Goal: Information Seeking & Learning: Learn about a topic

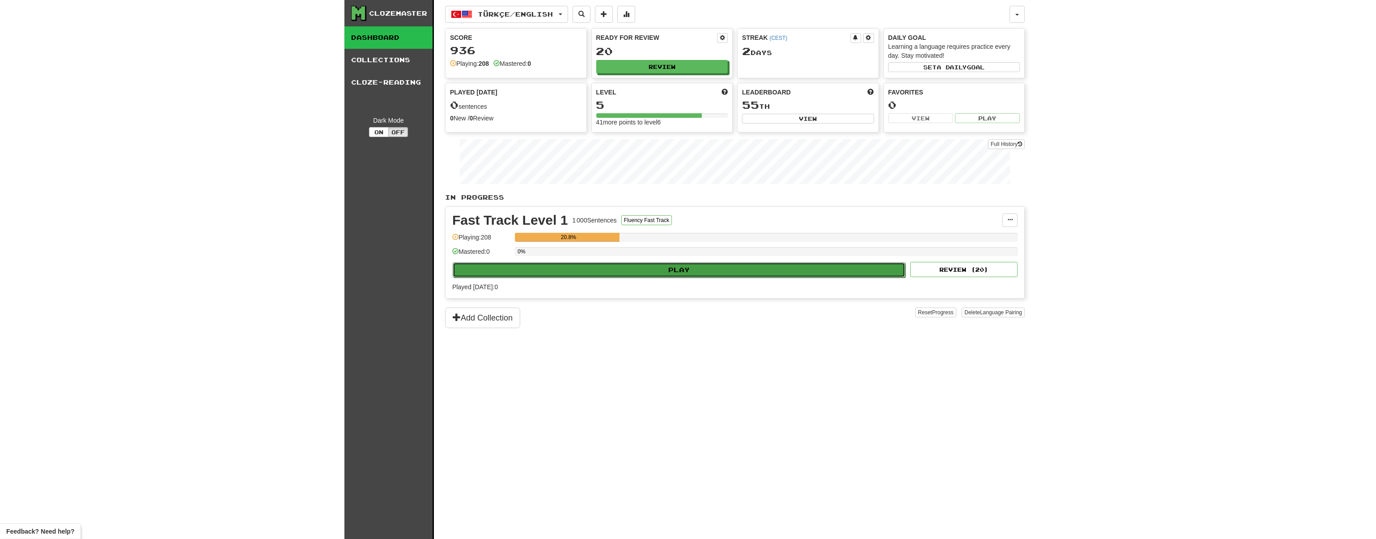
click at [678, 271] on button "Play" at bounding box center [679, 269] width 453 height 15
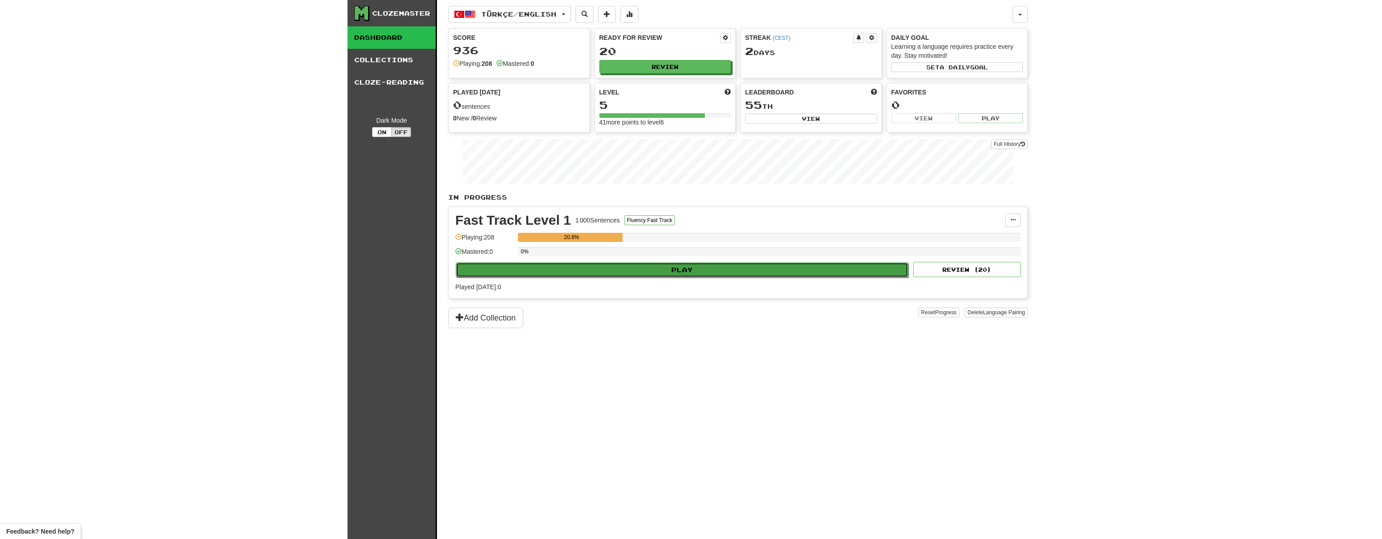
select select "**"
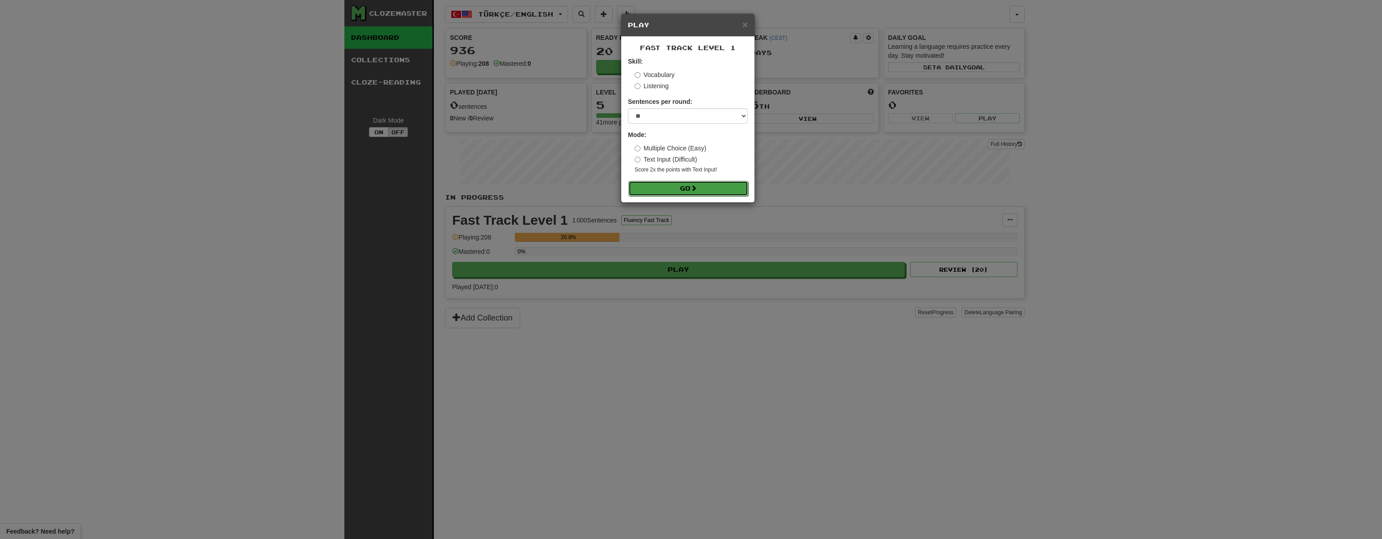
click at [693, 184] on button "Go" at bounding box center [689, 188] width 120 height 15
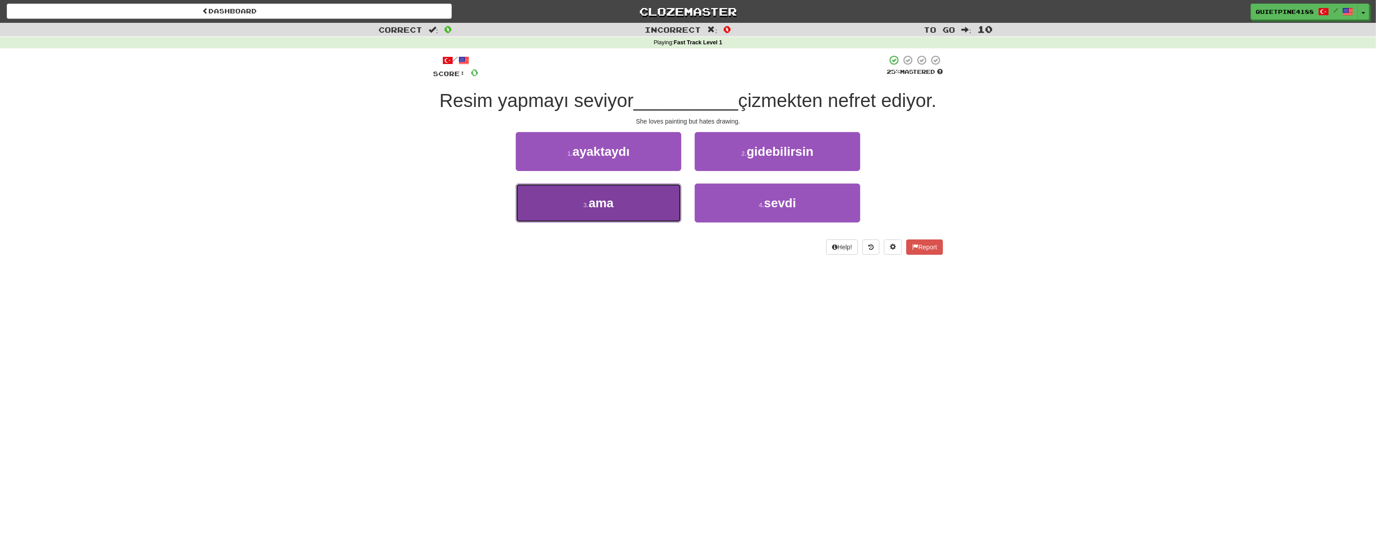
click at [630, 219] on button "3 . ama" at bounding box center [599, 202] width 166 height 39
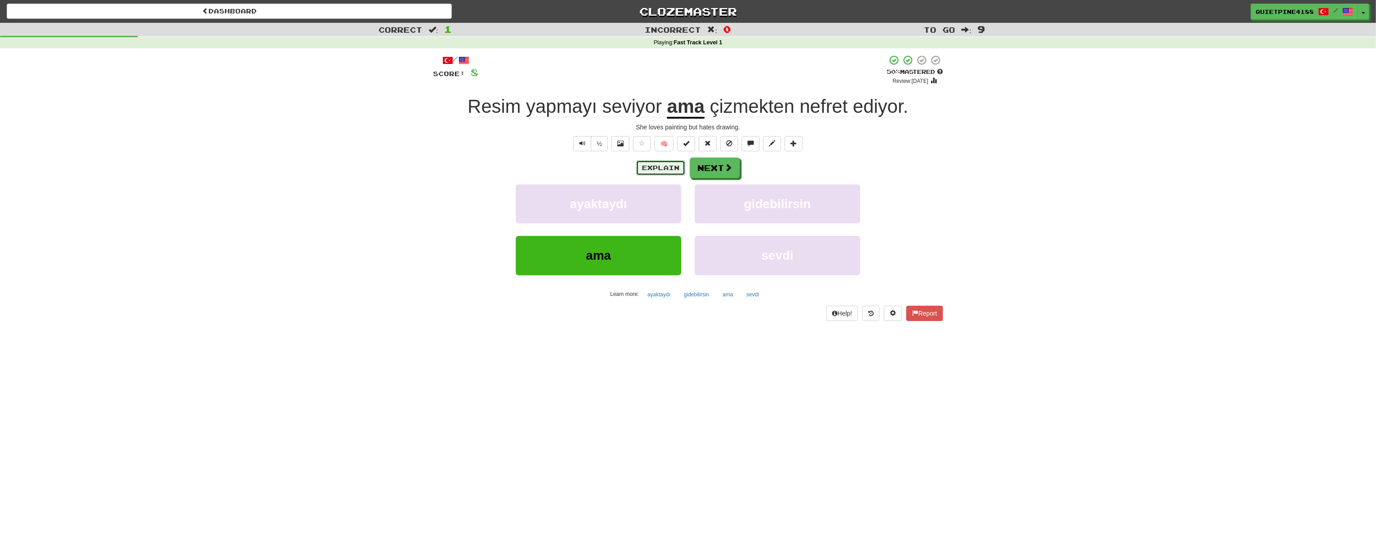
click at [675, 172] on button "Explain" at bounding box center [660, 167] width 49 height 15
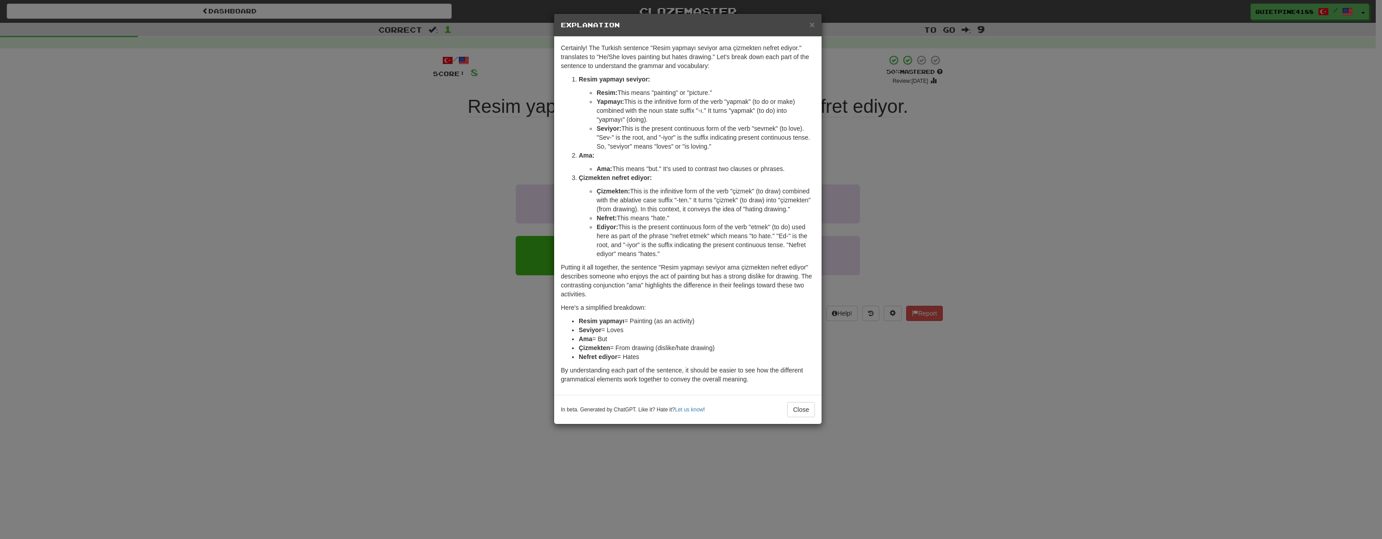
click at [280, 216] on div "× Explanation Certainly! The Turkish sentence "Resim yapmayı seviyor ama çizmek…" at bounding box center [691, 269] width 1382 height 539
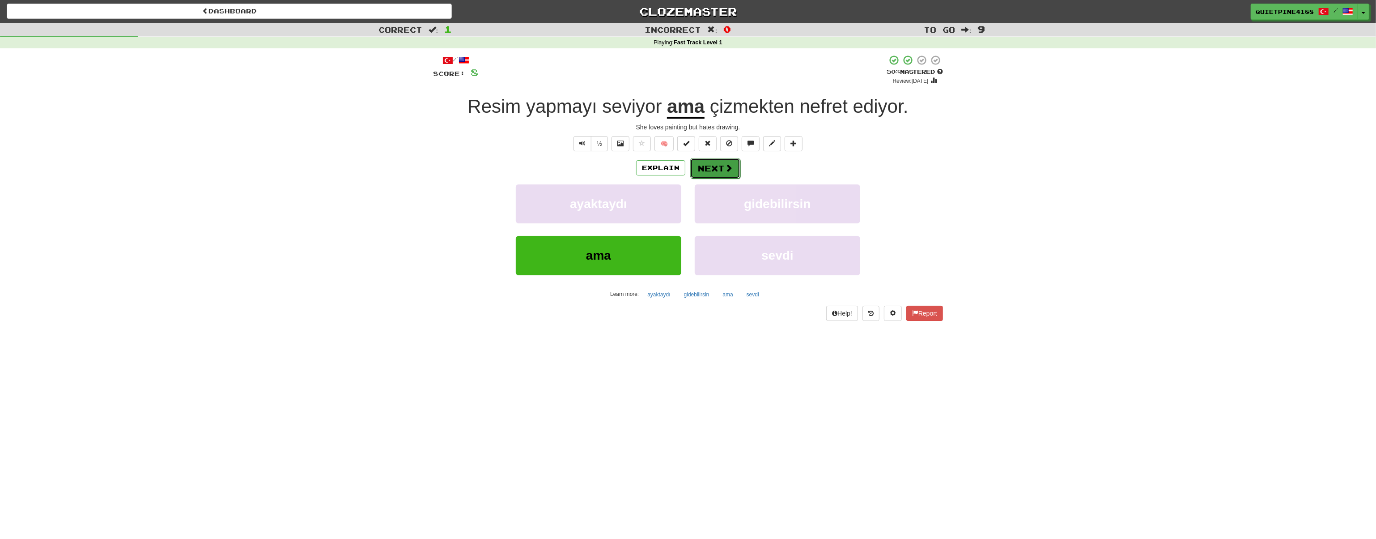
click at [725, 166] on span at bounding box center [729, 168] width 8 height 8
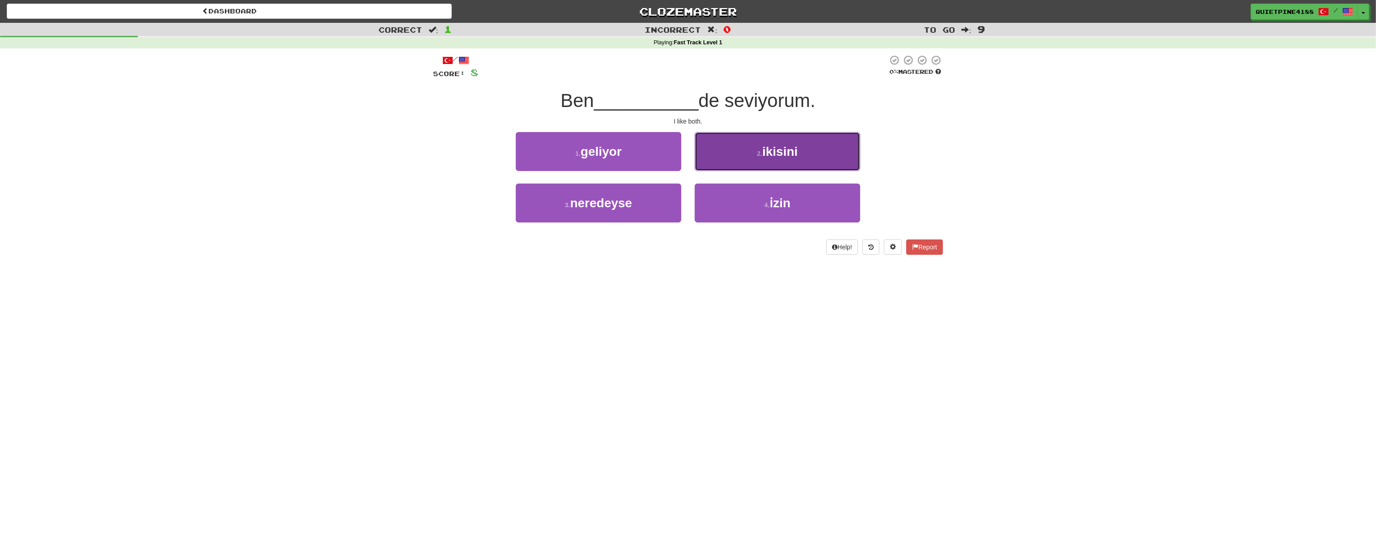
click at [748, 153] on button "2 . ikisini" at bounding box center [778, 151] width 166 height 39
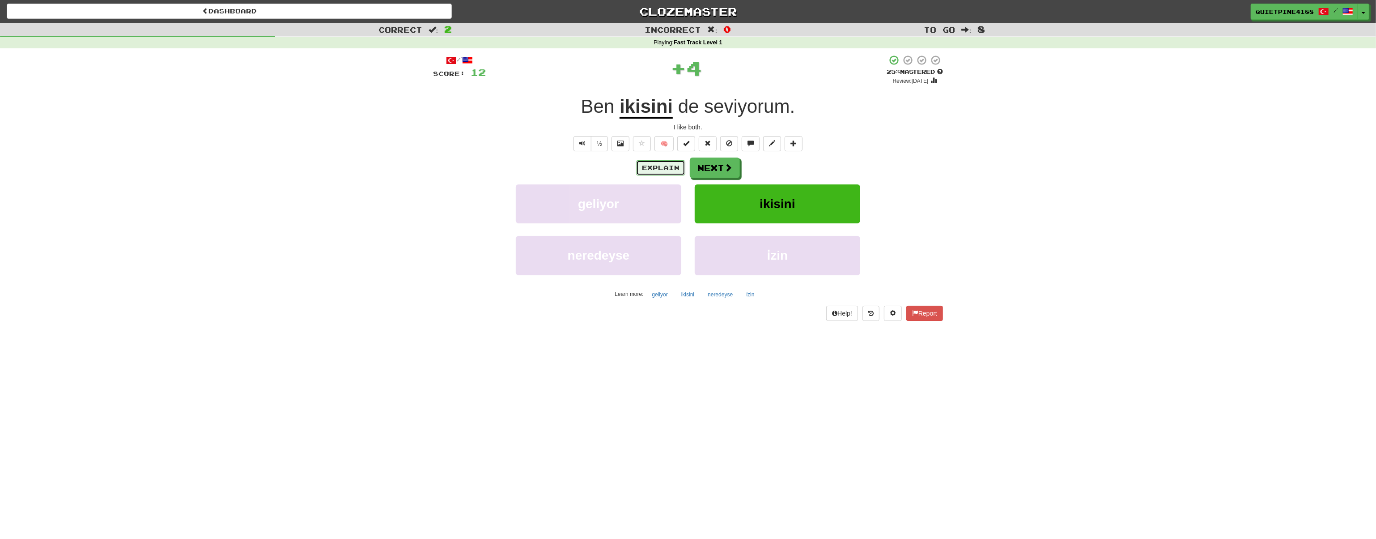
click at [660, 165] on button "Explain" at bounding box center [660, 167] width 49 height 15
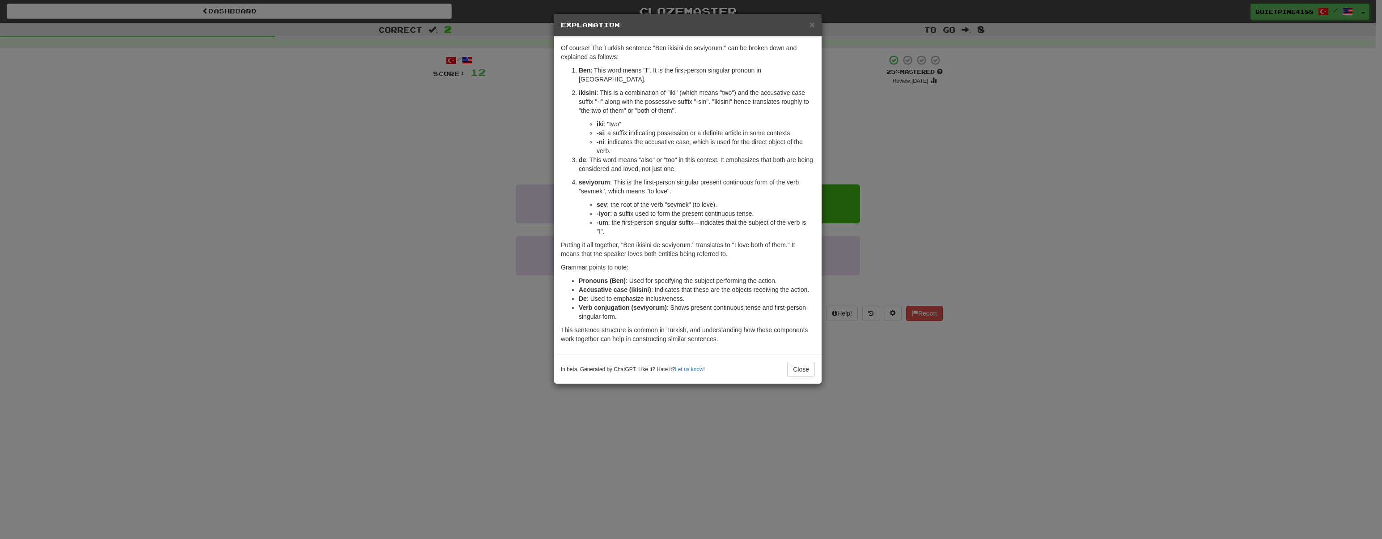
click at [326, 408] on div "× Explanation Of course! The Turkish sentence "Ben ikisini de seviyorum." can b…" at bounding box center [691, 269] width 1382 height 539
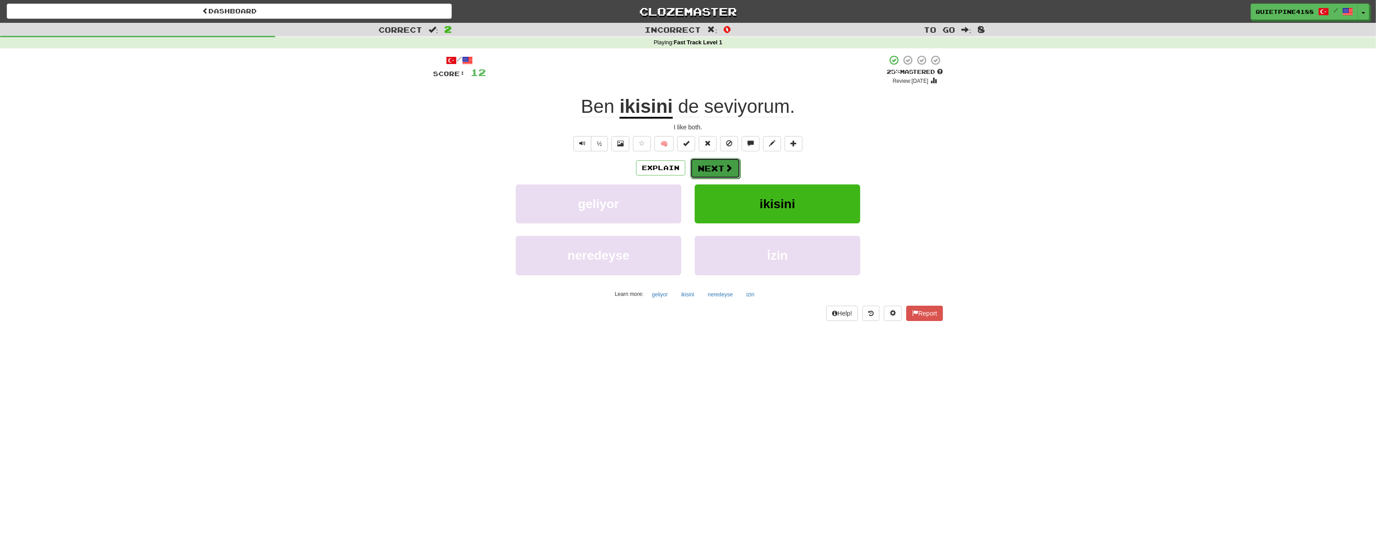
click at [711, 170] on button "Next" at bounding box center [715, 168] width 50 height 21
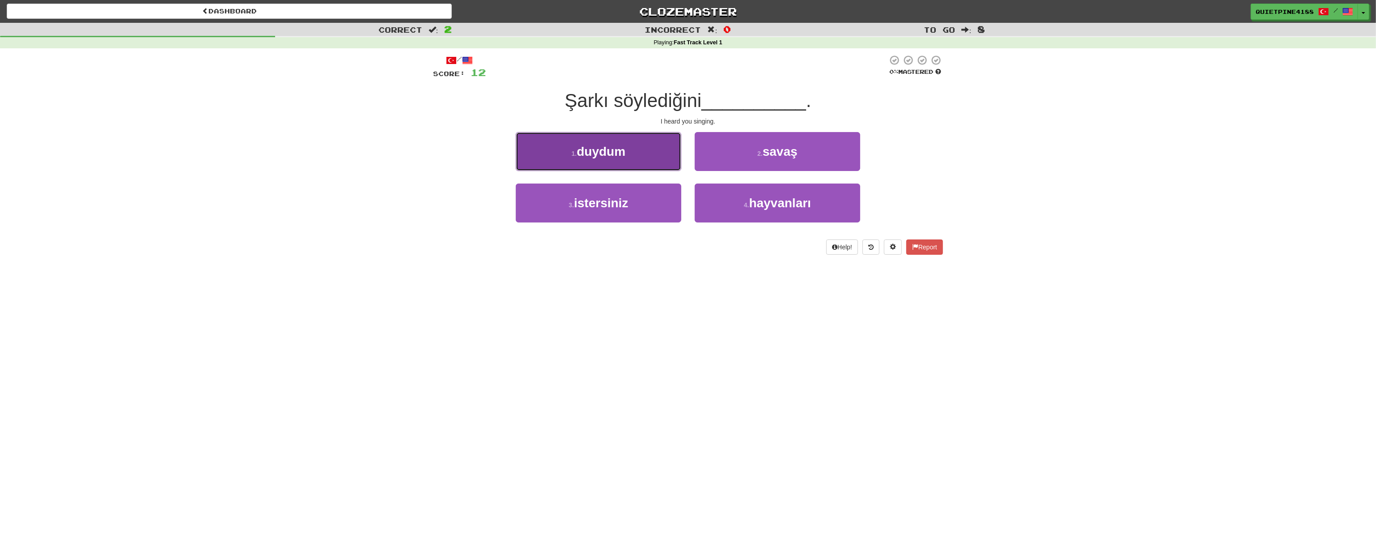
click at [594, 163] on button "1 . duydum" at bounding box center [599, 151] width 166 height 39
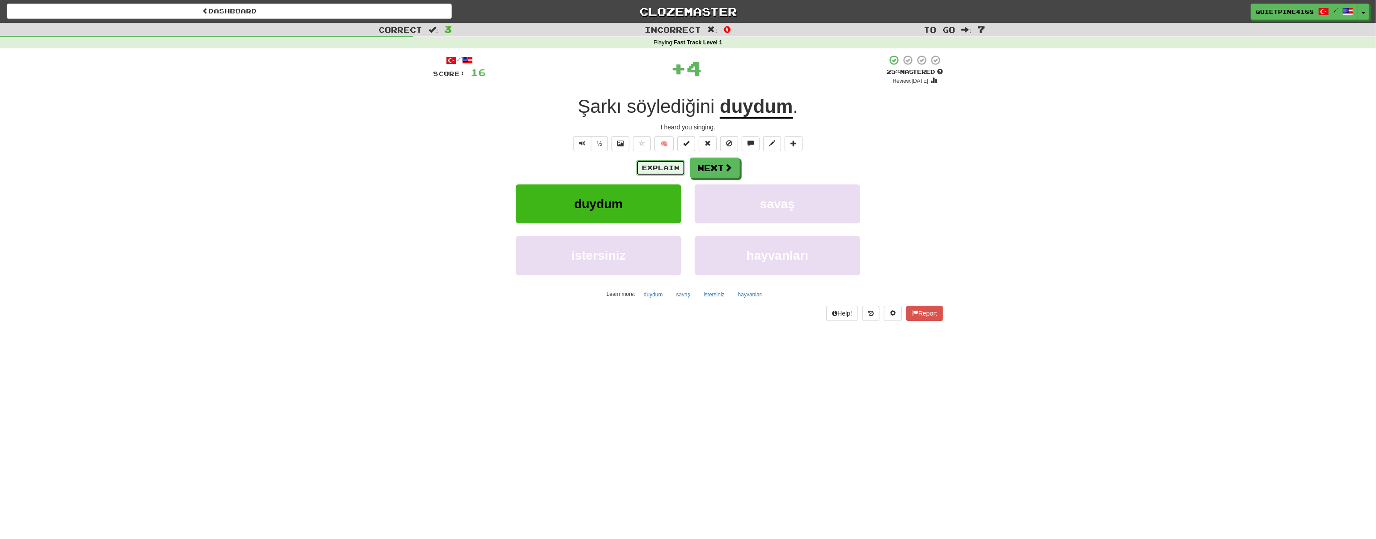
click at [667, 165] on button "Explain" at bounding box center [660, 167] width 49 height 15
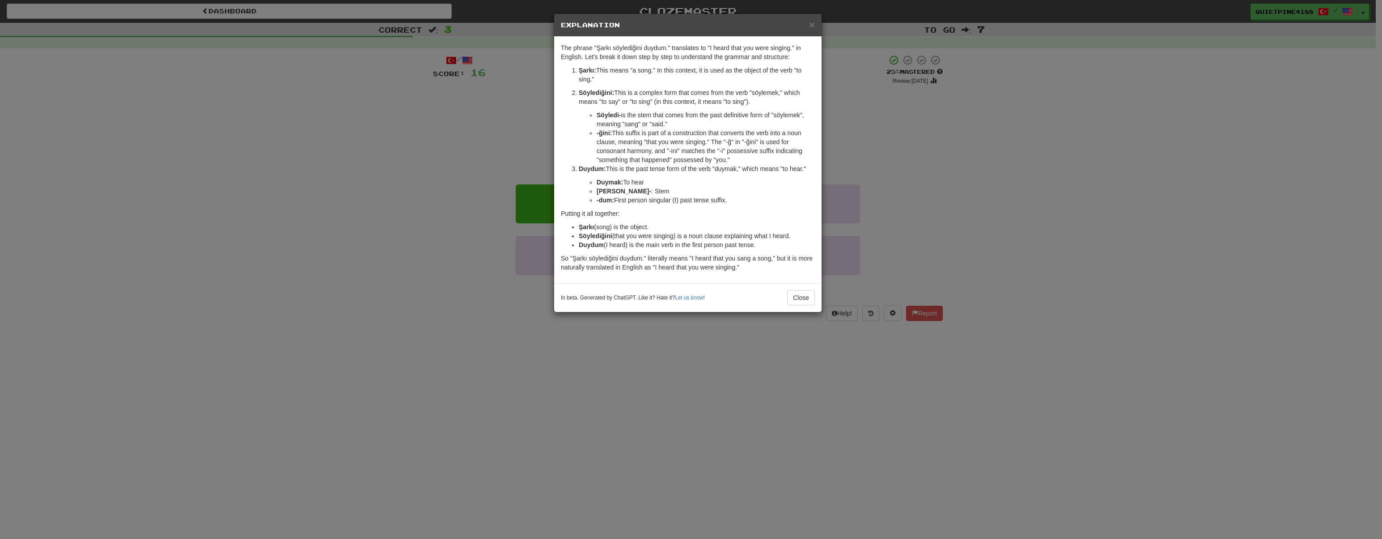
click at [310, 372] on div "× Explanation The phrase "Şarkı söylediğini duydum." translates to "I heard tha…" at bounding box center [691, 269] width 1382 height 539
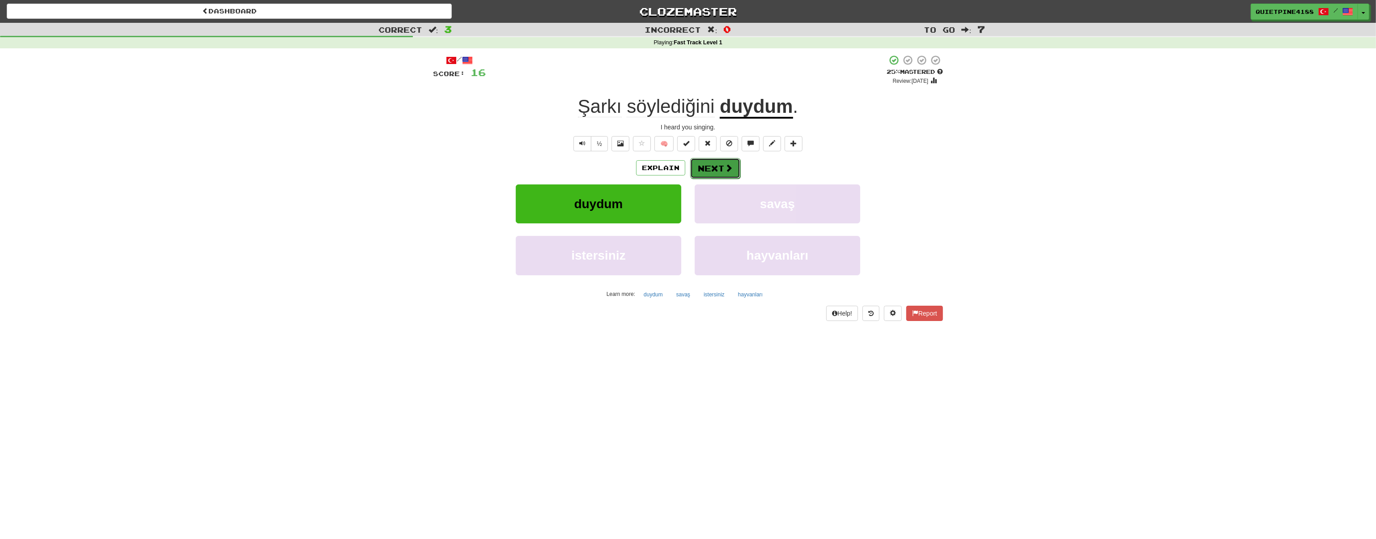
click at [731, 170] on span at bounding box center [729, 168] width 8 height 8
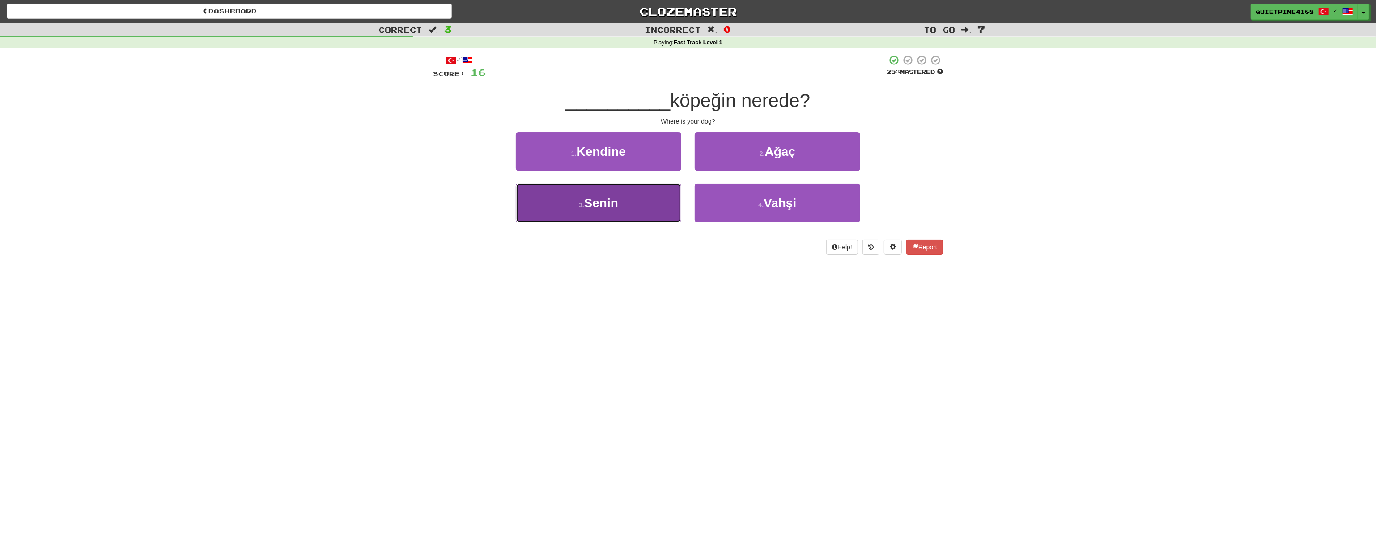
click at [616, 200] on span "Senin" at bounding box center [601, 203] width 34 height 14
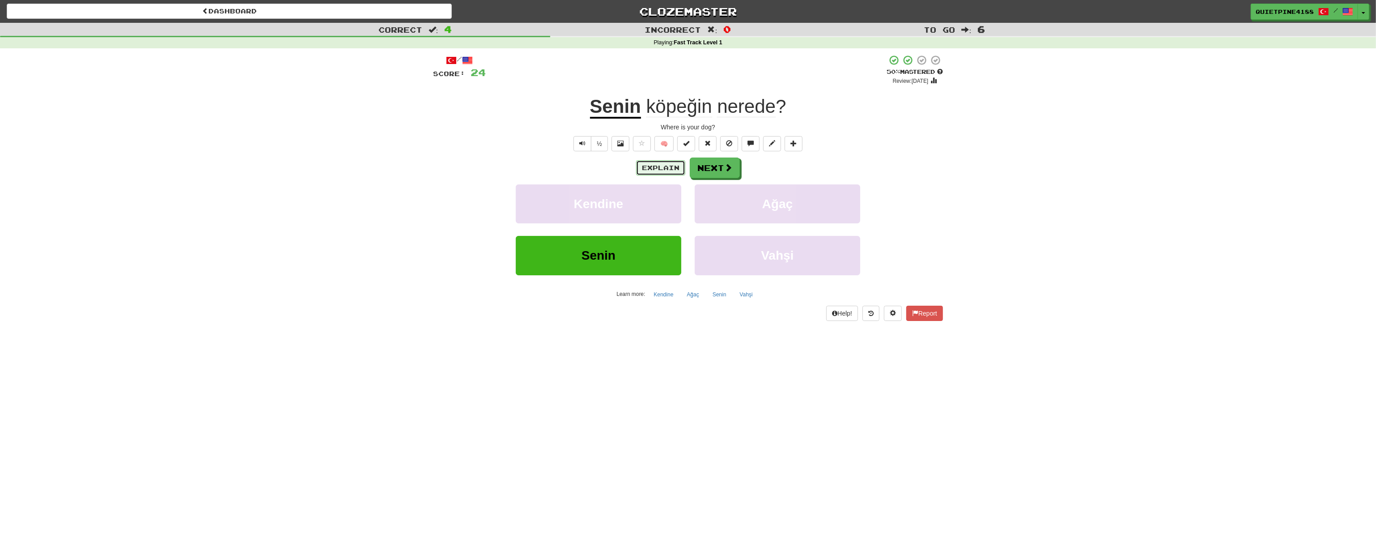
click at [649, 171] on button "Explain" at bounding box center [660, 167] width 49 height 15
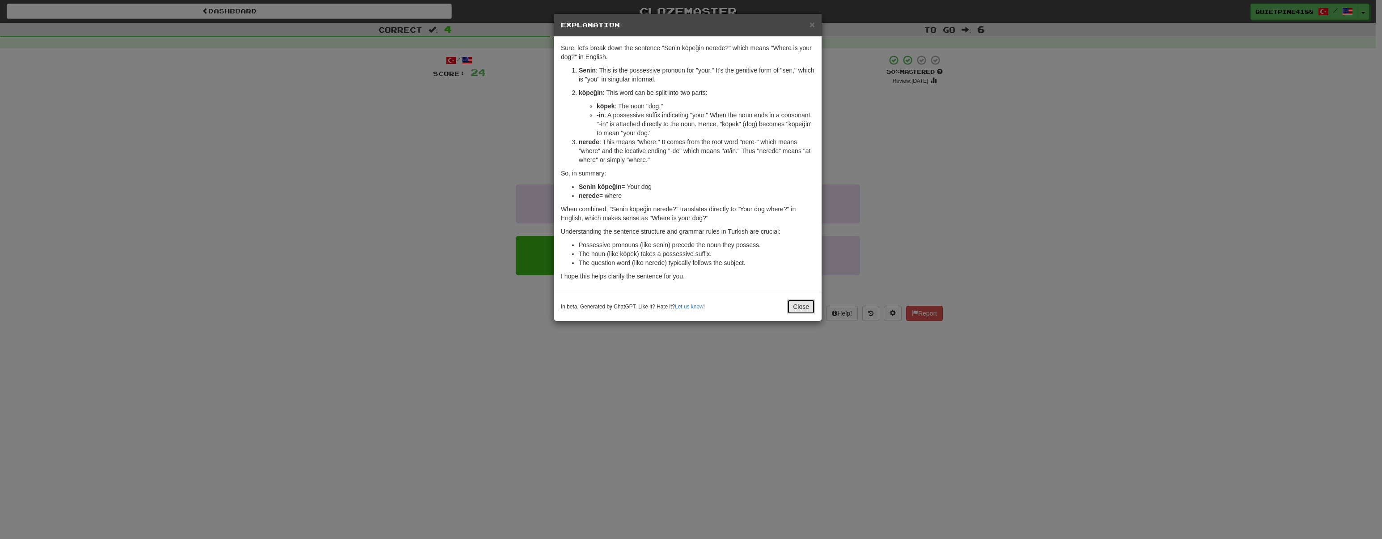
click at [787, 310] on button "Close" at bounding box center [801, 306] width 28 height 15
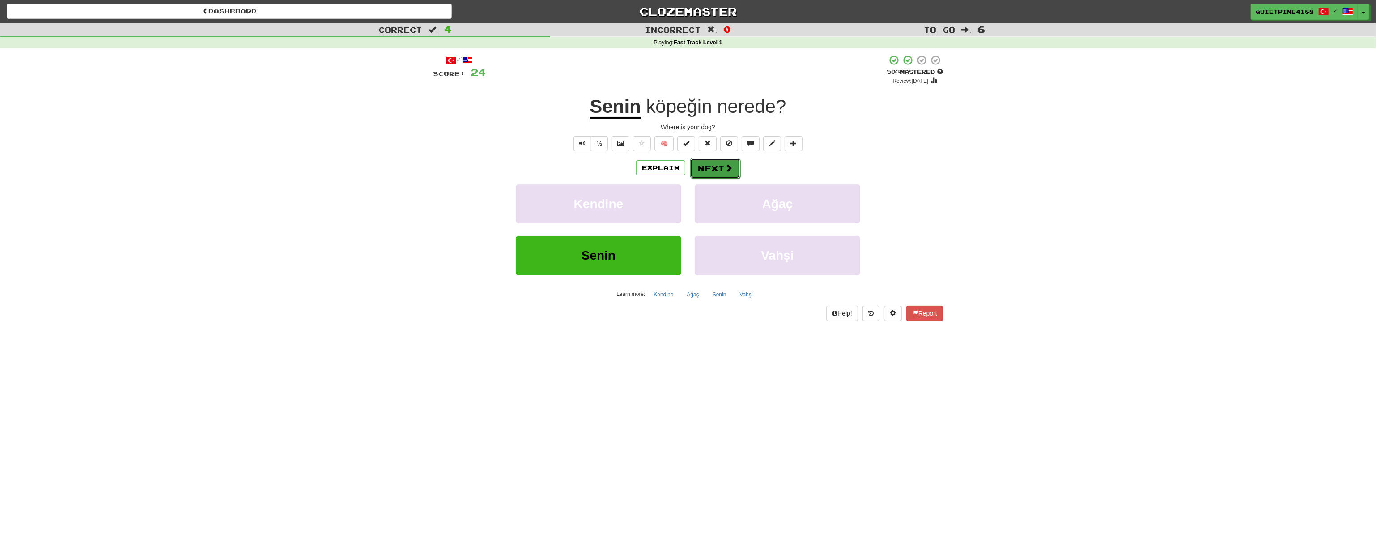
click at [716, 170] on button "Next" at bounding box center [715, 168] width 50 height 21
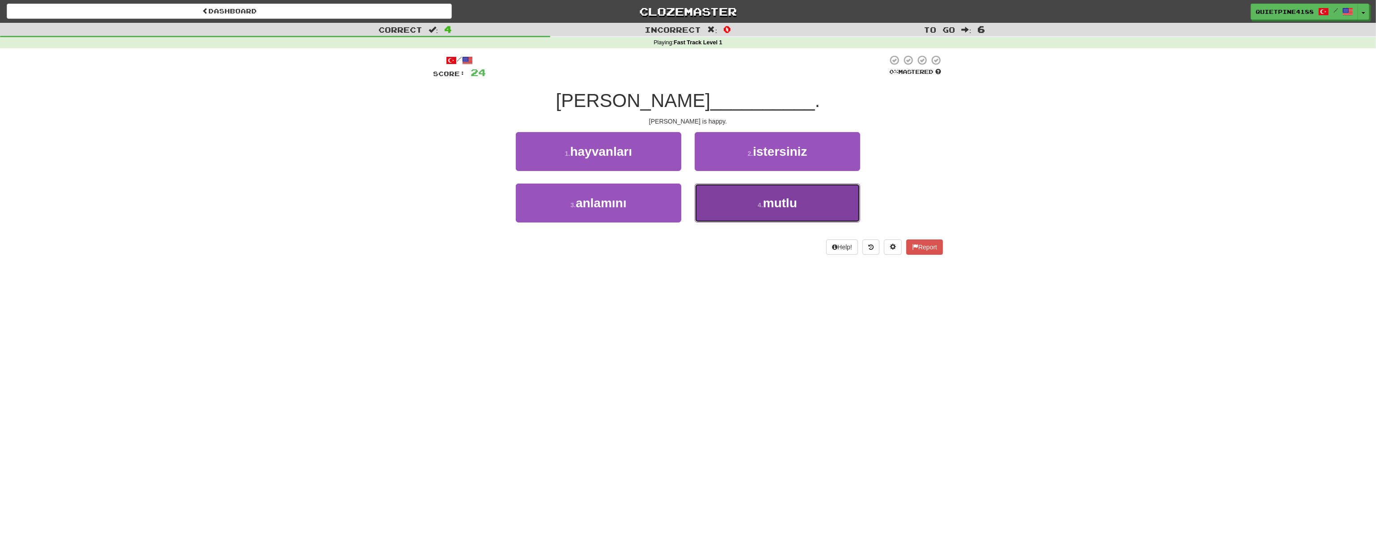
click at [742, 202] on button "4 . mutlu" at bounding box center [778, 202] width 166 height 39
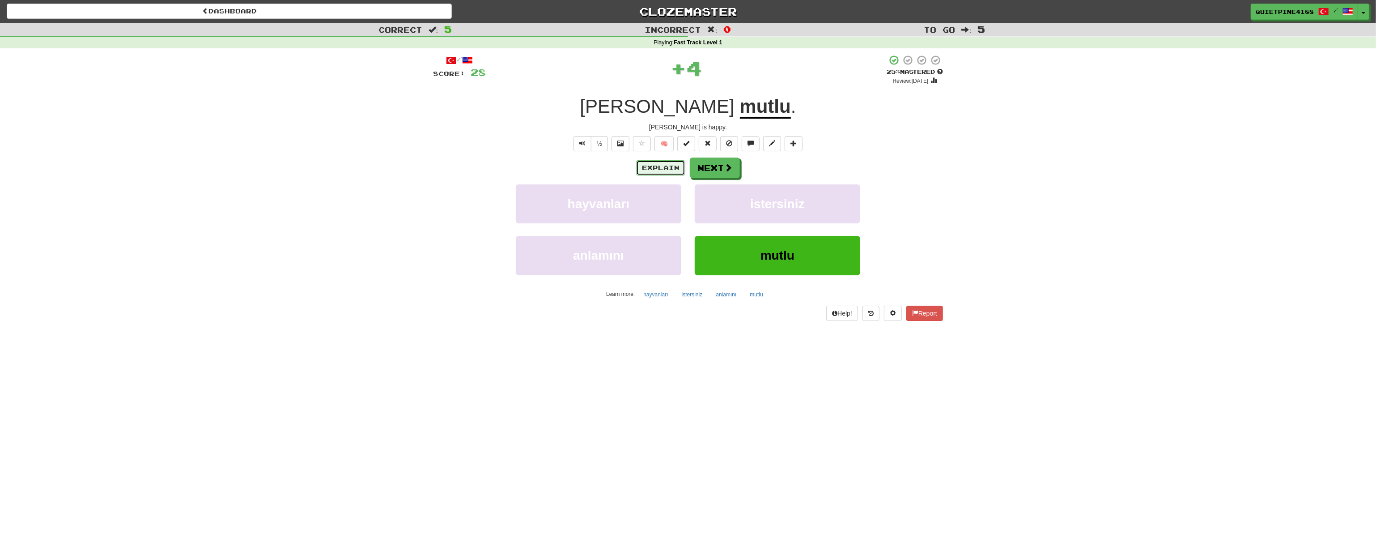
click at [658, 166] on button "Explain" at bounding box center [660, 167] width 49 height 15
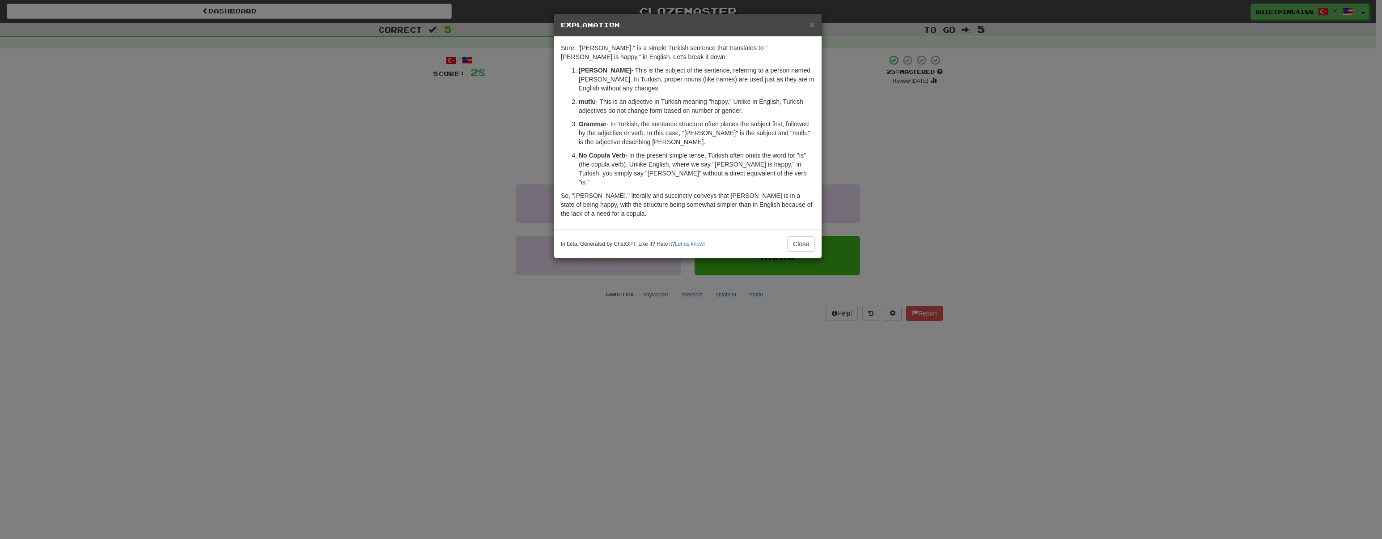
click at [394, 289] on div "× Explanation Sure! "Ken mutlu." is a simple Turkish sentence that translates t…" at bounding box center [691, 269] width 1382 height 539
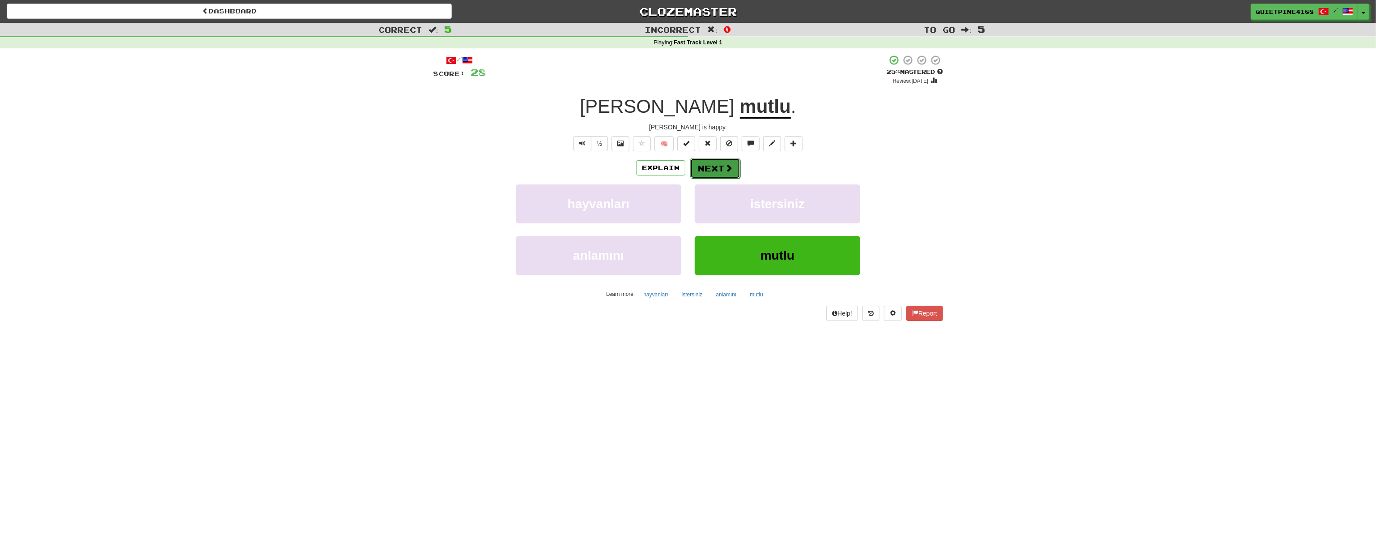
click at [727, 171] on span at bounding box center [729, 168] width 8 height 8
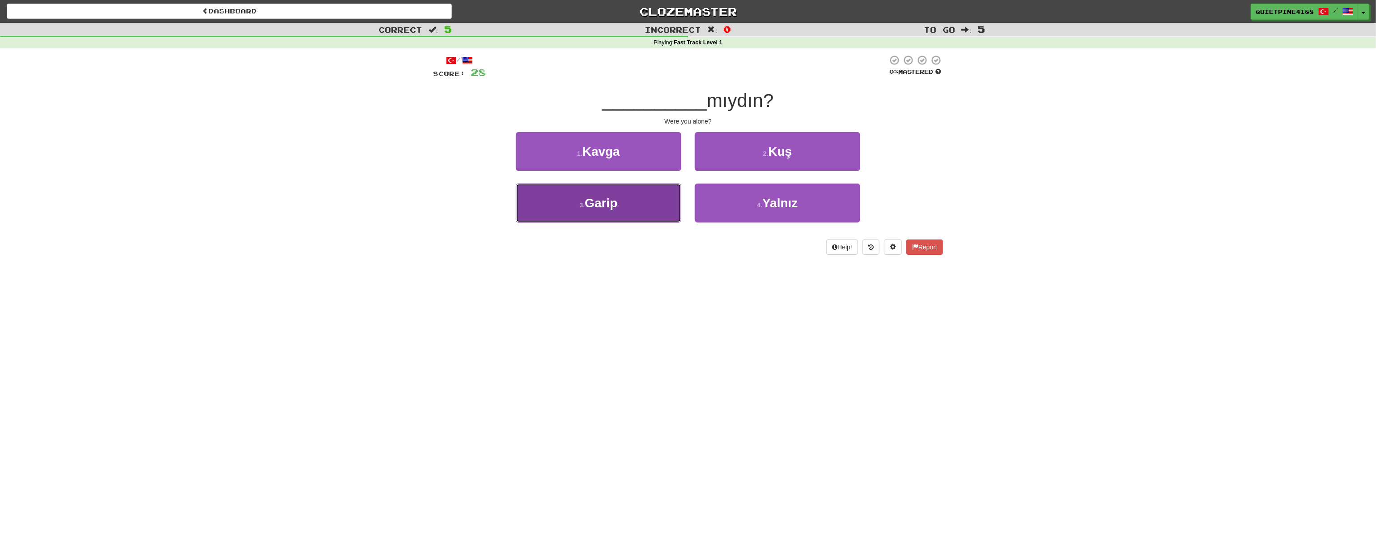
click at [590, 207] on span "Garip" at bounding box center [601, 203] width 33 height 14
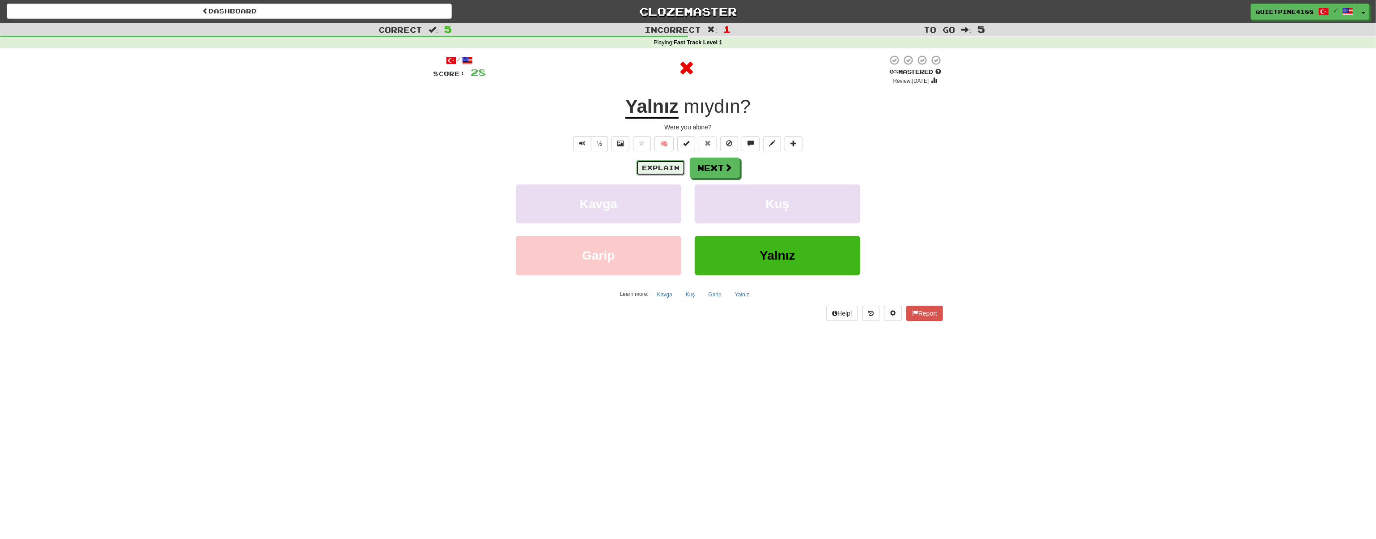
click at [667, 163] on button "Explain" at bounding box center [660, 167] width 49 height 15
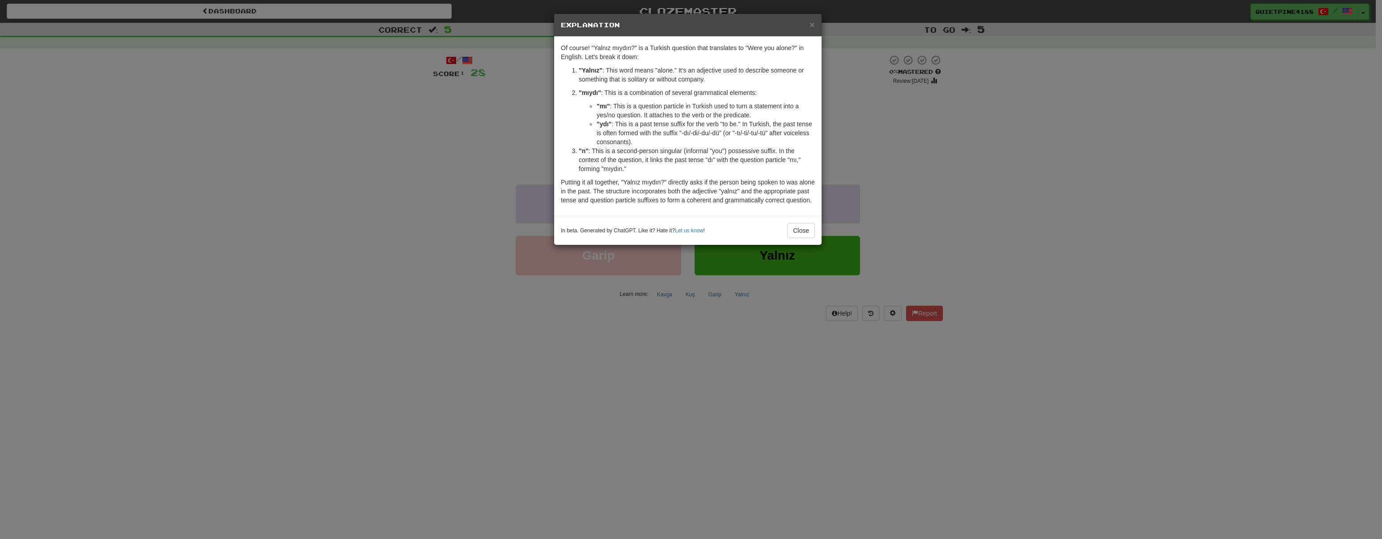
click at [288, 291] on div "× Explanation Of course! "Yalnız mıydın?" is a Turkish question that translates…" at bounding box center [691, 269] width 1382 height 539
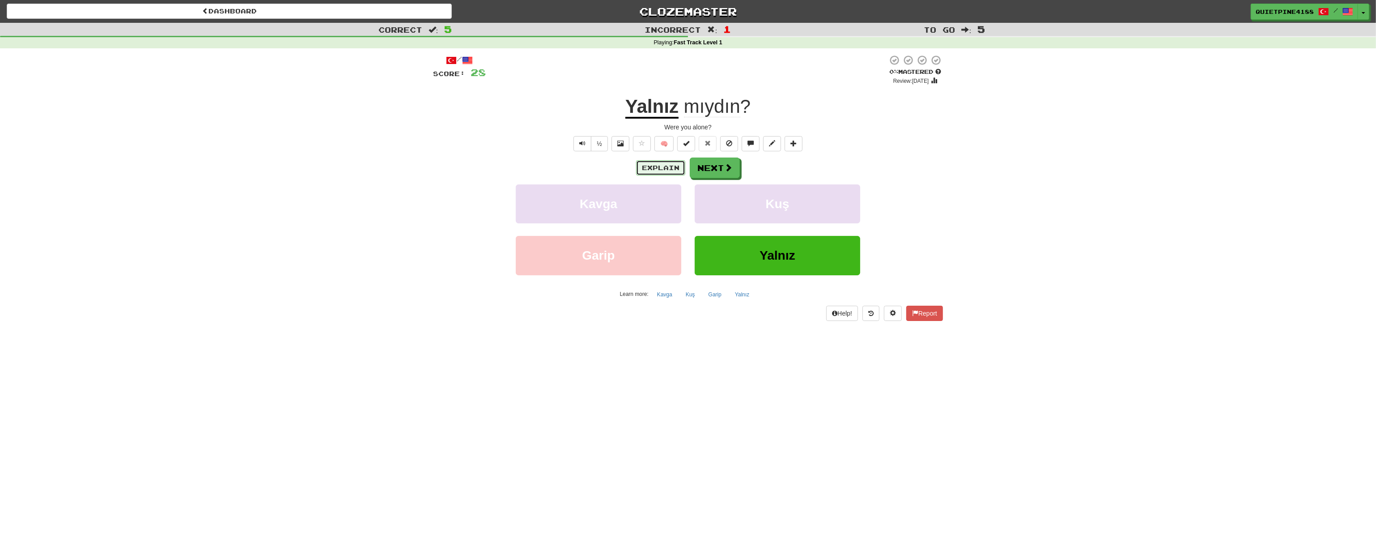
click at [655, 164] on button "Explain" at bounding box center [660, 167] width 49 height 15
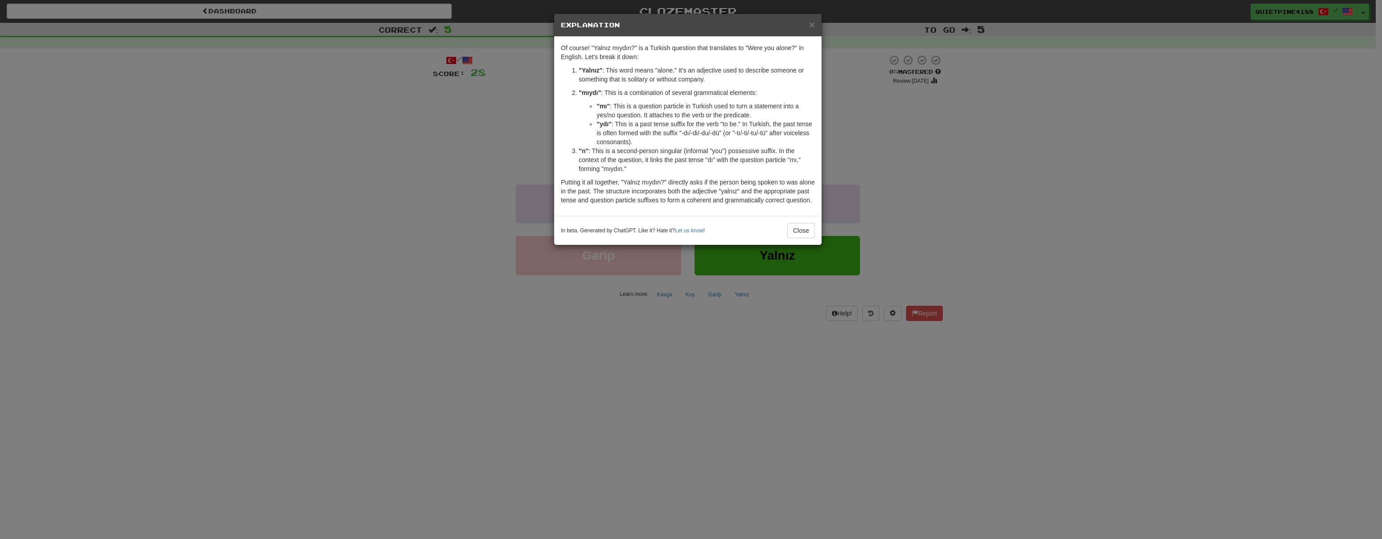
click at [488, 296] on div "× Explanation Of course! "Yalnız mıydın?" is a Turkish question that translates…" at bounding box center [691, 269] width 1382 height 539
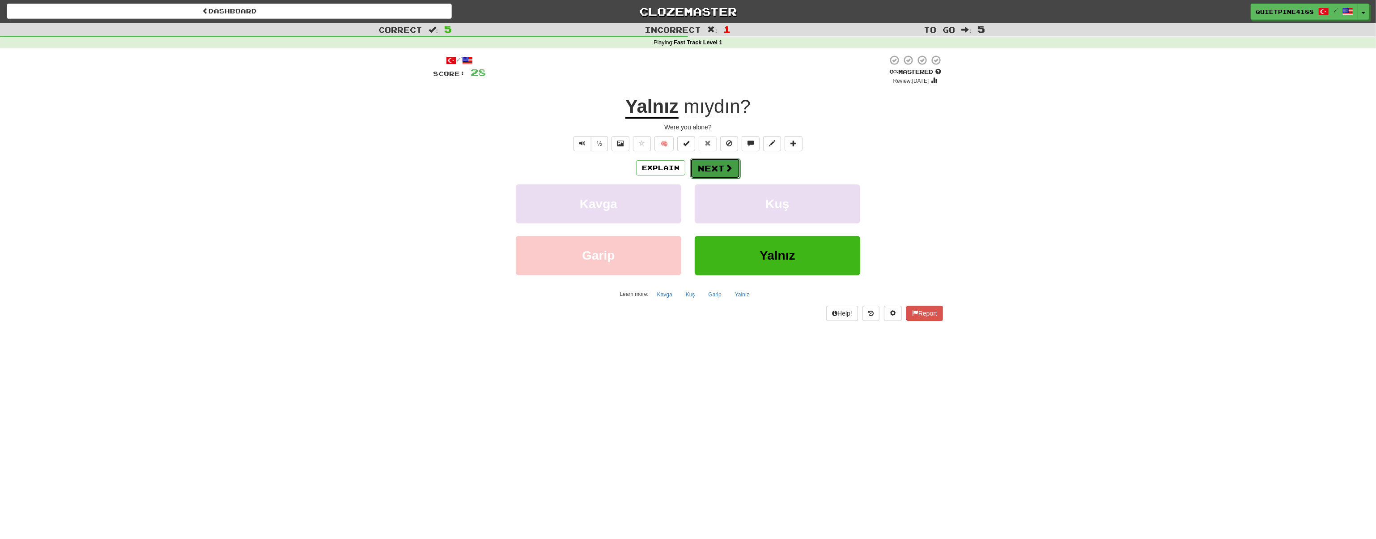
click at [713, 167] on button "Next" at bounding box center [715, 168] width 50 height 21
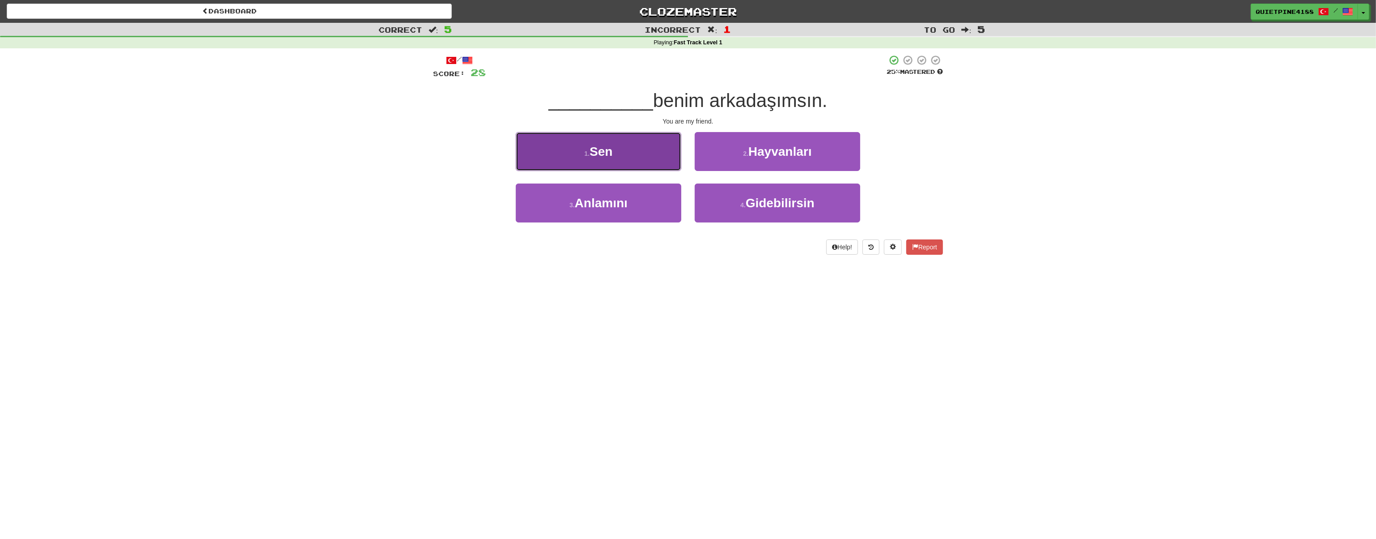
click at [600, 145] on span "Sen" at bounding box center [601, 152] width 23 height 14
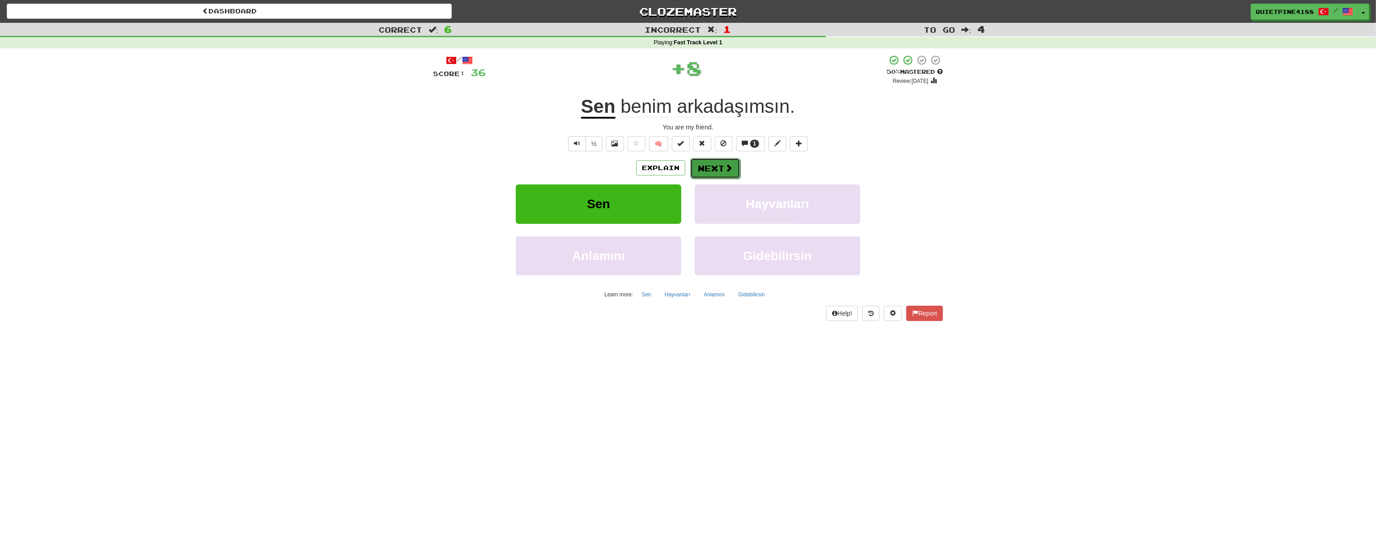
click at [723, 167] on button "Next" at bounding box center [715, 168] width 50 height 21
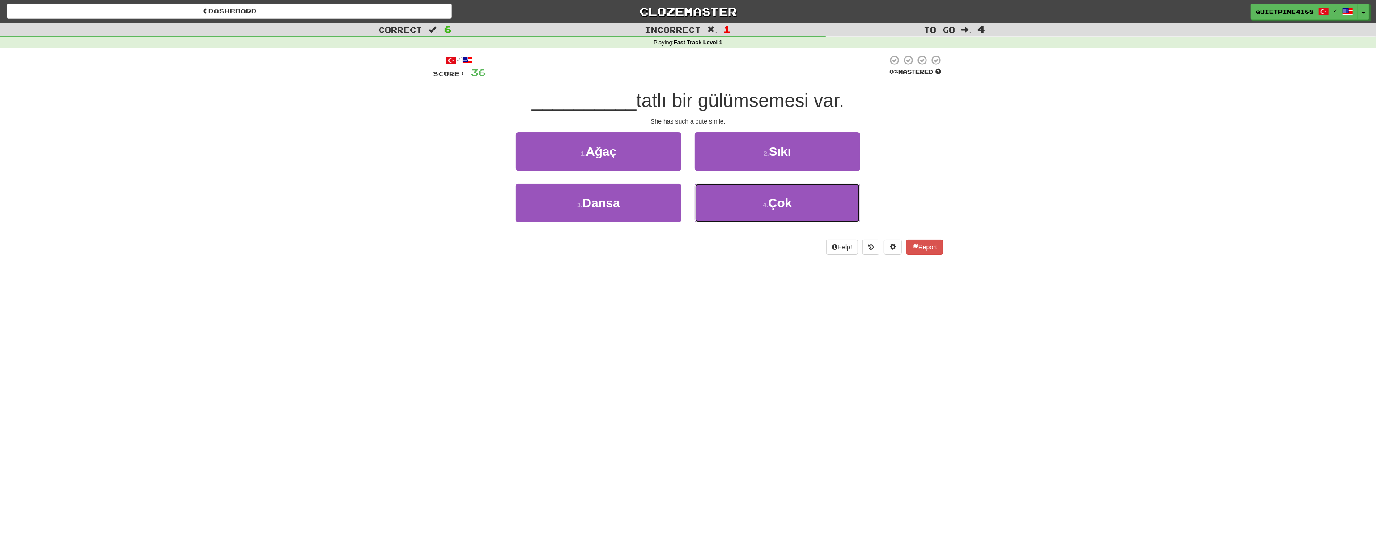
drag, startPoint x: 809, startPoint y: 200, endPoint x: 756, endPoint y: 231, distance: 61.2
click at [806, 199] on button "4 . Çok" at bounding box center [778, 202] width 166 height 39
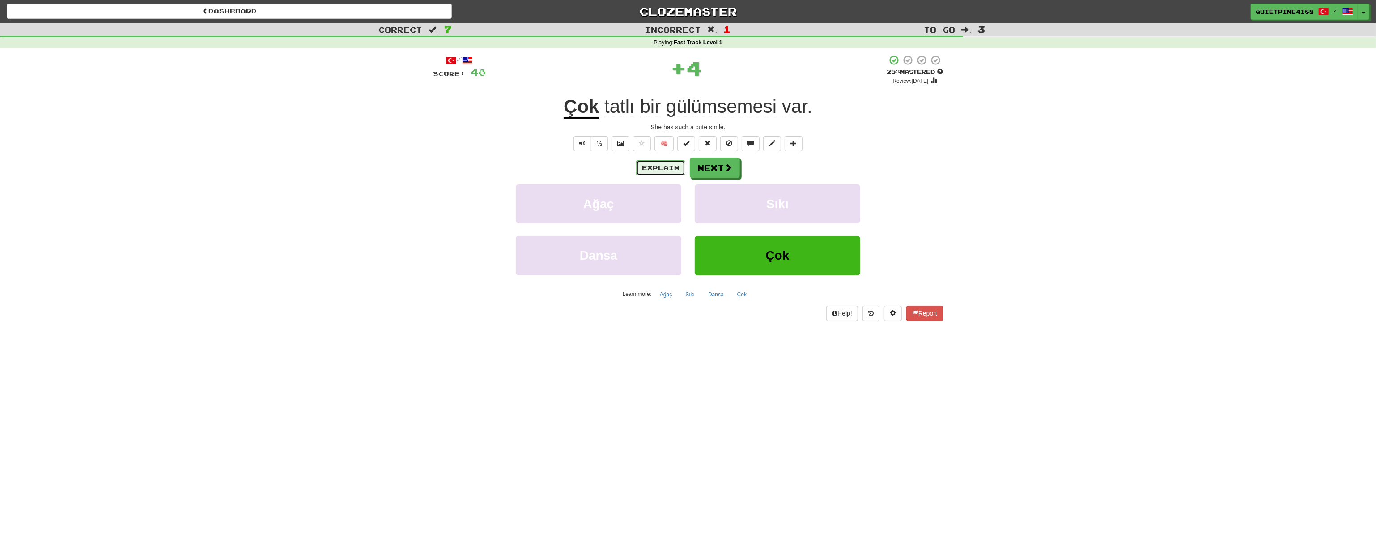
click at [653, 166] on button "Explain" at bounding box center [660, 167] width 49 height 15
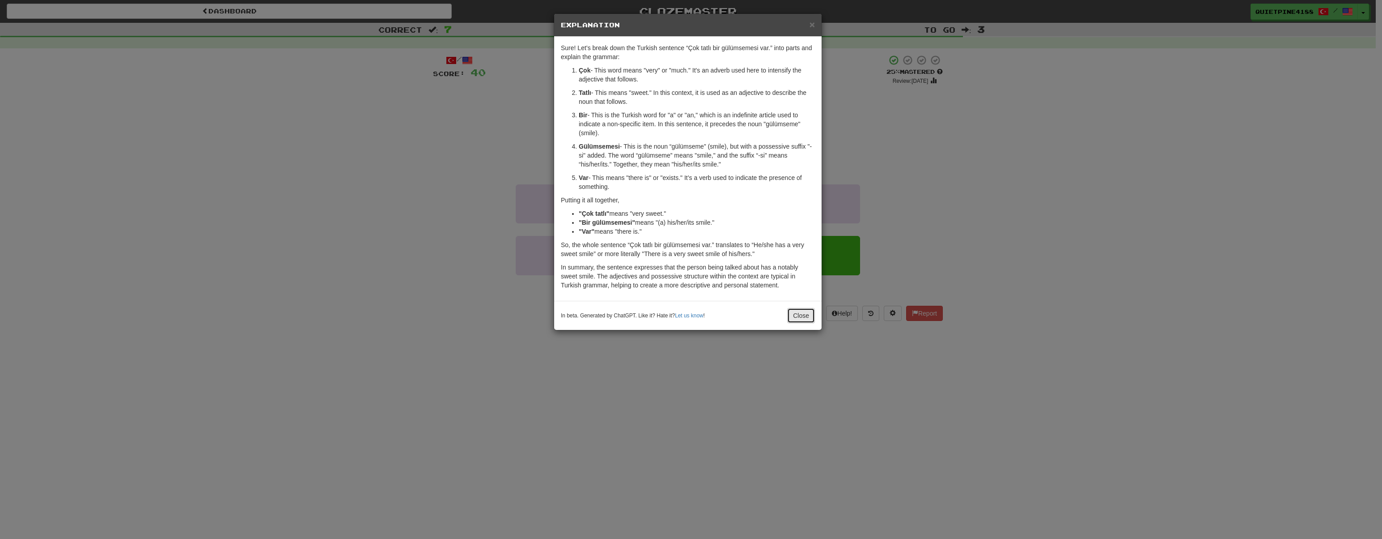
click at [805, 319] on button "Close" at bounding box center [801, 315] width 28 height 15
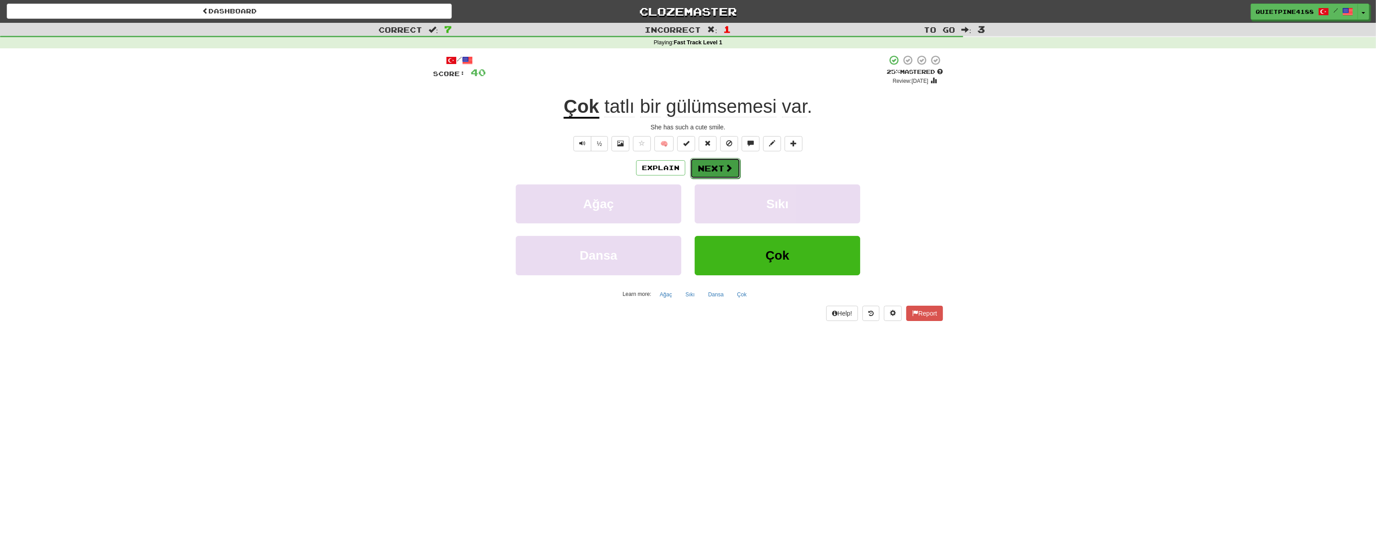
click at [719, 173] on button "Next" at bounding box center [715, 168] width 50 height 21
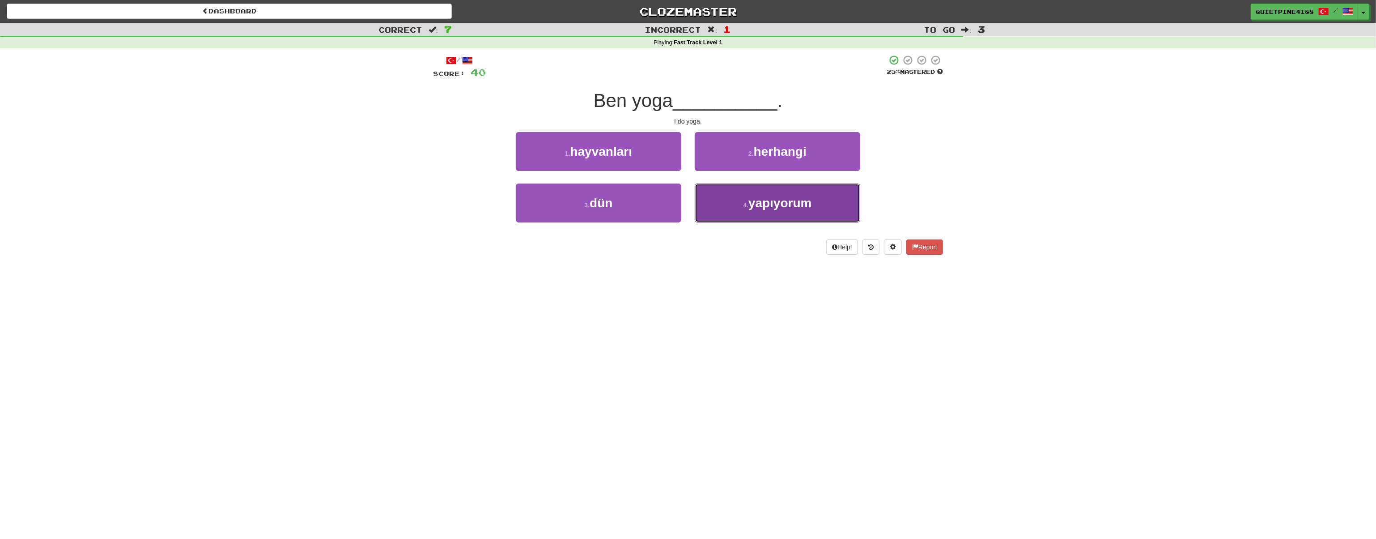
click at [779, 200] on span "yapıyorum" at bounding box center [780, 203] width 64 height 14
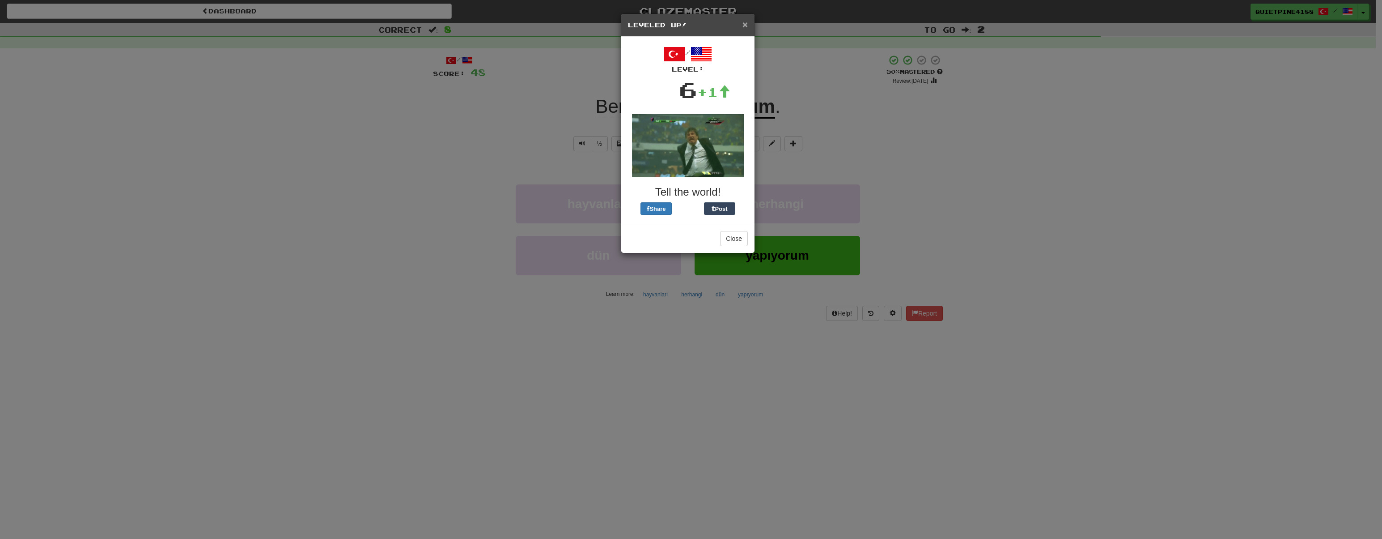
click at [743, 25] on span "×" at bounding box center [745, 24] width 5 height 10
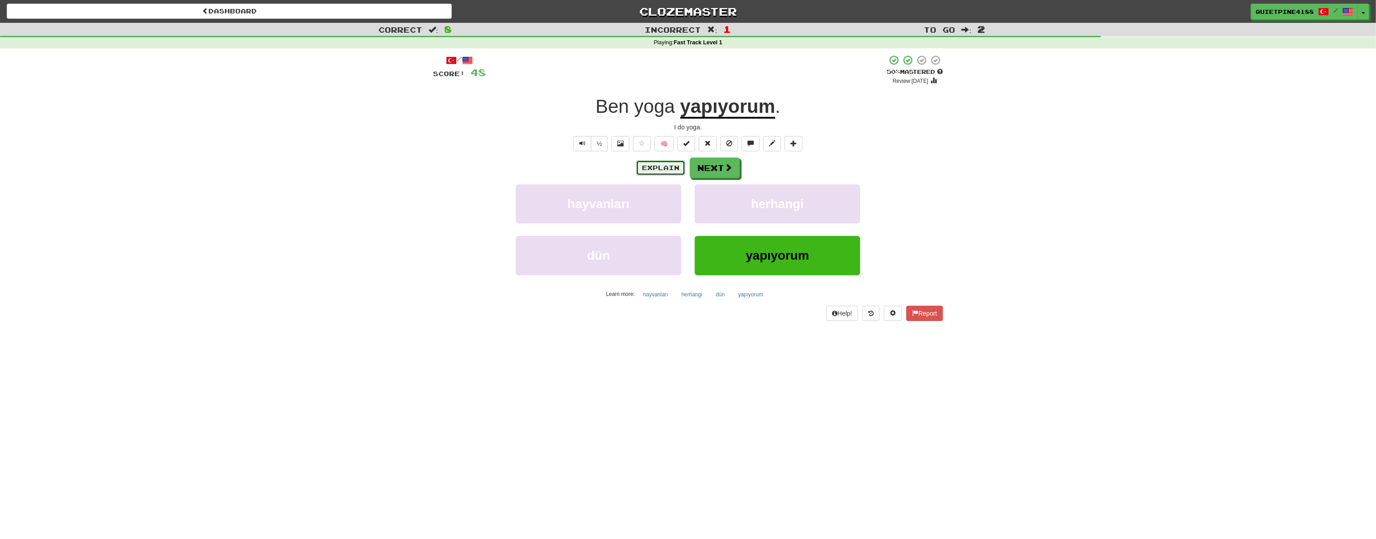
click at [660, 170] on button "Explain" at bounding box center [660, 167] width 49 height 15
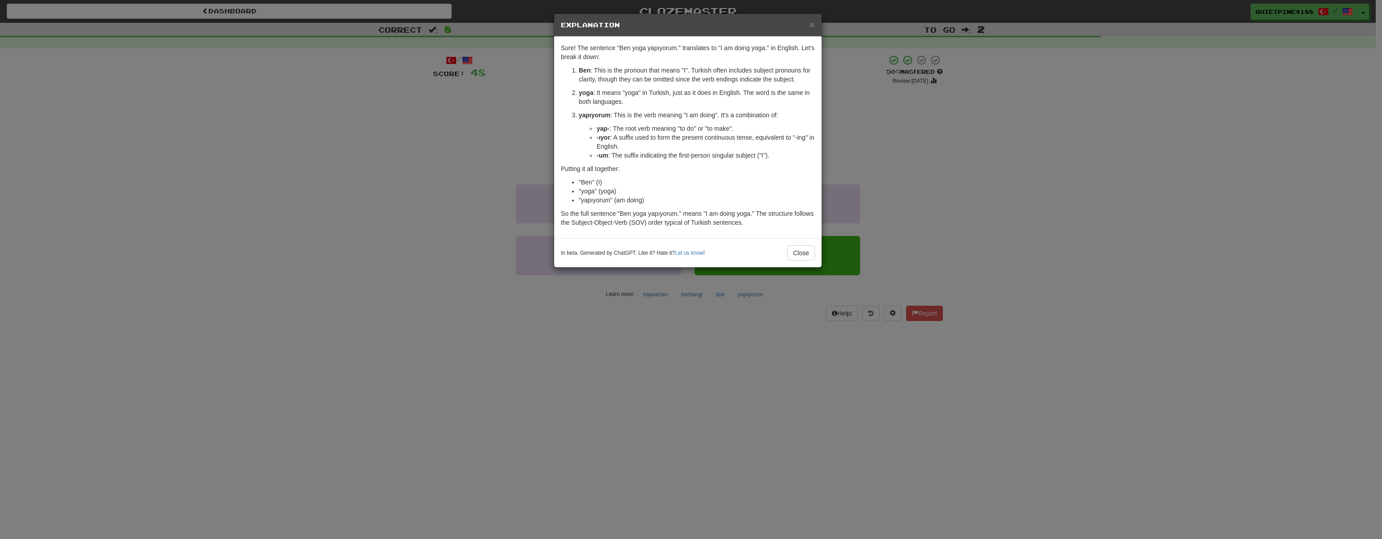
click at [504, 313] on div "× Explanation Sure! The sentence "Ben yoga yapıyorum." translates to "I am doin…" at bounding box center [691, 269] width 1382 height 539
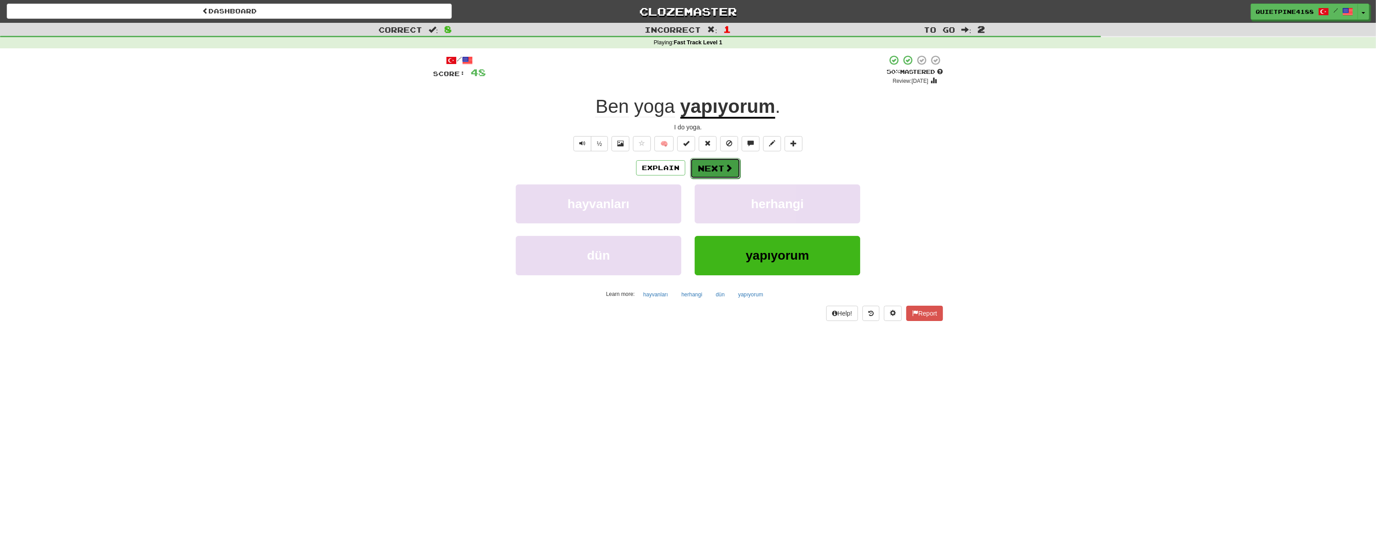
click at [727, 169] on span at bounding box center [729, 168] width 8 height 8
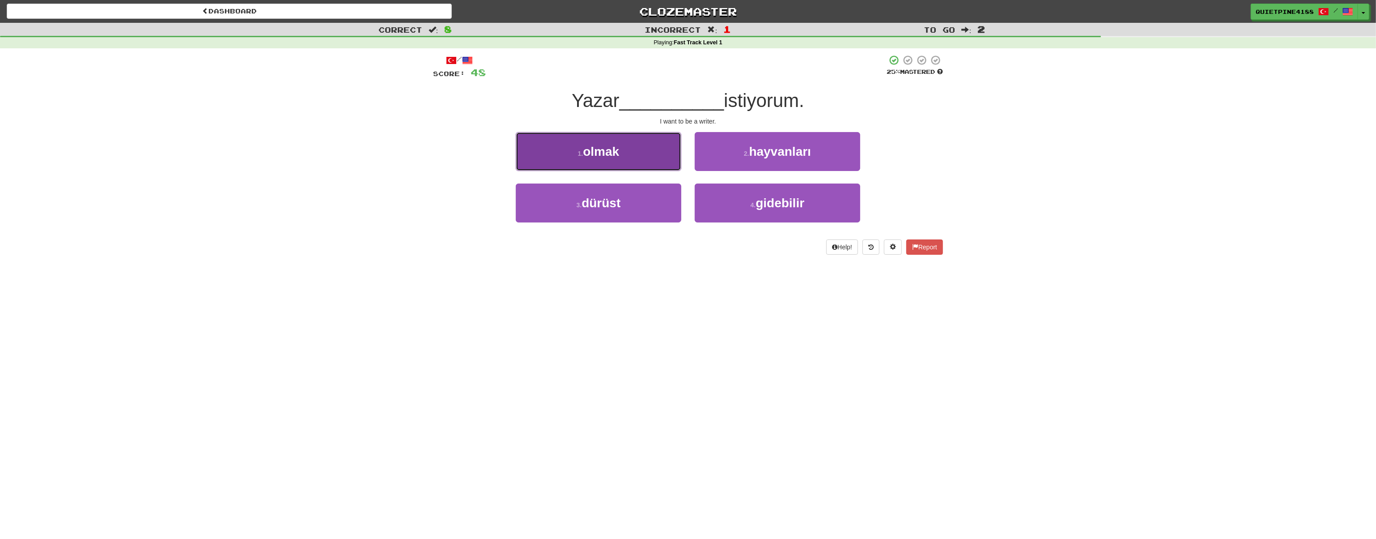
click at [584, 155] on button "1 . olmak" at bounding box center [599, 151] width 166 height 39
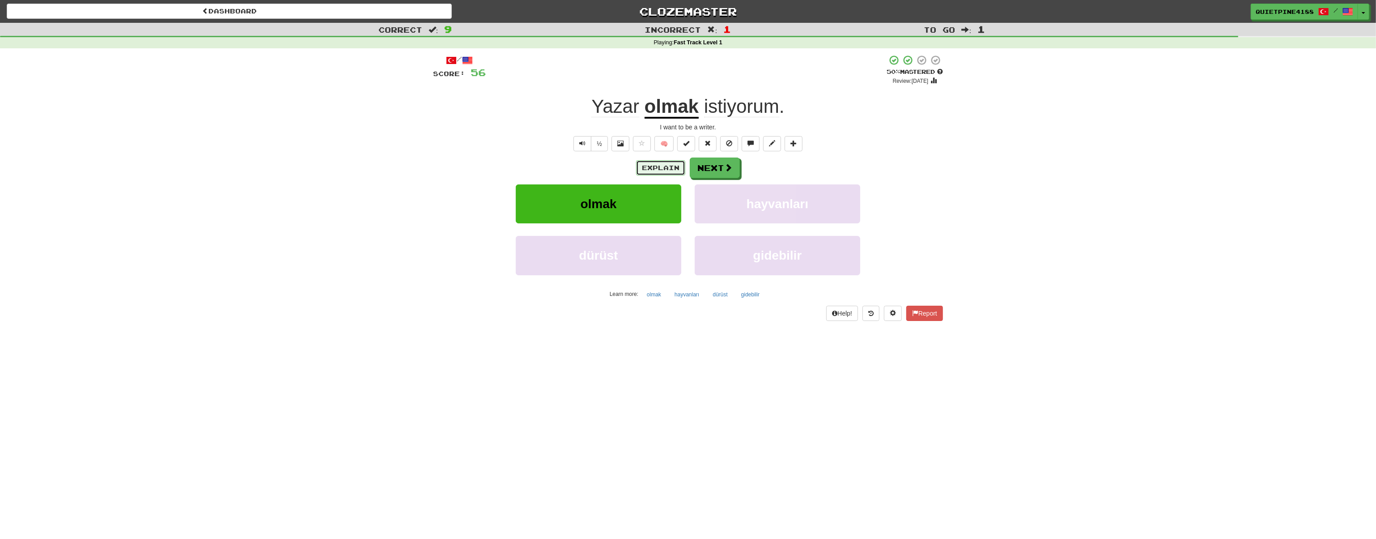
click at [647, 165] on button "Explain" at bounding box center [660, 167] width 49 height 15
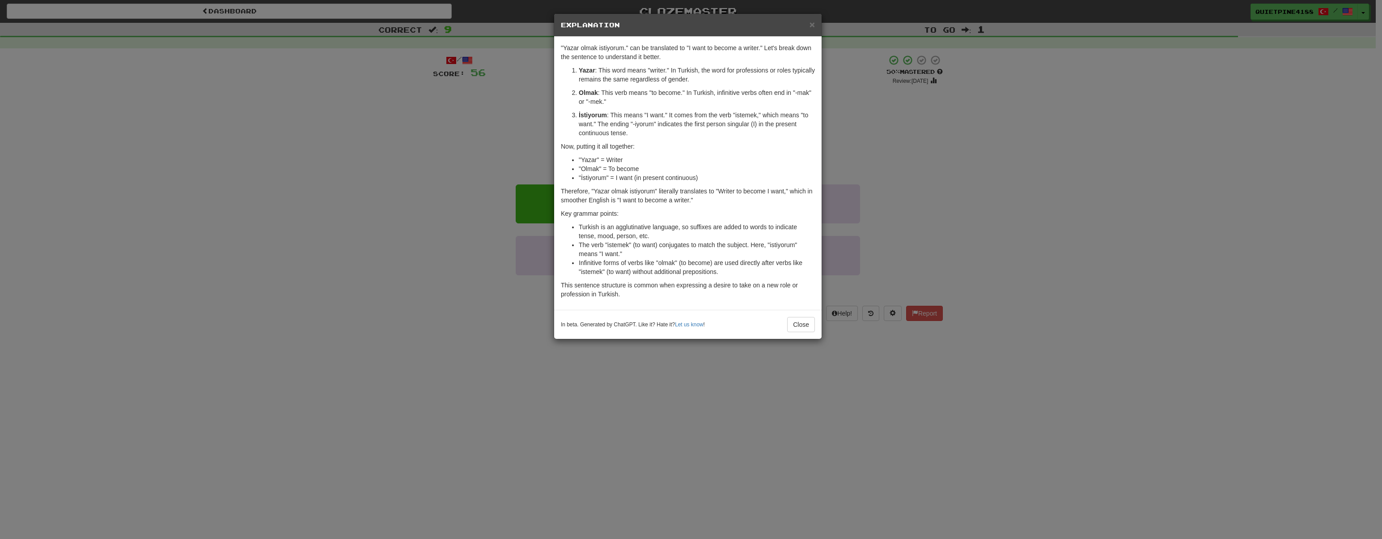
click at [370, 287] on div "× Explanation "Yazar olmak istiyorum." can be translated to "I want to become a…" at bounding box center [691, 269] width 1382 height 539
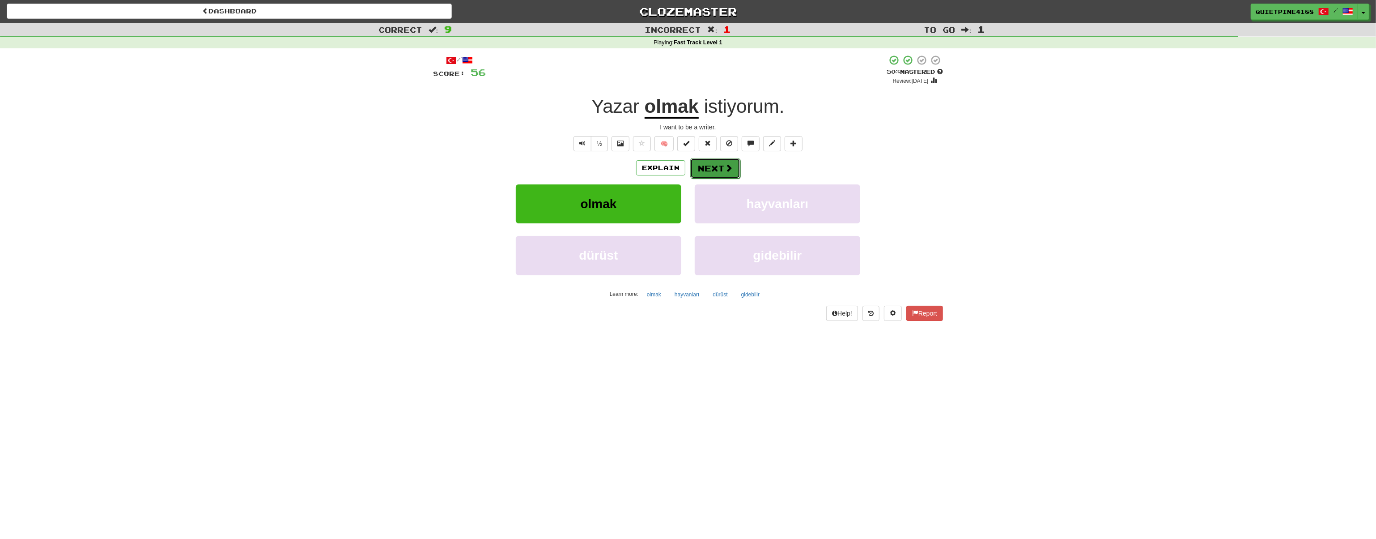
click at [721, 167] on button "Next" at bounding box center [715, 168] width 50 height 21
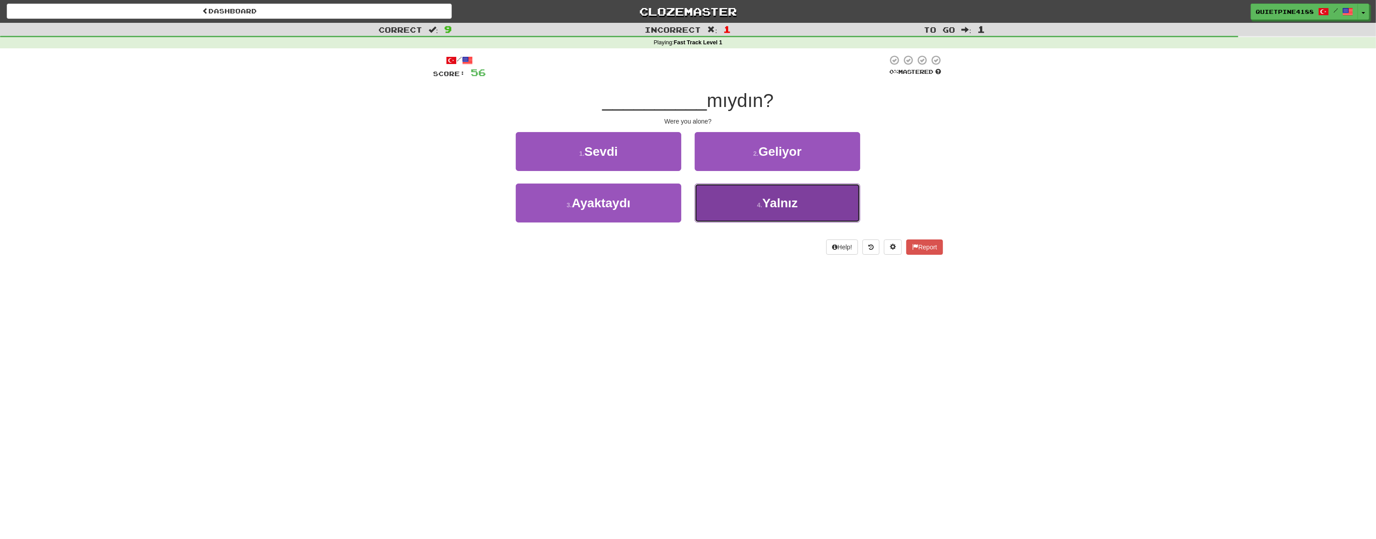
click at [791, 201] on span "Yalnız" at bounding box center [779, 203] width 35 height 14
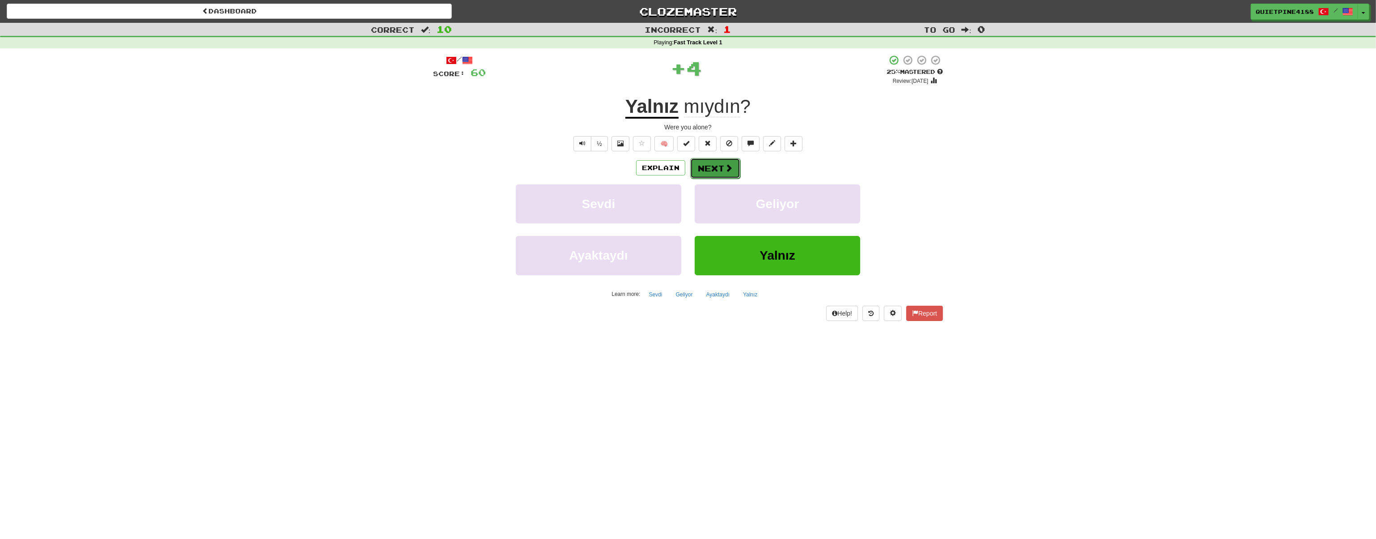
click at [719, 165] on button "Next" at bounding box center [715, 168] width 50 height 21
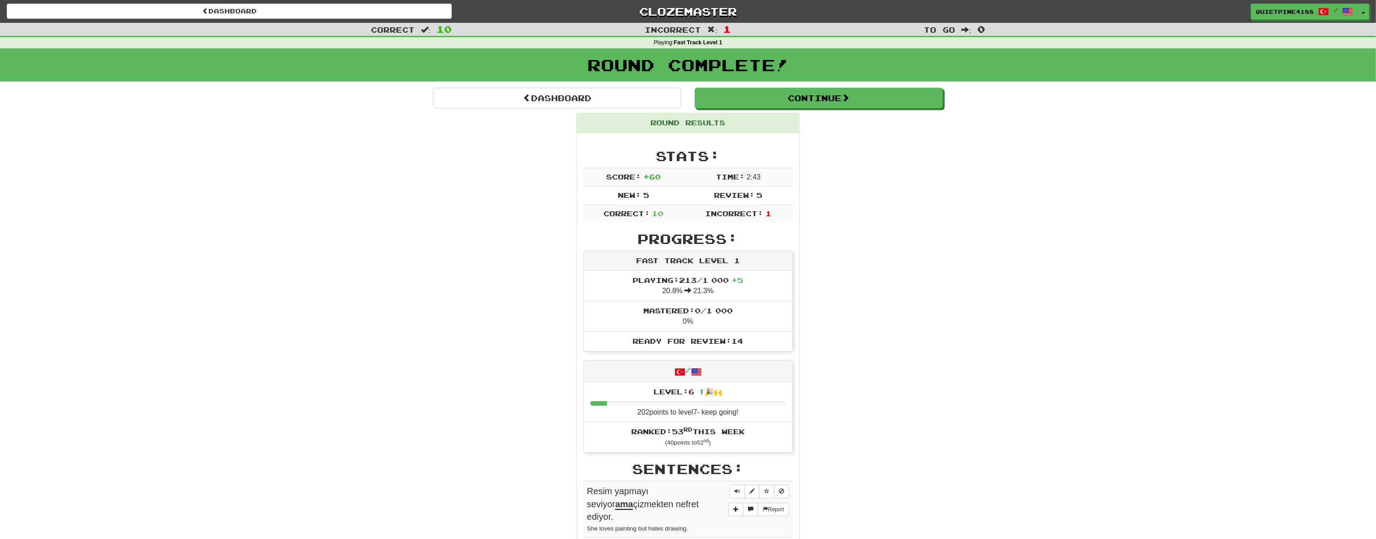
drag, startPoint x: 482, startPoint y: 272, endPoint x: 497, endPoint y: 181, distance: 92.5
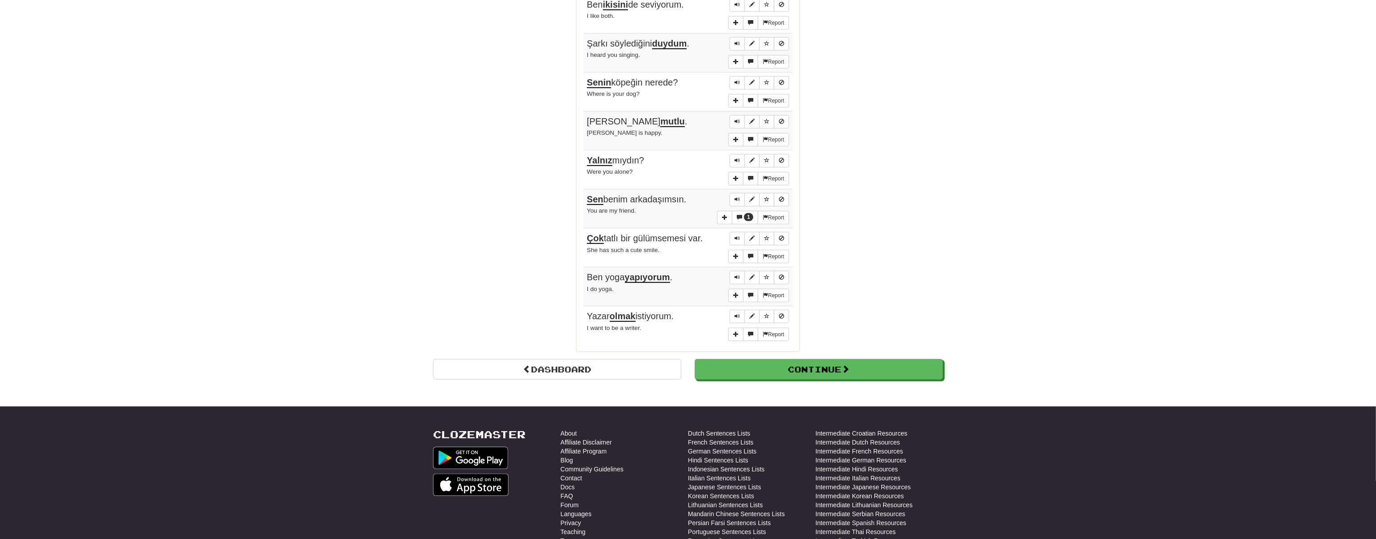
drag, startPoint x: 465, startPoint y: 233, endPoint x: 453, endPoint y: 329, distance: 96.9
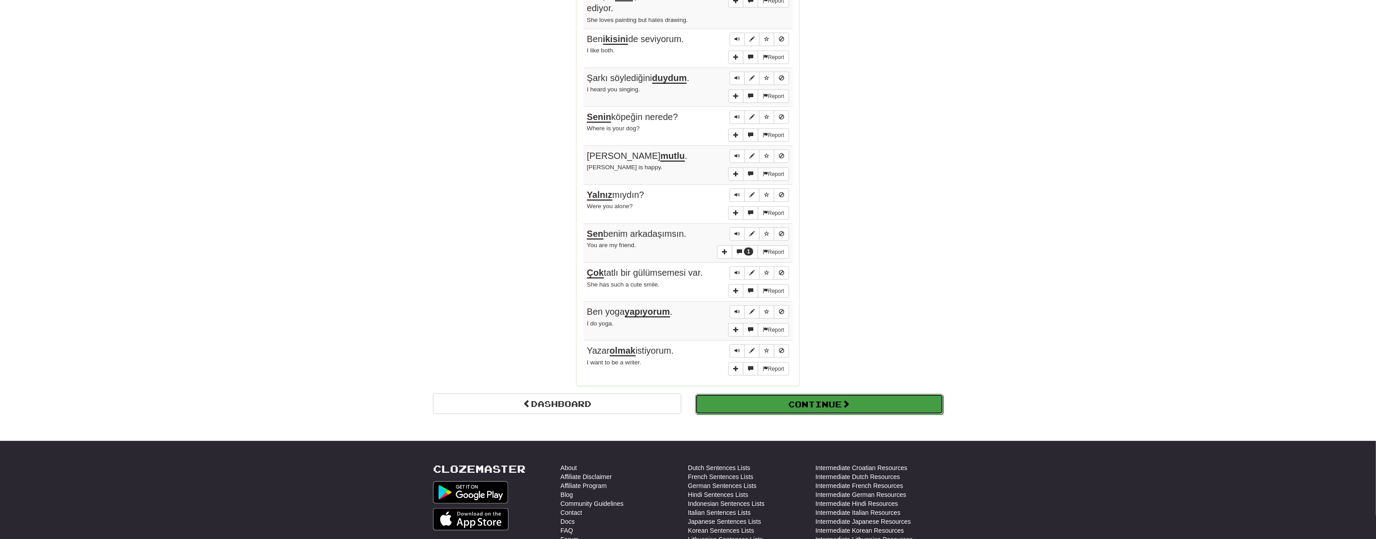
click at [805, 394] on button "Continue" at bounding box center [819, 404] width 248 height 21
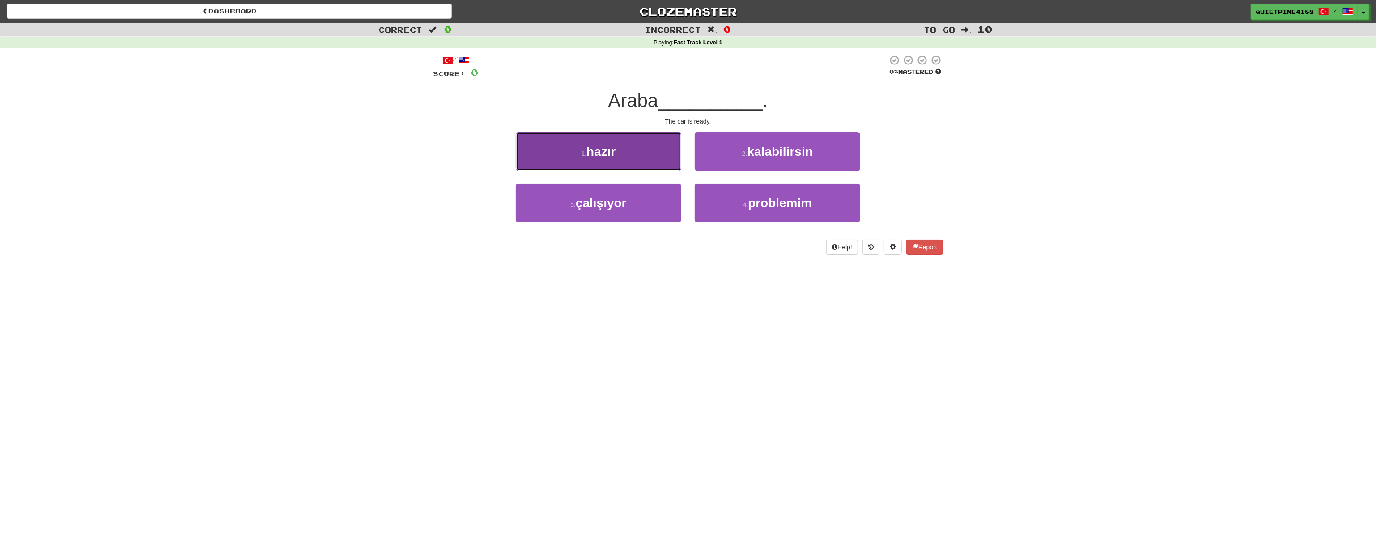
click at [583, 153] on small "1 ." at bounding box center [583, 153] width 5 height 7
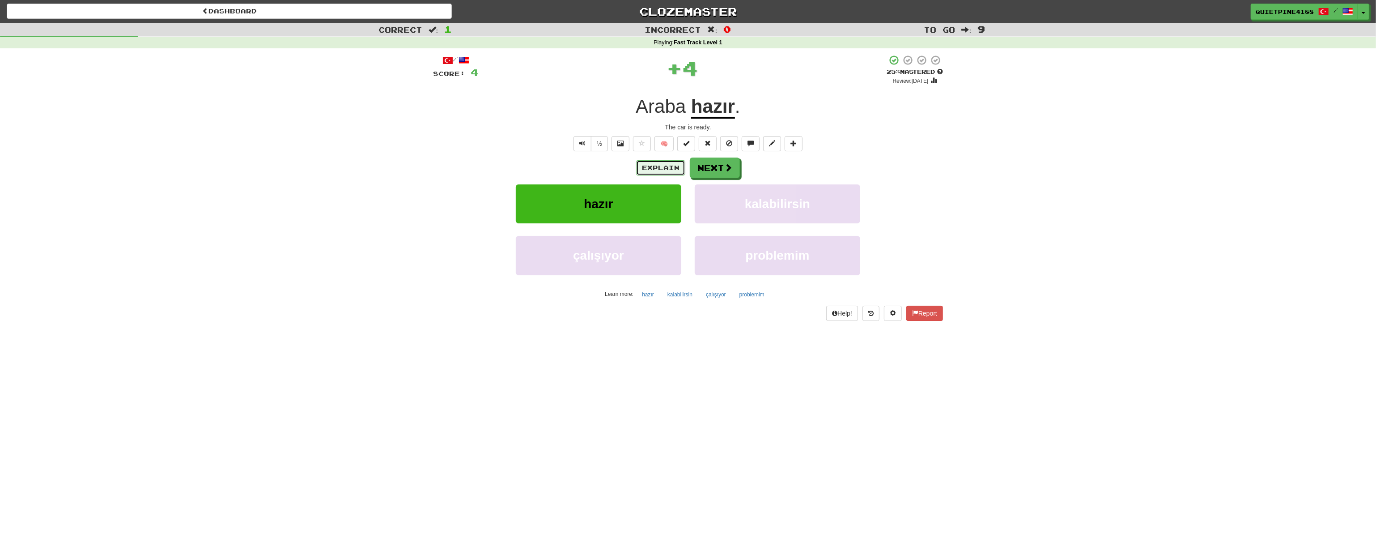
click at [658, 171] on button "Explain" at bounding box center [660, 167] width 49 height 15
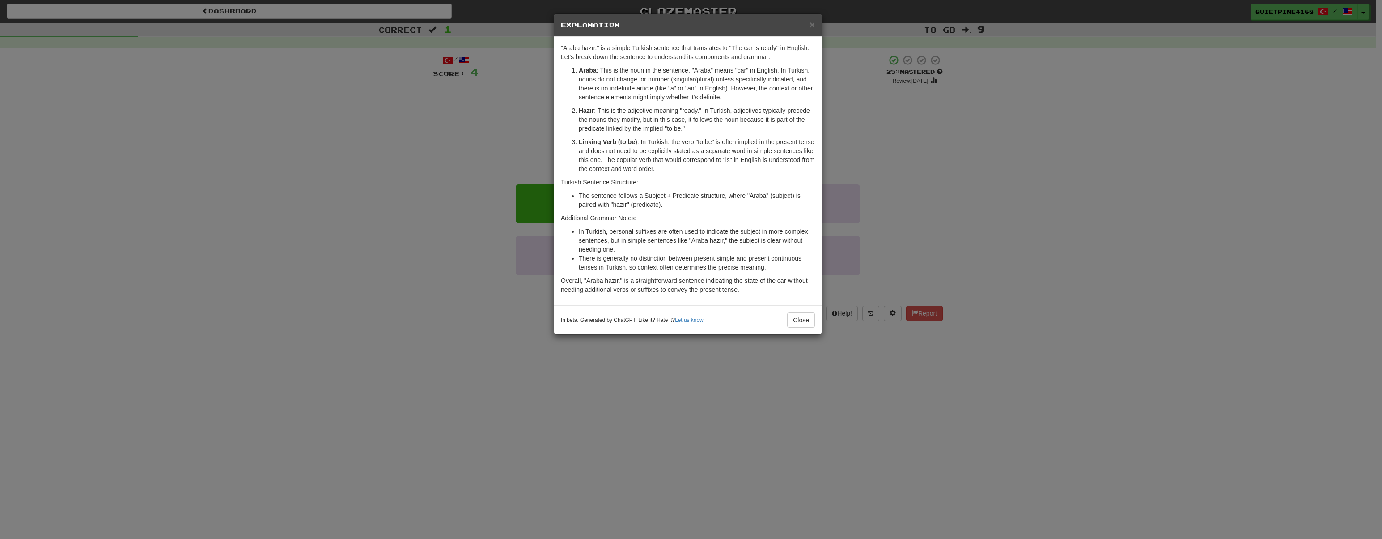
click at [454, 253] on div "× Explanation "Araba hazır." is a simple Turkish sentence that translates to "T…" at bounding box center [691, 269] width 1382 height 539
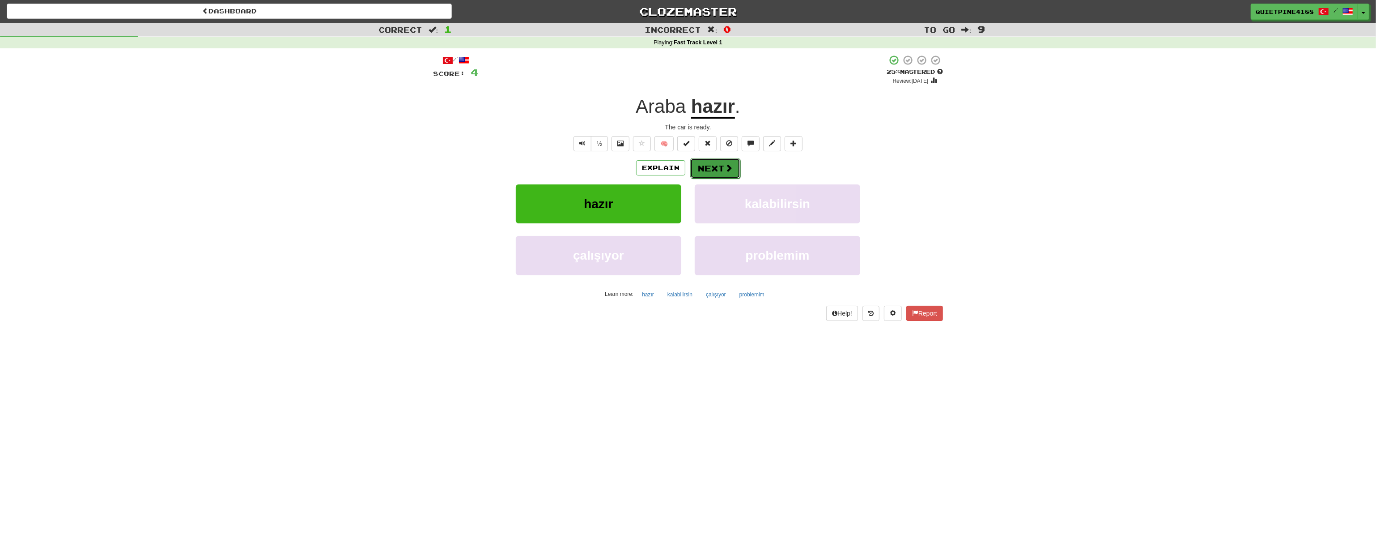
click at [737, 164] on button "Next" at bounding box center [715, 168] width 50 height 21
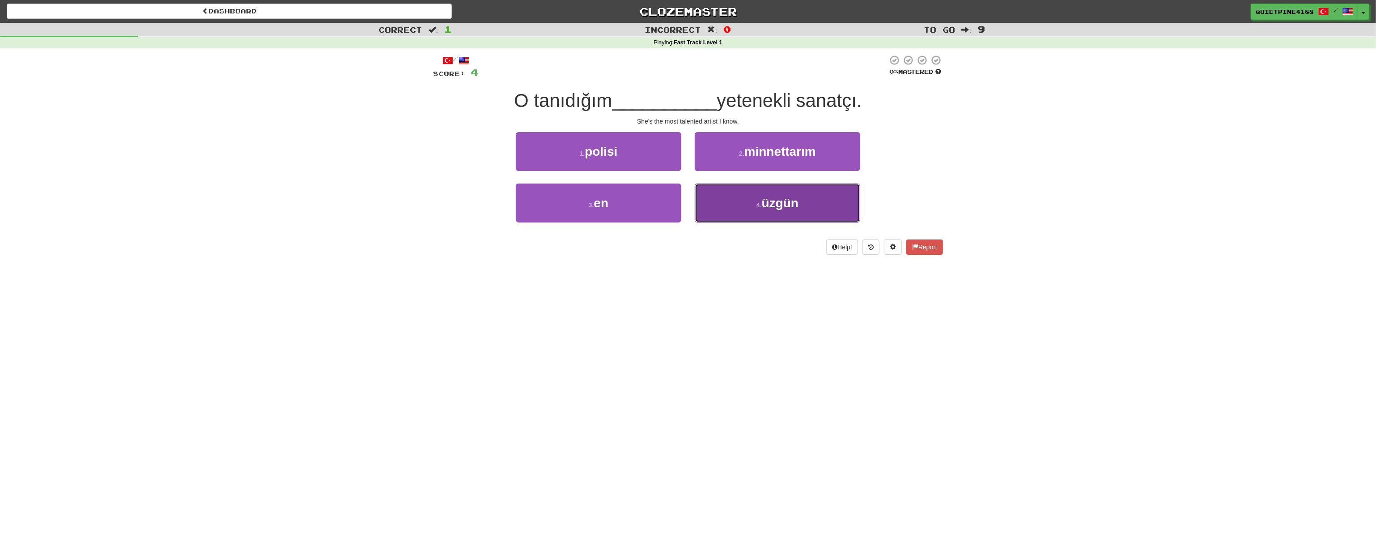
click at [787, 214] on button "4 . üzgün" at bounding box center [778, 202] width 166 height 39
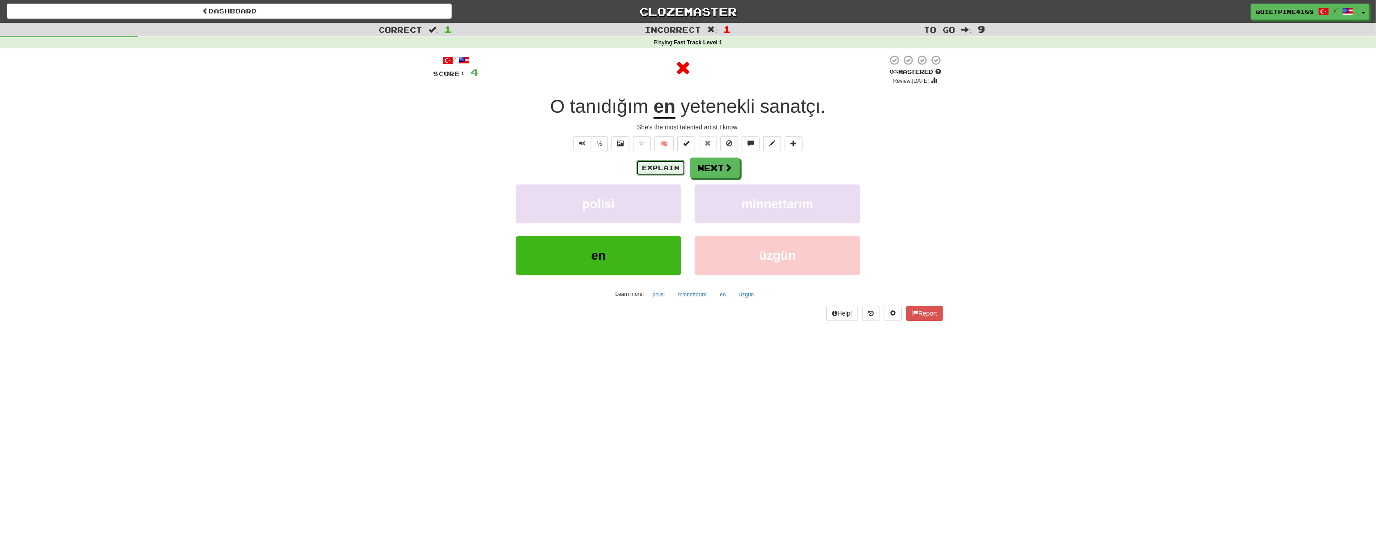
click at [664, 165] on button "Explain" at bounding box center [660, 167] width 49 height 15
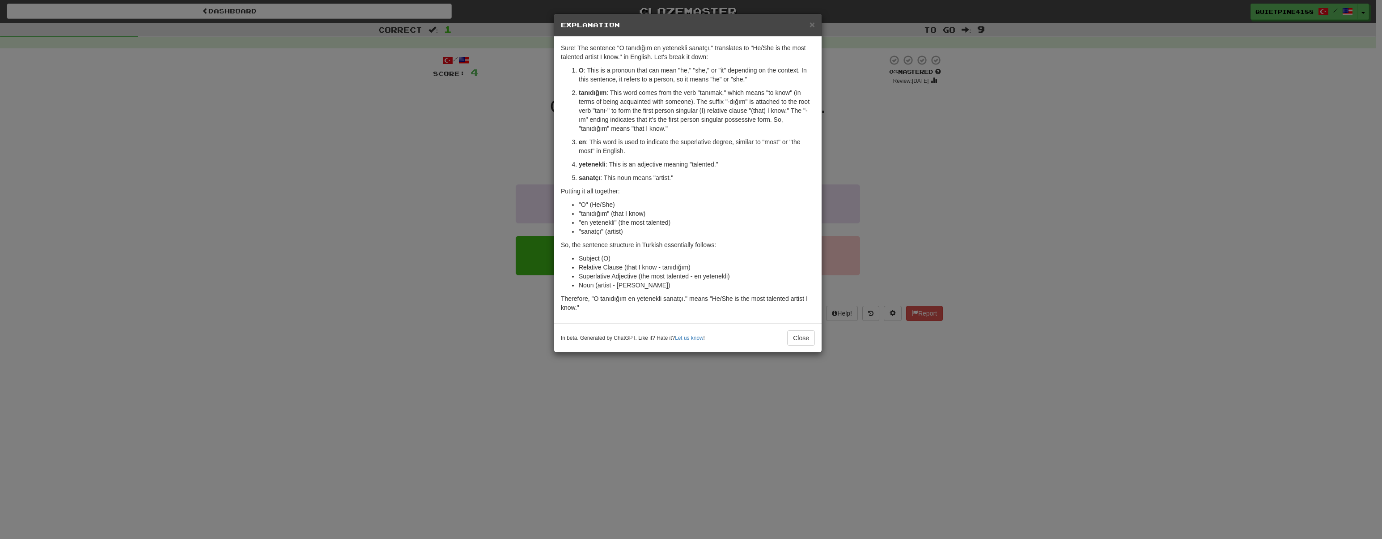
click at [401, 242] on div "× Explanation Sure! The sentence "O tanıdığım en yetenekli sanatçı." translates…" at bounding box center [691, 269] width 1382 height 539
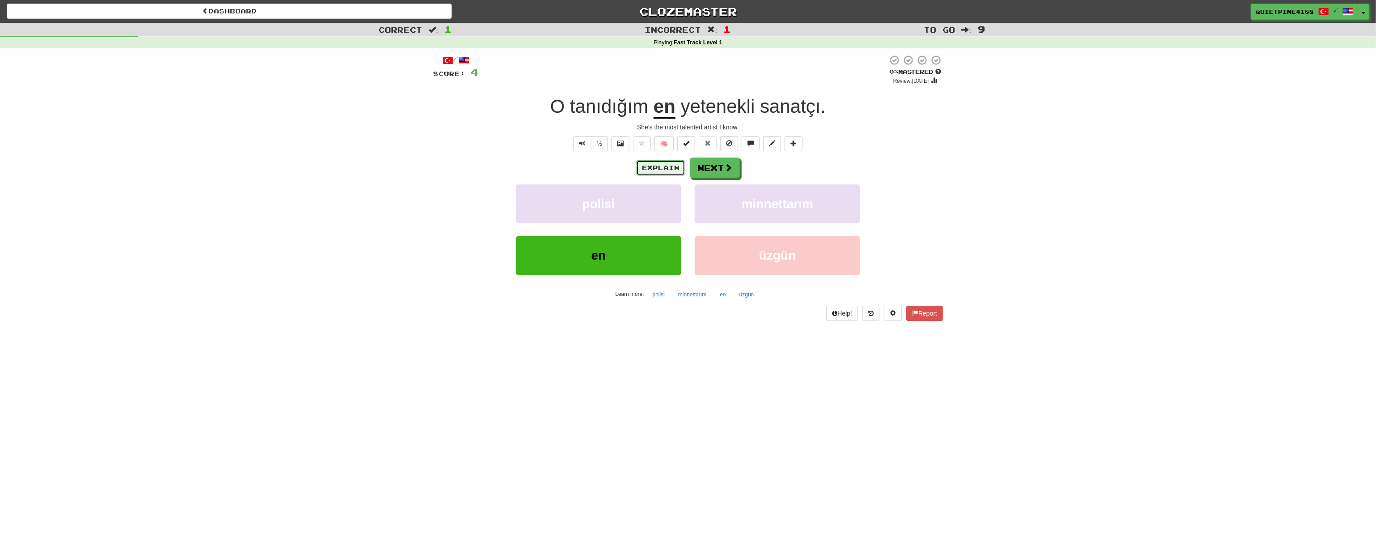
click at [652, 162] on button "Explain" at bounding box center [660, 167] width 49 height 15
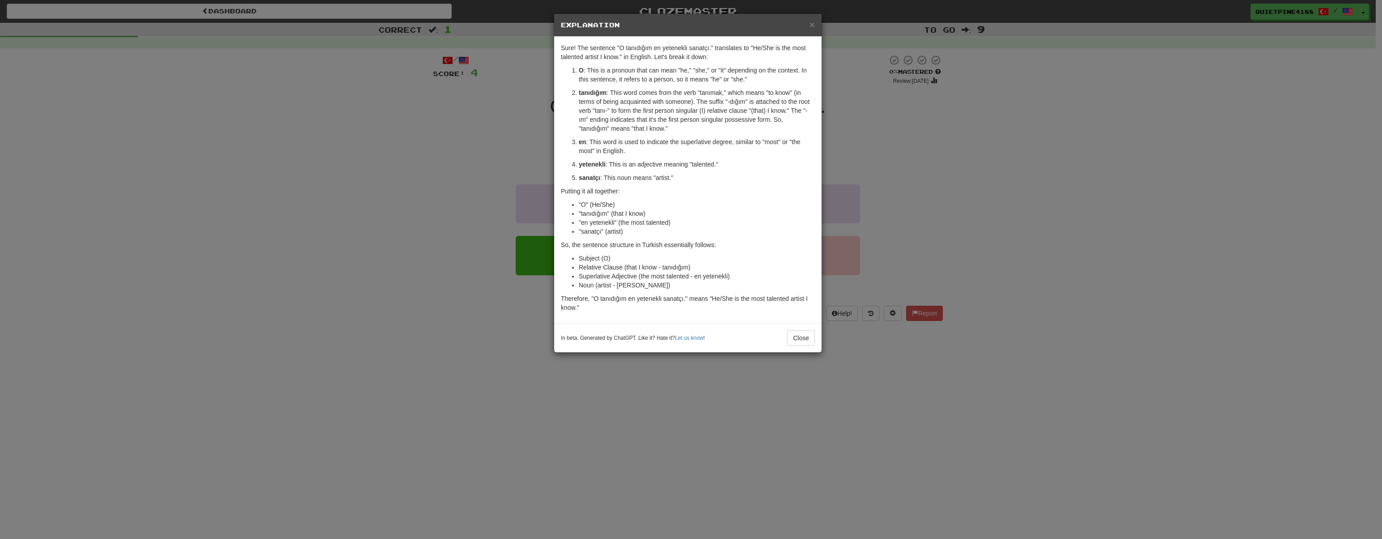
click at [335, 299] on div "× Explanation Sure! The sentence "O tanıdığım en yetenekli sanatçı." translates…" at bounding box center [691, 269] width 1382 height 539
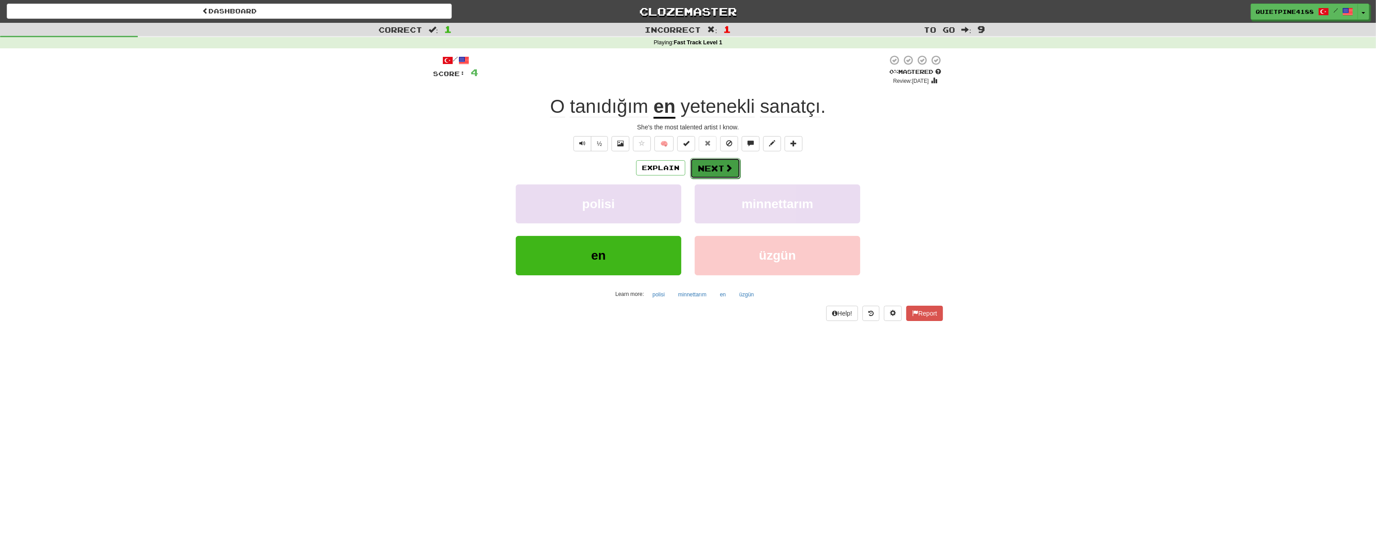
click at [715, 169] on button "Next" at bounding box center [715, 168] width 50 height 21
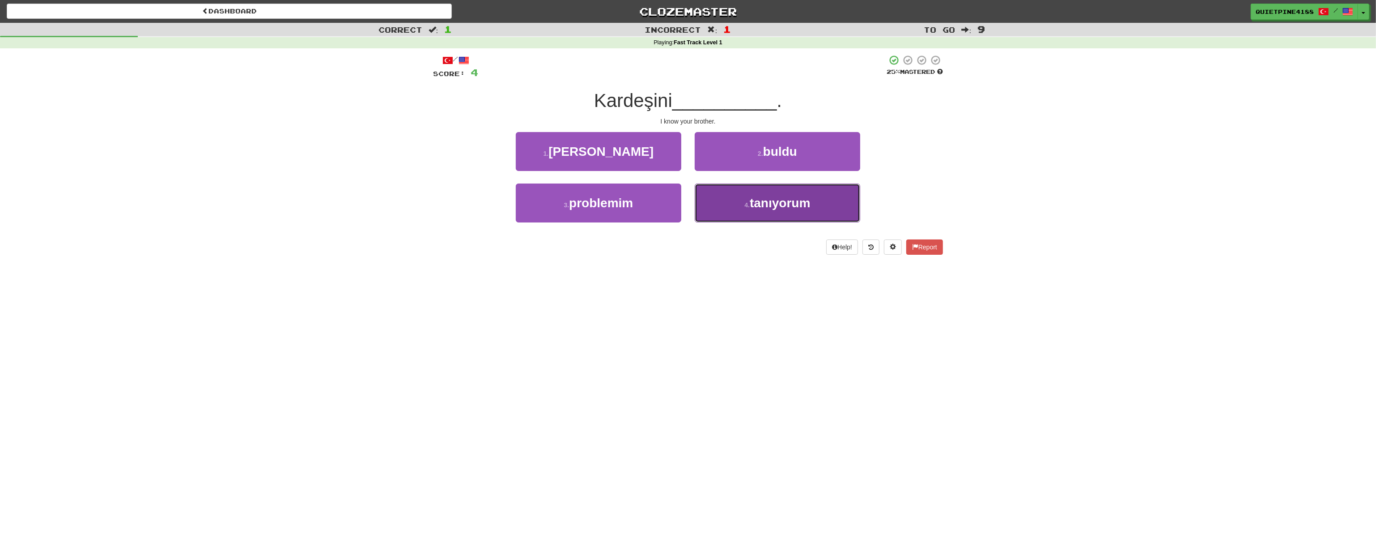
click at [765, 201] on span "tanıyorum" at bounding box center [780, 203] width 60 height 14
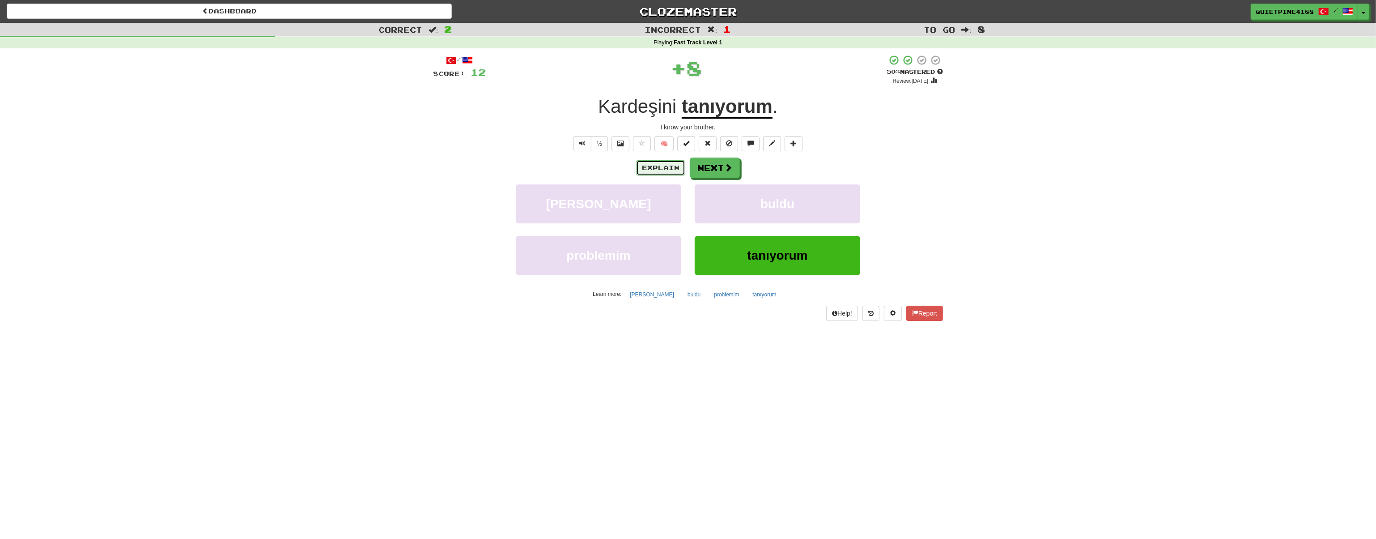
click at [667, 170] on button "Explain" at bounding box center [660, 167] width 49 height 15
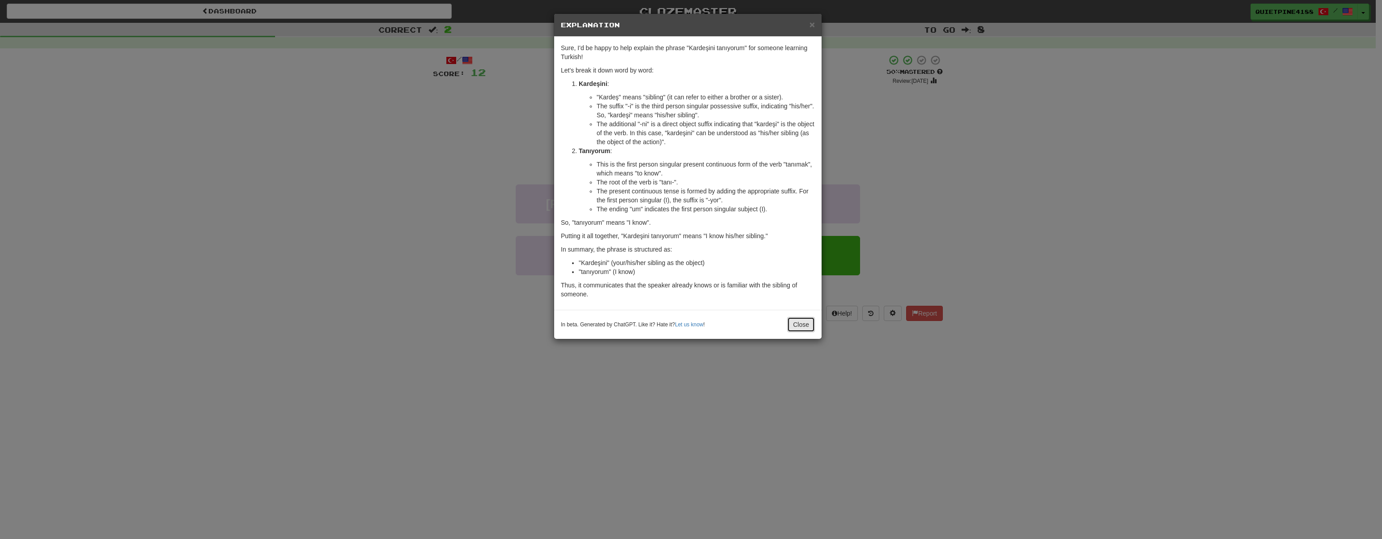
click at [794, 324] on button "Close" at bounding box center [801, 324] width 28 height 15
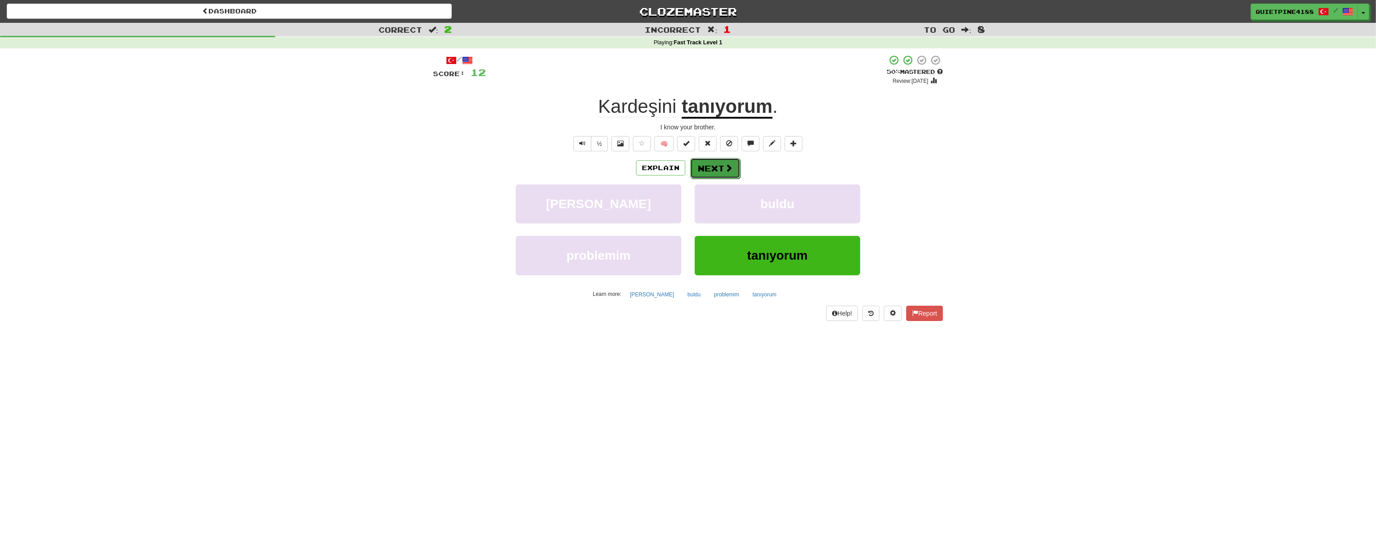
click at [727, 170] on span at bounding box center [729, 168] width 8 height 8
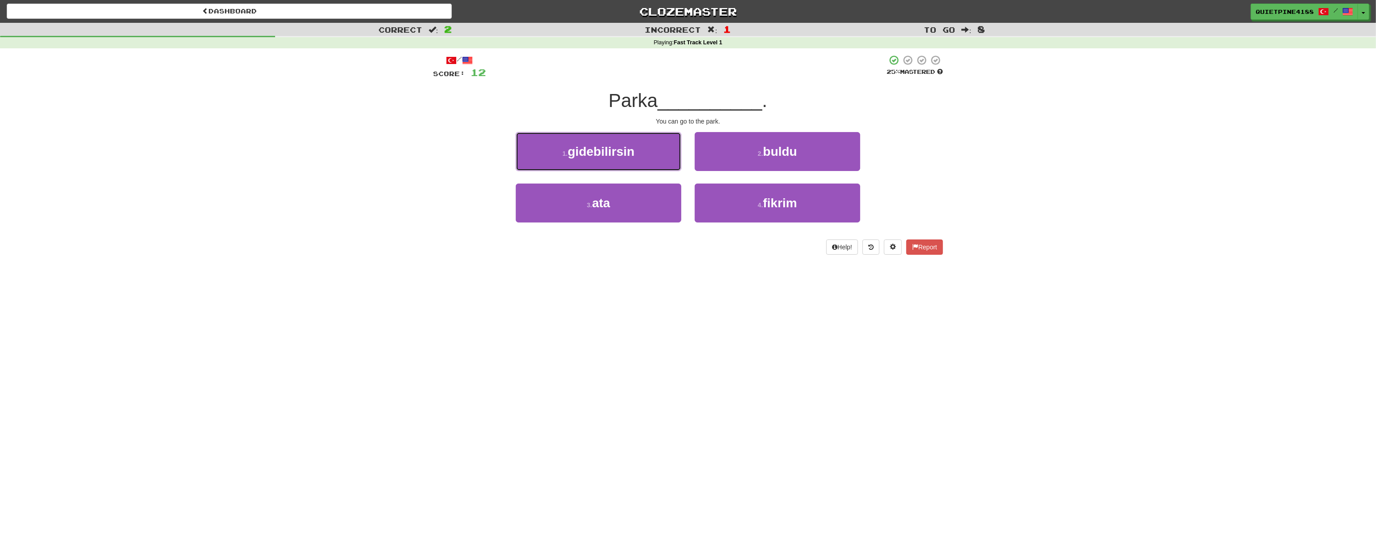
click at [610, 156] on span "gidebilirsin" at bounding box center [601, 152] width 67 height 14
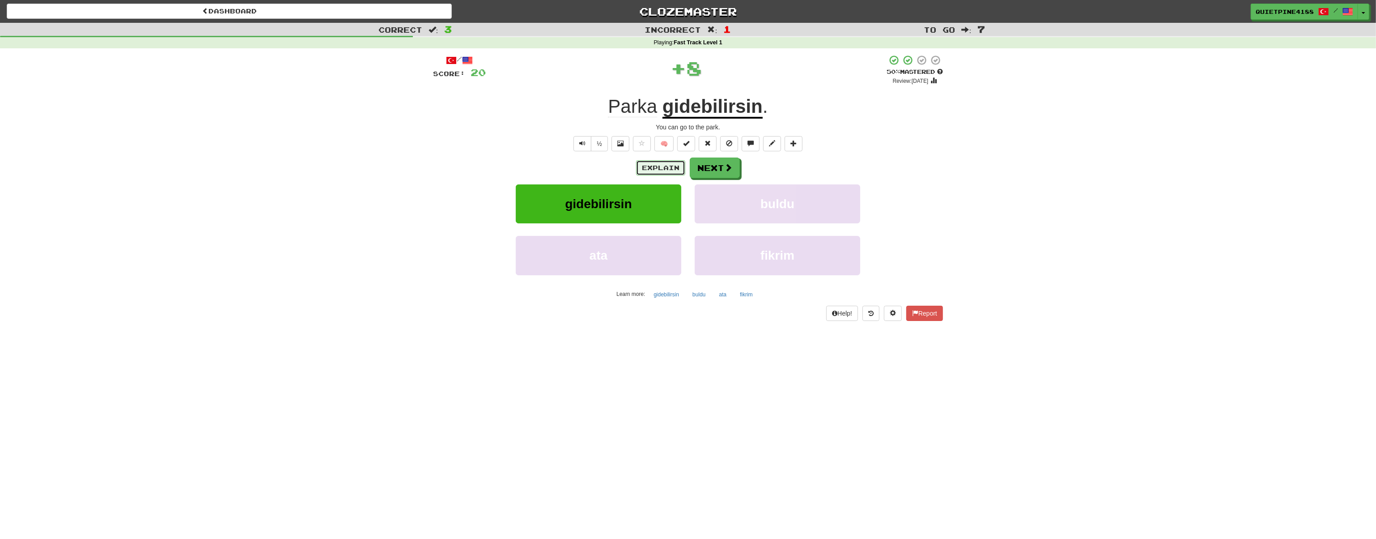
click at [667, 163] on button "Explain" at bounding box center [660, 167] width 49 height 15
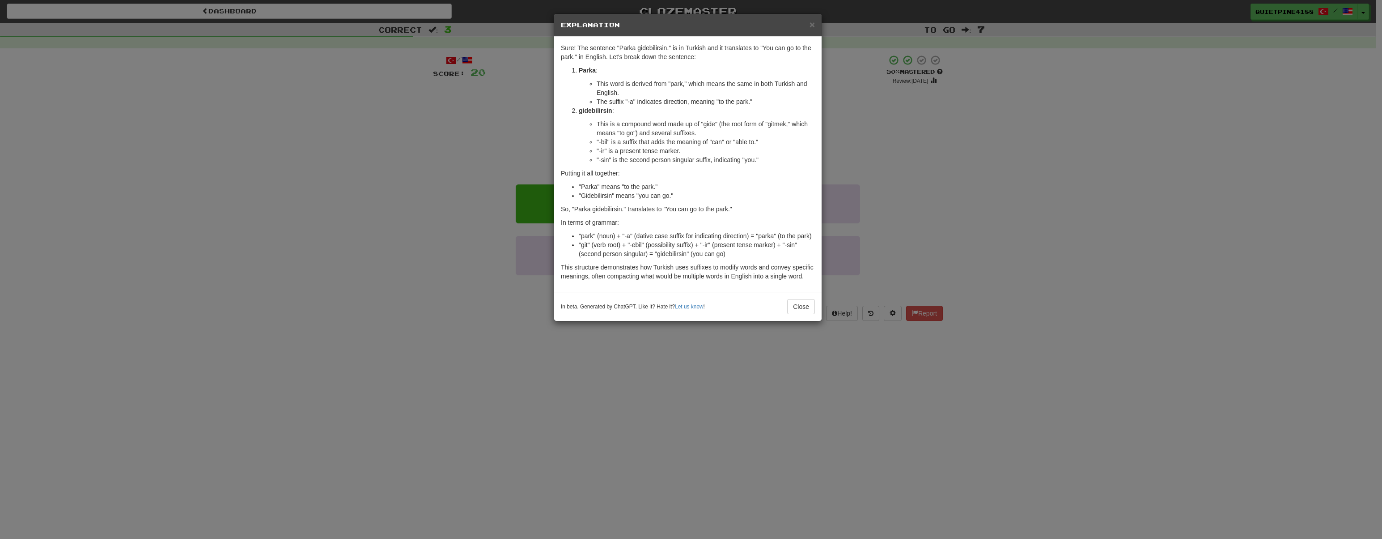
click at [443, 324] on div "× Explanation Sure! The sentence "Parka gidebilirsin." is in Turkish and it tra…" at bounding box center [691, 269] width 1382 height 539
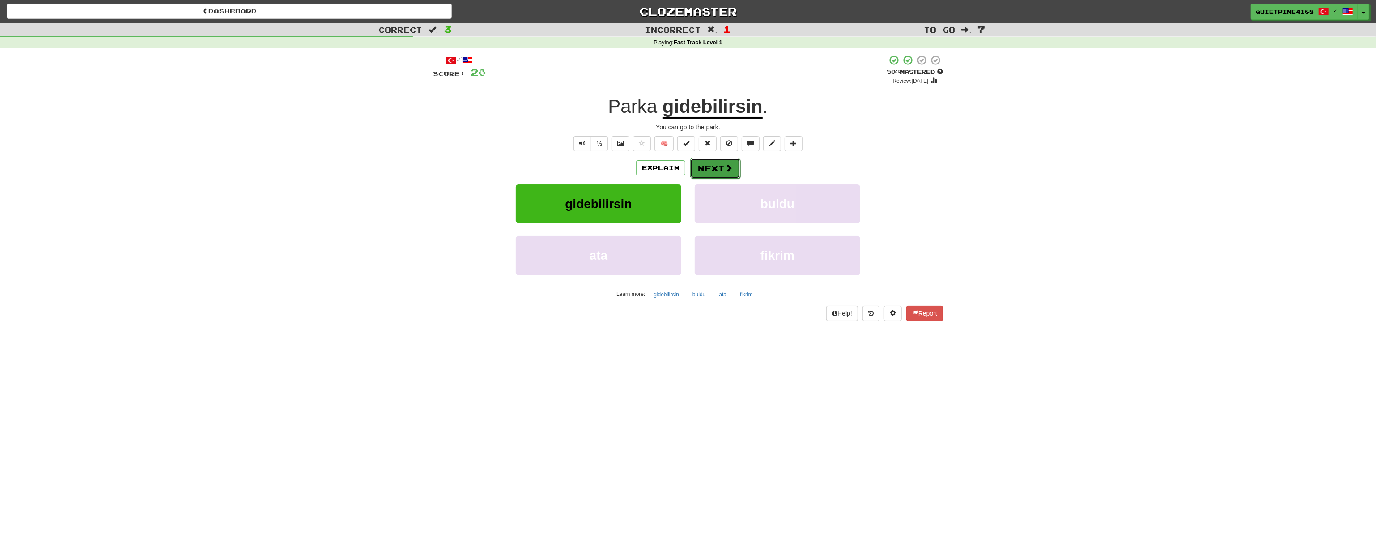
click at [727, 171] on span at bounding box center [729, 168] width 8 height 8
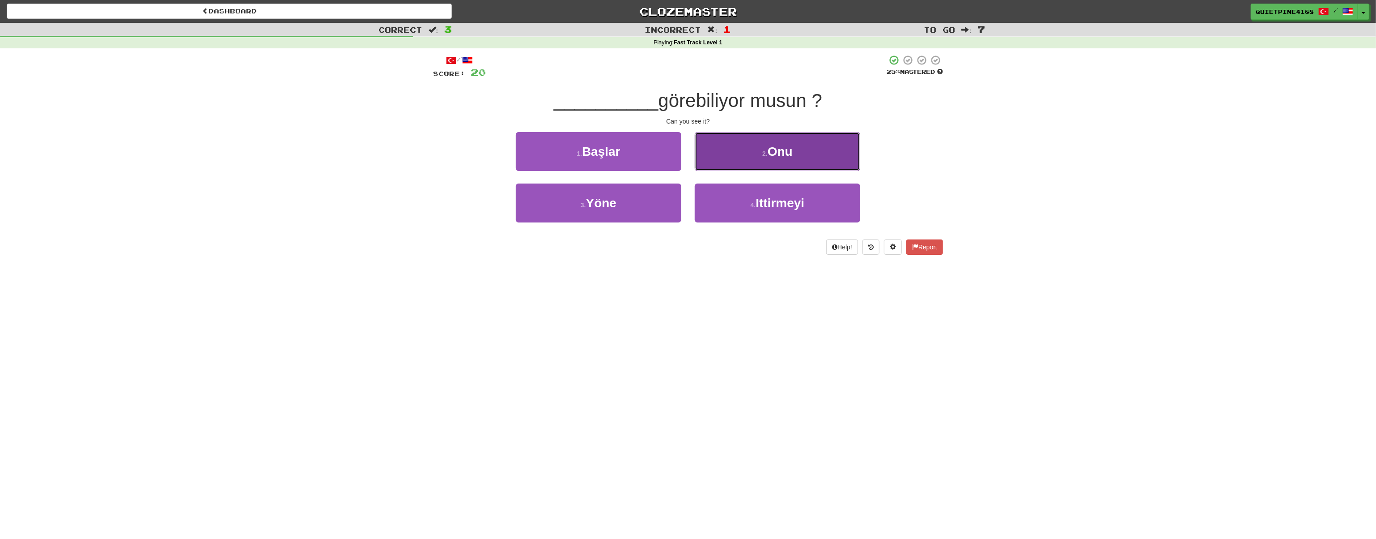
click at [785, 154] on span "Onu" at bounding box center [780, 152] width 25 height 14
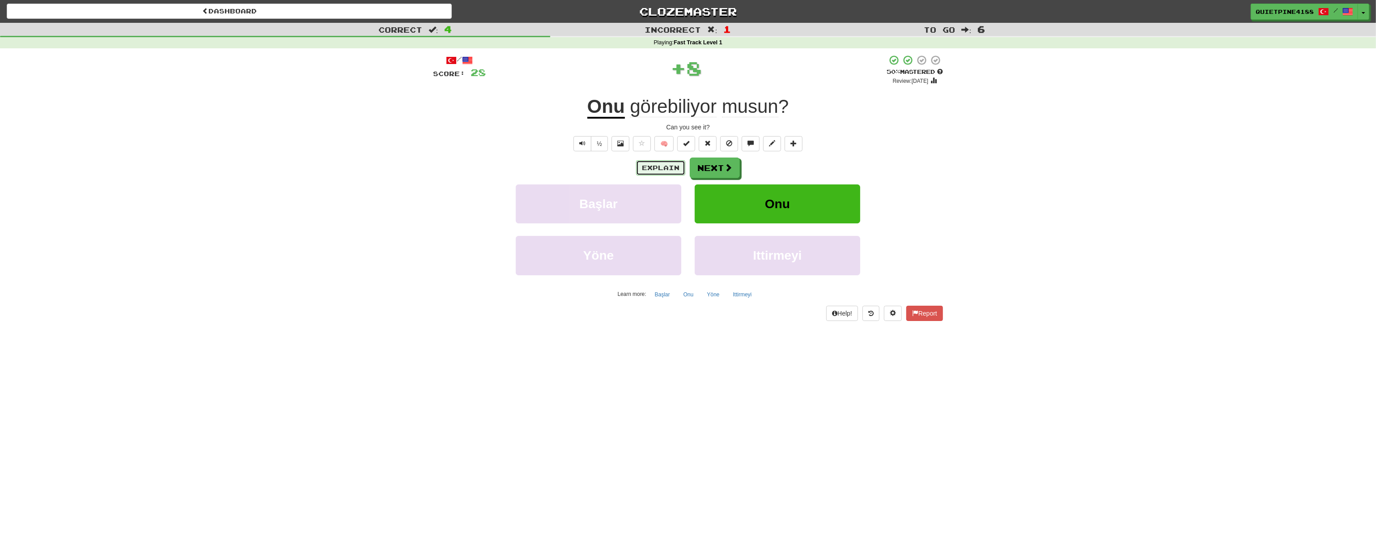
click at [671, 166] on button "Explain" at bounding box center [660, 167] width 49 height 15
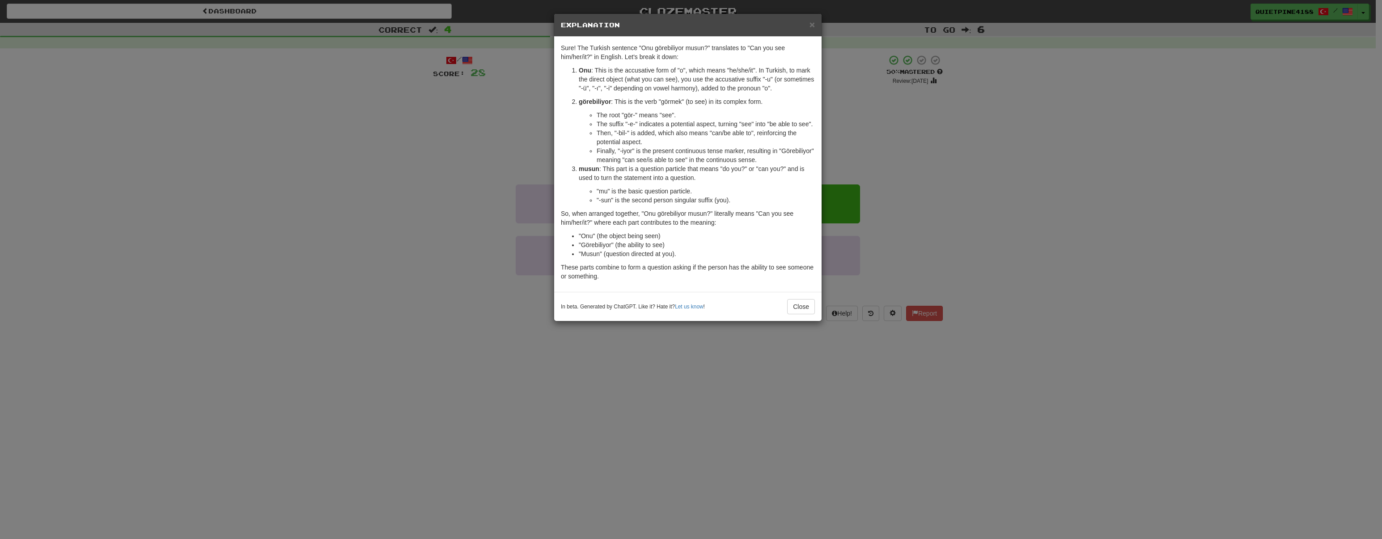
click at [417, 327] on div "× Explanation Sure! The Turkish sentence "Onu görebiliyor musun?" translates to…" at bounding box center [691, 269] width 1382 height 539
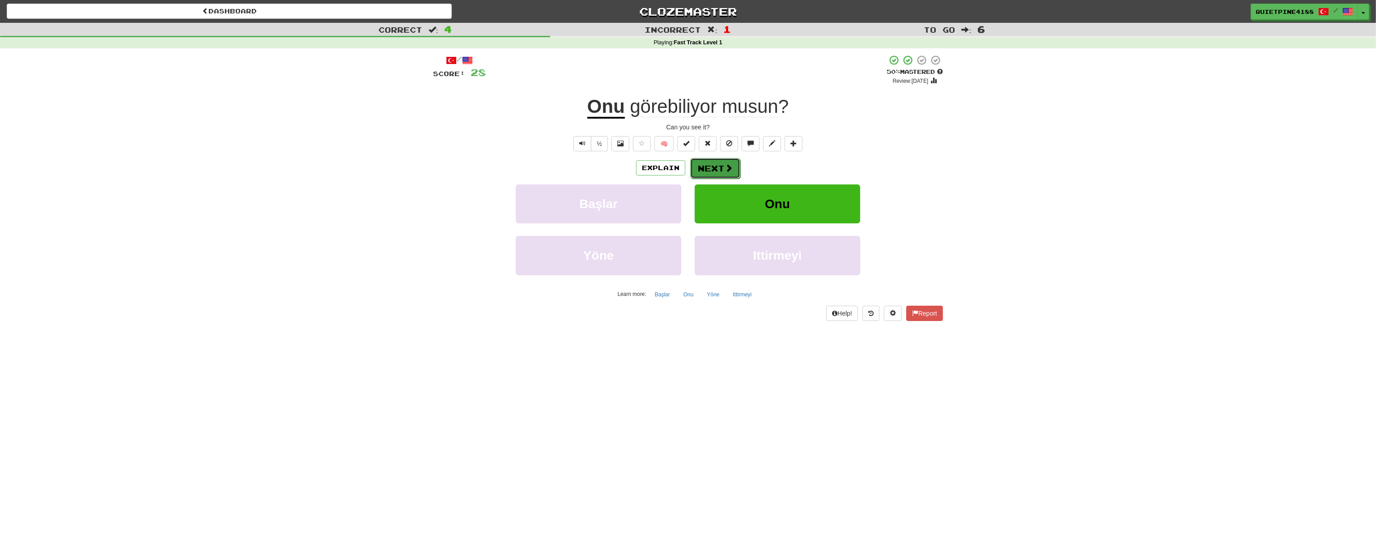
click at [712, 171] on button "Next" at bounding box center [715, 168] width 50 height 21
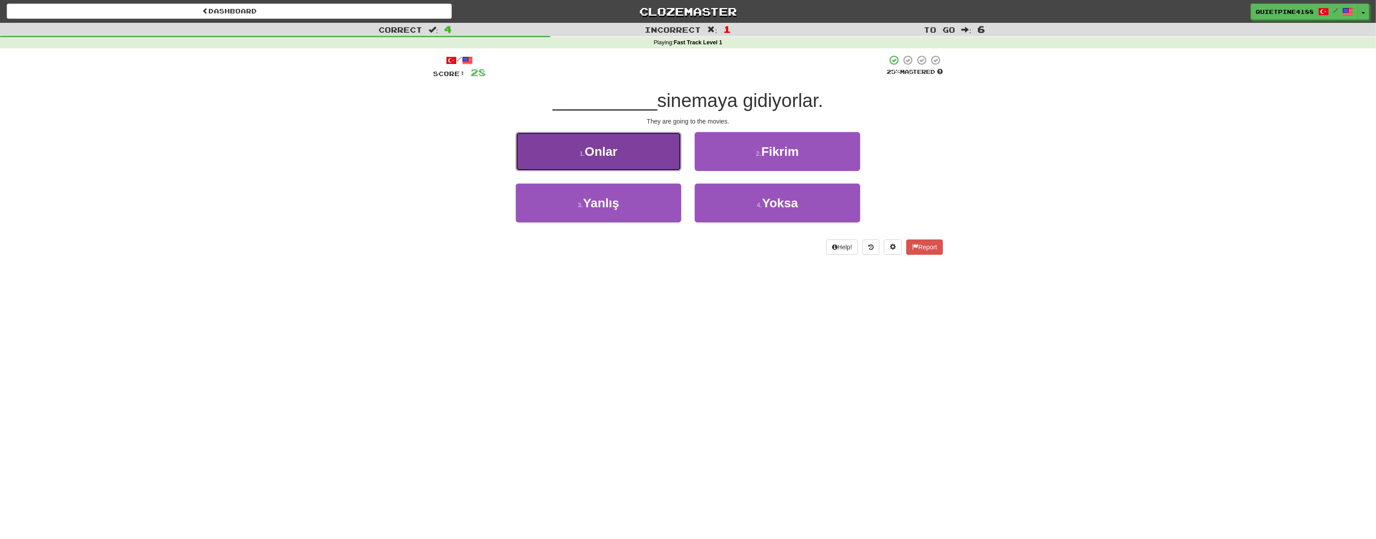
click at [633, 152] on button "1 . Onlar" at bounding box center [599, 151] width 166 height 39
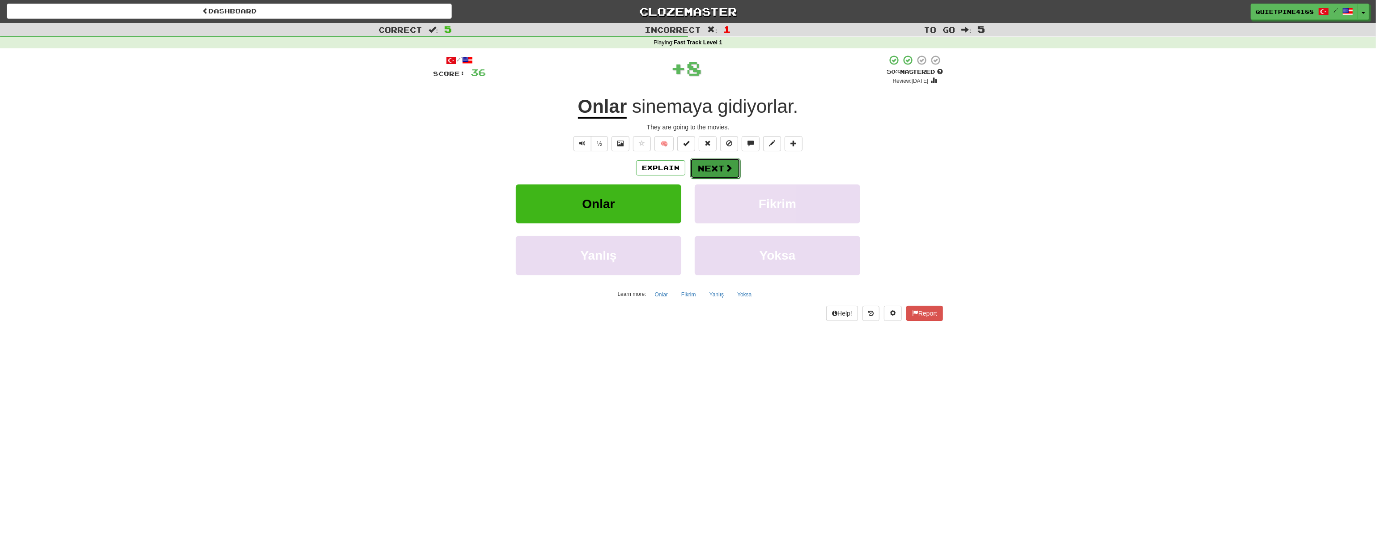
click at [732, 173] on button "Next" at bounding box center [715, 168] width 50 height 21
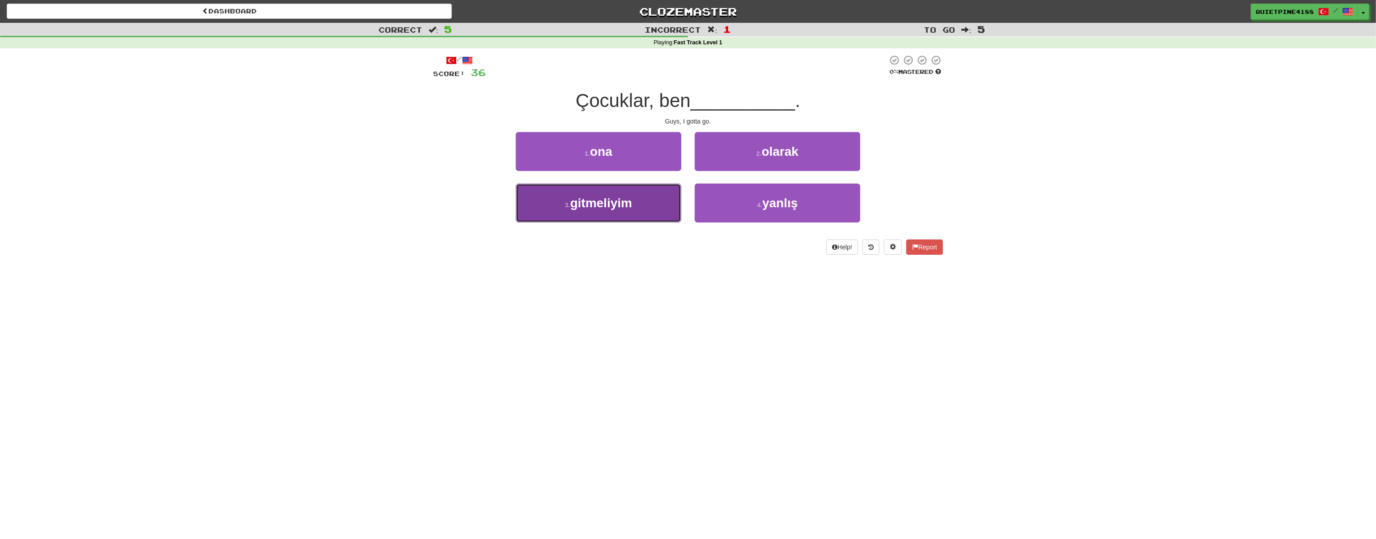
click at [610, 219] on button "3 . gitmeliyim" at bounding box center [599, 202] width 166 height 39
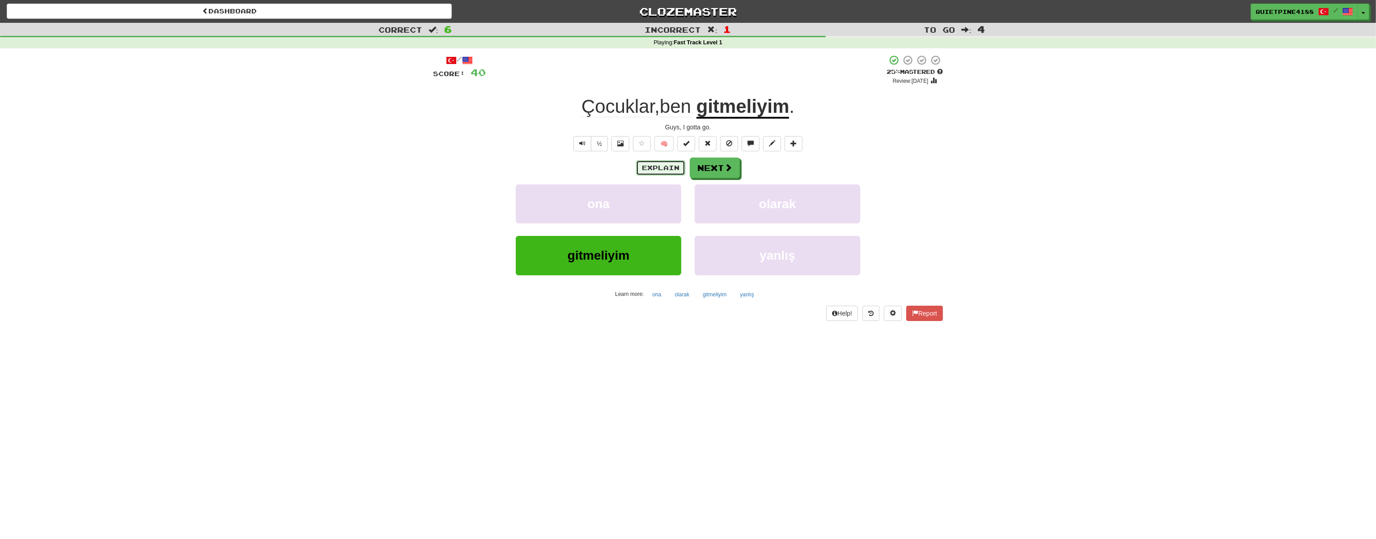
click at [647, 171] on button "Explain" at bounding box center [660, 167] width 49 height 15
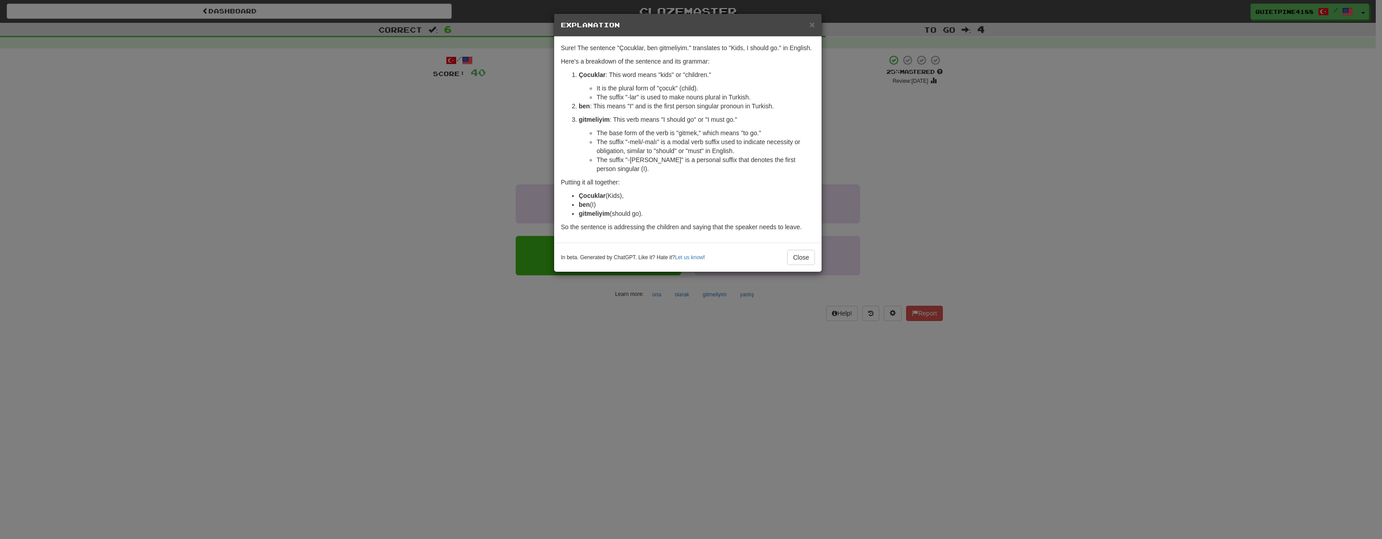
click at [437, 231] on div "× Explanation Sure! The sentence "Çocuklar, ben gitmeliyim." translates to "Kid…" at bounding box center [691, 269] width 1382 height 539
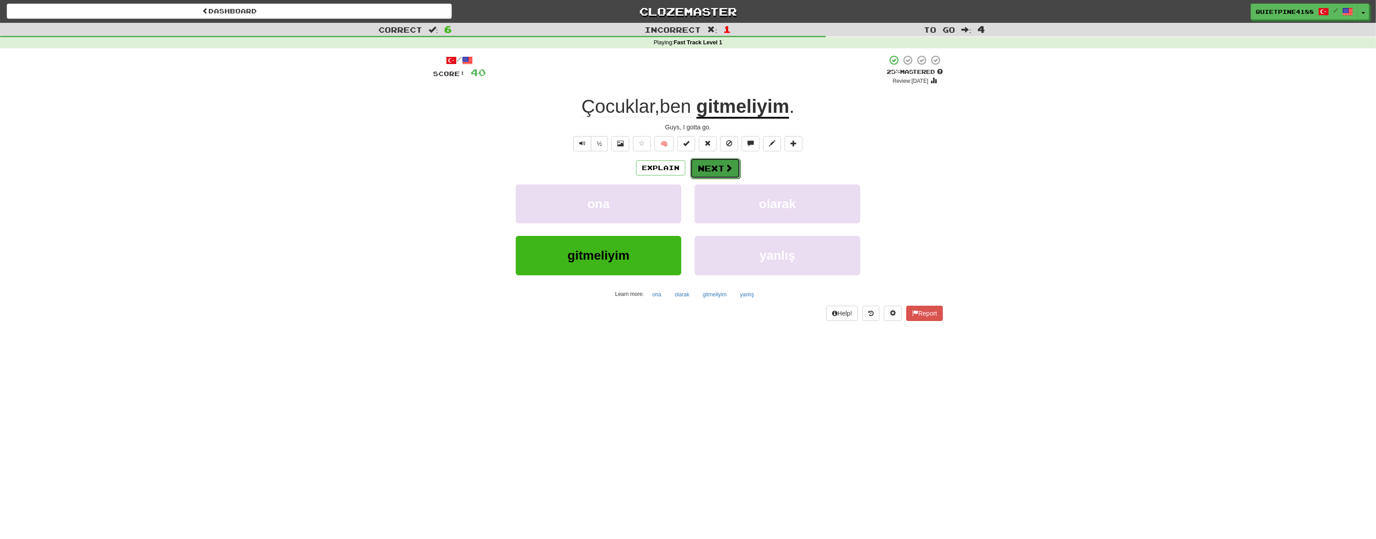
click at [731, 168] on span at bounding box center [729, 168] width 8 height 8
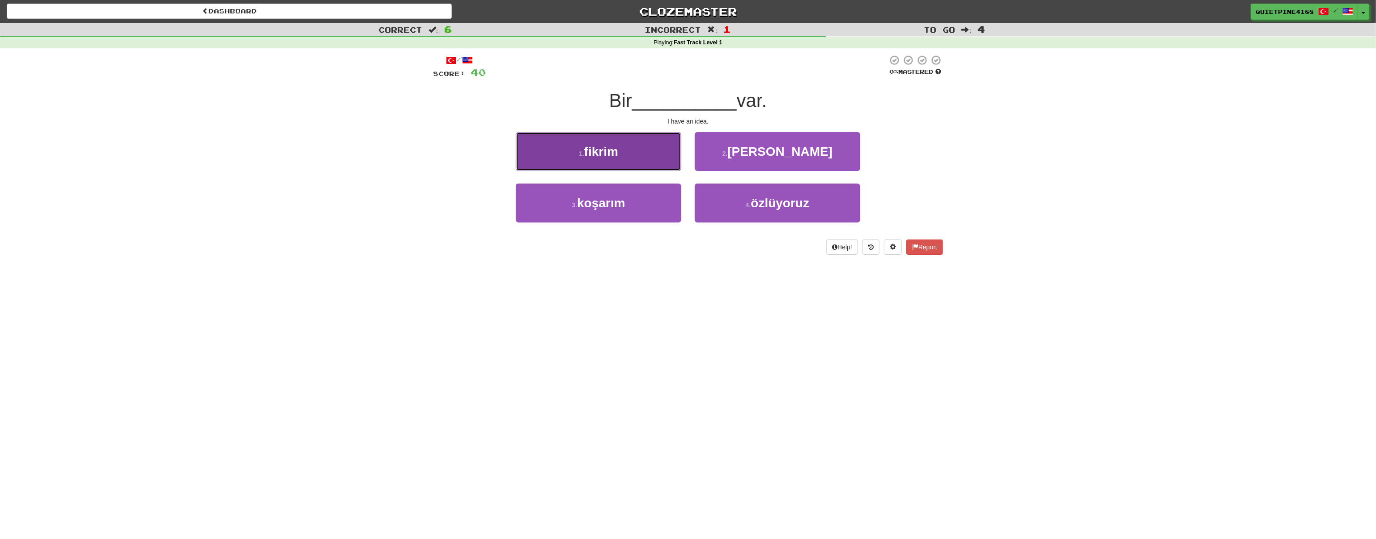
click at [615, 157] on span "fikrim" at bounding box center [601, 152] width 34 height 14
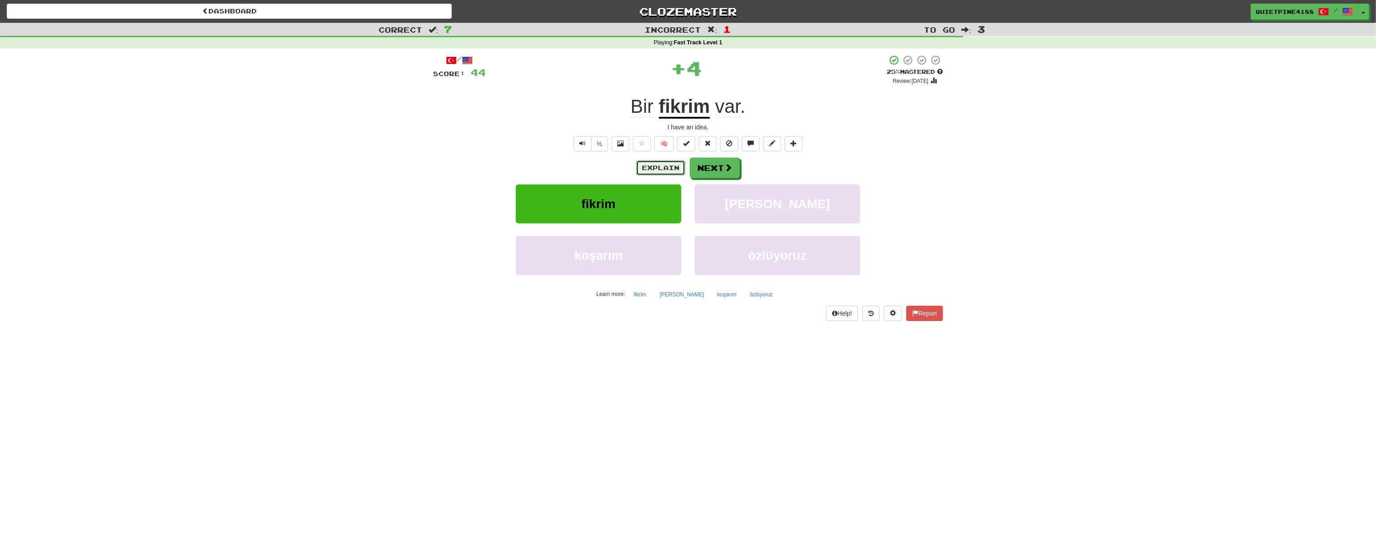
click at [656, 164] on button "Explain" at bounding box center [660, 167] width 49 height 15
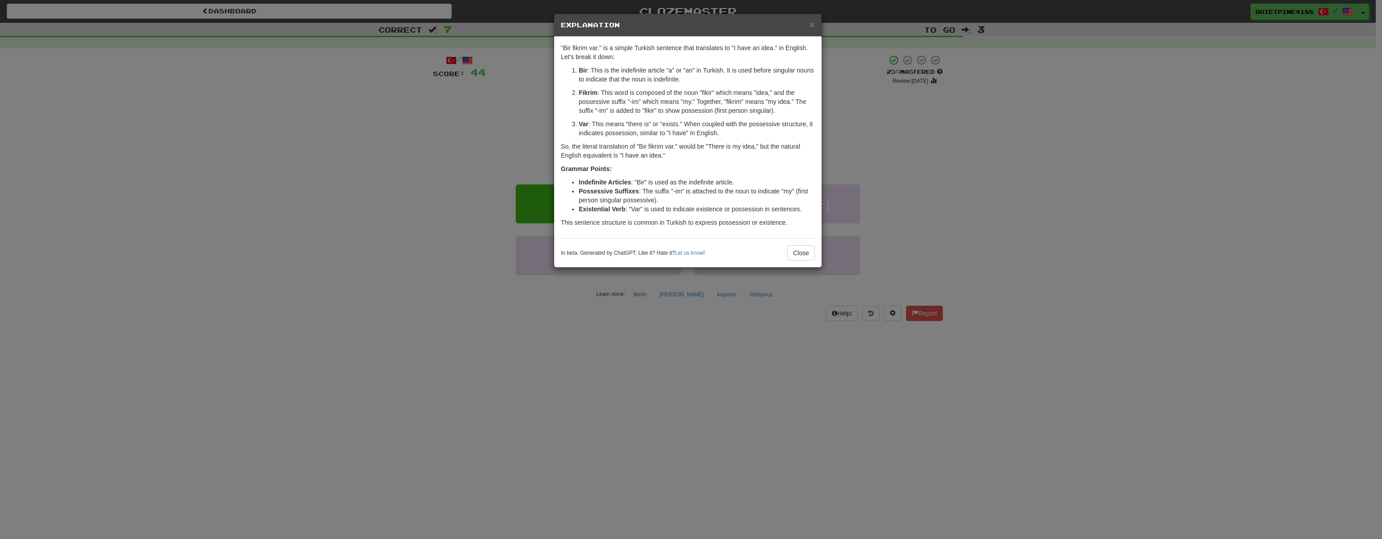
click at [461, 332] on div "× Explanation "Bir fikrim var." is a simple Turkish sentence that translates to…" at bounding box center [691, 269] width 1382 height 539
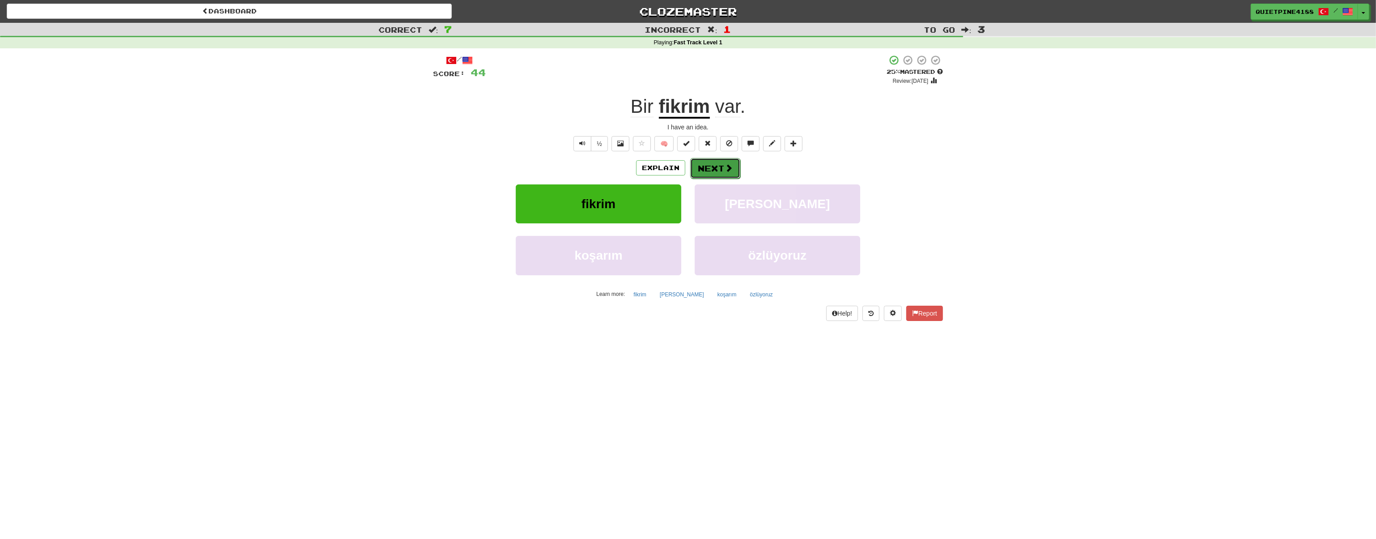
click at [703, 170] on button "Next" at bounding box center [715, 168] width 50 height 21
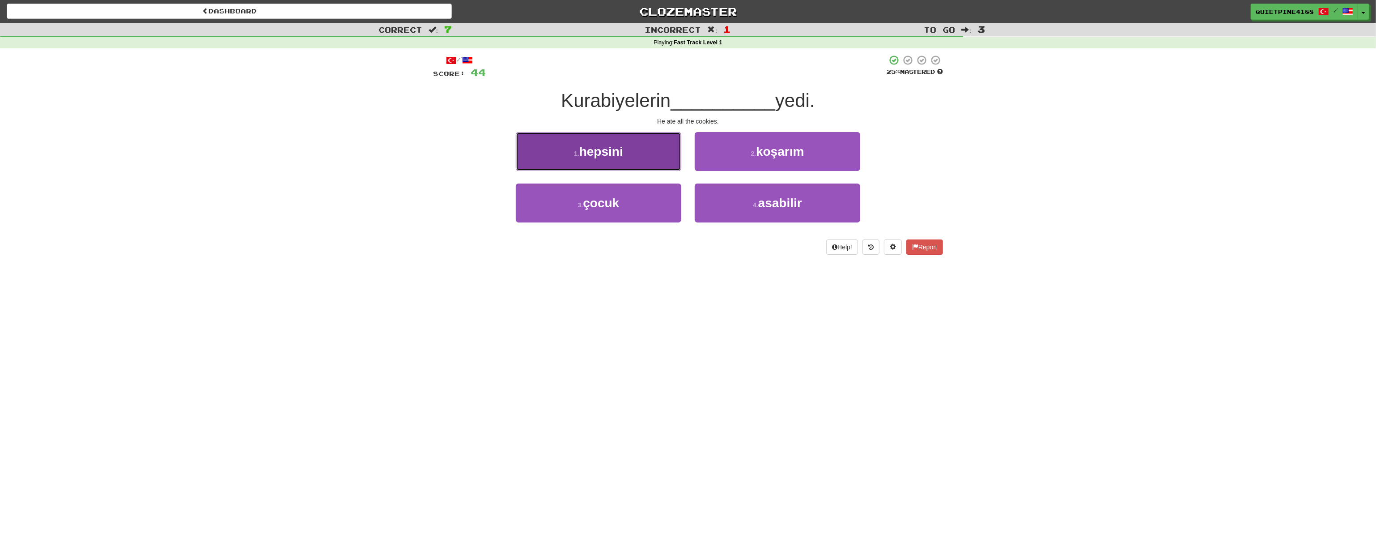
click at [607, 156] on span "hepsini" at bounding box center [601, 152] width 44 height 14
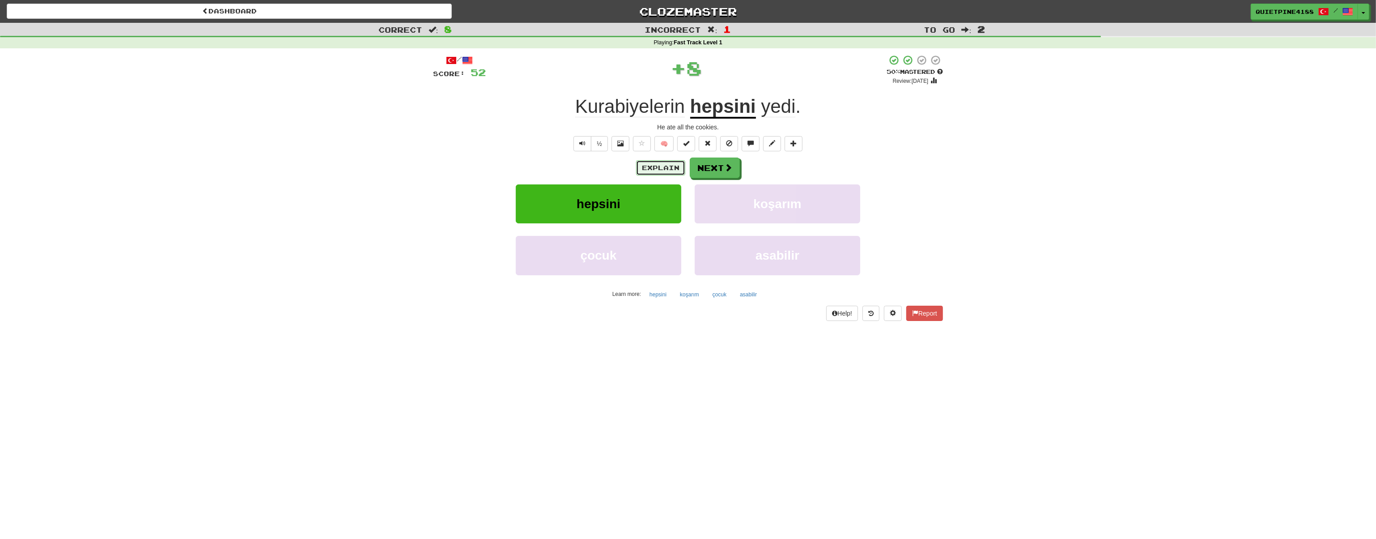
click at [667, 164] on button "Explain" at bounding box center [660, 167] width 49 height 15
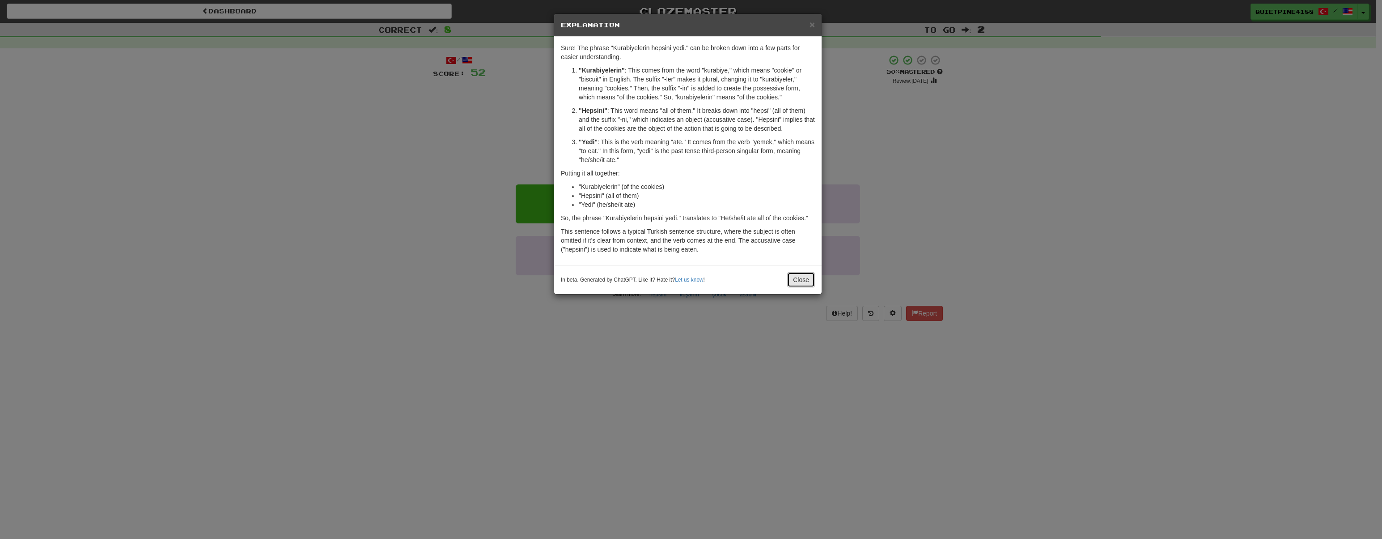
click at [806, 279] on button "Close" at bounding box center [801, 279] width 28 height 15
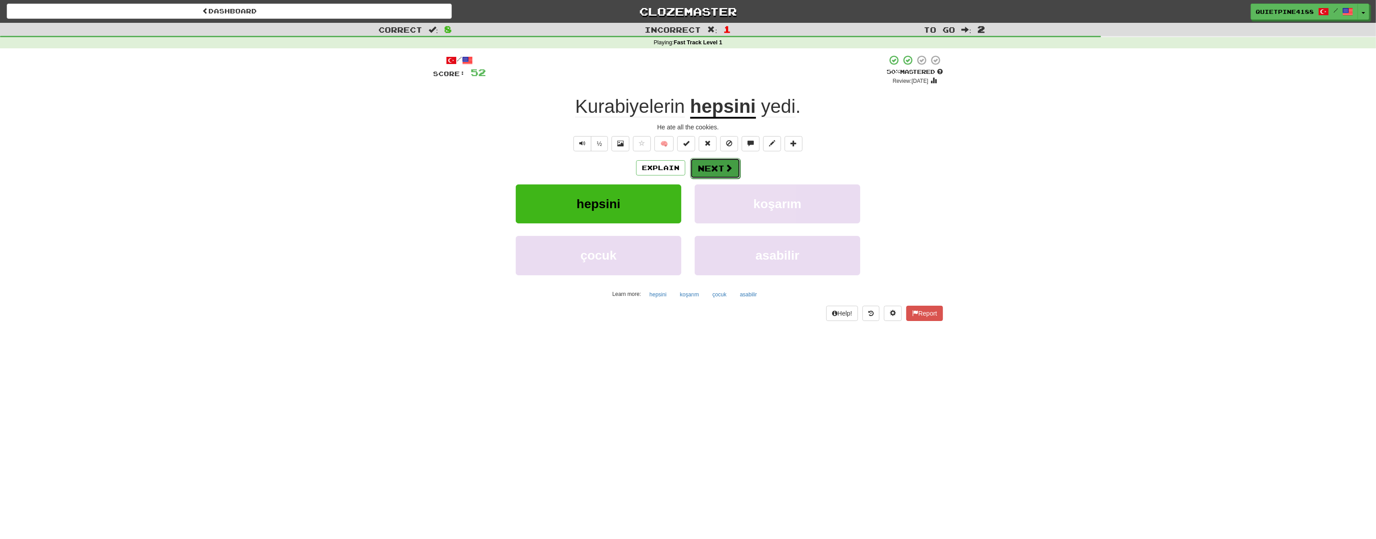
click at [736, 170] on button "Next" at bounding box center [715, 168] width 50 height 21
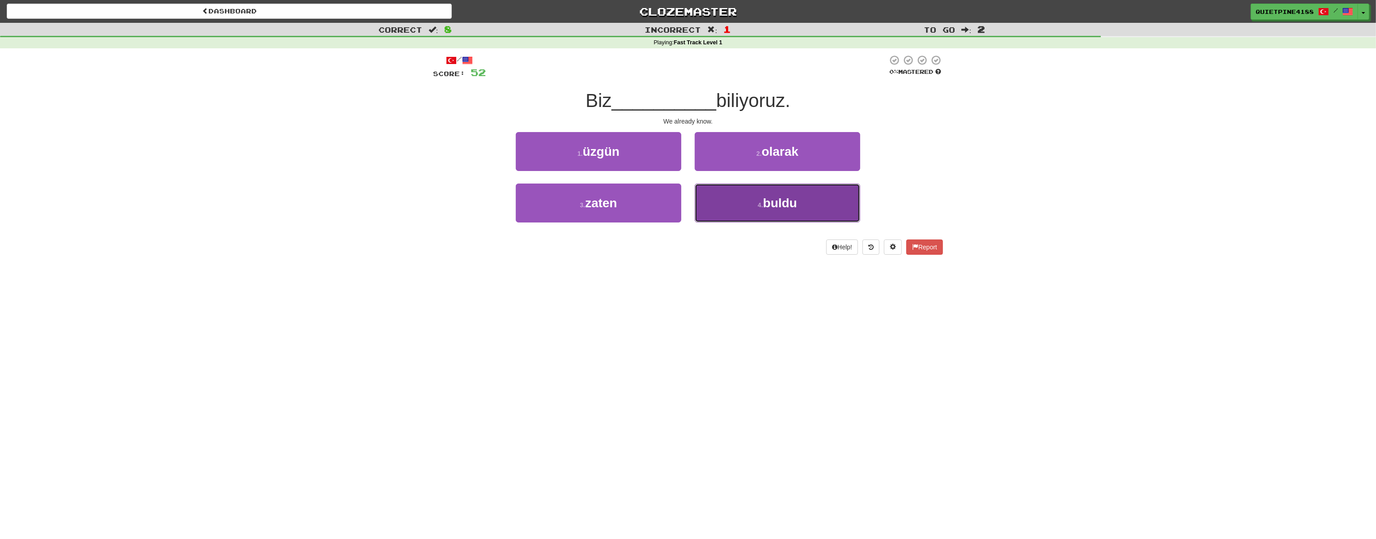
click at [764, 209] on span "buldu" at bounding box center [780, 203] width 34 height 14
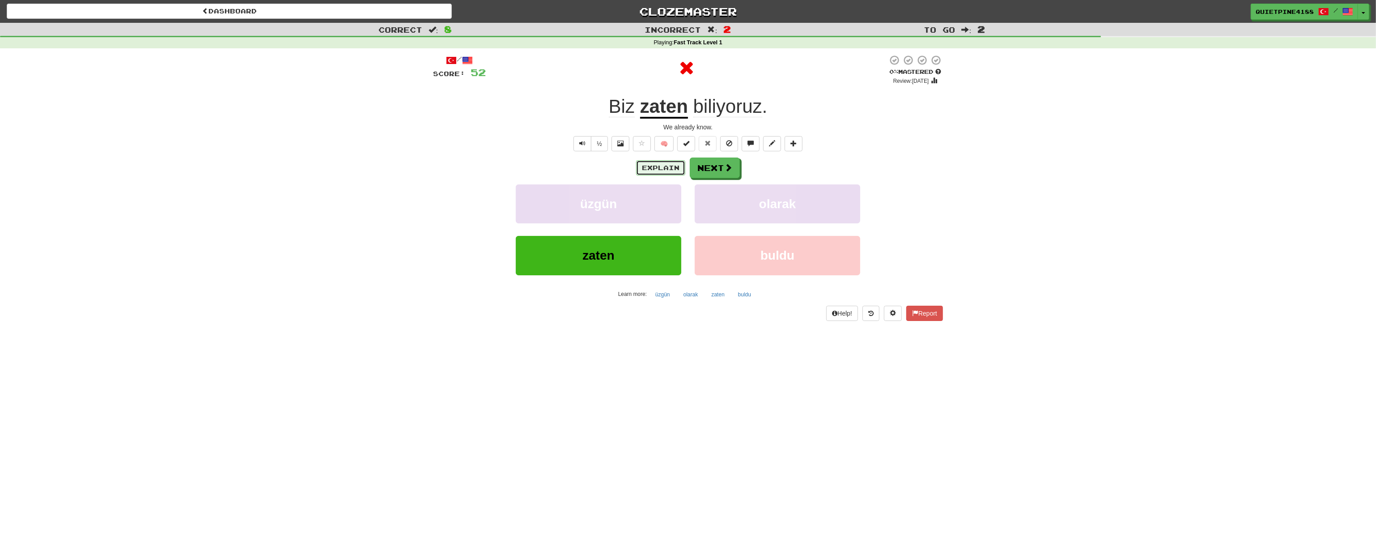
click at [667, 167] on button "Explain" at bounding box center [660, 167] width 49 height 15
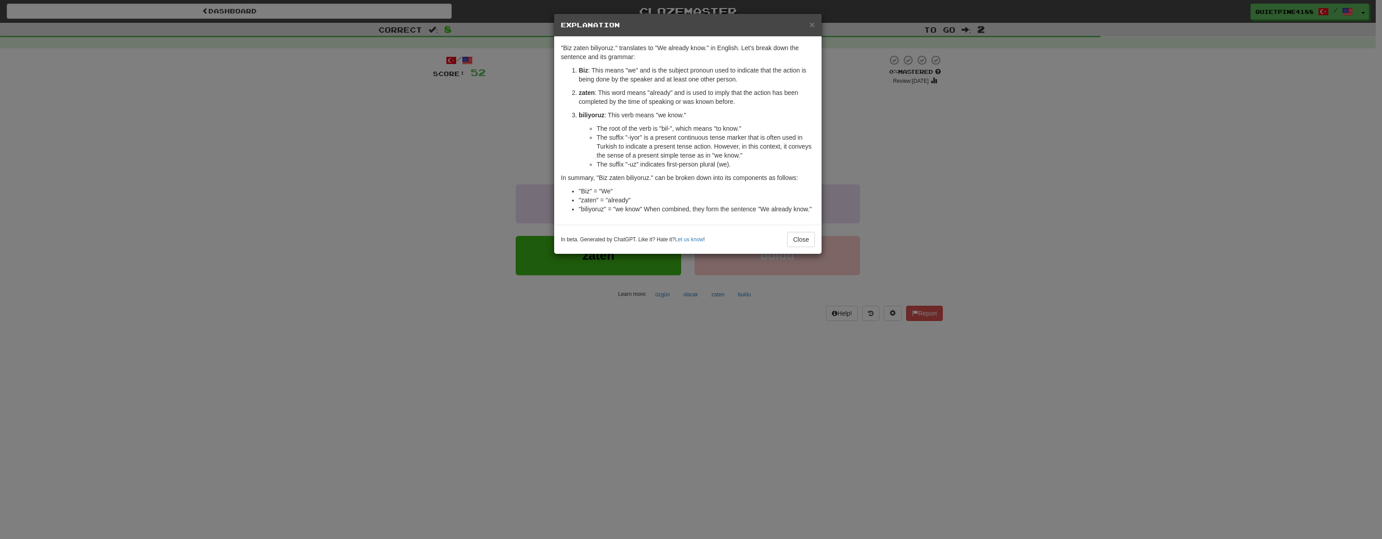
click at [325, 311] on div "× Explanation "Biz zaten biliyoruz." translates to "We already know." in Englis…" at bounding box center [691, 269] width 1382 height 539
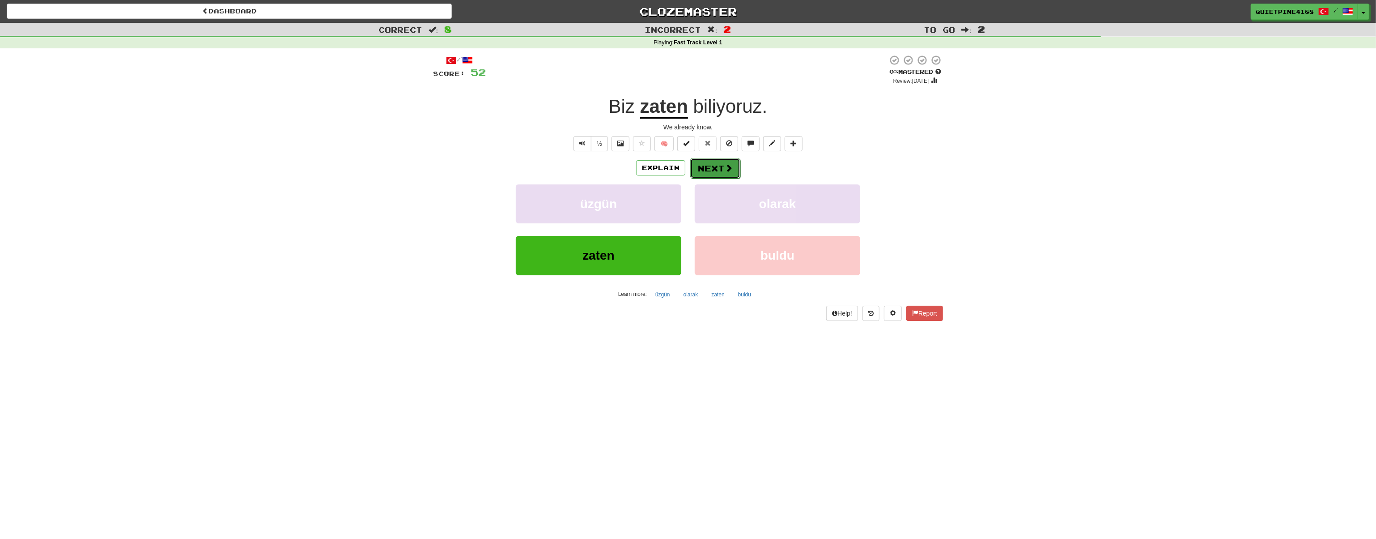
click at [702, 174] on button "Next" at bounding box center [715, 168] width 50 height 21
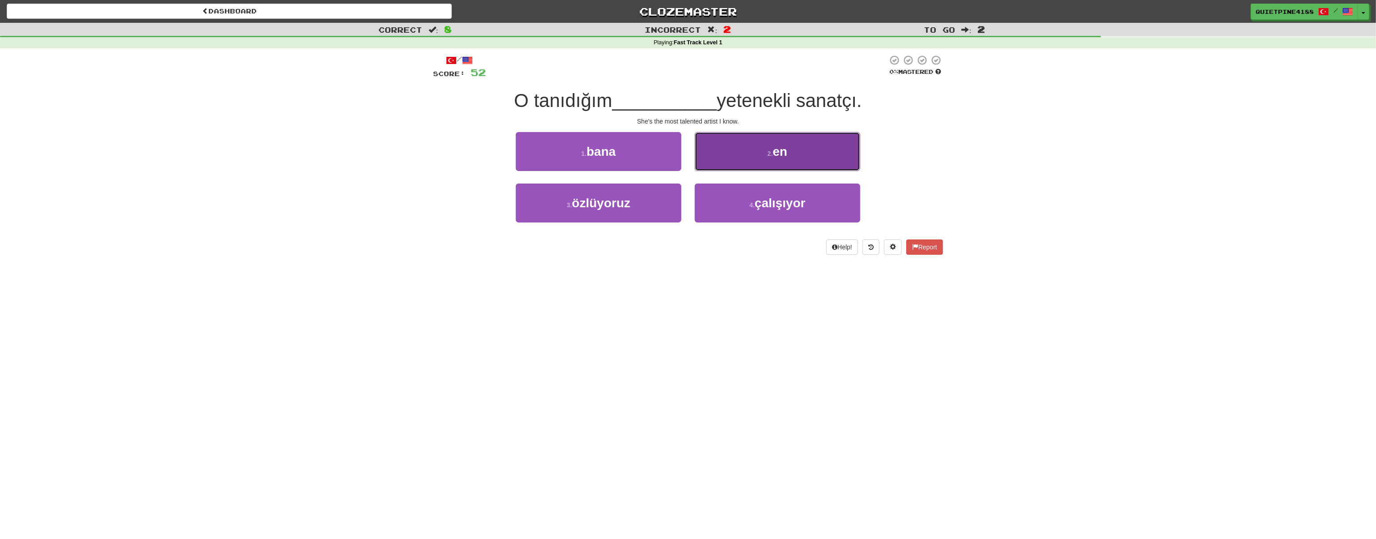
click at [758, 156] on button "2 . en" at bounding box center [778, 151] width 166 height 39
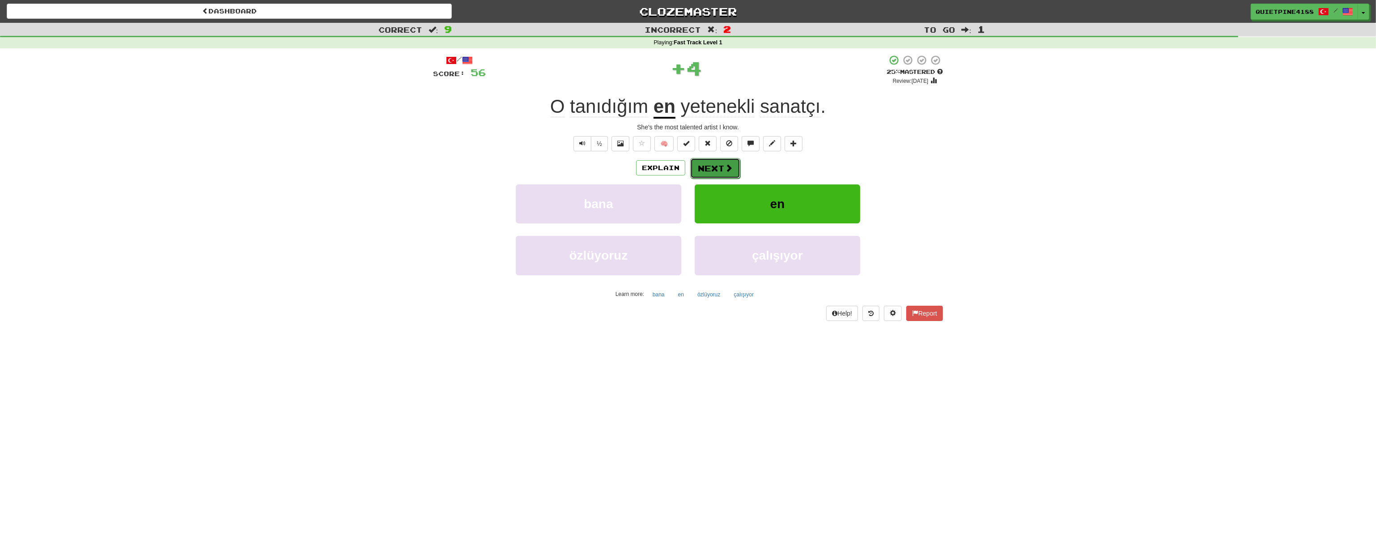
click at [708, 166] on button "Next" at bounding box center [715, 168] width 50 height 21
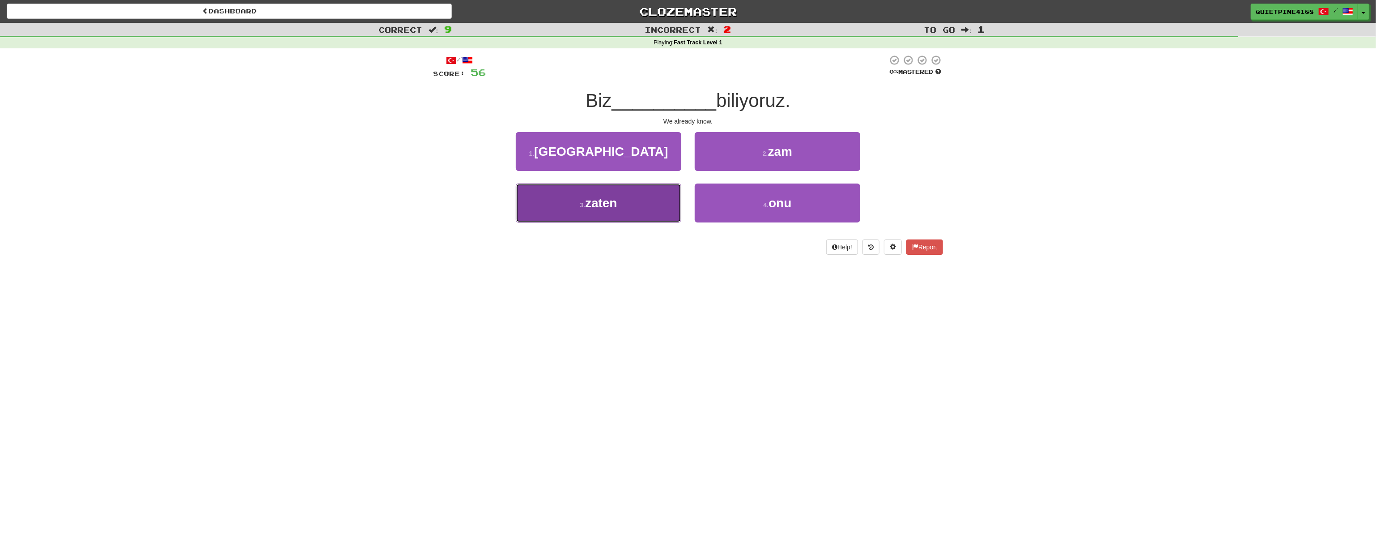
click at [613, 211] on button "3 . zaten" at bounding box center [599, 202] width 166 height 39
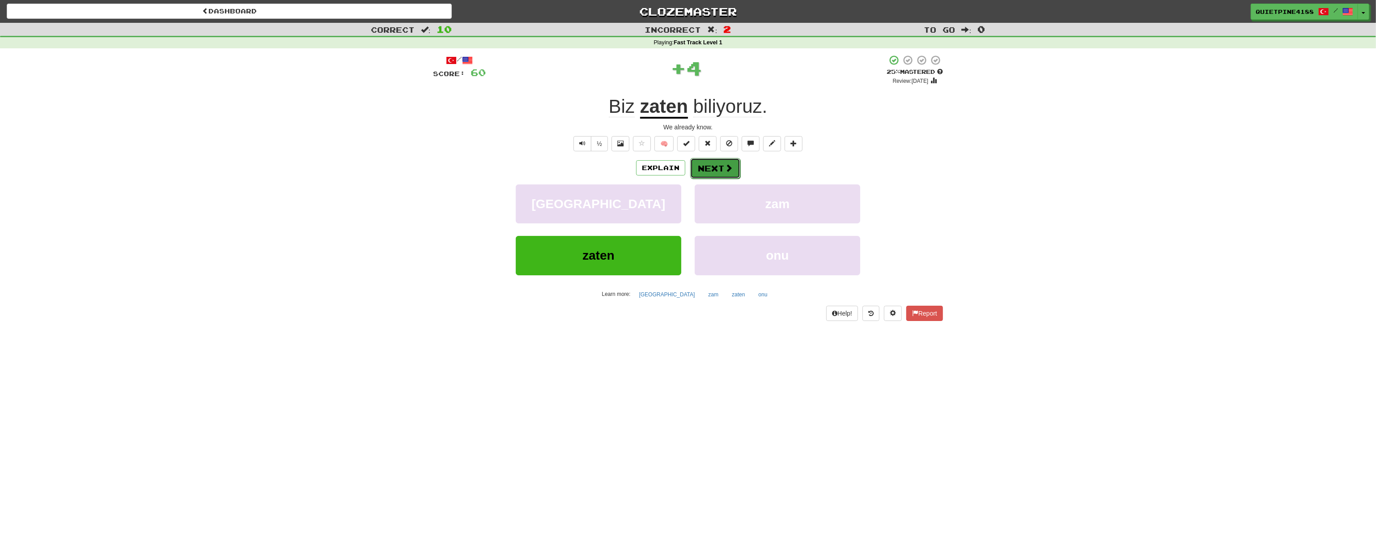
click at [722, 171] on button "Next" at bounding box center [715, 168] width 50 height 21
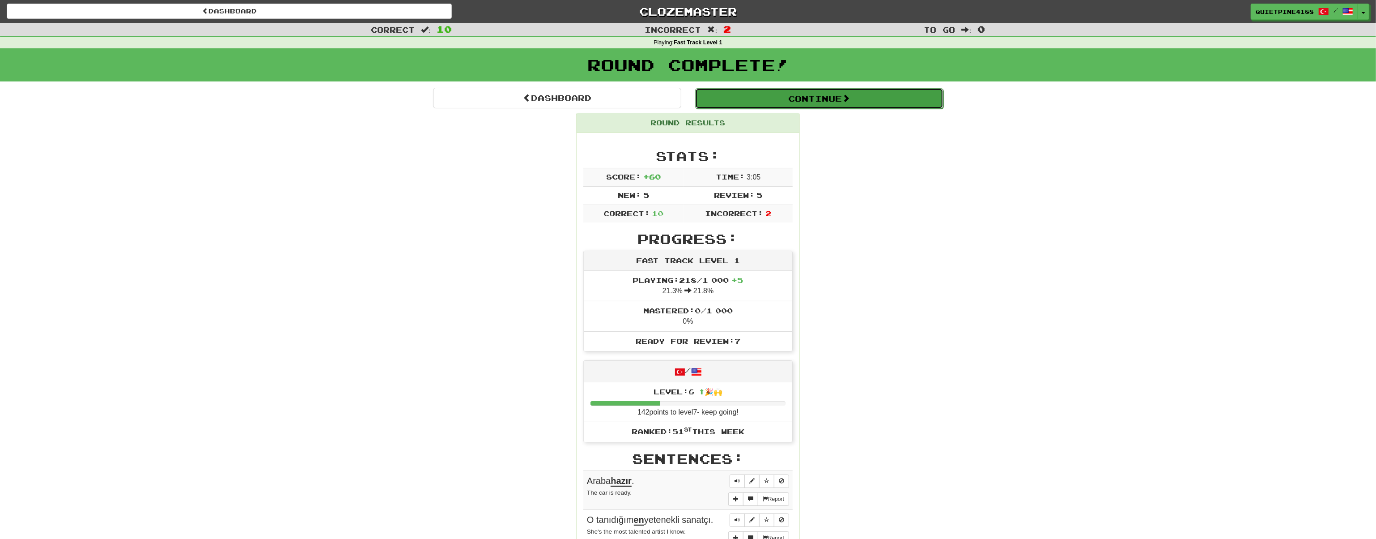
click at [805, 107] on button "Continue" at bounding box center [819, 98] width 248 height 21
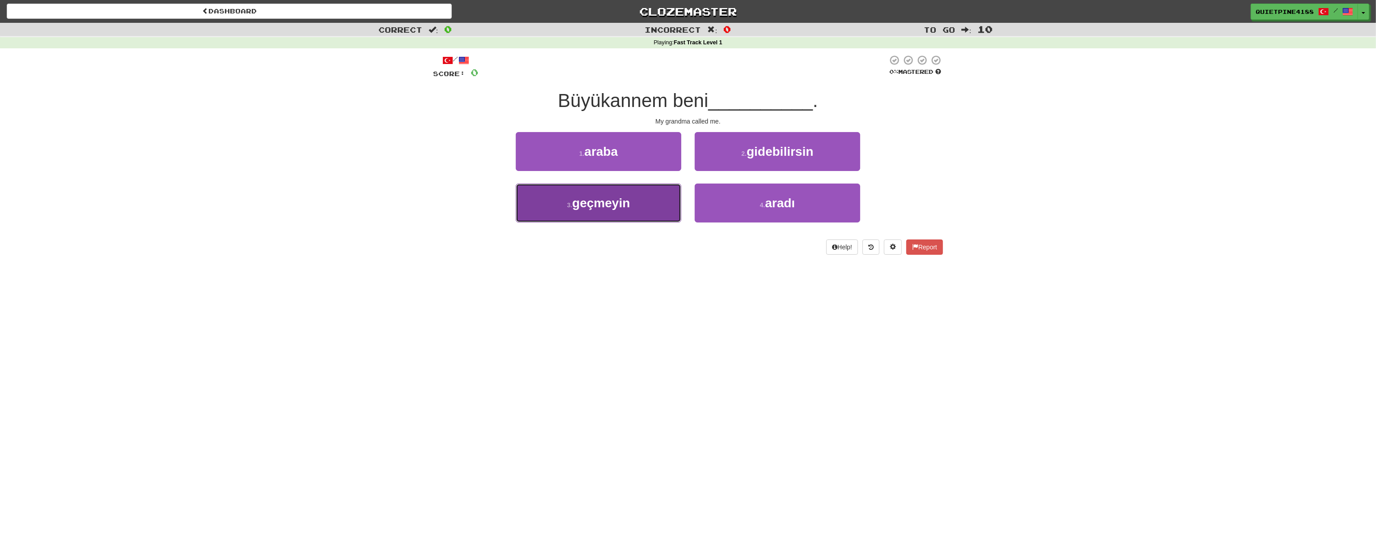
click at [658, 209] on button "3 . geçmeyin" at bounding box center [599, 202] width 166 height 39
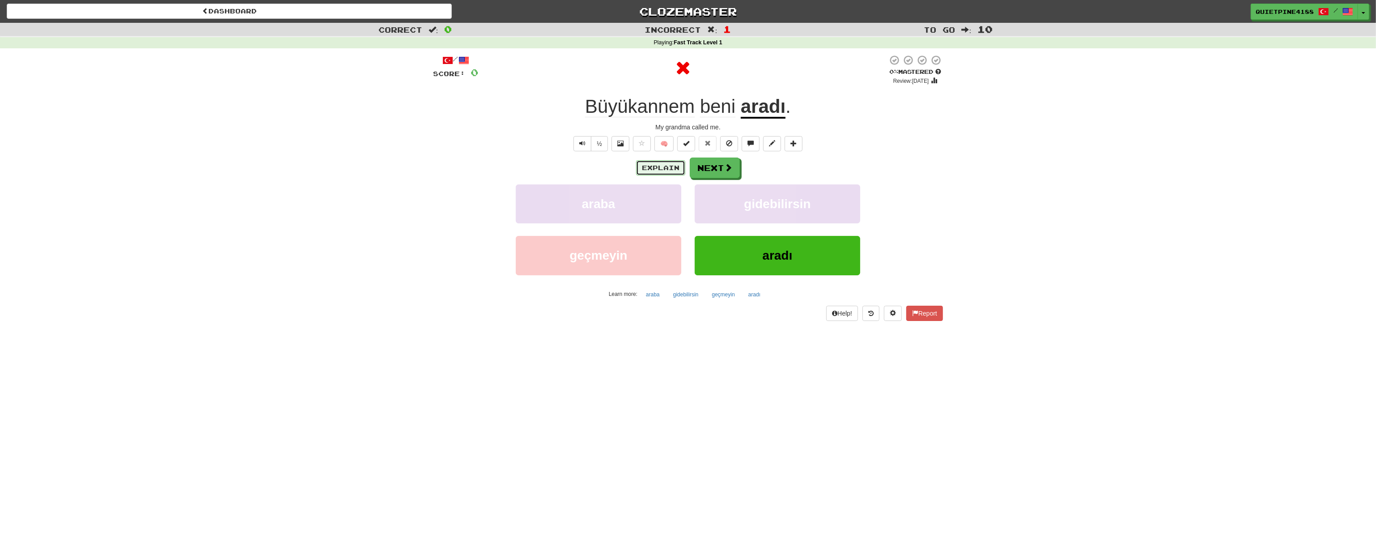
click at [653, 163] on button "Explain" at bounding box center [660, 167] width 49 height 15
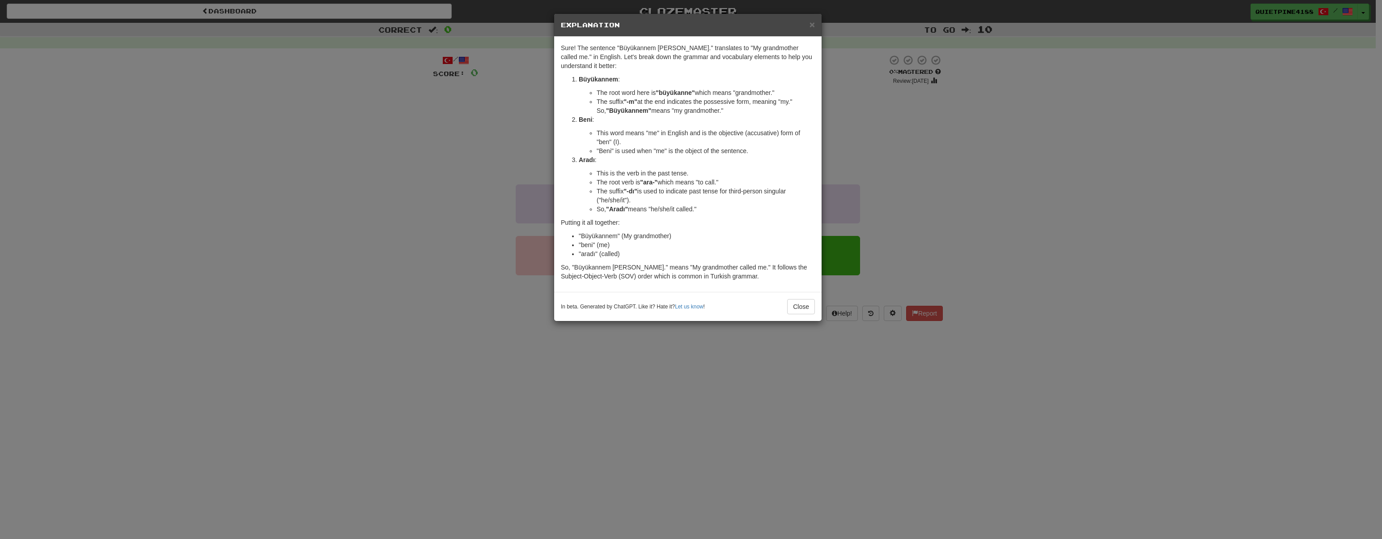
click at [294, 301] on div "× Explanation Sure! The sentence "Büyükannem beni aradı." translates to "My gra…" at bounding box center [691, 269] width 1382 height 539
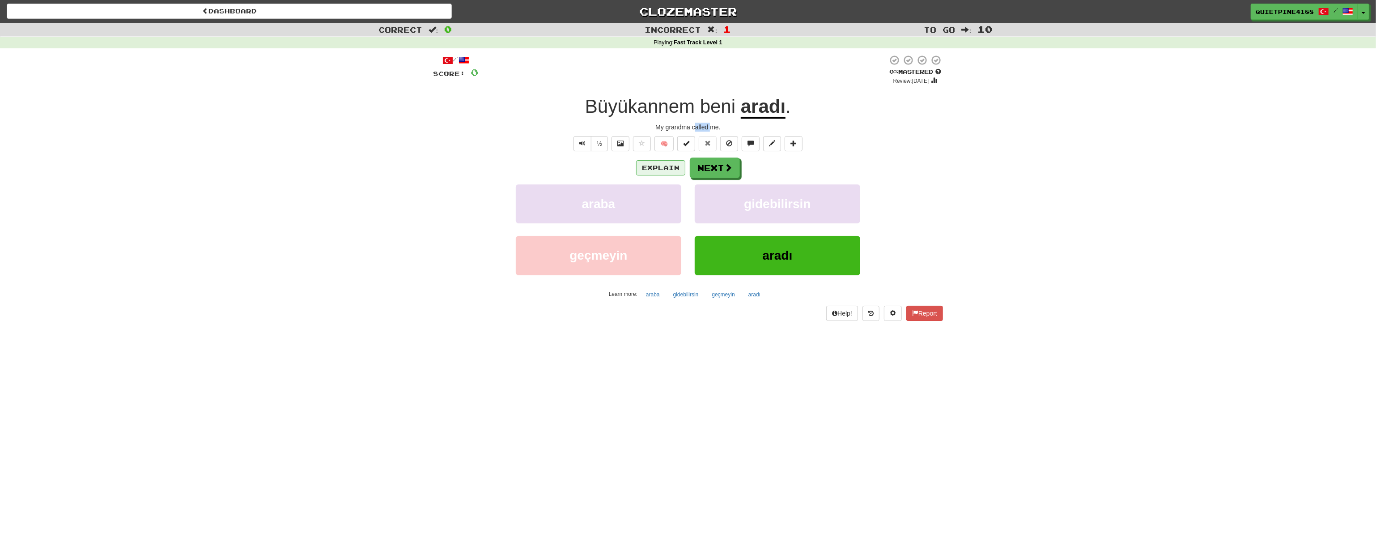
drag, startPoint x: 695, startPoint y: 127, endPoint x: 671, endPoint y: 170, distance: 49.5
click at [712, 128] on div "My grandma called me." at bounding box center [688, 127] width 510 height 9
click at [431, 343] on div "Dashboard Clozemaster QuietPine4188 / Toggle Dropdown Dashboard Leaderboard Act…" at bounding box center [688, 269] width 1376 height 539
click at [702, 167] on button "Next" at bounding box center [715, 168] width 50 height 21
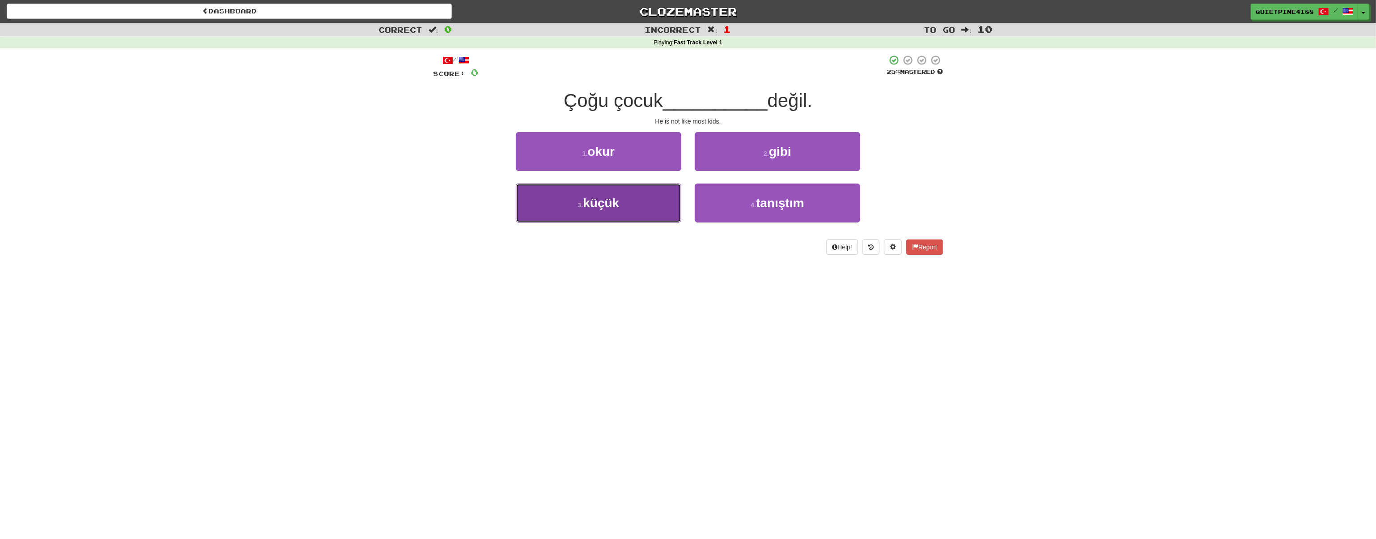
click at [607, 204] on span "küçük" at bounding box center [601, 203] width 36 height 14
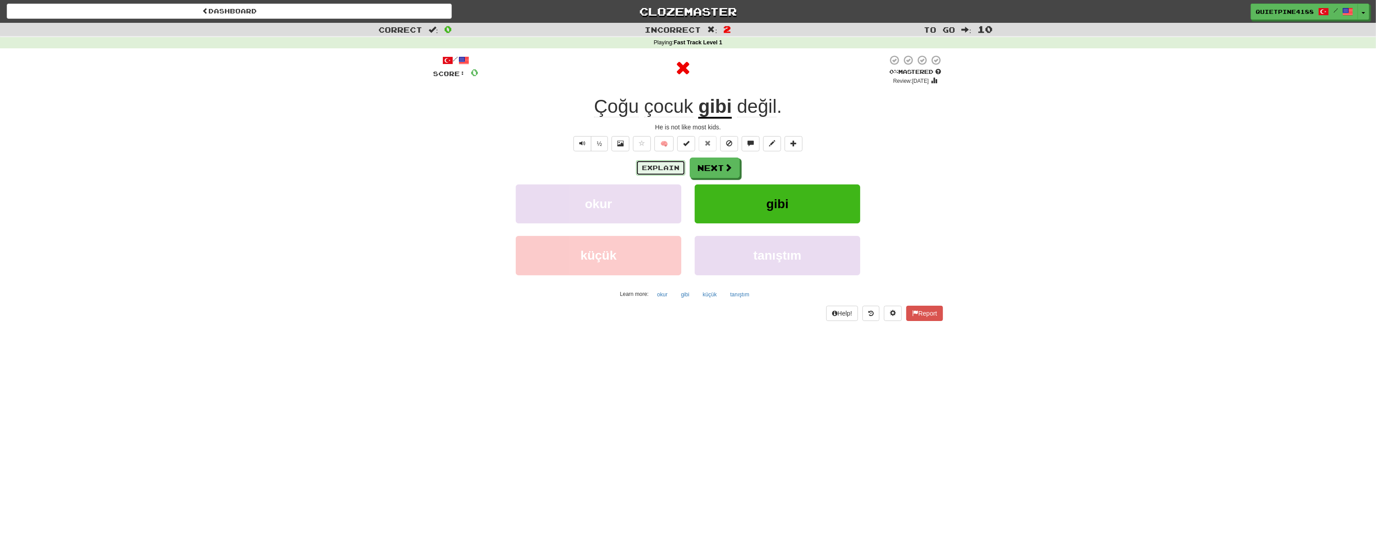
click at [654, 164] on button "Explain" at bounding box center [660, 167] width 49 height 15
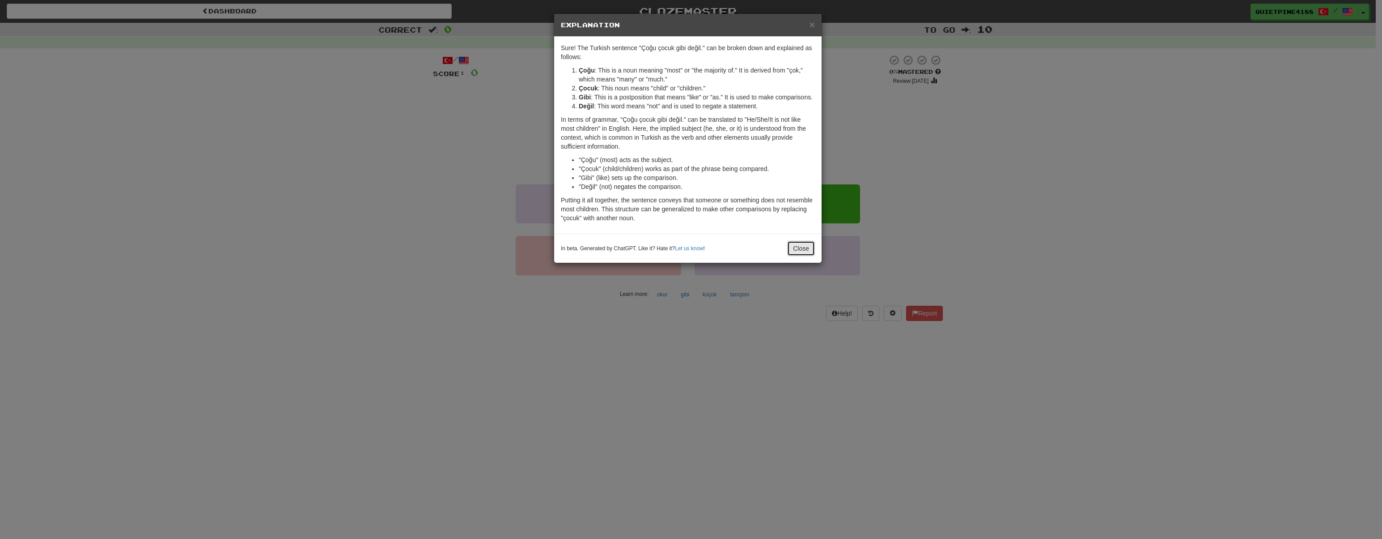
click at [794, 248] on button "Close" at bounding box center [801, 248] width 28 height 15
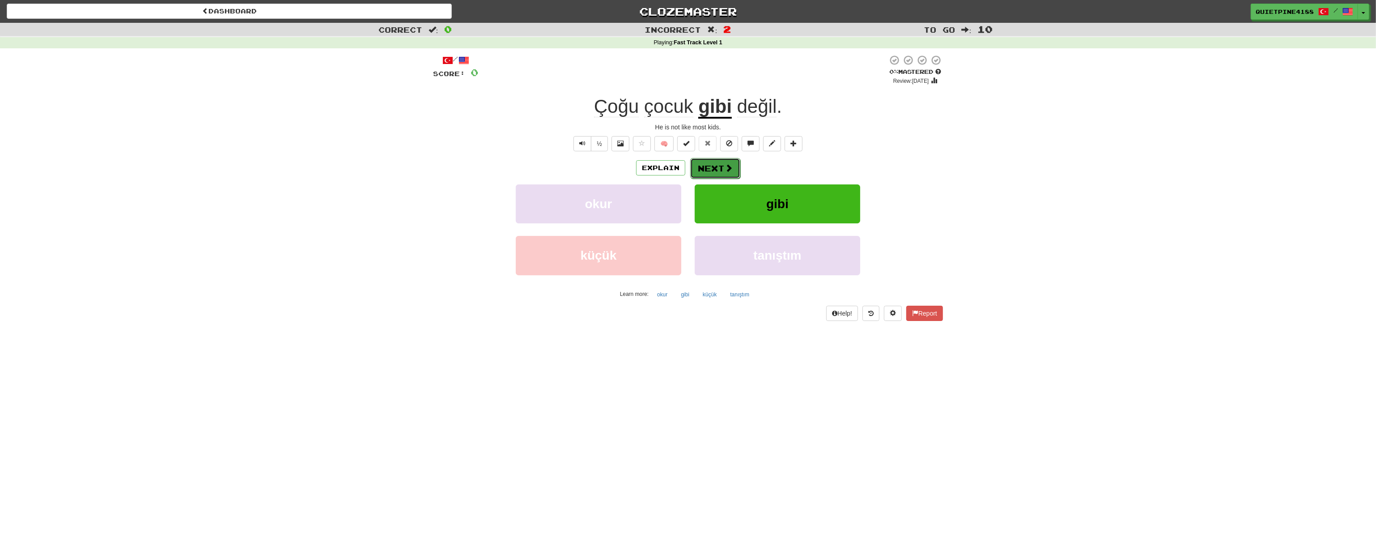
click at [715, 163] on button "Next" at bounding box center [715, 168] width 50 height 21
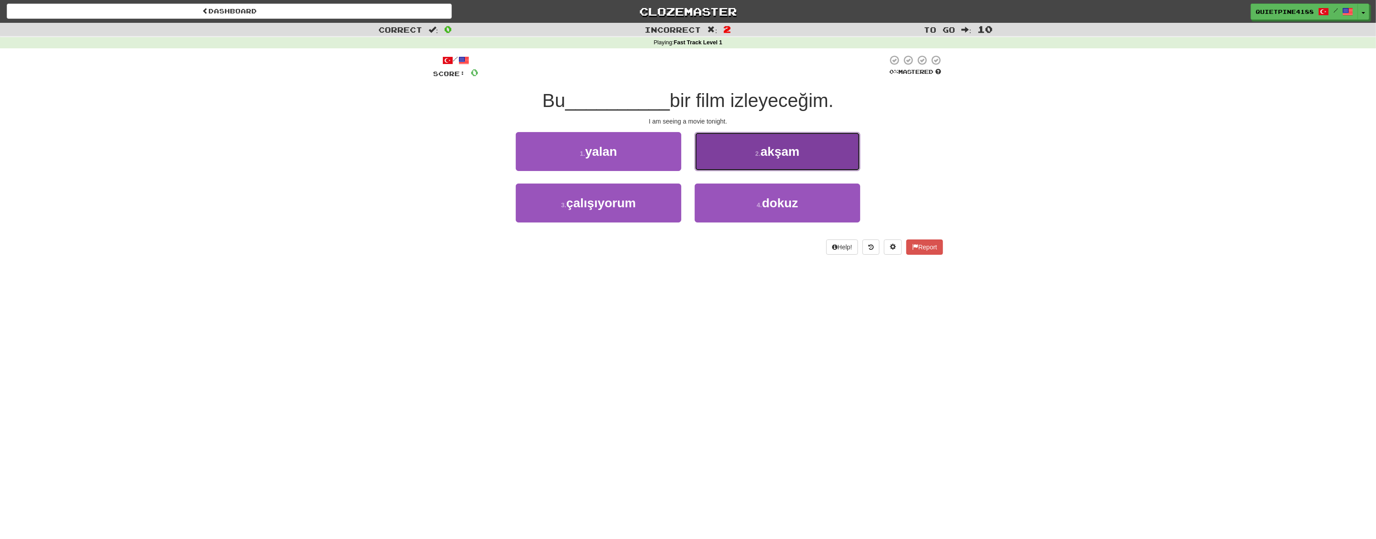
click at [792, 145] on span "akşam" at bounding box center [780, 152] width 39 height 14
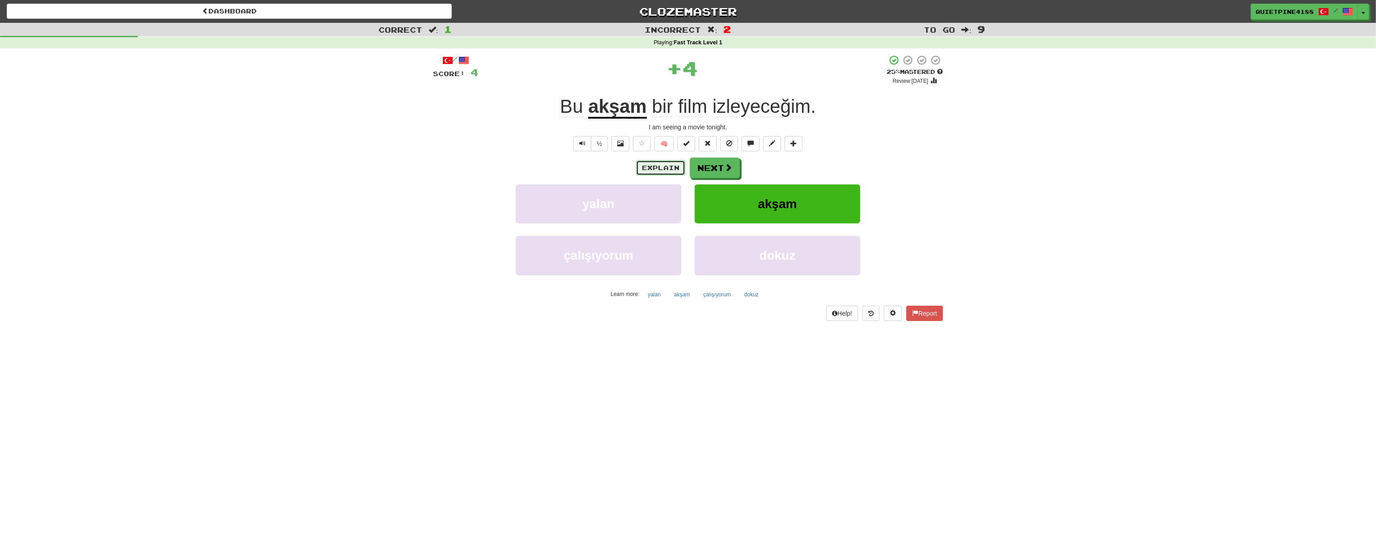
click at [679, 170] on button "Explain" at bounding box center [660, 167] width 49 height 15
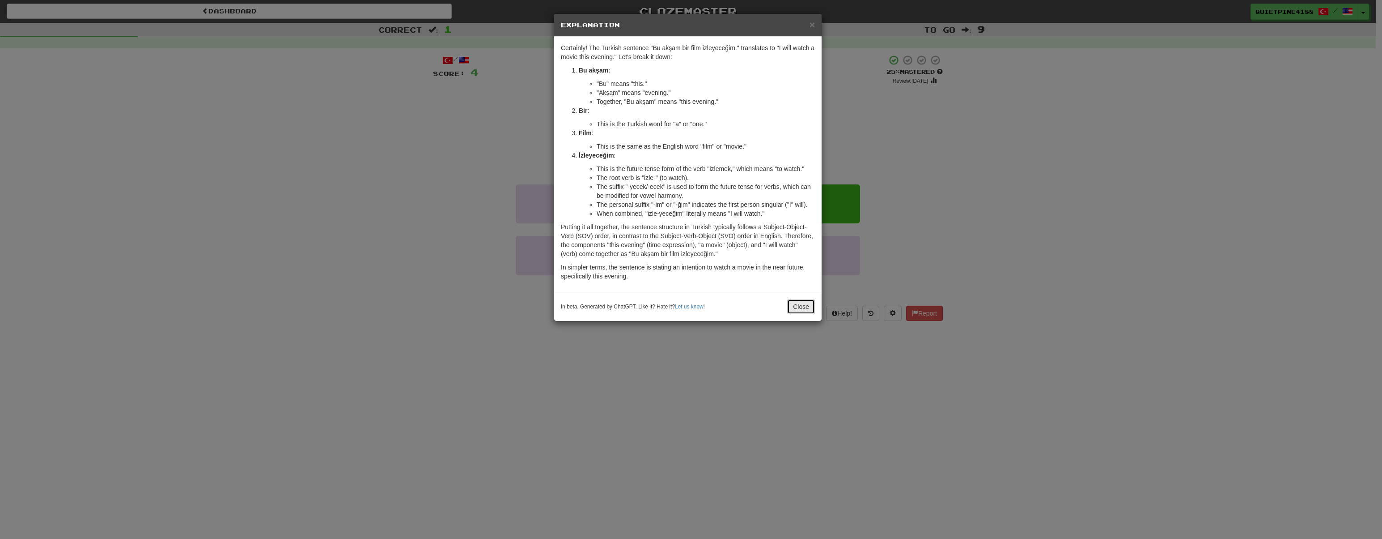
click at [800, 307] on button "Close" at bounding box center [801, 306] width 28 height 15
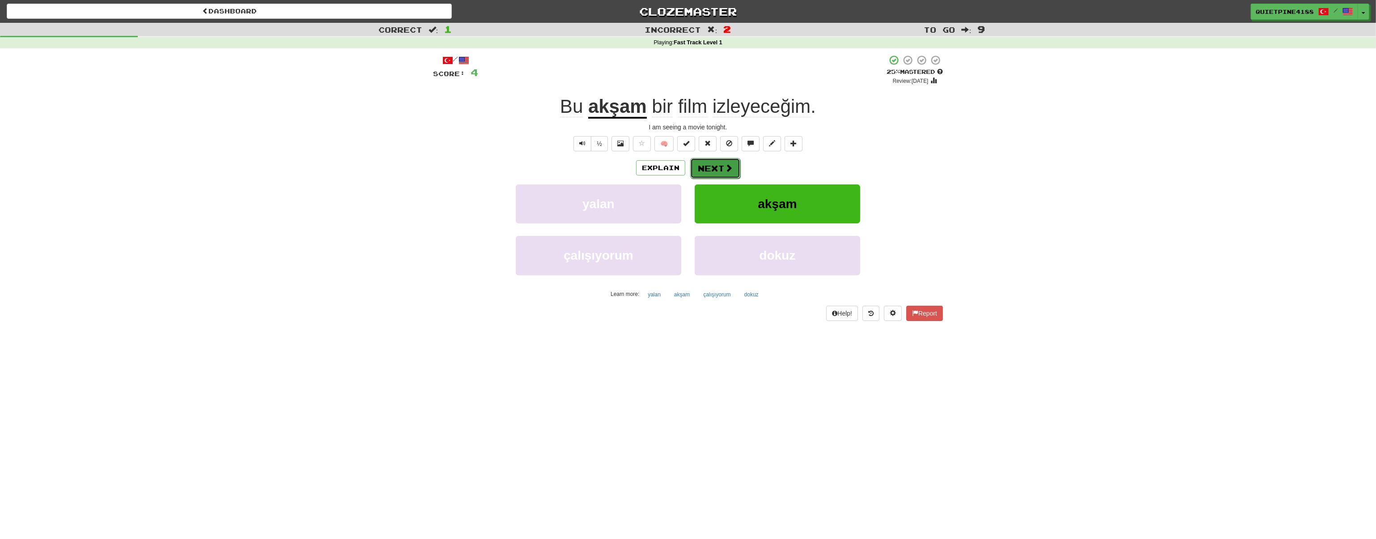
click at [705, 170] on button "Next" at bounding box center [715, 168] width 50 height 21
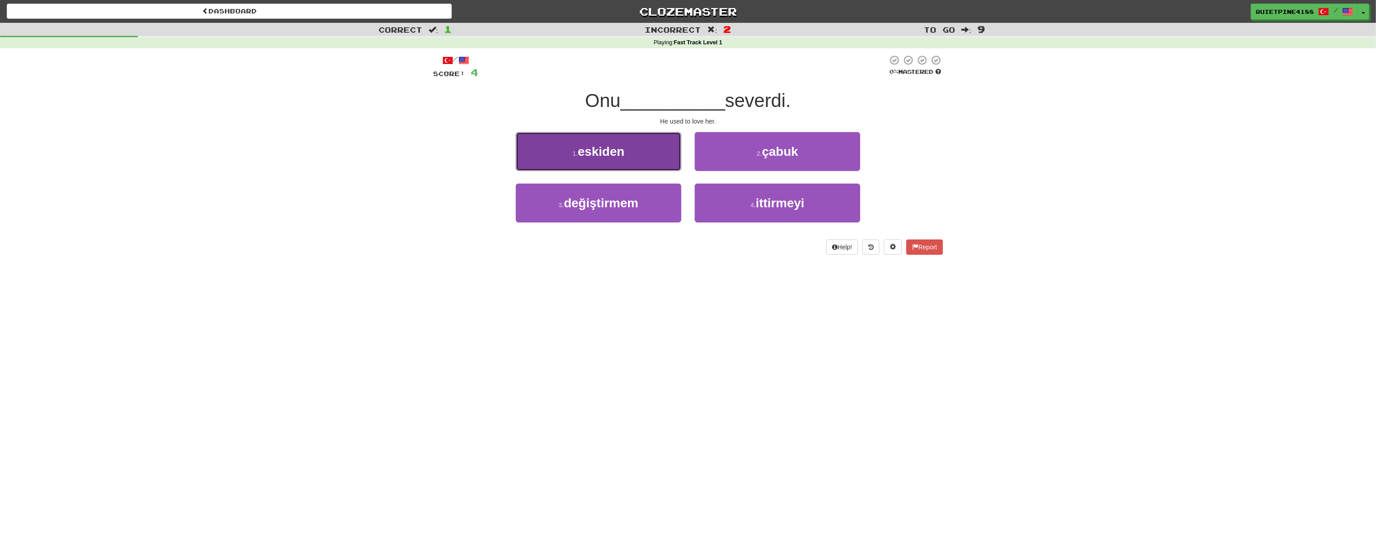
click at [543, 147] on button "1 . eskiden" at bounding box center [599, 151] width 166 height 39
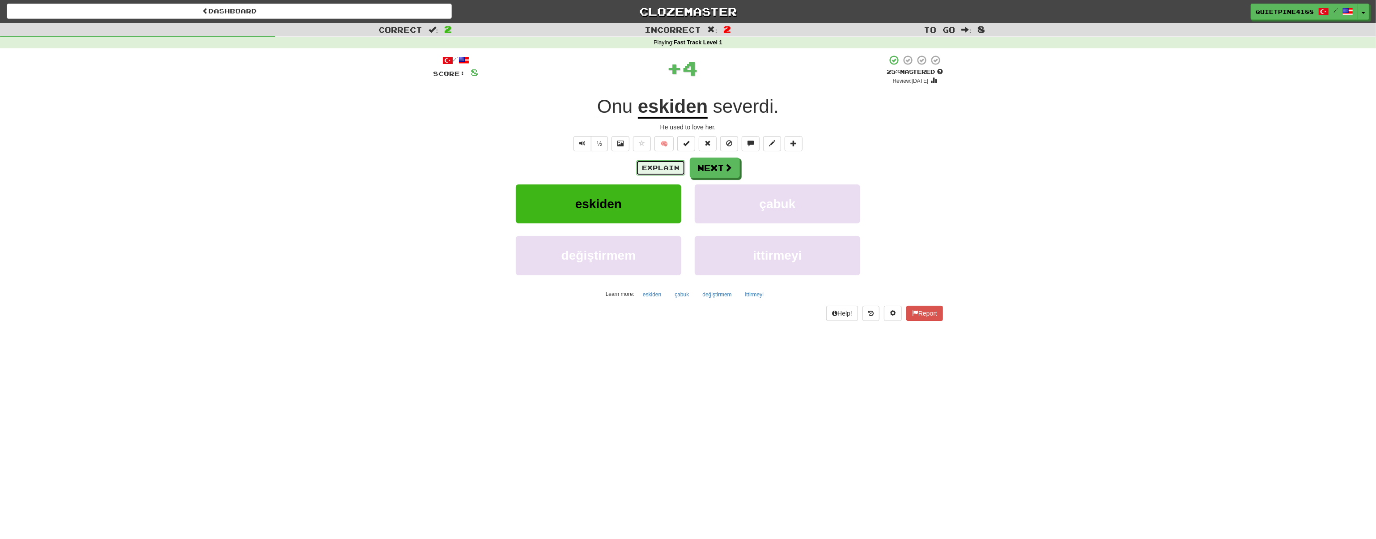
click at [642, 164] on button "Explain" at bounding box center [660, 167] width 49 height 15
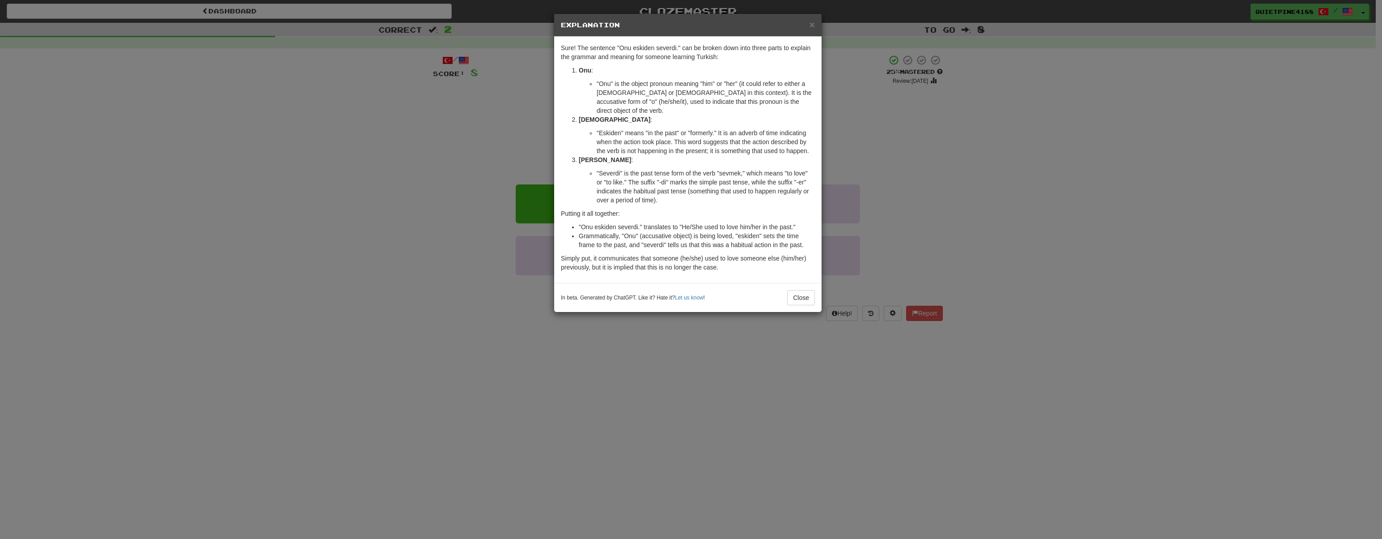
click at [349, 271] on div "× Explanation Sure! The sentence "Onu eskiden severdi." can be broken down into…" at bounding box center [691, 269] width 1382 height 539
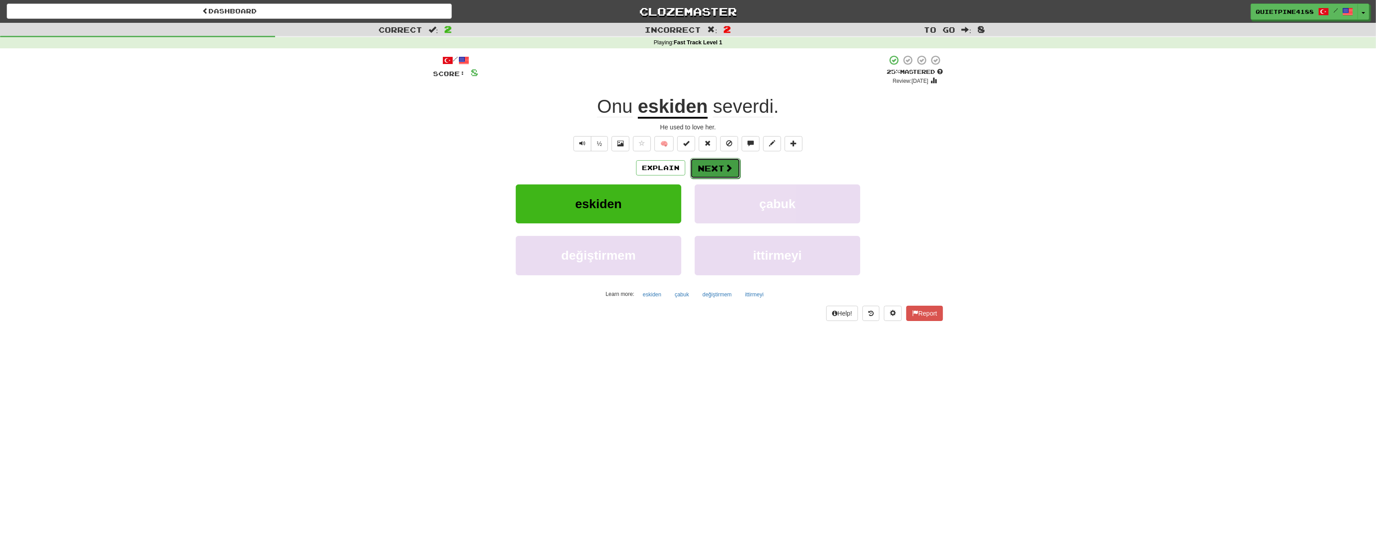
click at [706, 166] on button "Next" at bounding box center [715, 168] width 50 height 21
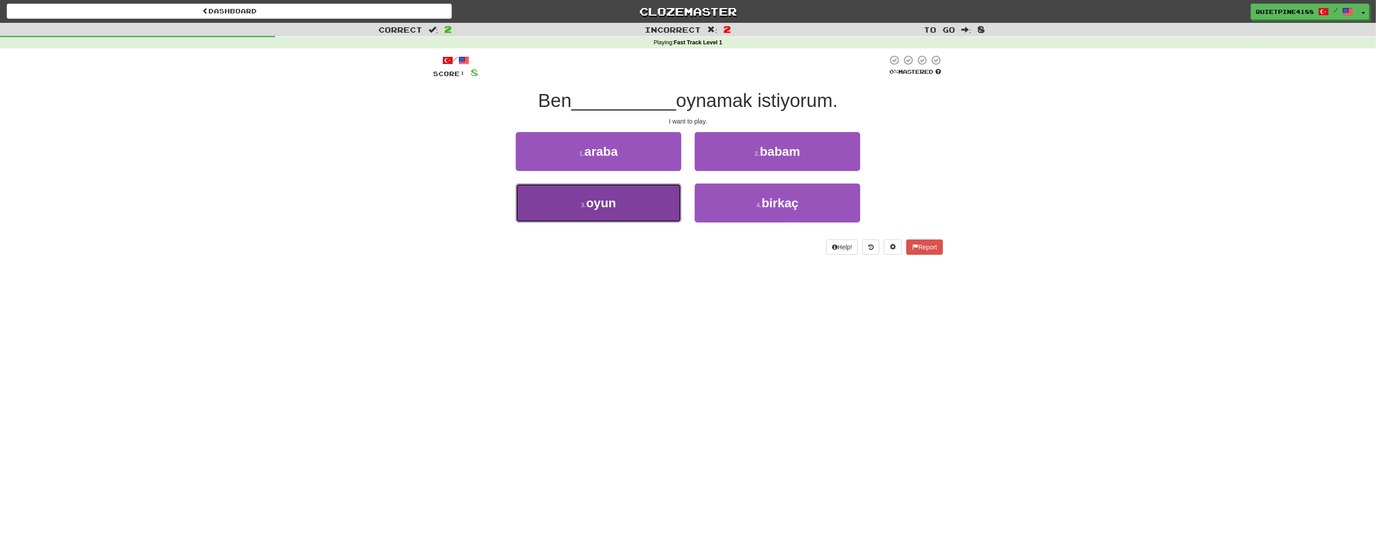
click at [640, 201] on button "3 . oyun" at bounding box center [599, 202] width 166 height 39
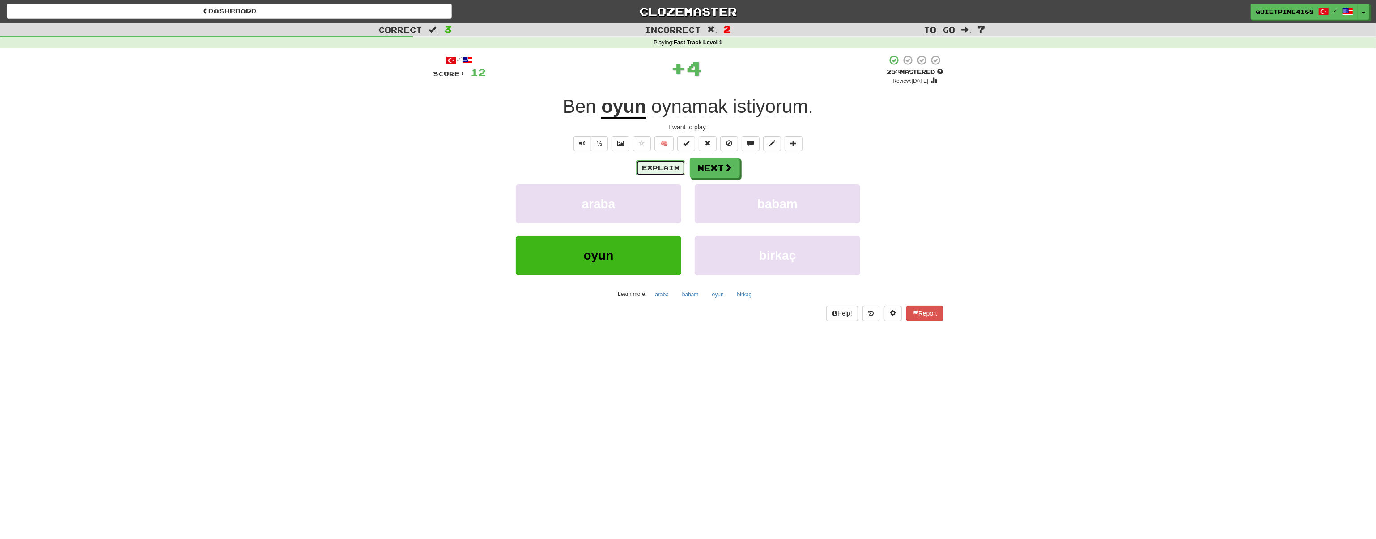
click at [664, 168] on button "Explain" at bounding box center [660, 167] width 49 height 15
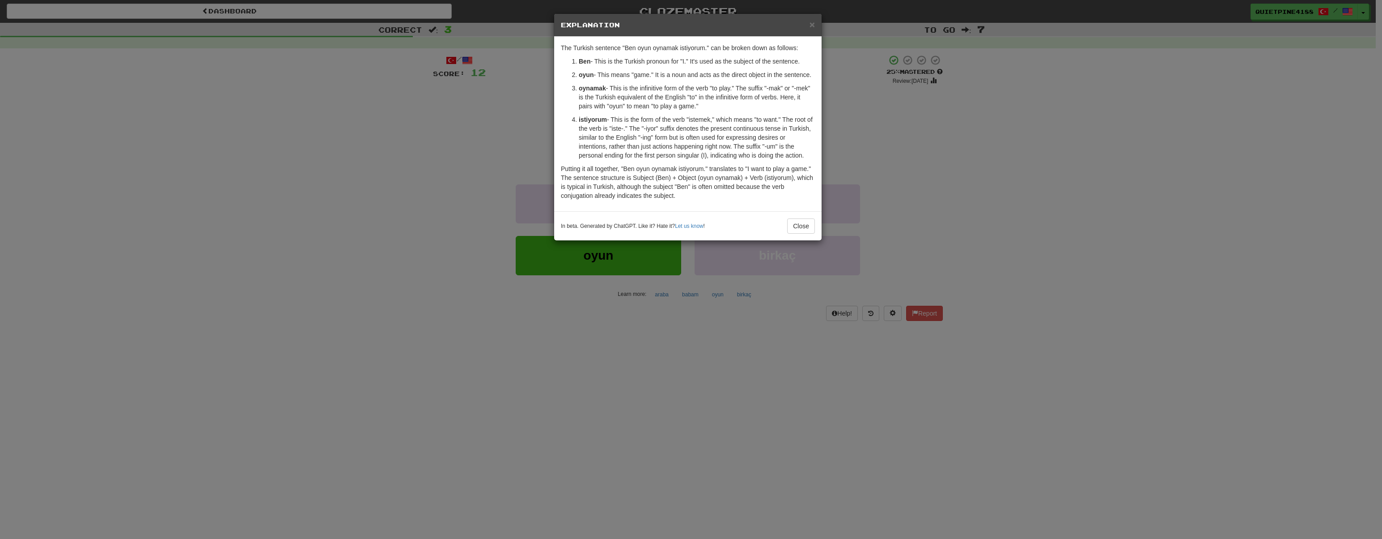
click at [356, 320] on div "× Explanation The Turkish sentence "Ben oyun oynamak istiyorum." can be broken …" at bounding box center [691, 269] width 1382 height 539
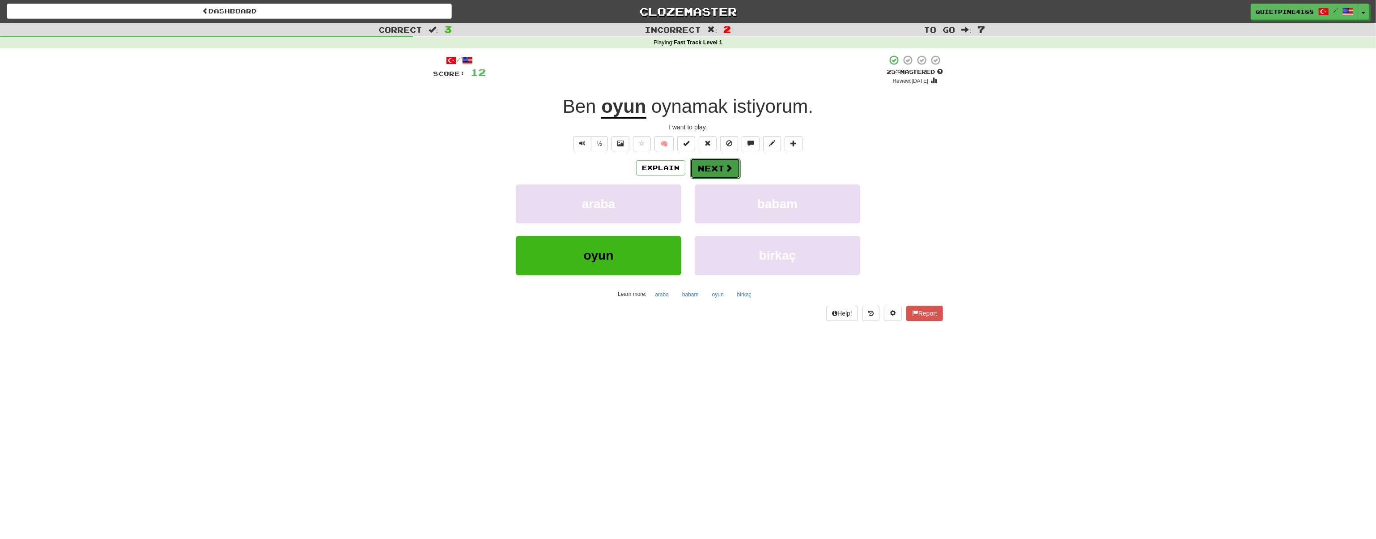
click at [710, 160] on button "Next" at bounding box center [715, 168] width 50 height 21
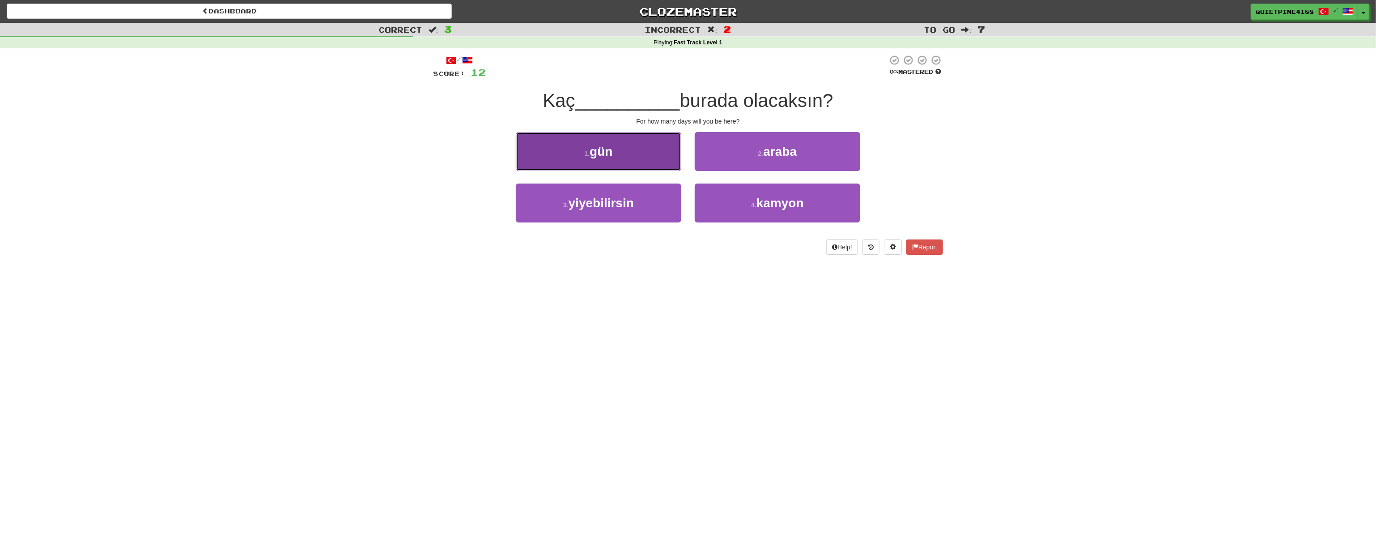
click at [585, 153] on small "1 ." at bounding box center [587, 153] width 5 height 7
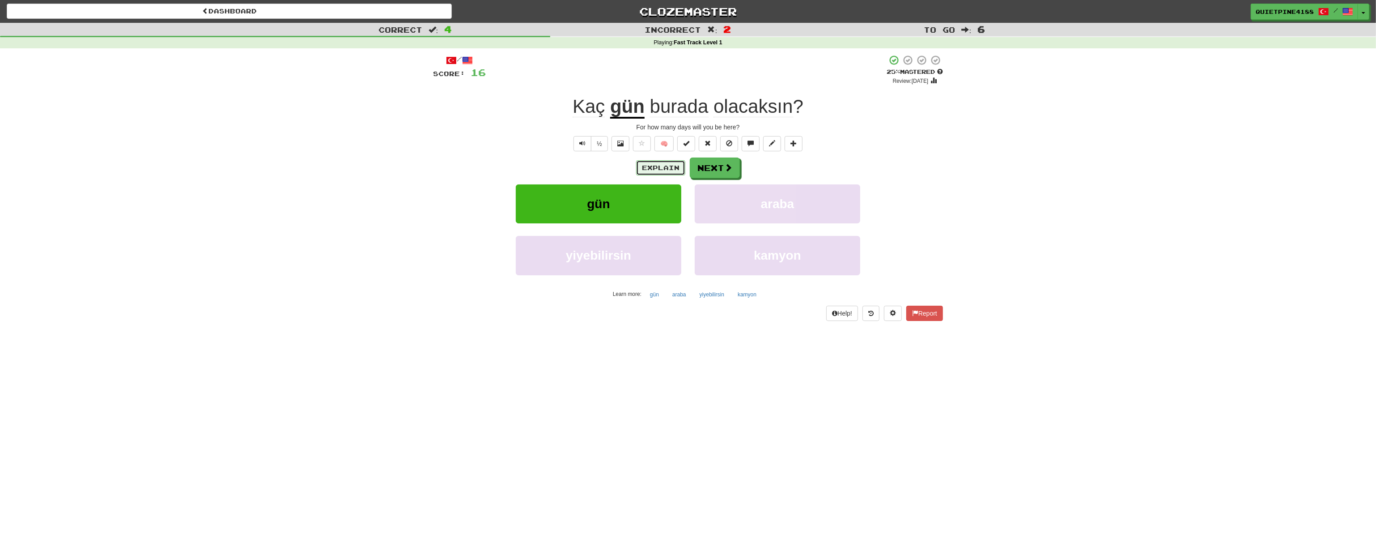
click at [665, 163] on button "Explain" at bounding box center [660, 167] width 49 height 15
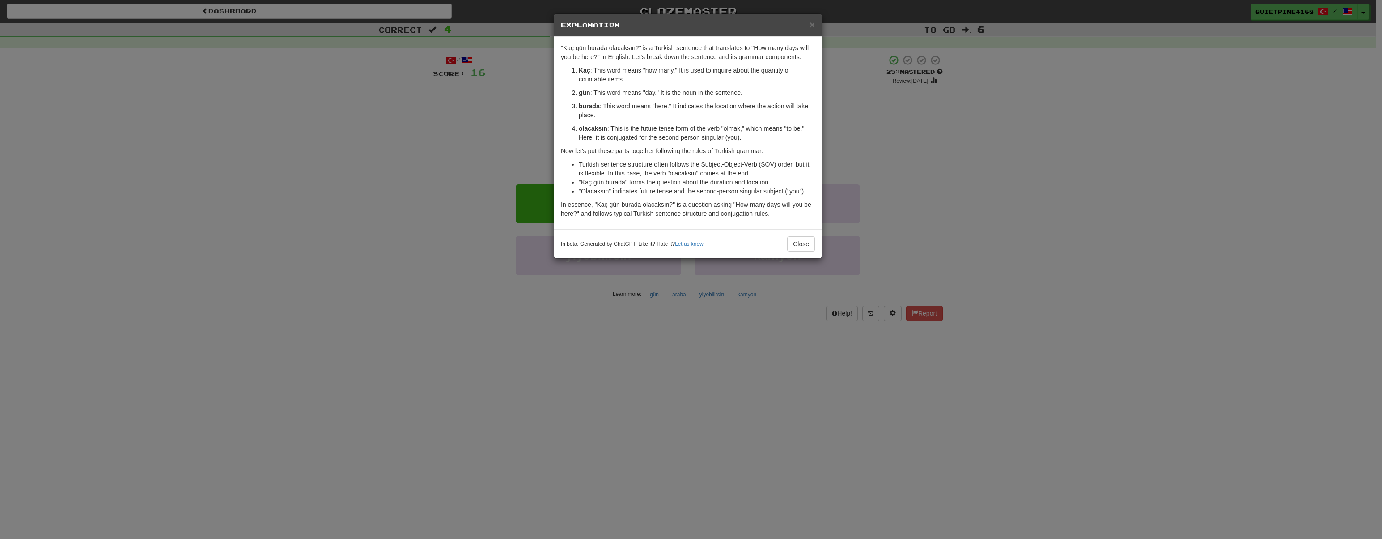
click at [385, 292] on div "× Explanation "Kaç gün burada olacaksın?" is a Turkish sentence that translates…" at bounding box center [691, 269] width 1382 height 539
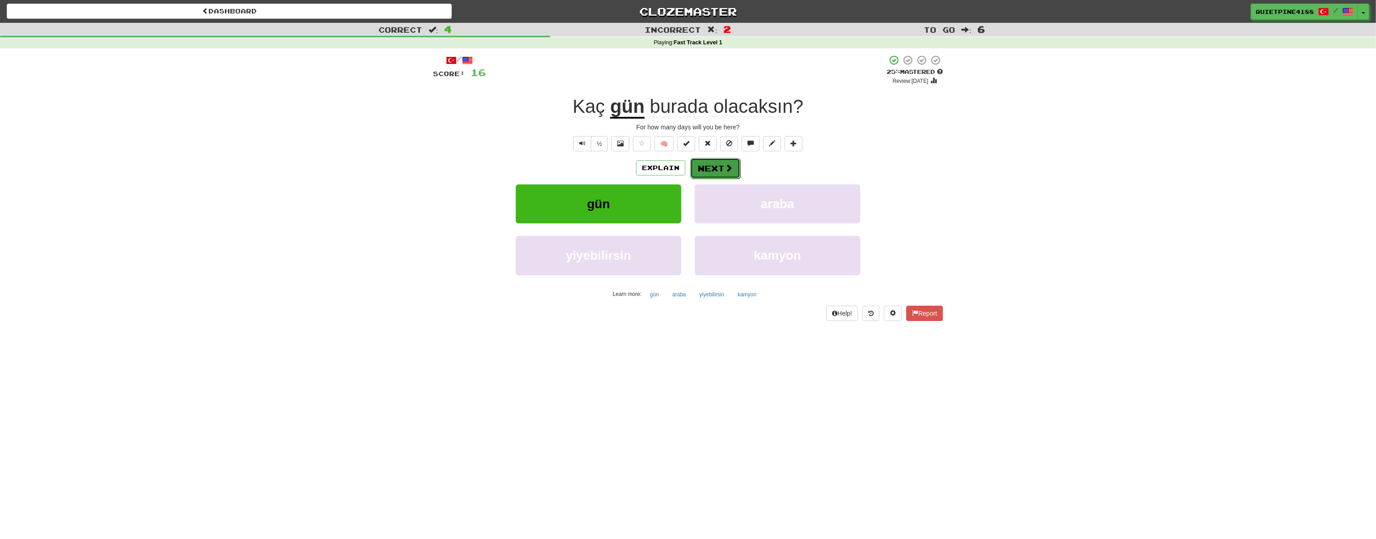
click at [722, 169] on button "Next" at bounding box center [715, 168] width 50 height 21
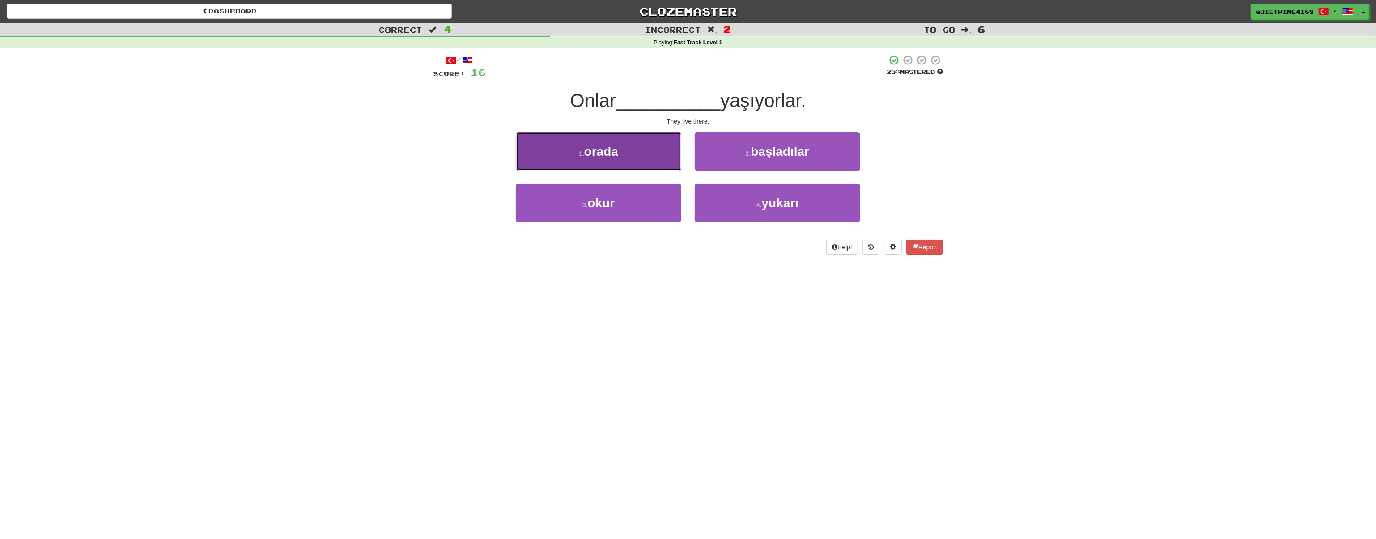
click at [628, 148] on button "1 . orada" at bounding box center [599, 151] width 166 height 39
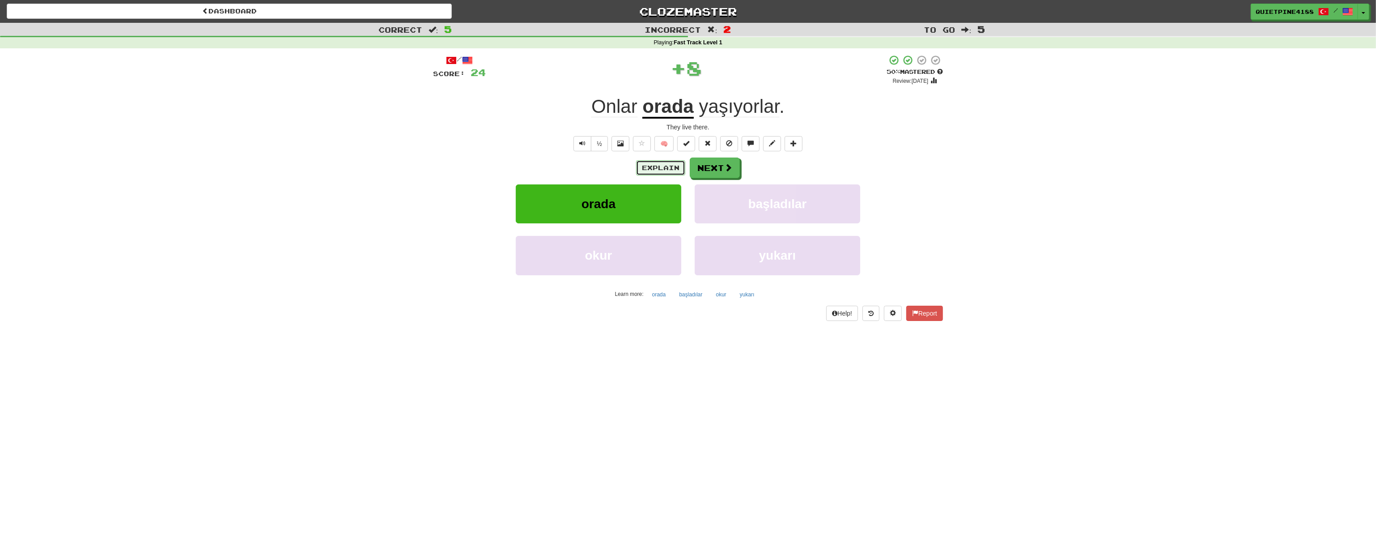
click at [652, 170] on button "Explain" at bounding box center [660, 167] width 49 height 15
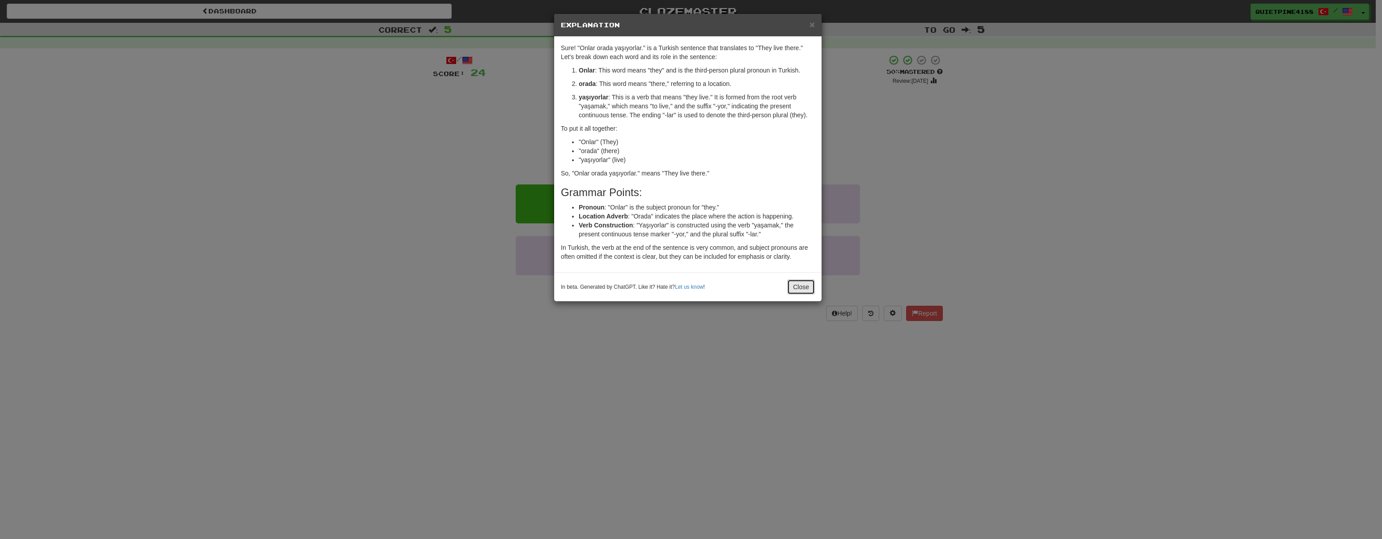
click at [796, 288] on button "Close" at bounding box center [801, 286] width 28 height 15
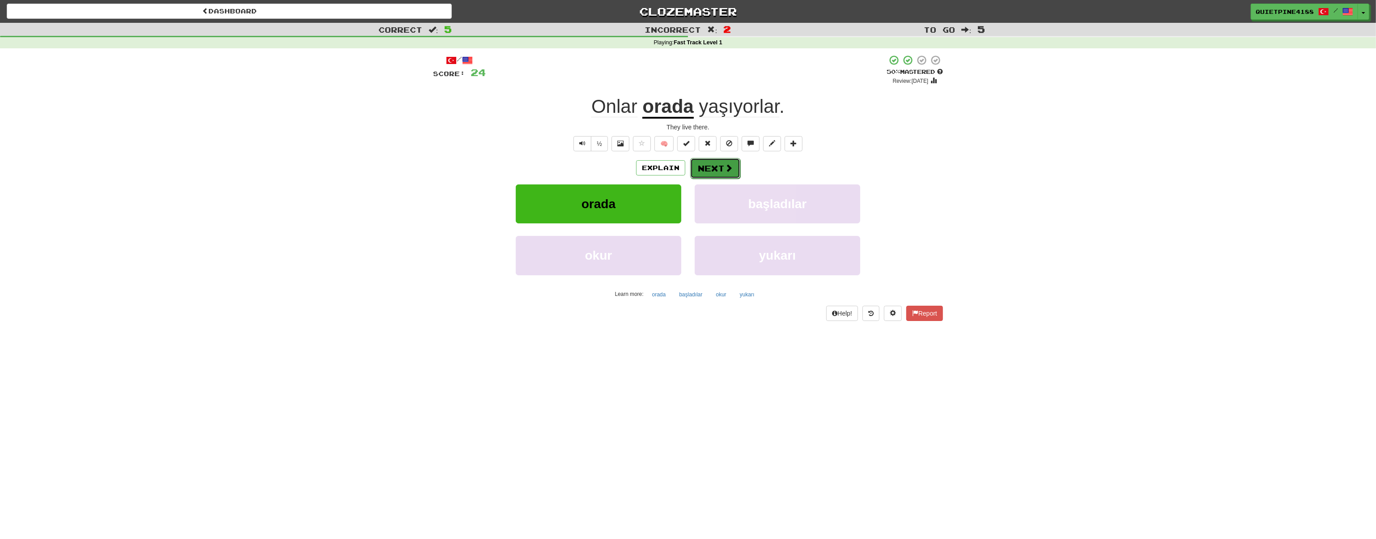
click at [722, 170] on button "Next" at bounding box center [715, 168] width 50 height 21
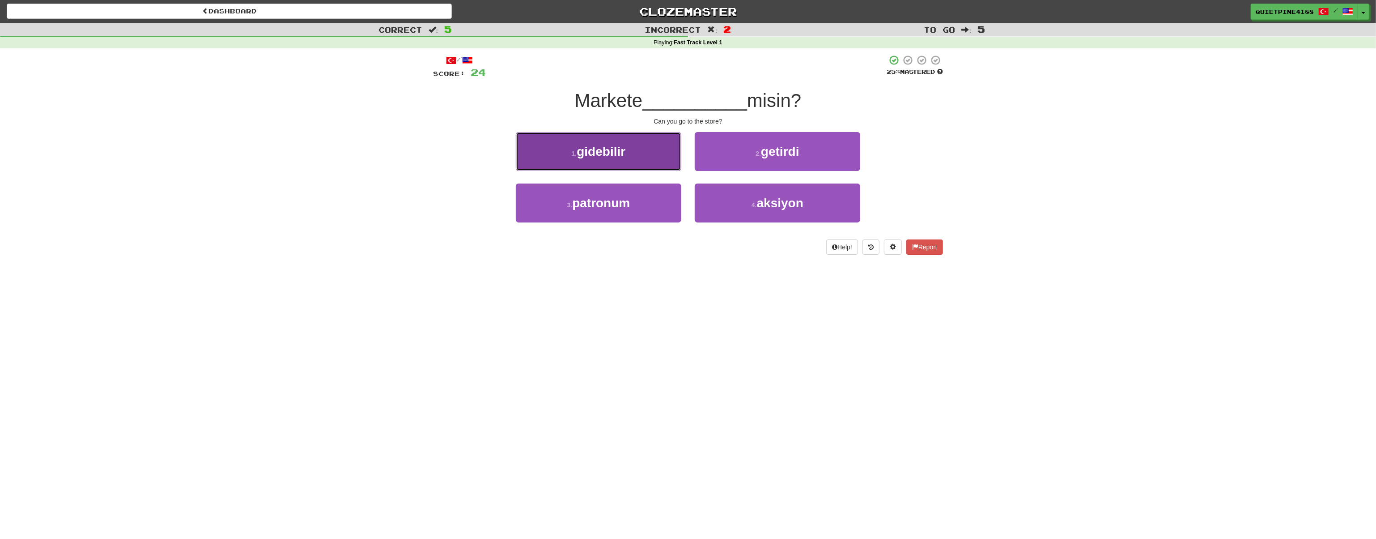
click at [652, 144] on button "1 . gidebilir" at bounding box center [599, 151] width 166 height 39
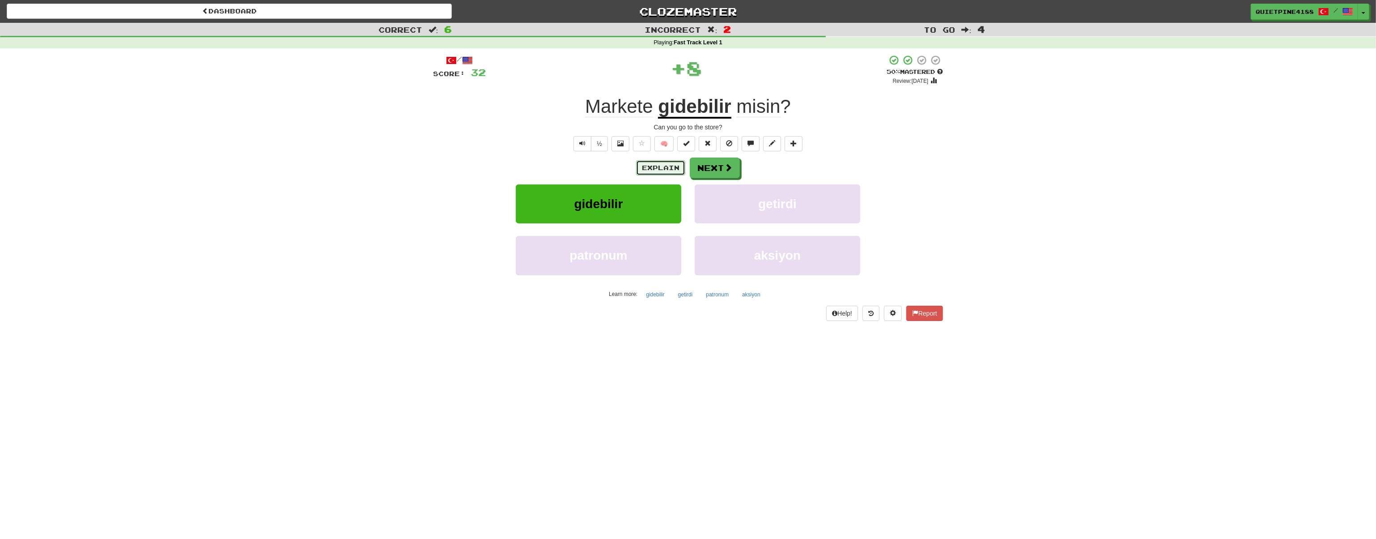
click at [676, 166] on button "Explain" at bounding box center [660, 167] width 49 height 15
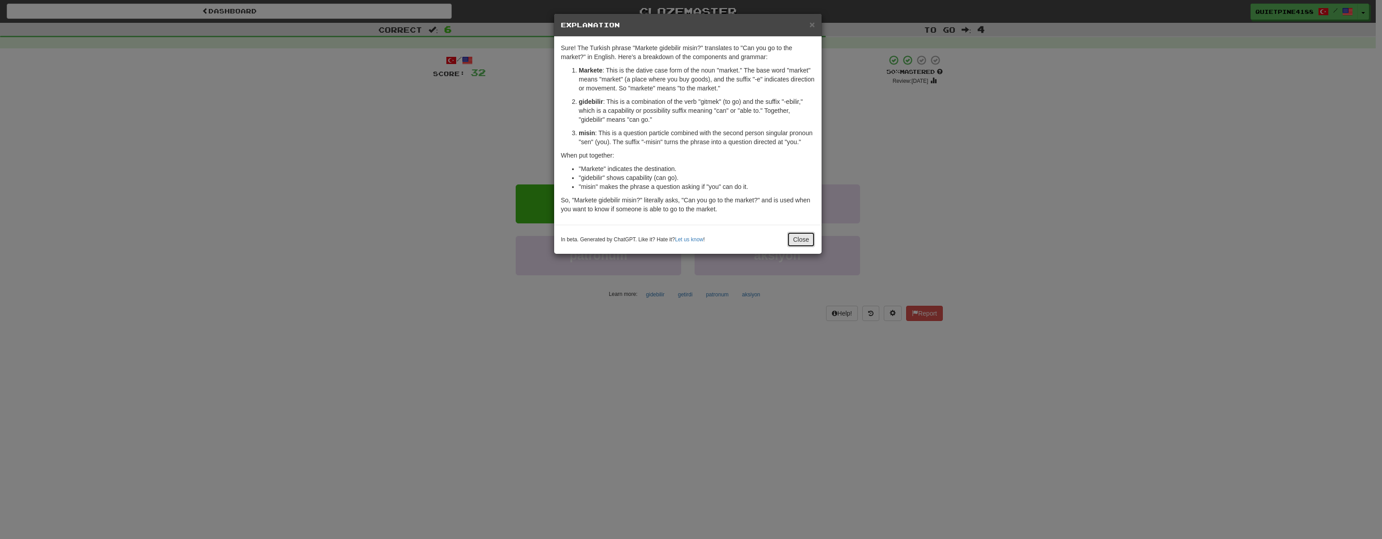
click at [807, 239] on button "Close" at bounding box center [801, 239] width 28 height 15
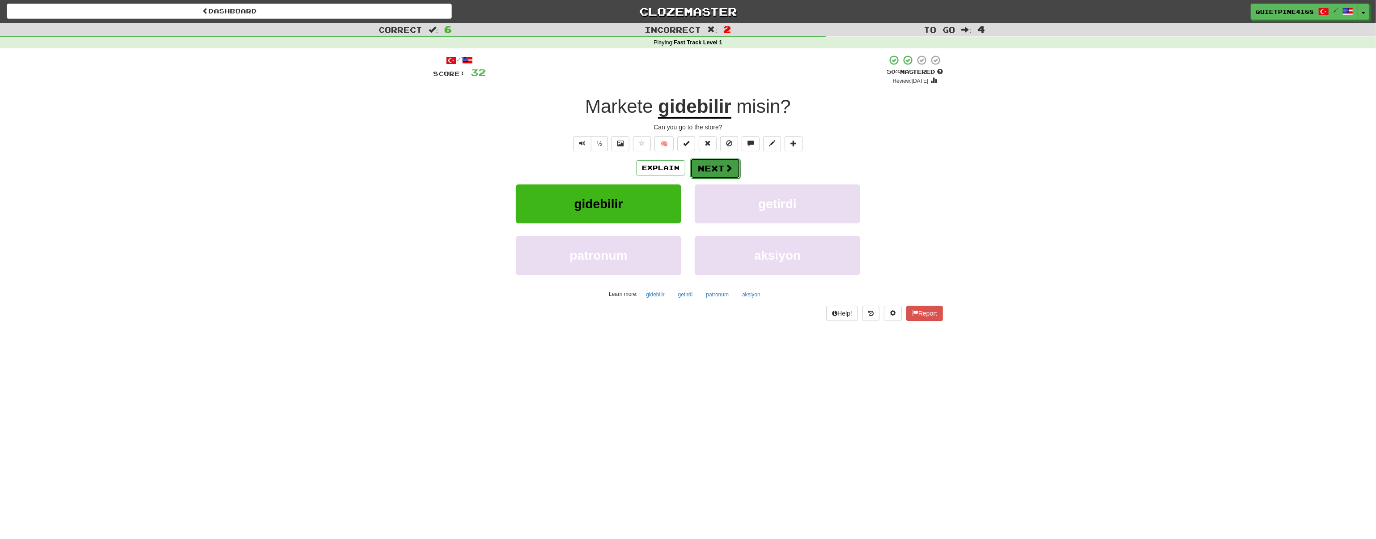
click at [714, 170] on button "Next" at bounding box center [715, 168] width 50 height 21
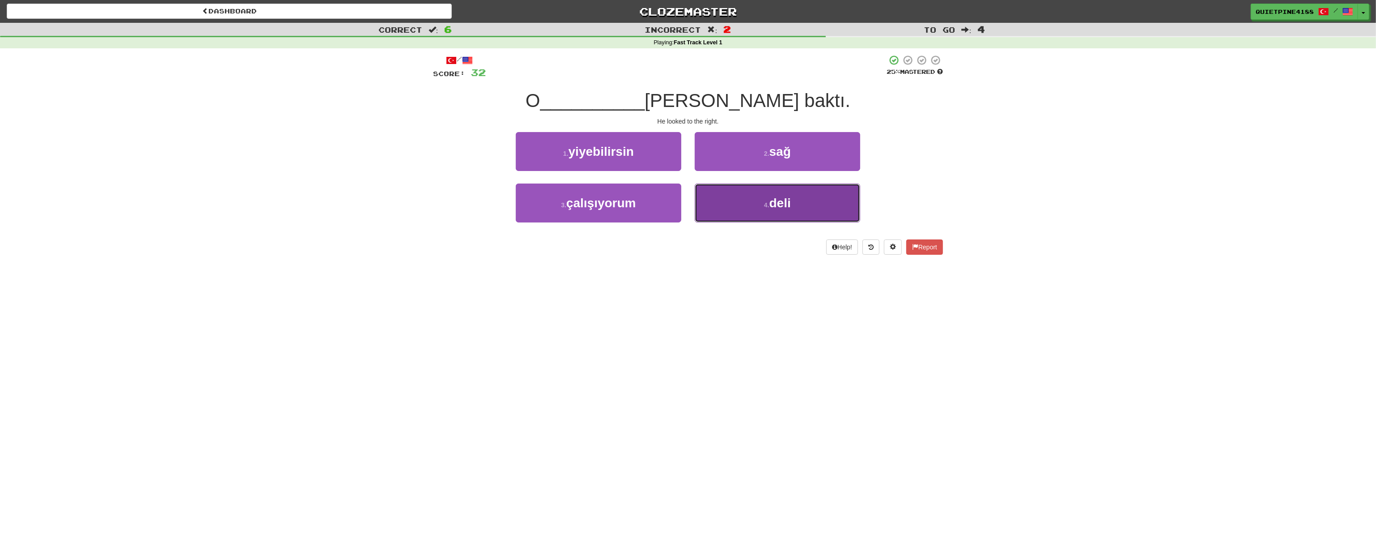
click at [785, 200] on span "deli" at bounding box center [780, 203] width 21 height 14
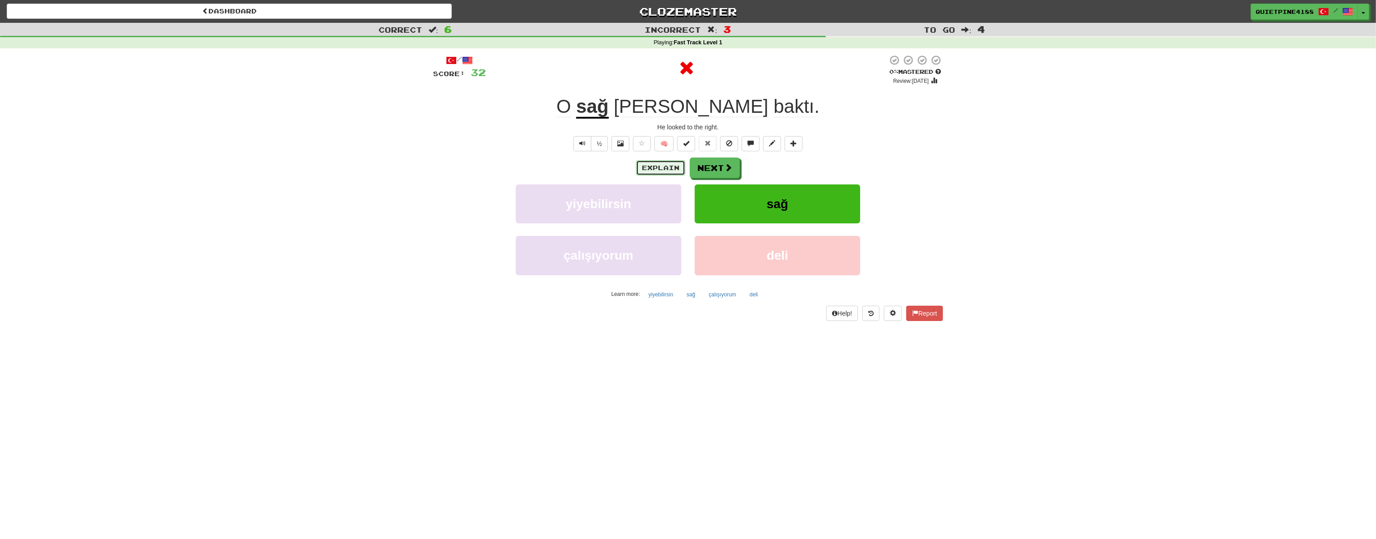
click at [653, 167] on button "Explain" at bounding box center [660, 167] width 49 height 15
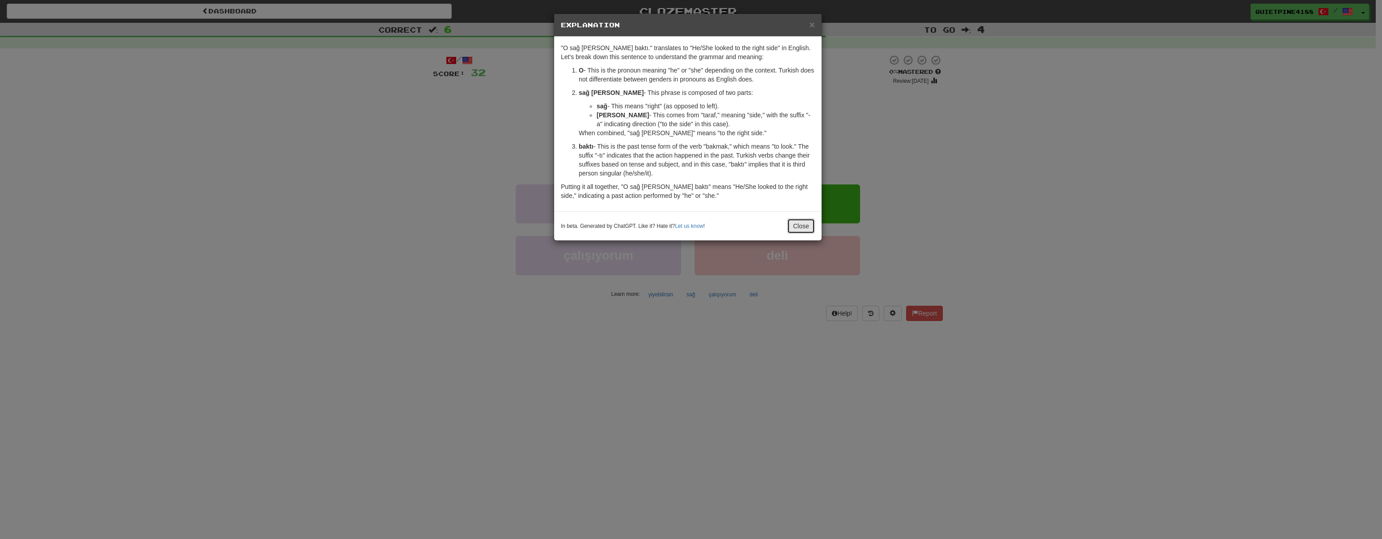
click at [810, 224] on button "Close" at bounding box center [801, 225] width 28 height 15
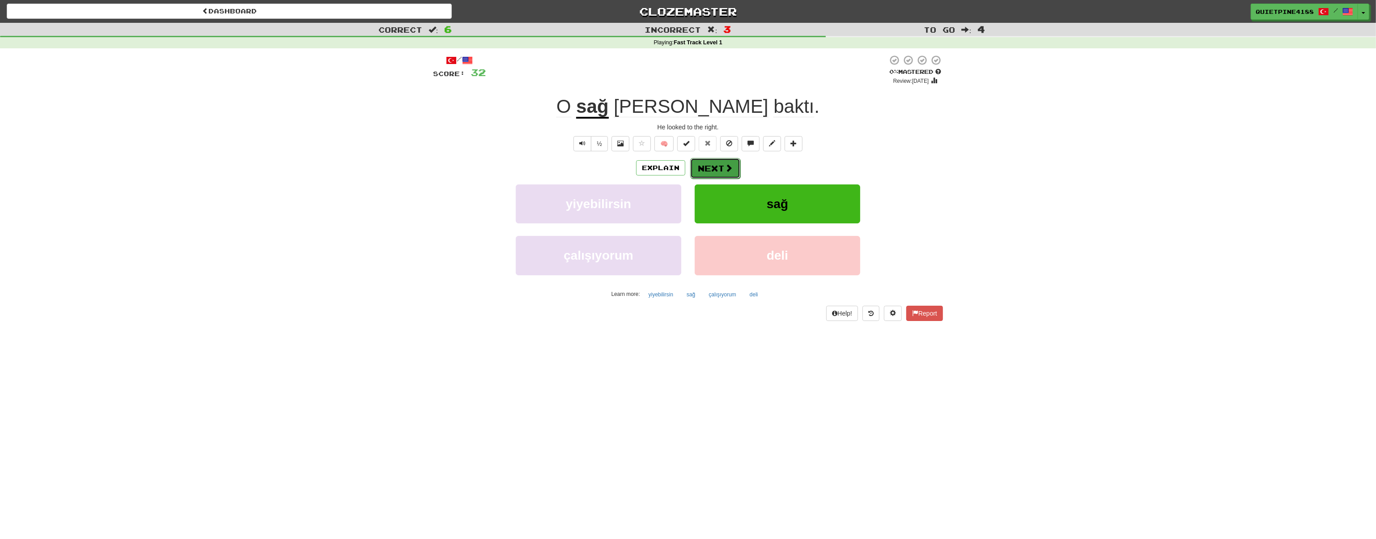
click at [706, 158] on button "Next" at bounding box center [715, 168] width 50 height 21
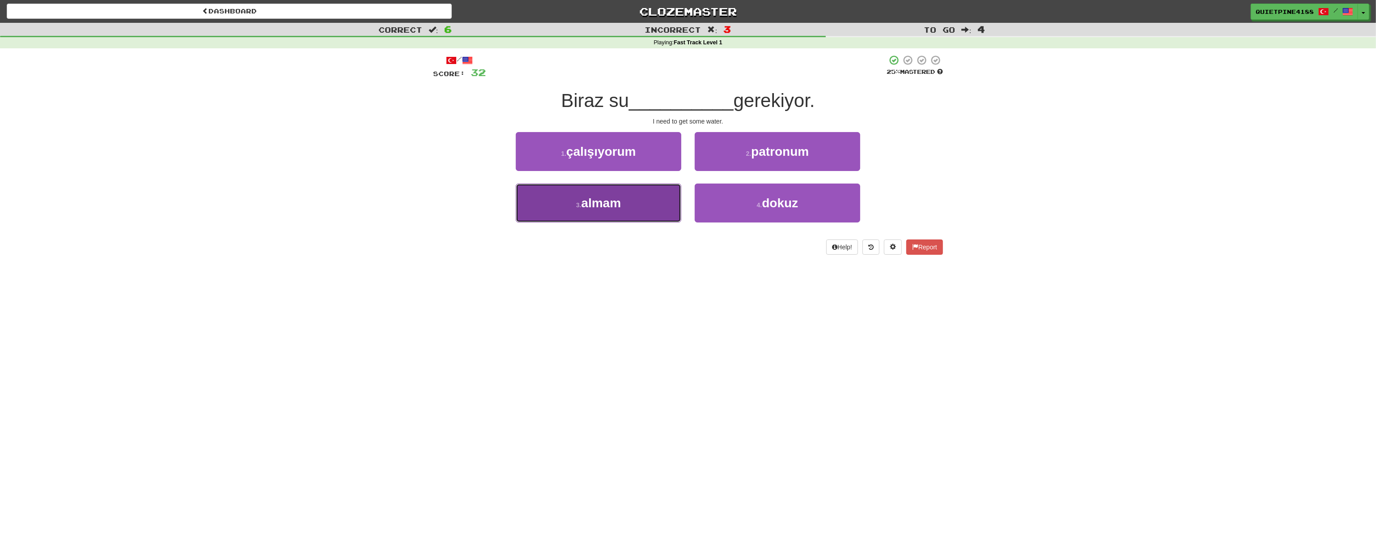
click at [554, 210] on button "3 . almam" at bounding box center [599, 202] width 166 height 39
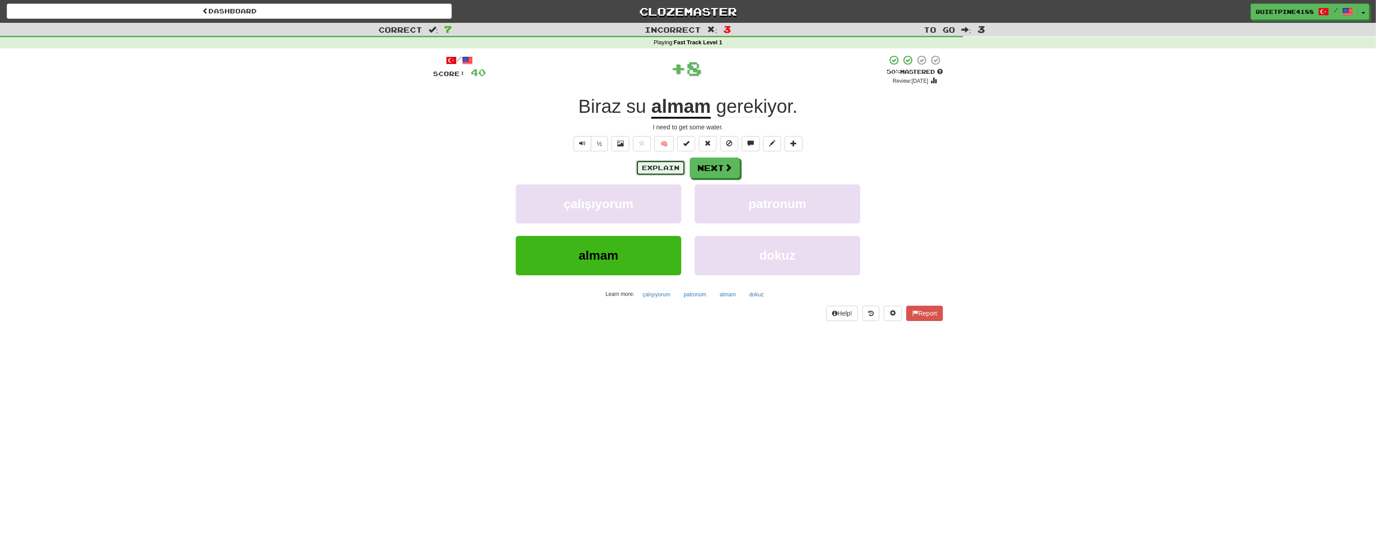
click at [647, 166] on button "Explain" at bounding box center [660, 167] width 49 height 15
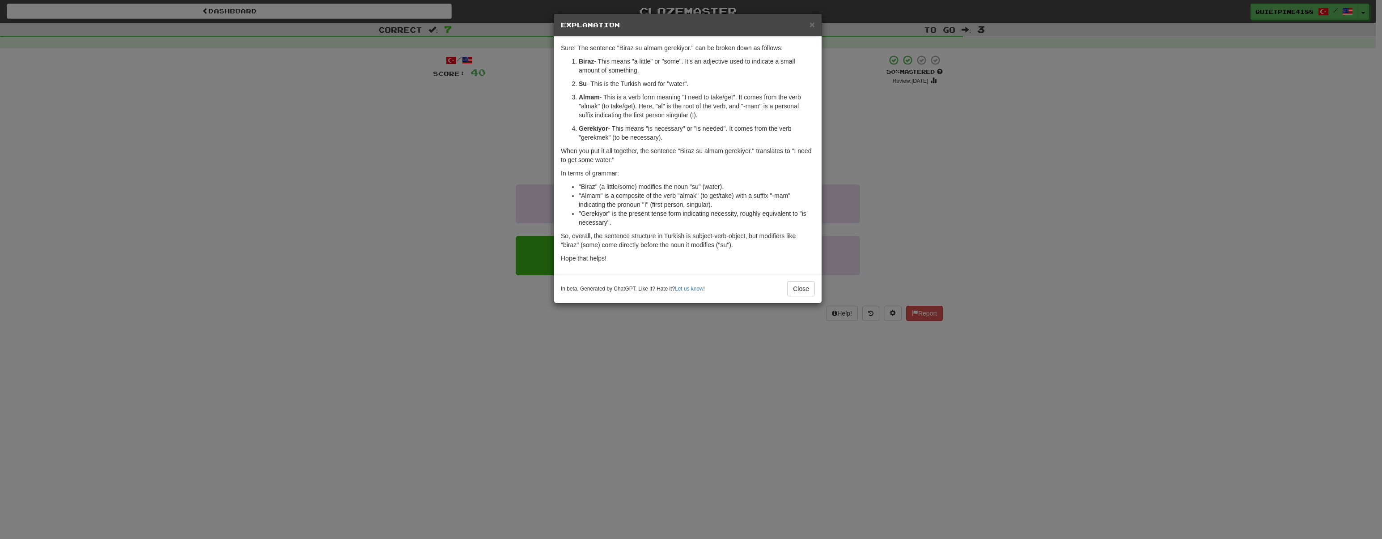
click at [401, 229] on div "× Explanation Sure! The sentence "Biraz su almam gerekiyor." can be broken down…" at bounding box center [691, 269] width 1382 height 539
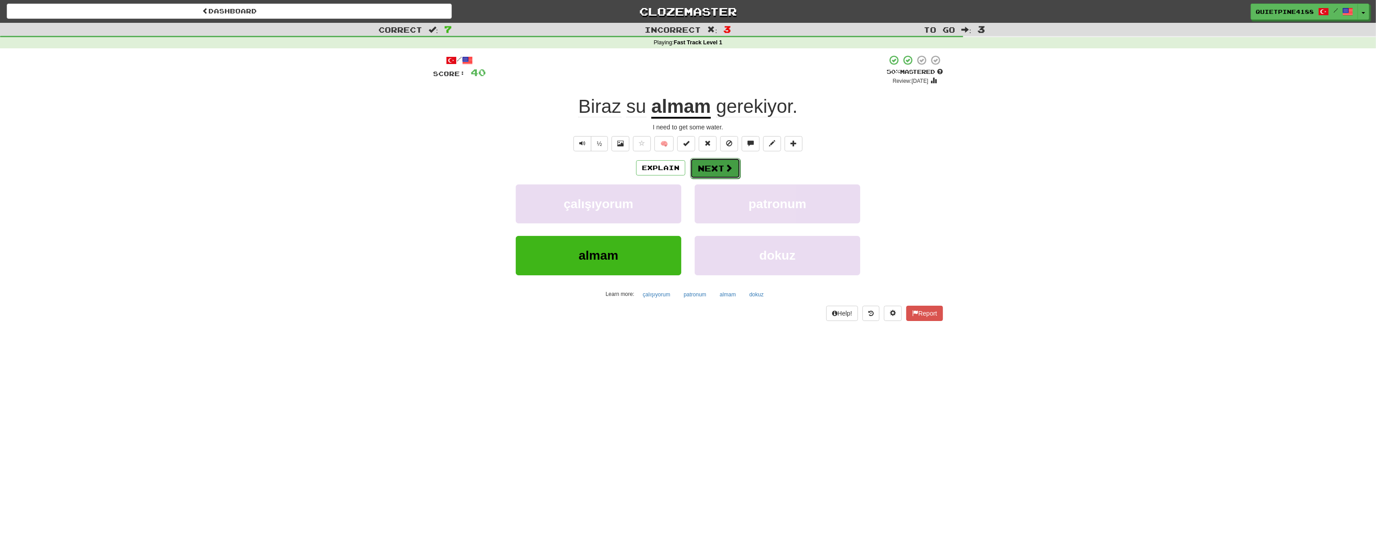
click at [727, 169] on span at bounding box center [729, 168] width 8 height 8
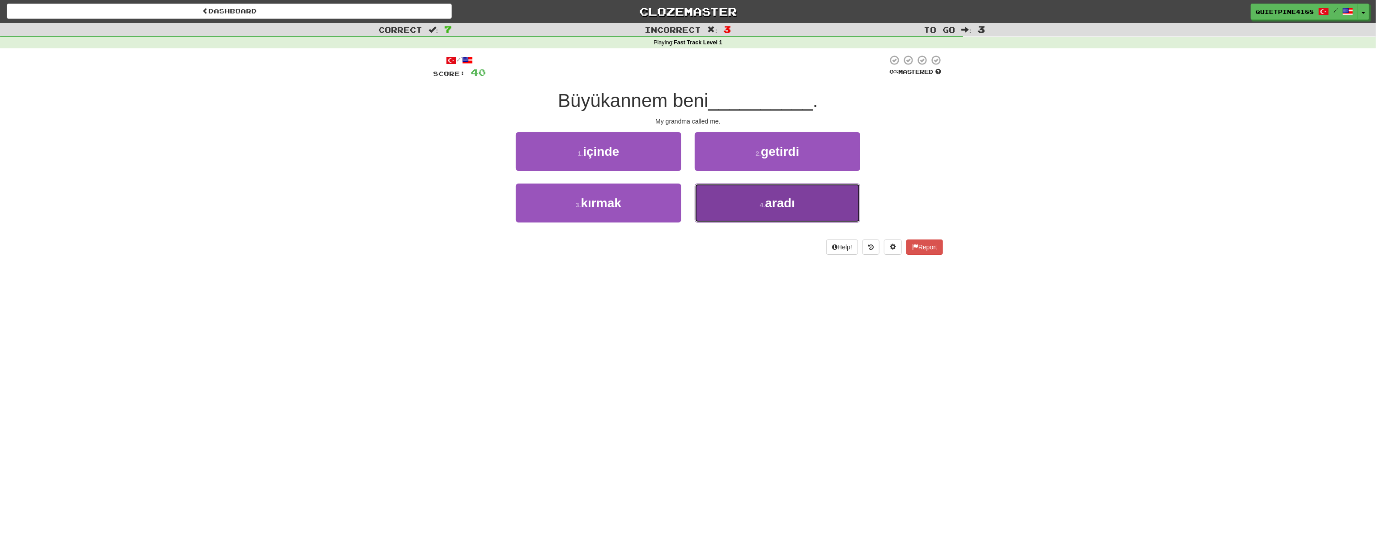
click at [740, 205] on button "4 . aradı" at bounding box center [778, 202] width 166 height 39
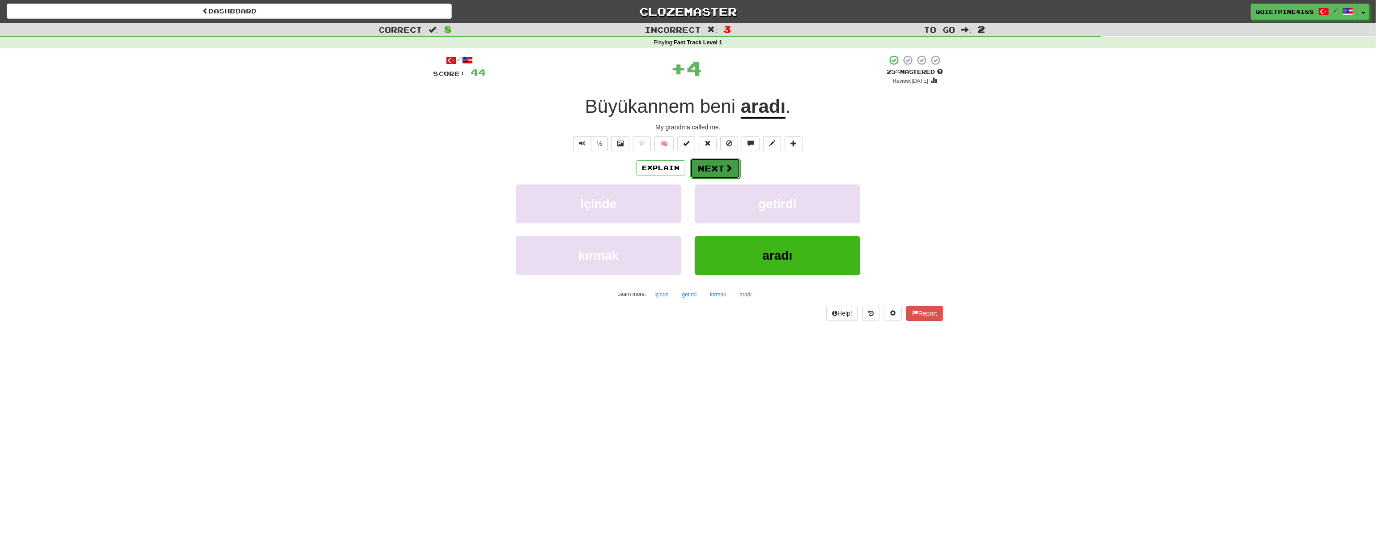
click at [701, 173] on button "Next" at bounding box center [715, 168] width 50 height 21
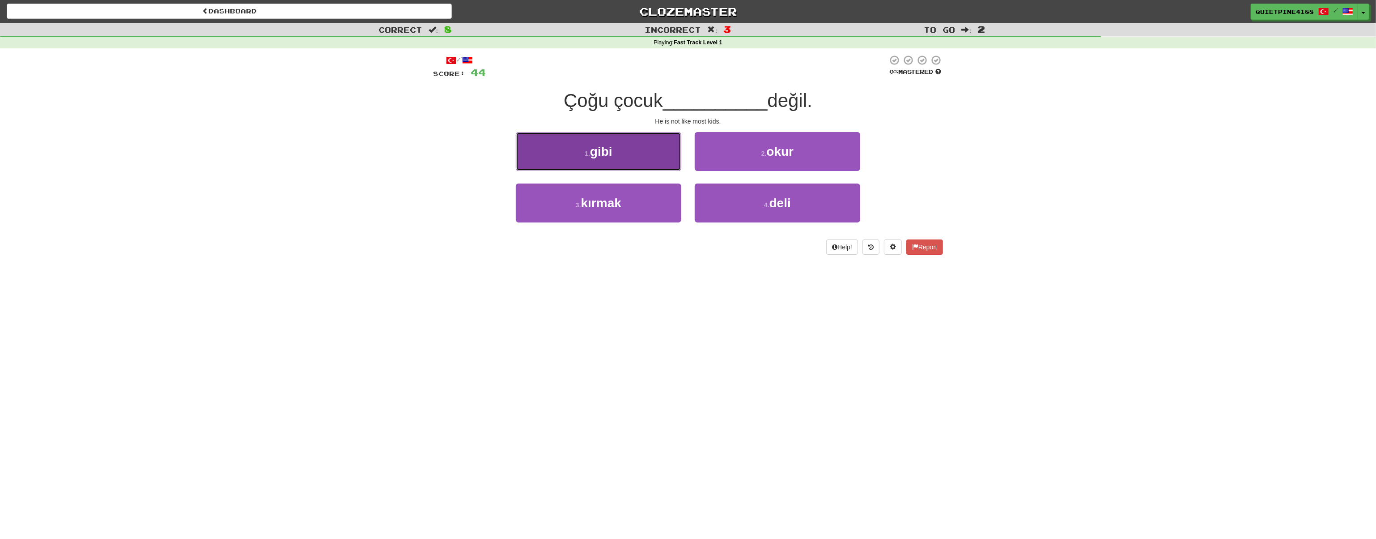
click at [603, 150] on span "gibi" at bounding box center [601, 152] width 22 height 14
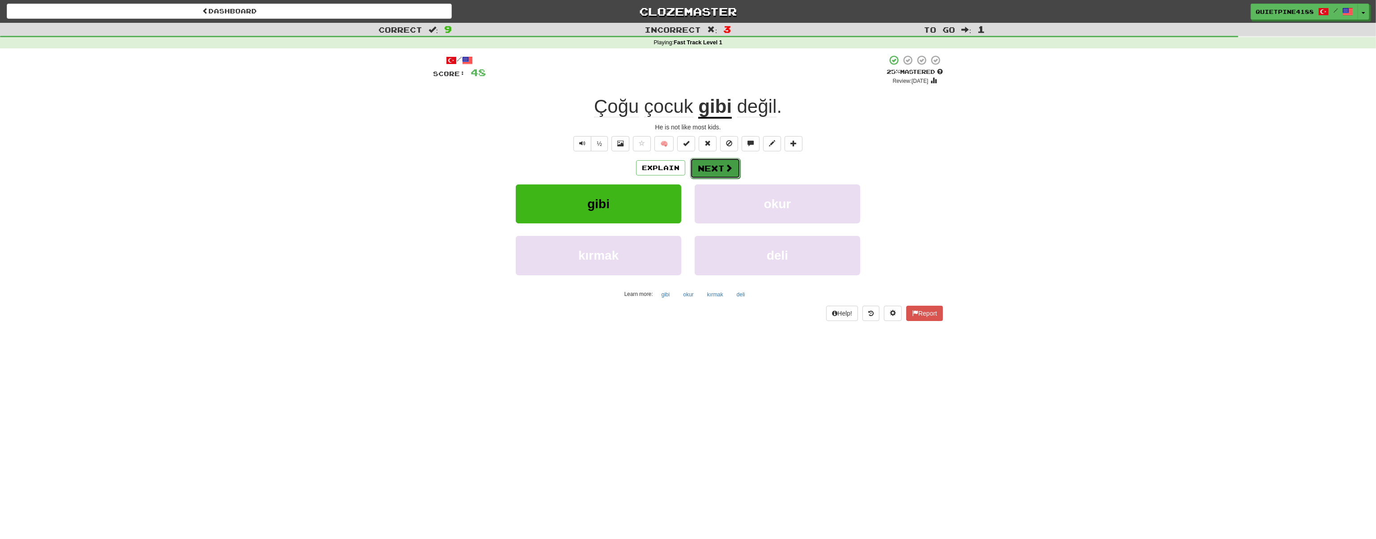
click at [711, 168] on button "Next" at bounding box center [715, 168] width 50 height 21
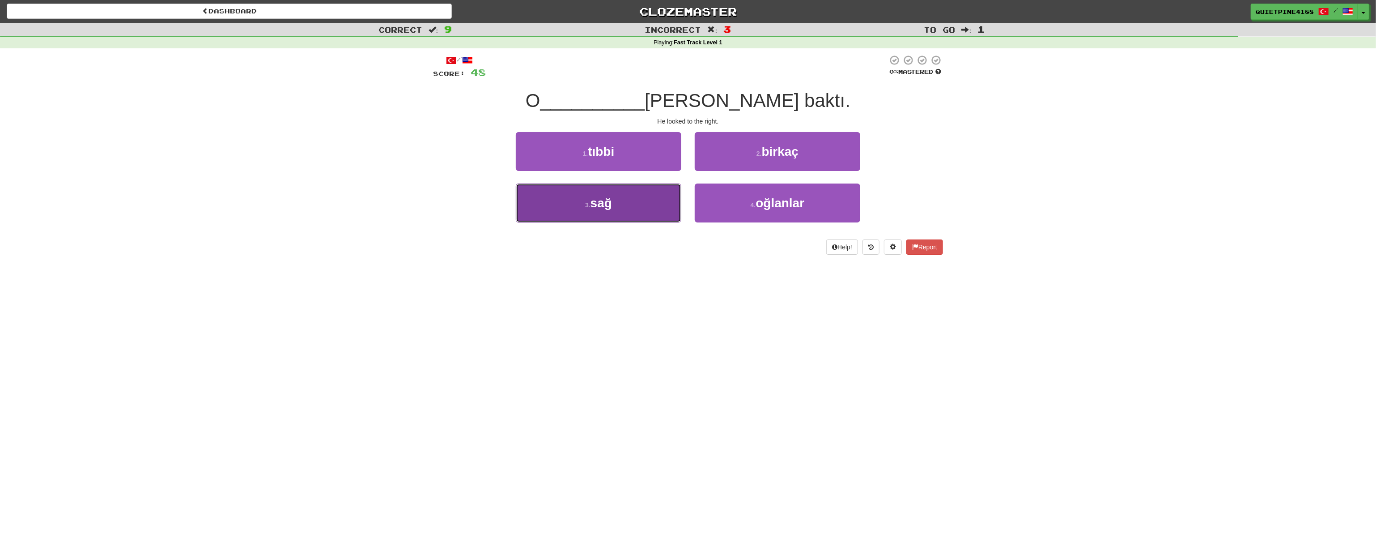
click at [537, 214] on button "3 . sağ" at bounding box center [599, 202] width 166 height 39
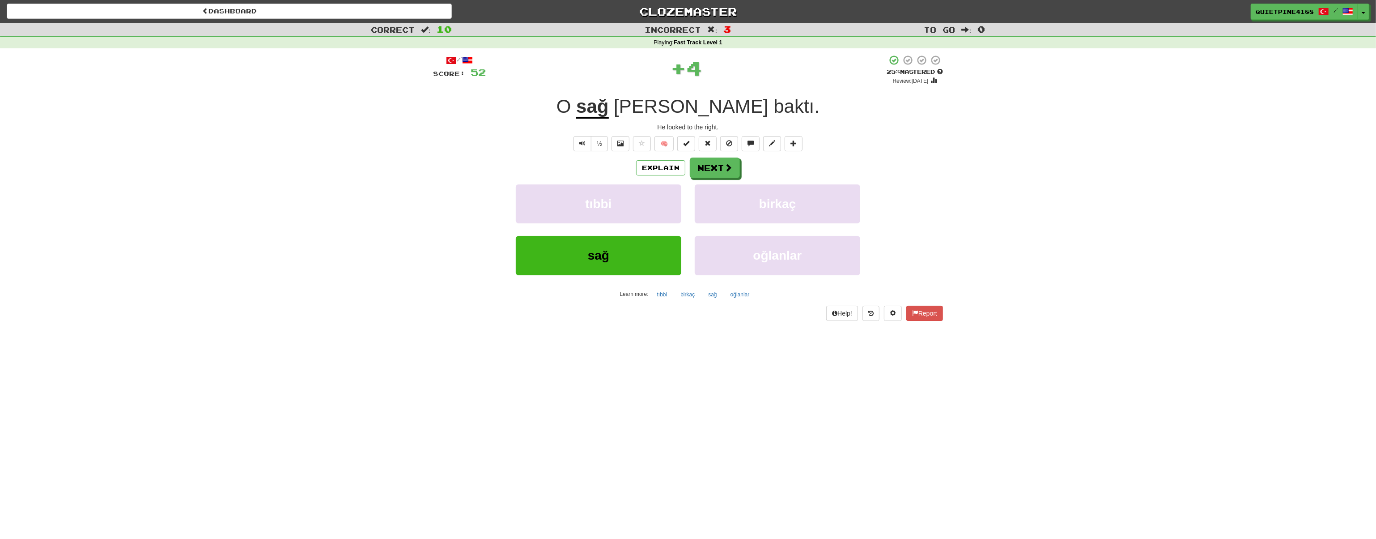
click at [740, 171] on div "Explain Next" at bounding box center [688, 167] width 510 height 21
click at [732, 170] on button "Next" at bounding box center [715, 168] width 50 height 21
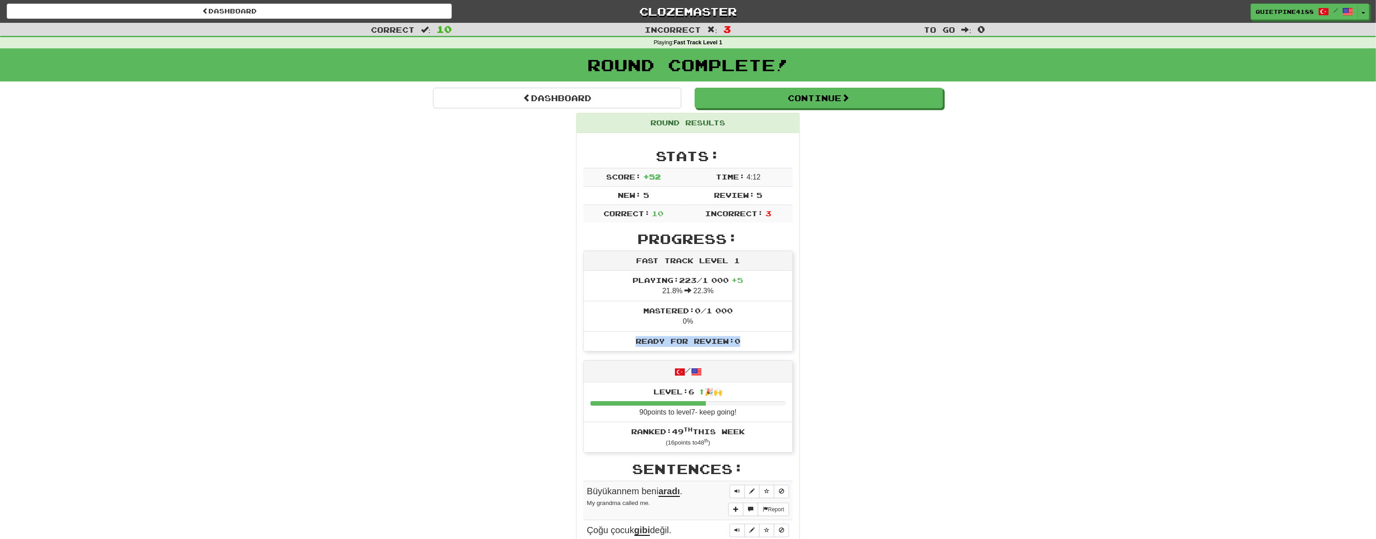
drag, startPoint x: 754, startPoint y: 339, endPoint x: 628, endPoint y: 337, distance: 126.2
click at [628, 337] on li "Ready for Review: 0" at bounding box center [688, 341] width 208 height 20
click at [468, 335] on div "Round Results Stats: Score: + 52 Time: 4 : 12 New: 5 Review: 5 Correct: 10 Inco…" at bounding box center [688, 498] width 510 height 771
click at [827, 103] on button "Continue" at bounding box center [819, 98] width 248 height 21
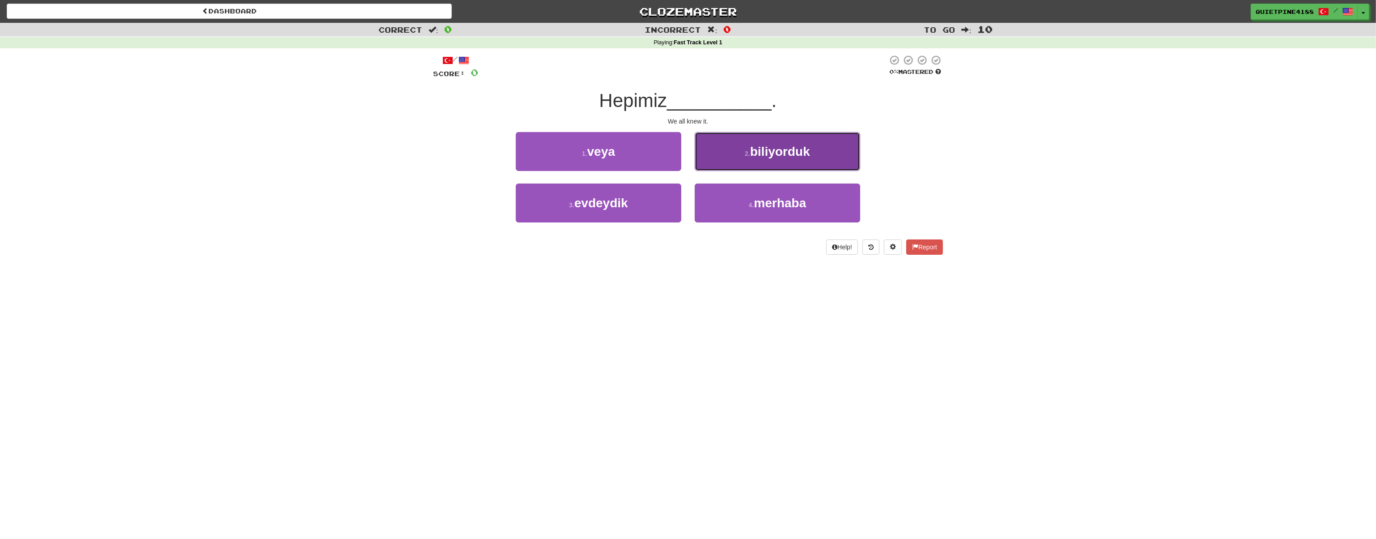
click at [753, 157] on span "biliyorduk" at bounding box center [780, 152] width 60 height 14
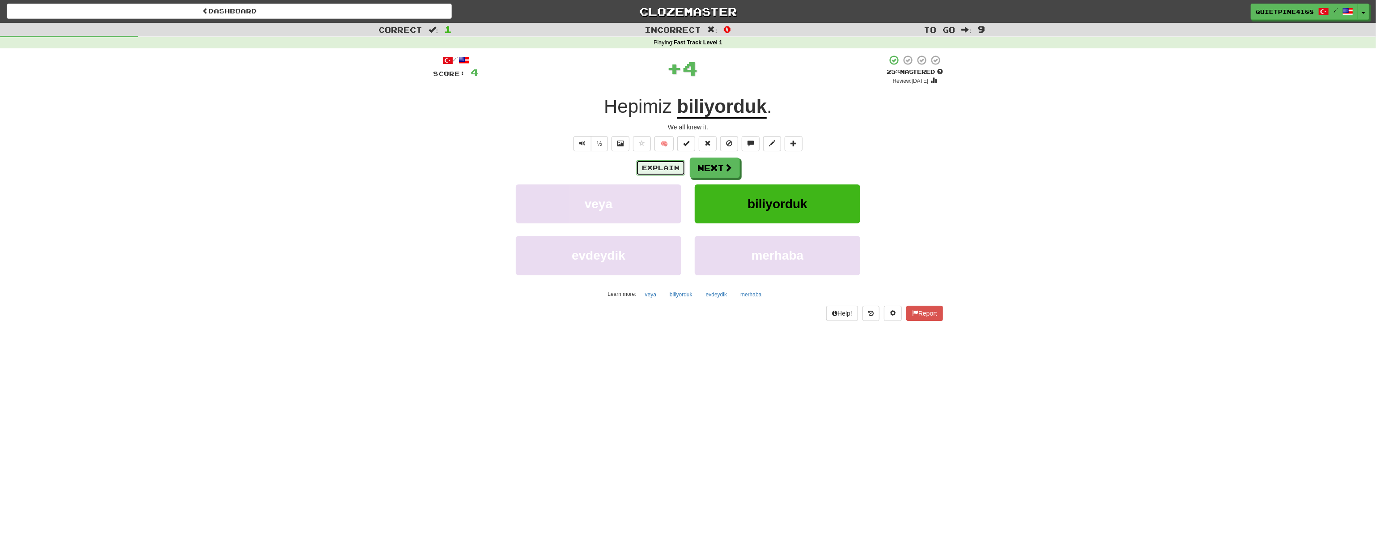
click at [649, 168] on button "Explain" at bounding box center [660, 167] width 49 height 15
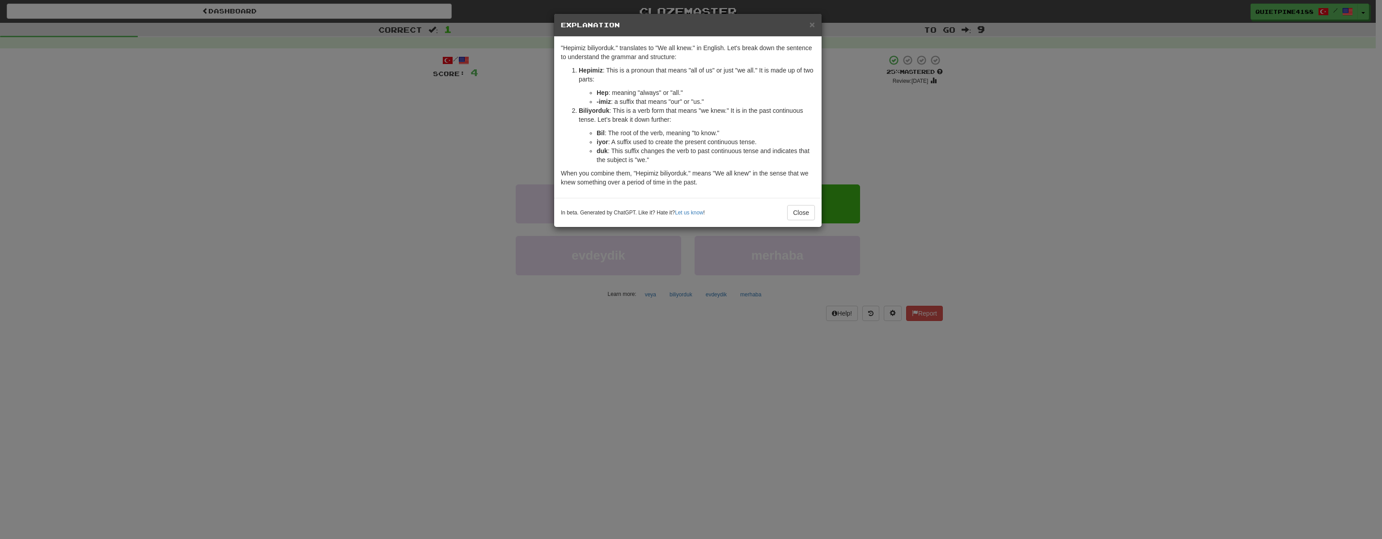
click at [387, 261] on div "× Explanation "Hepimiz biliyorduk." translates to "We all knew." in English. Le…" at bounding box center [691, 269] width 1382 height 539
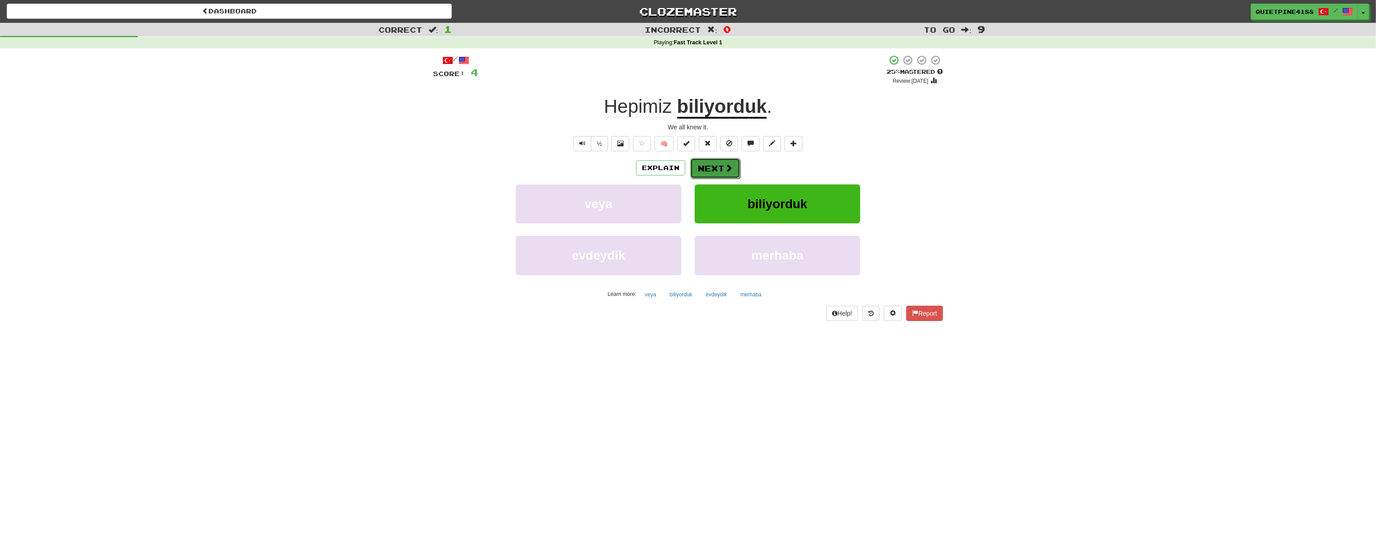
click at [738, 166] on button "Next" at bounding box center [715, 168] width 50 height 21
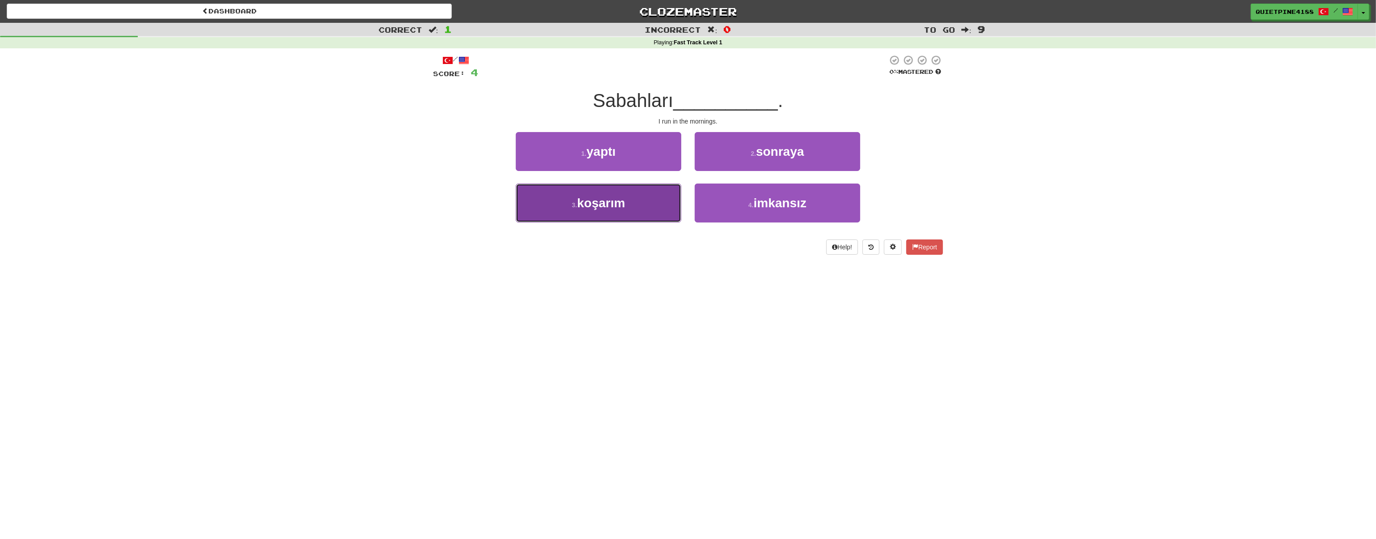
click at [592, 210] on button "3 . koşarım" at bounding box center [599, 202] width 166 height 39
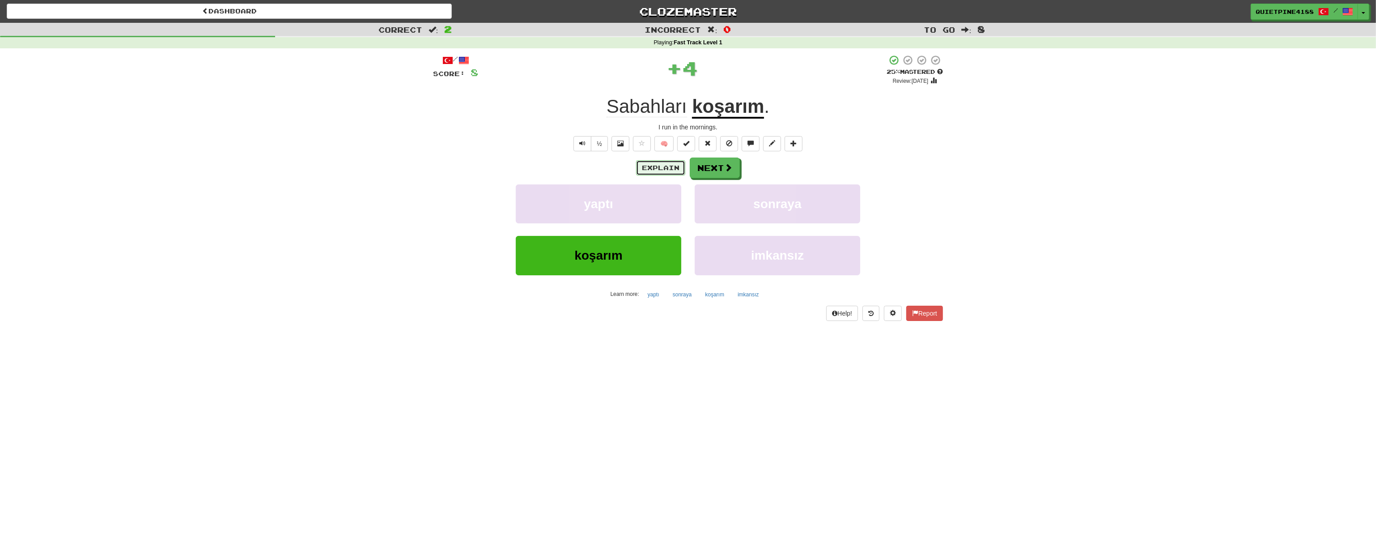
click at [658, 170] on button "Explain" at bounding box center [660, 167] width 49 height 15
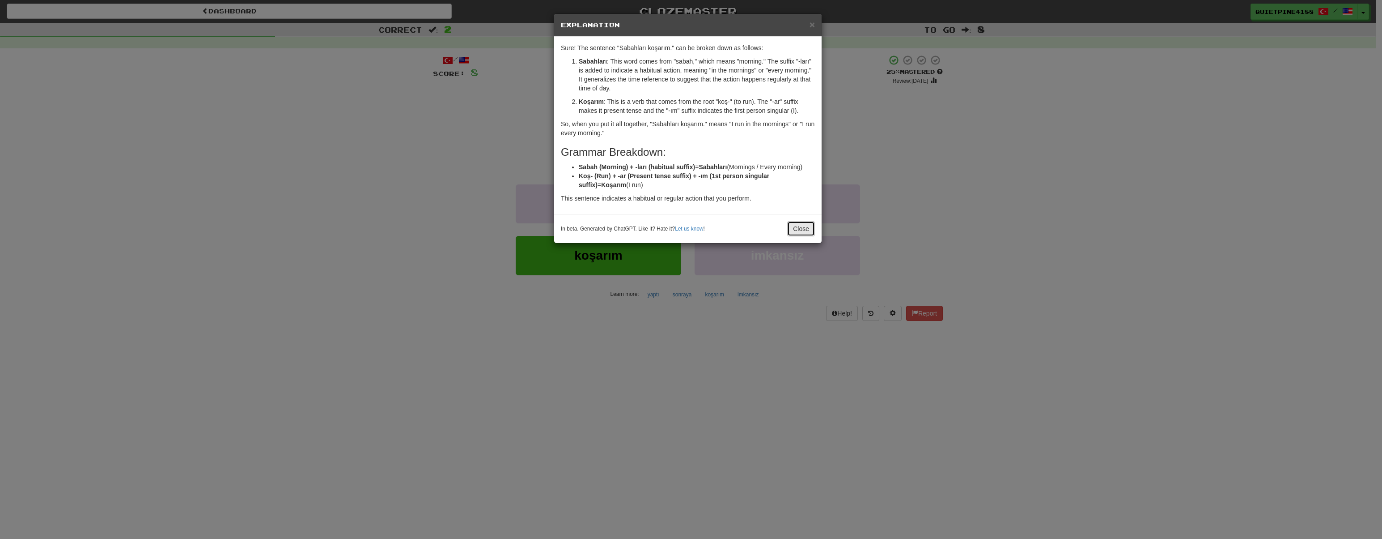
click at [791, 223] on button "Close" at bounding box center [801, 228] width 28 height 15
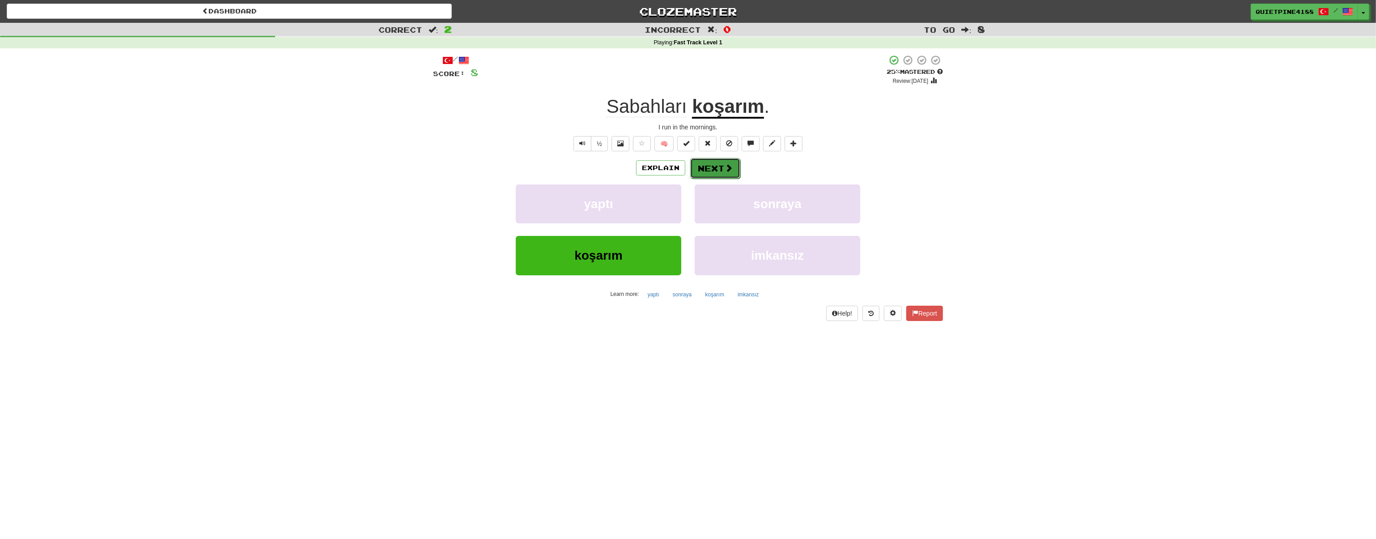
click at [722, 170] on button "Next" at bounding box center [715, 168] width 50 height 21
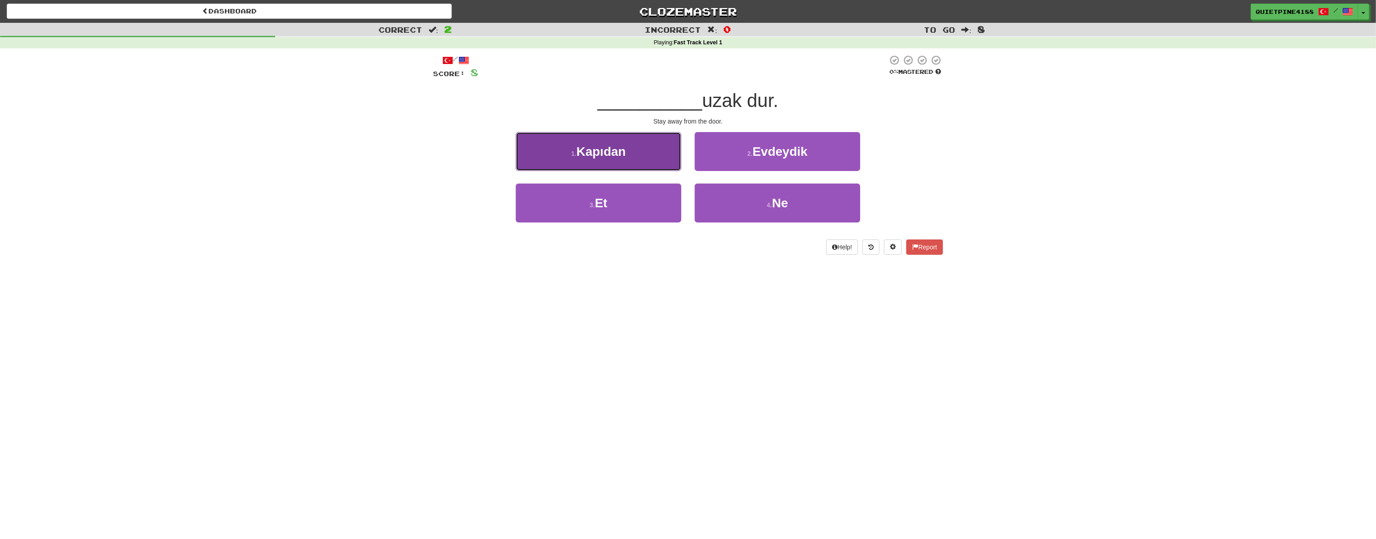
click at [578, 156] on span "Kapıdan" at bounding box center [601, 152] width 49 height 14
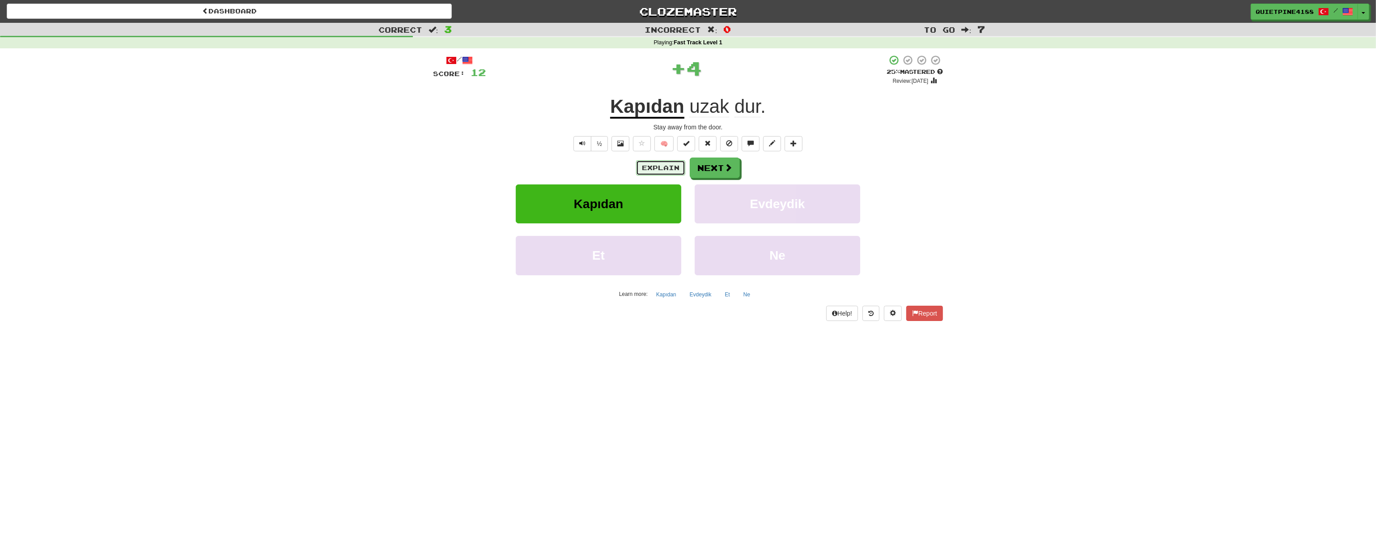
click at [660, 172] on button "Explain" at bounding box center [660, 167] width 49 height 15
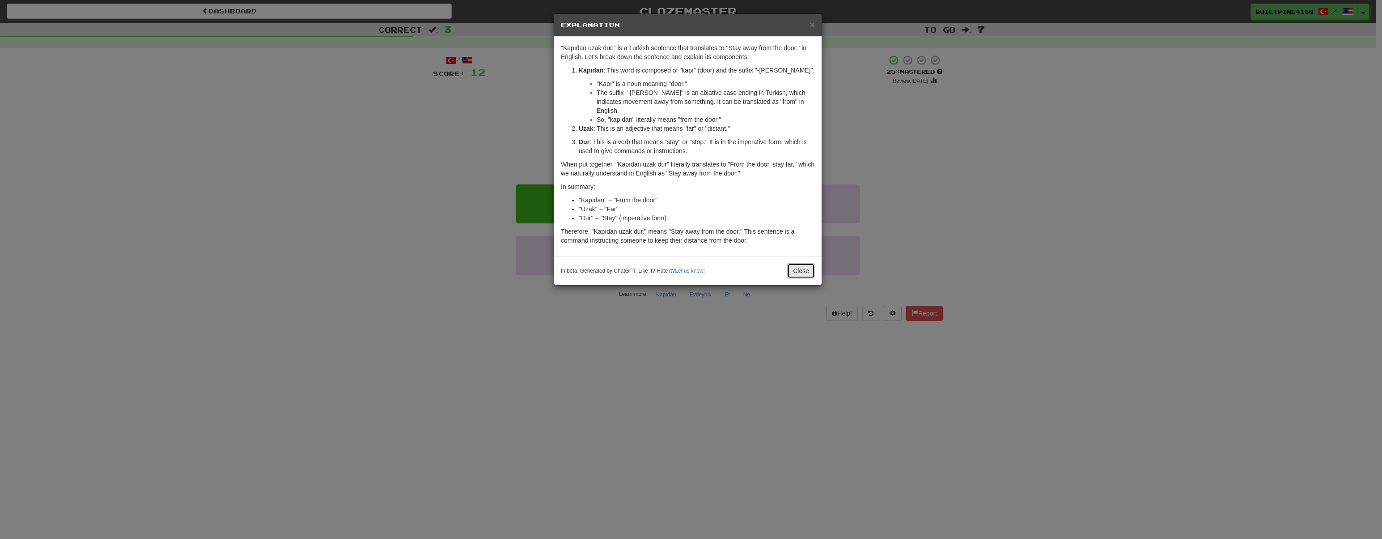
click at [798, 263] on button "Close" at bounding box center [801, 270] width 28 height 15
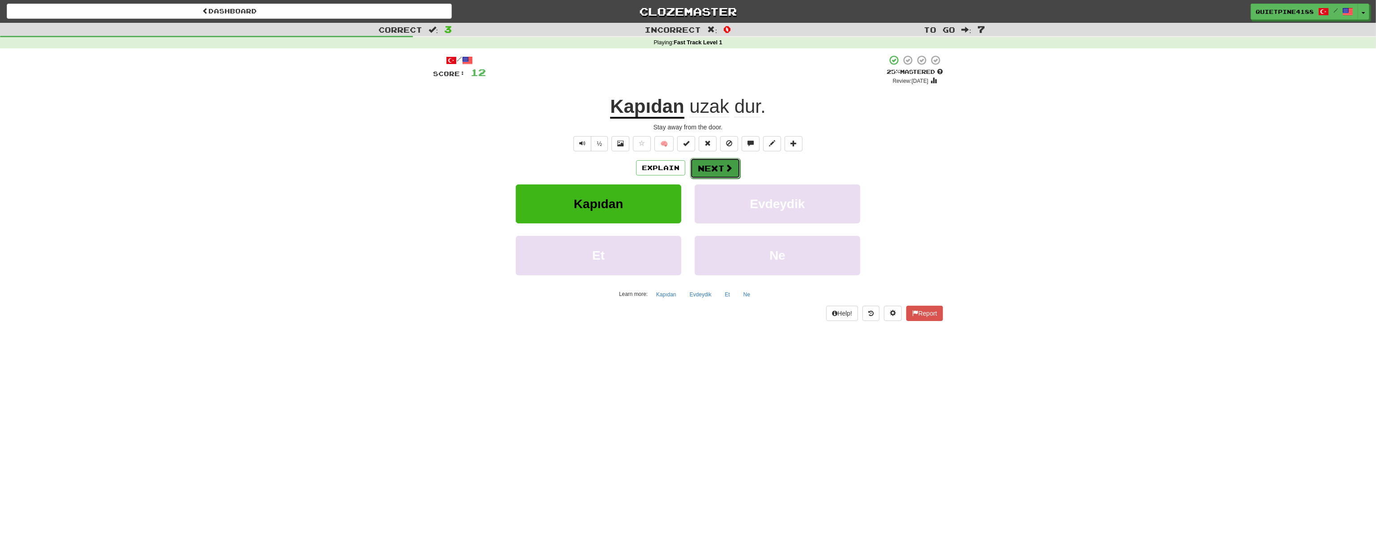
click at [727, 164] on span at bounding box center [729, 168] width 8 height 8
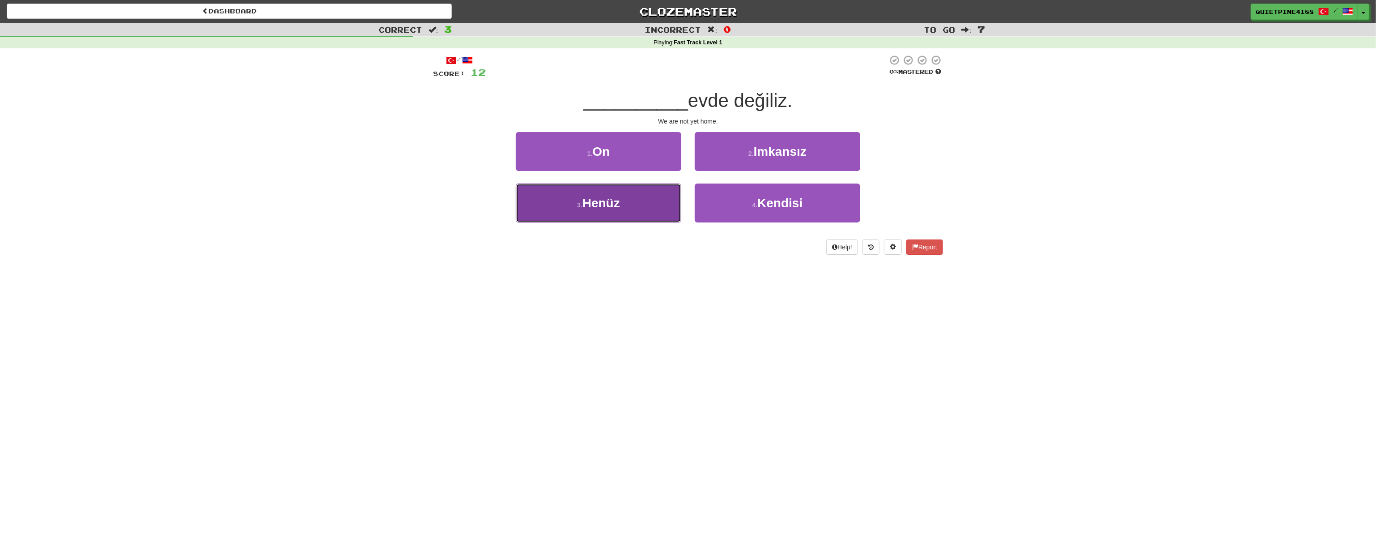
click at [617, 214] on button "3 . Henüz" at bounding box center [599, 202] width 166 height 39
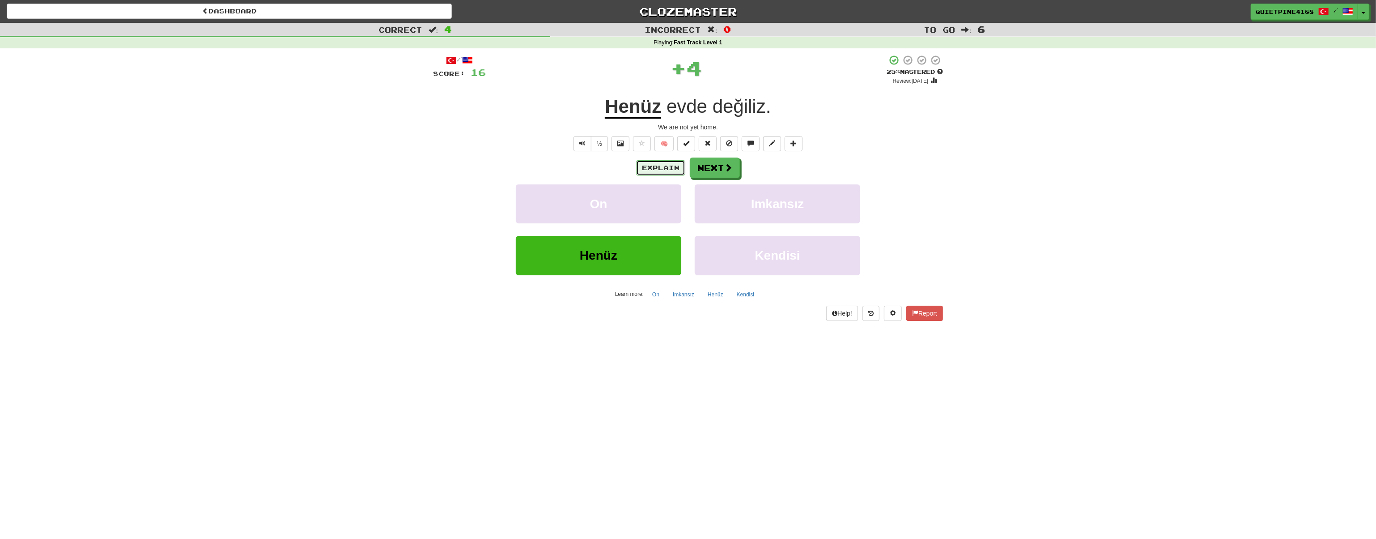
click at [660, 170] on button "Explain" at bounding box center [660, 167] width 49 height 15
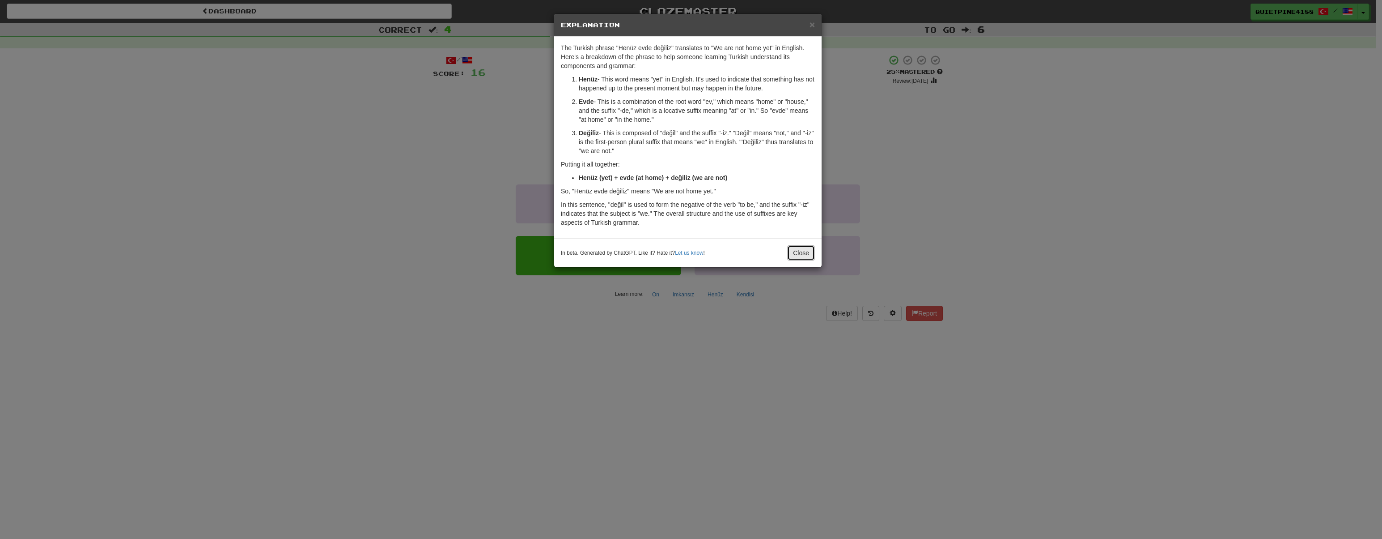
click at [795, 251] on button "Close" at bounding box center [801, 252] width 28 height 15
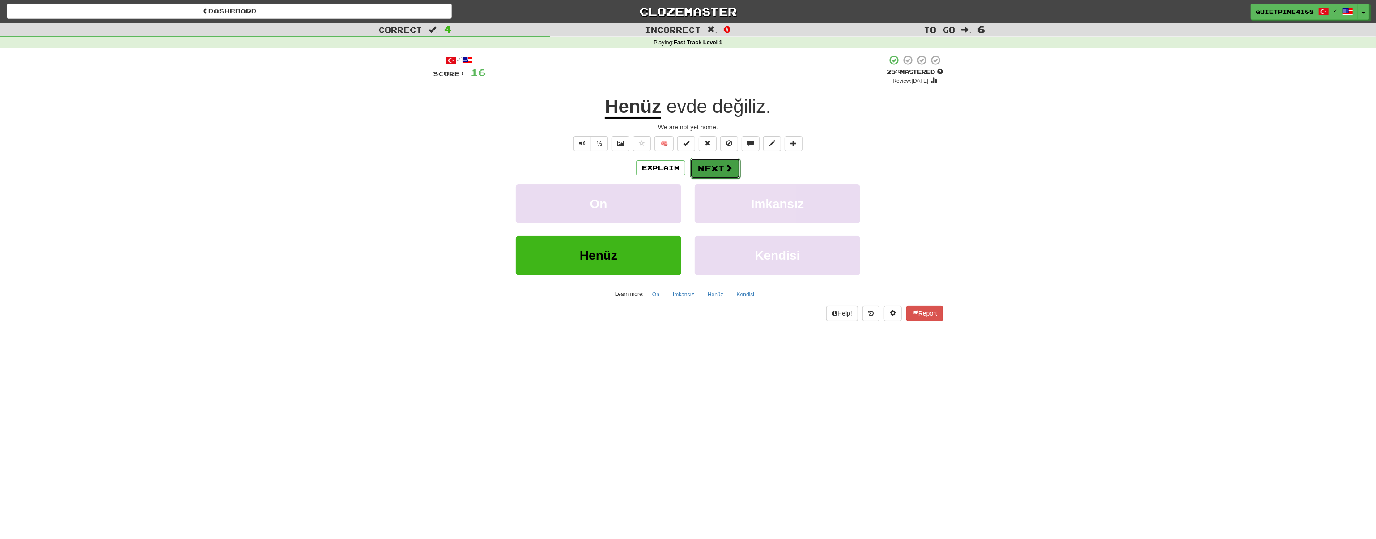
click at [720, 166] on button "Next" at bounding box center [715, 168] width 50 height 21
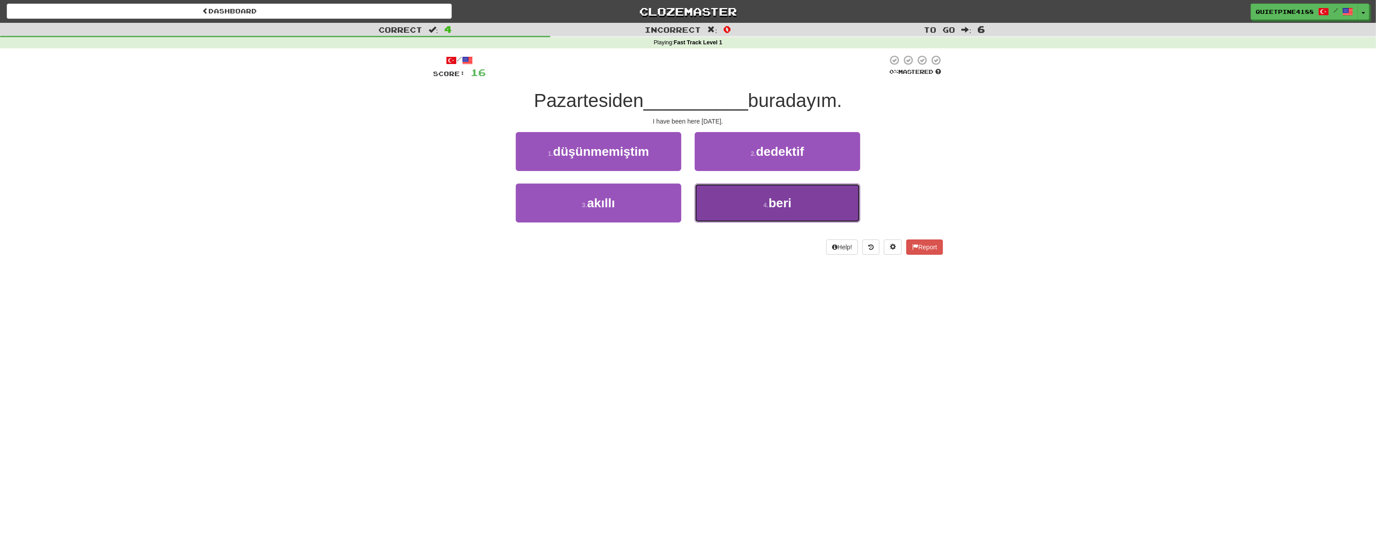
click at [769, 205] on small "4 ." at bounding box center [765, 204] width 5 height 7
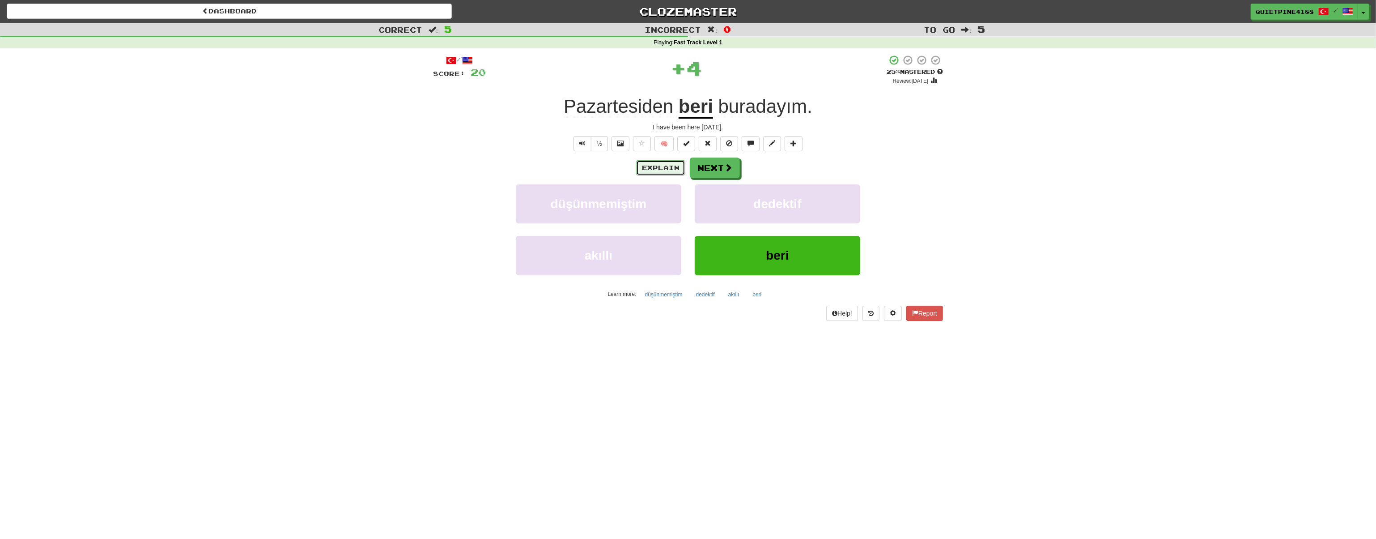
click at [667, 162] on button "Explain" at bounding box center [660, 167] width 49 height 15
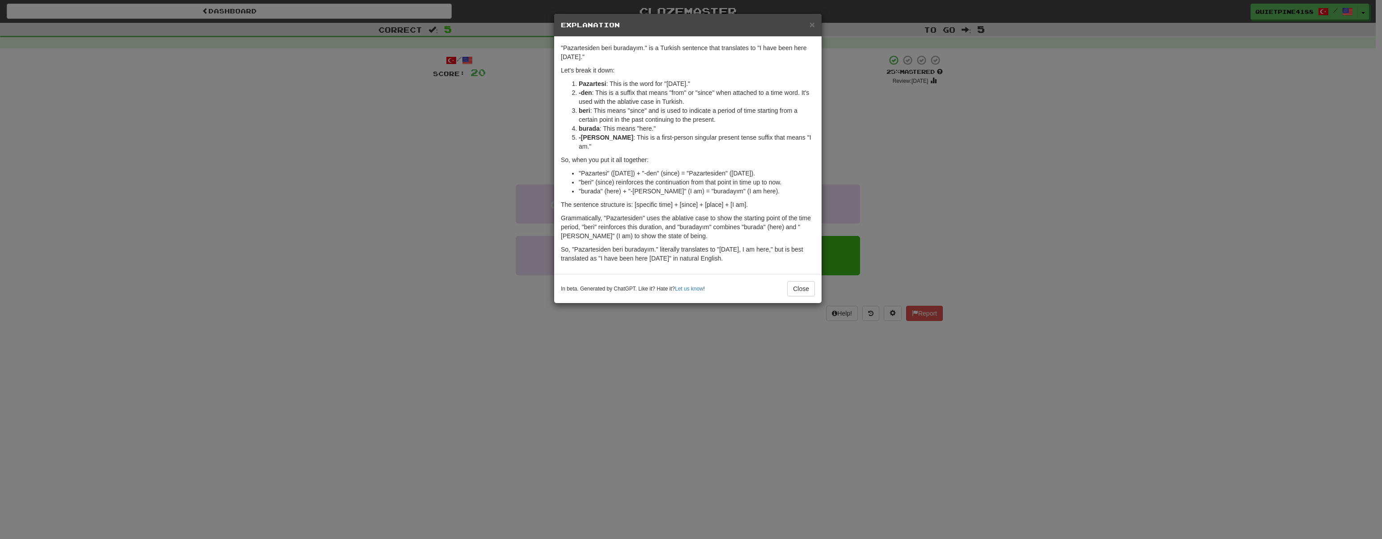
drag, startPoint x: 367, startPoint y: 319, endPoint x: 699, endPoint y: 254, distance: 338.2
click at [368, 319] on div "× Explanation "Pazartesiden beri buradayım." is a Turkish sentence that transla…" at bounding box center [691, 269] width 1382 height 539
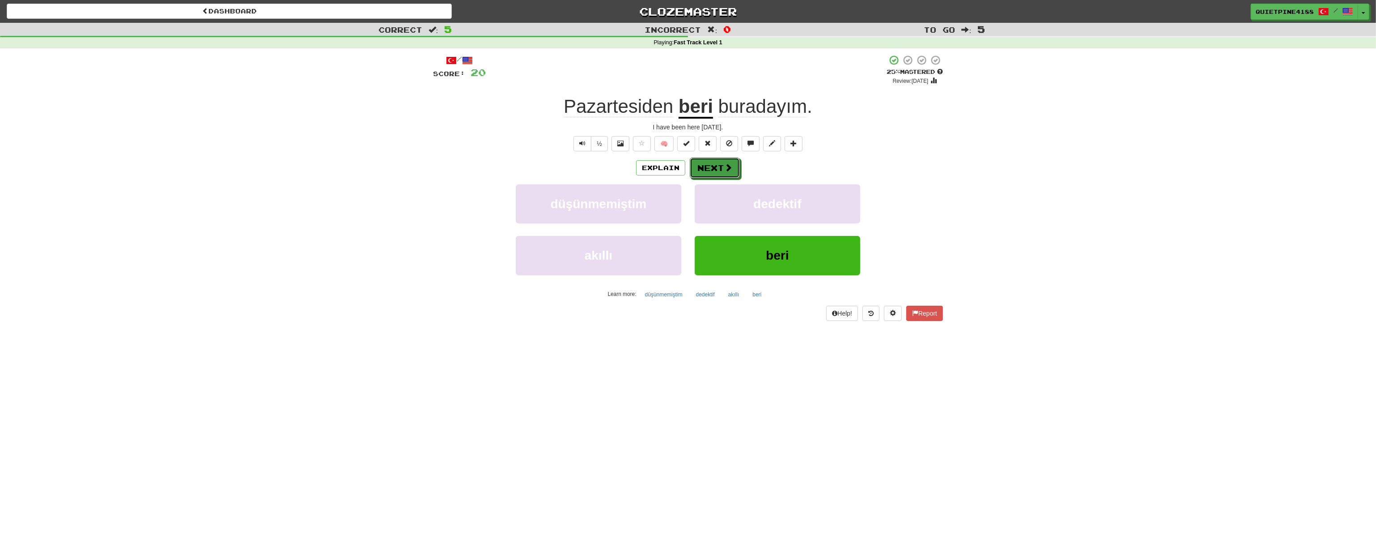
drag, startPoint x: 720, startPoint y: 171, endPoint x: 713, endPoint y: 153, distance: 19.4
click at [713, 153] on div "/ Score: 20 + 4 25 % Mastered Review: 2025-08-17 Pazartesiden beri buradayım . …" at bounding box center [688, 188] width 510 height 266
click at [723, 170] on button "Next" at bounding box center [715, 168] width 50 height 21
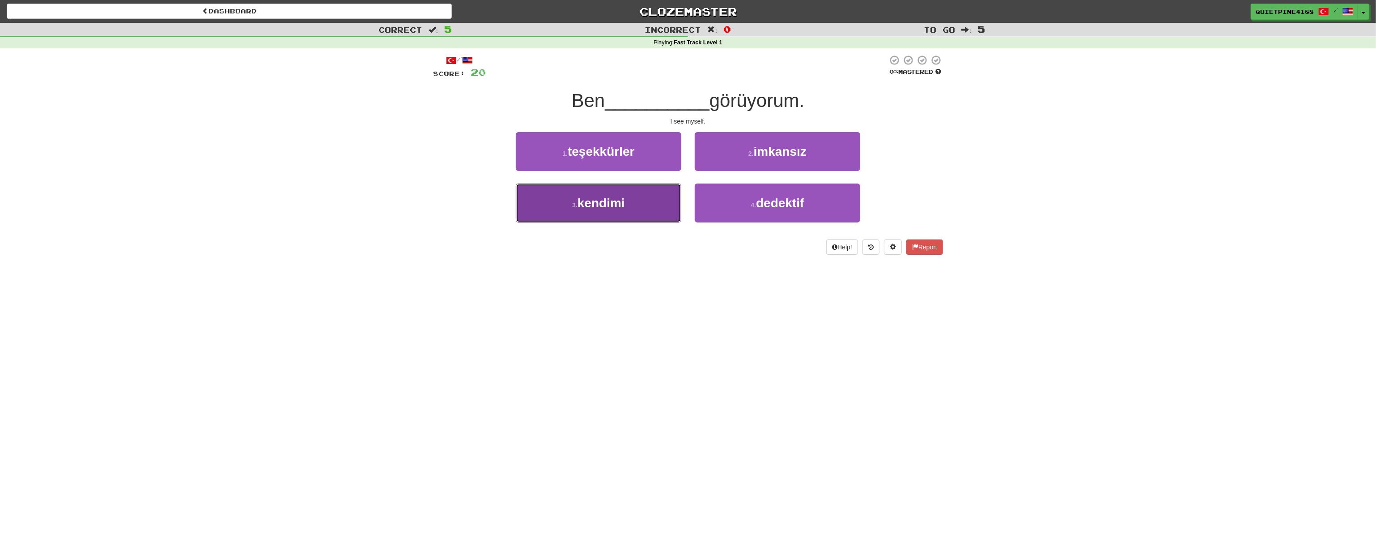
click at [581, 210] on button "3 . kendimi" at bounding box center [599, 202] width 166 height 39
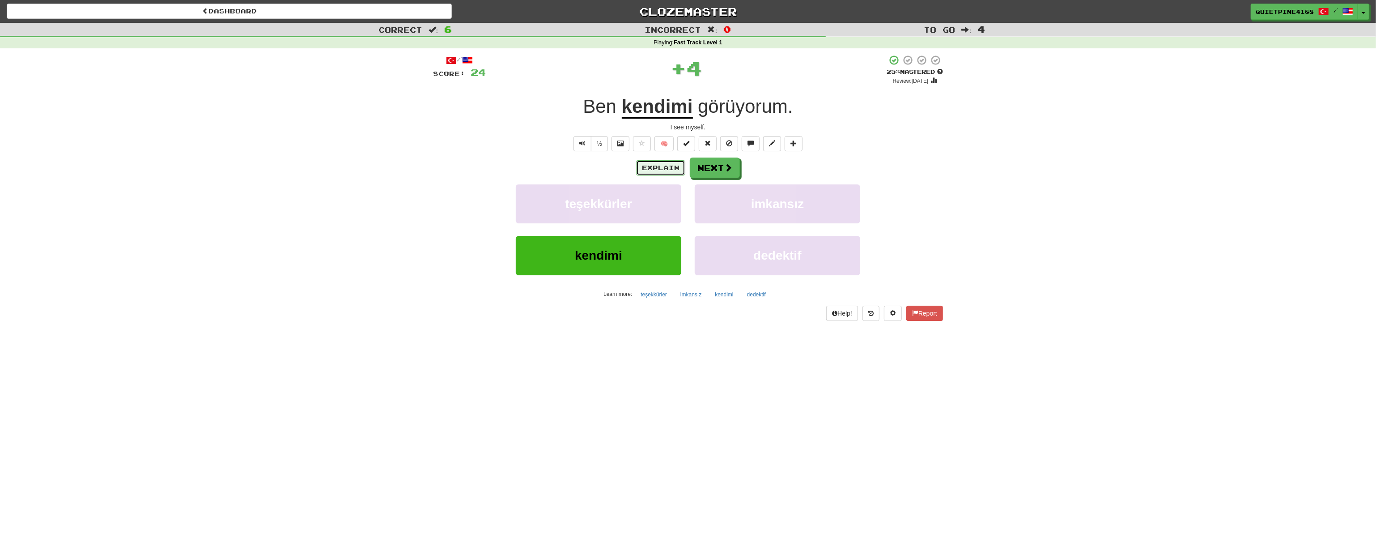
click at [658, 160] on button "Explain" at bounding box center [660, 167] width 49 height 15
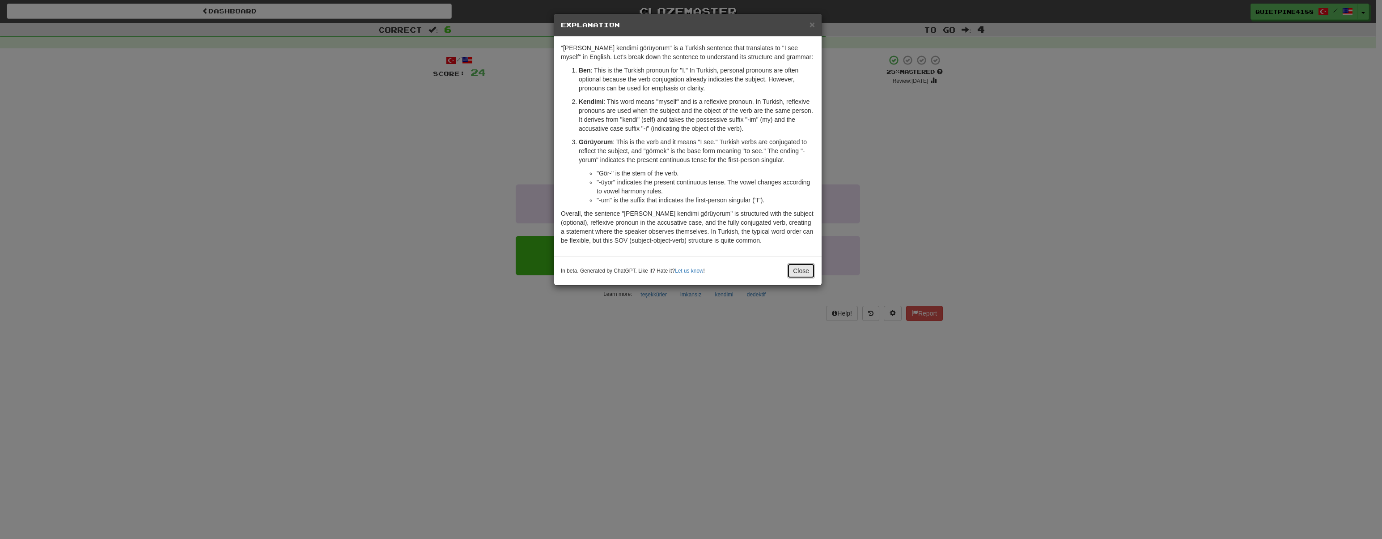
click at [809, 268] on button "Close" at bounding box center [801, 270] width 28 height 15
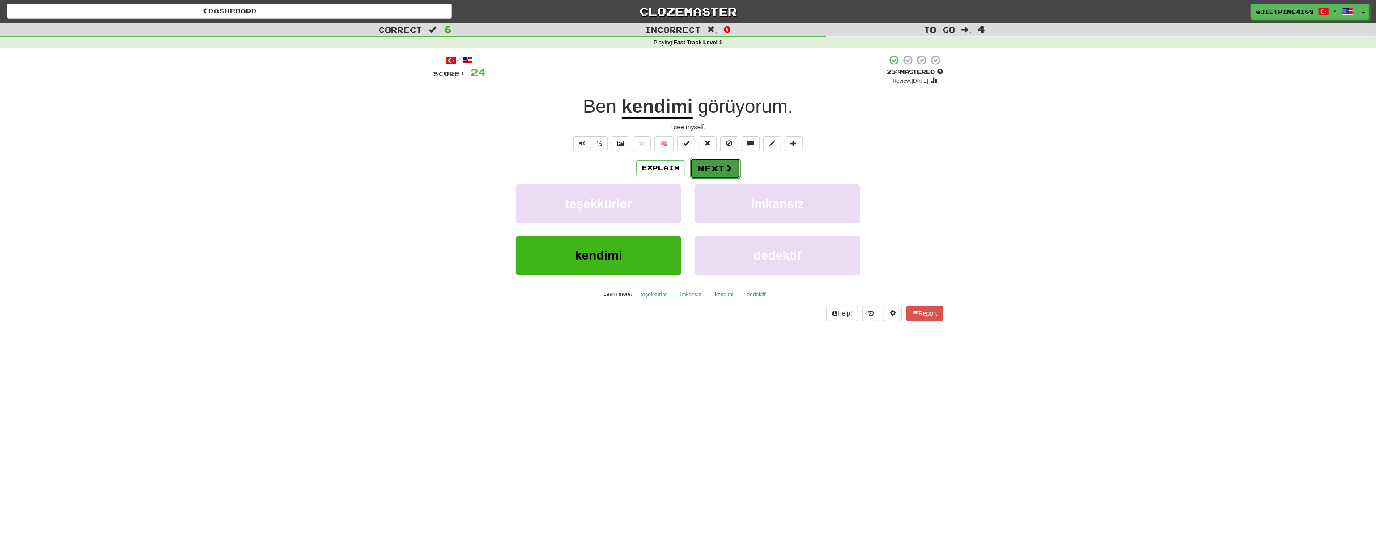
click at [713, 164] on button "Next" at bounding box center [715, 168] width 50 height 21
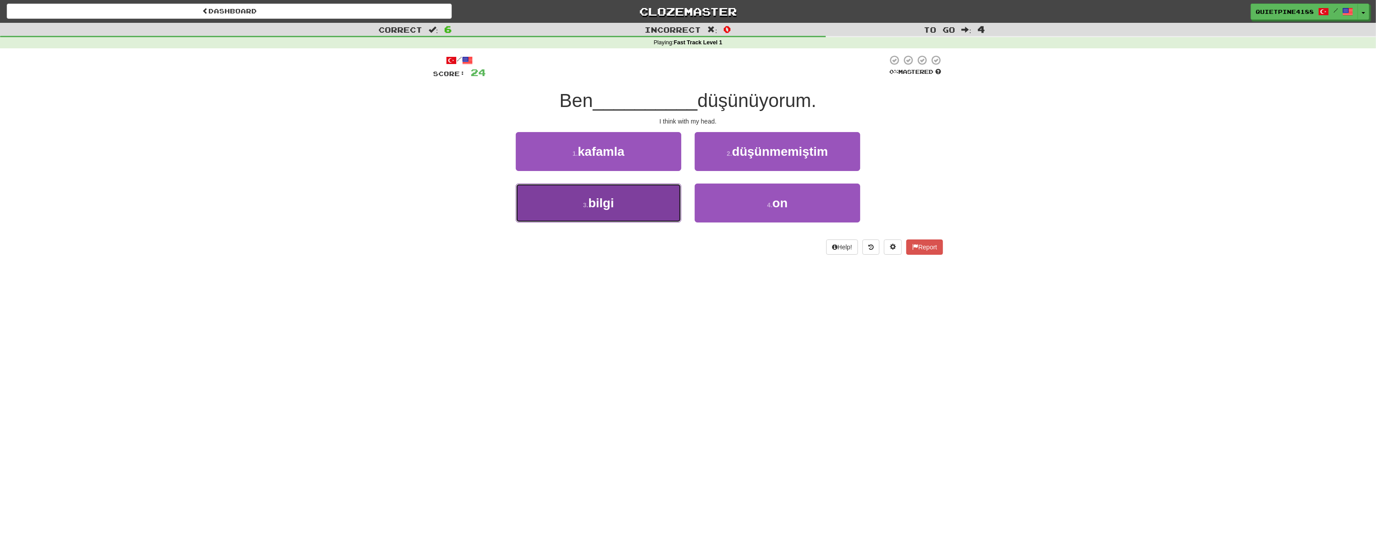
click at [608, 205] on span "bilgi" at bounding box center [601, 203] width 26 height 14
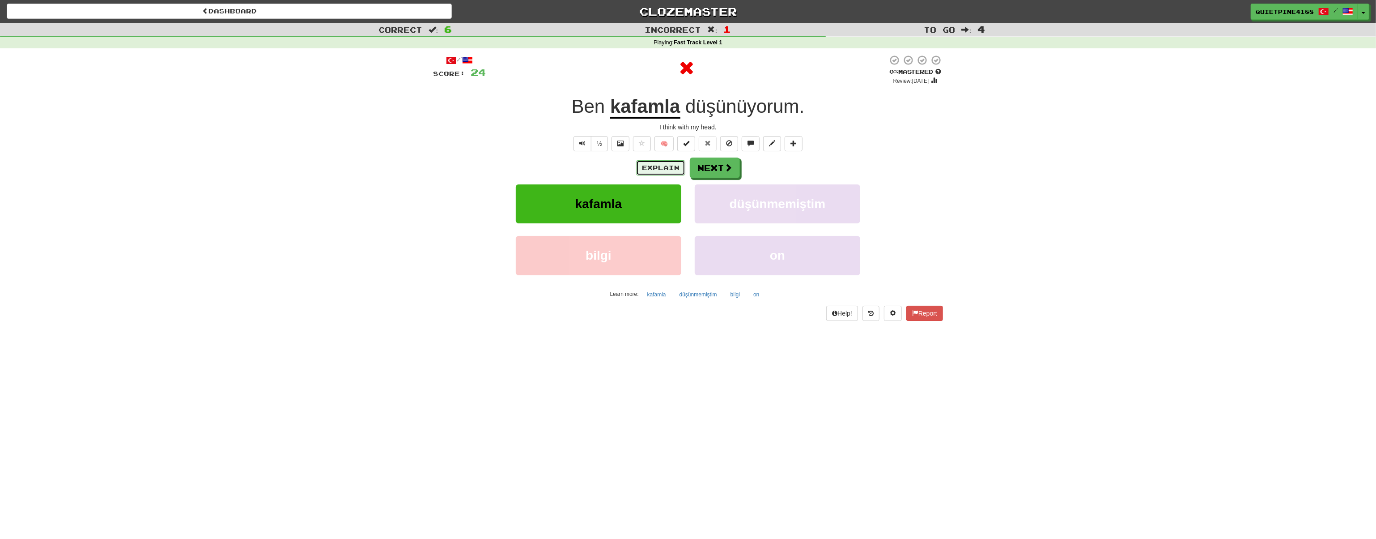
click at [650, 166] on button "Explain" at bounding box center [660, 167] width 49 height 15
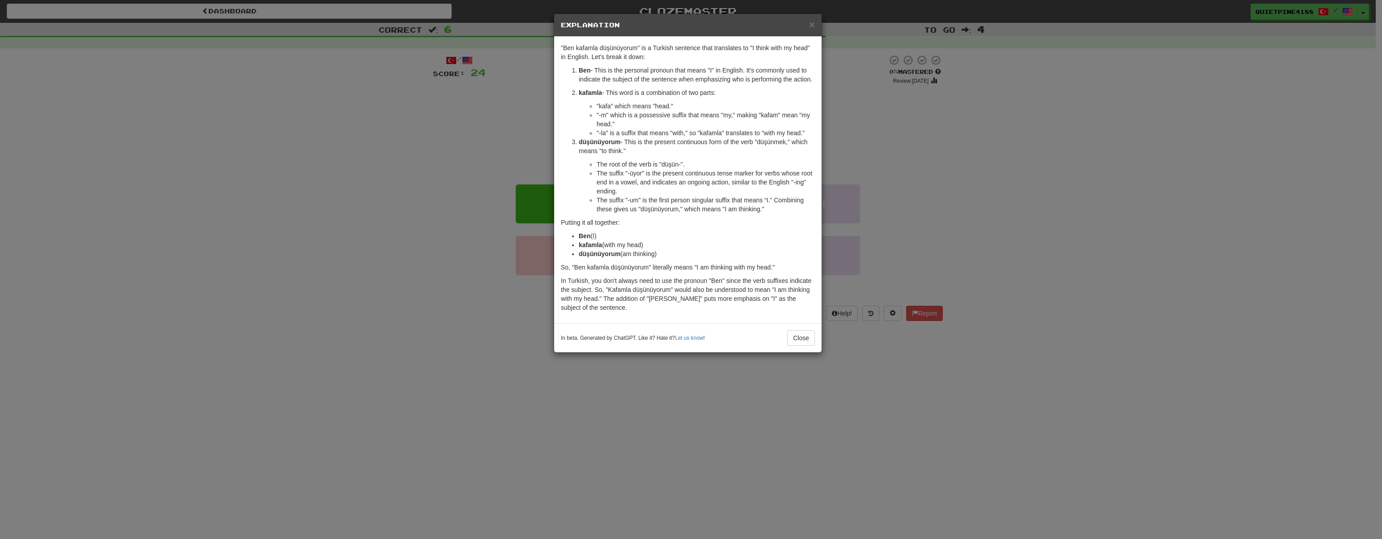
click at [403, 311] on div "× Explanation "Ben kafamla düşünüyorum" is a Turkish sentence that translates t…" at bounding box center [691, 269] width 1382 height 539
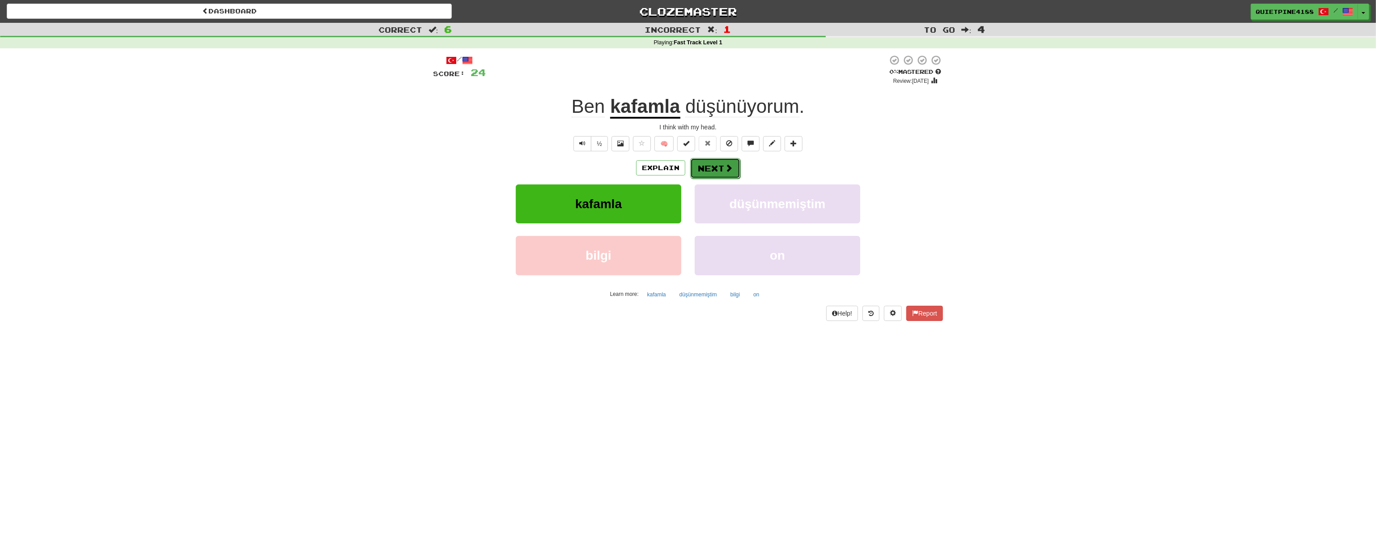
click at [710, 162] on button "Next" at bounding box center [715, 168] width 50 height 21
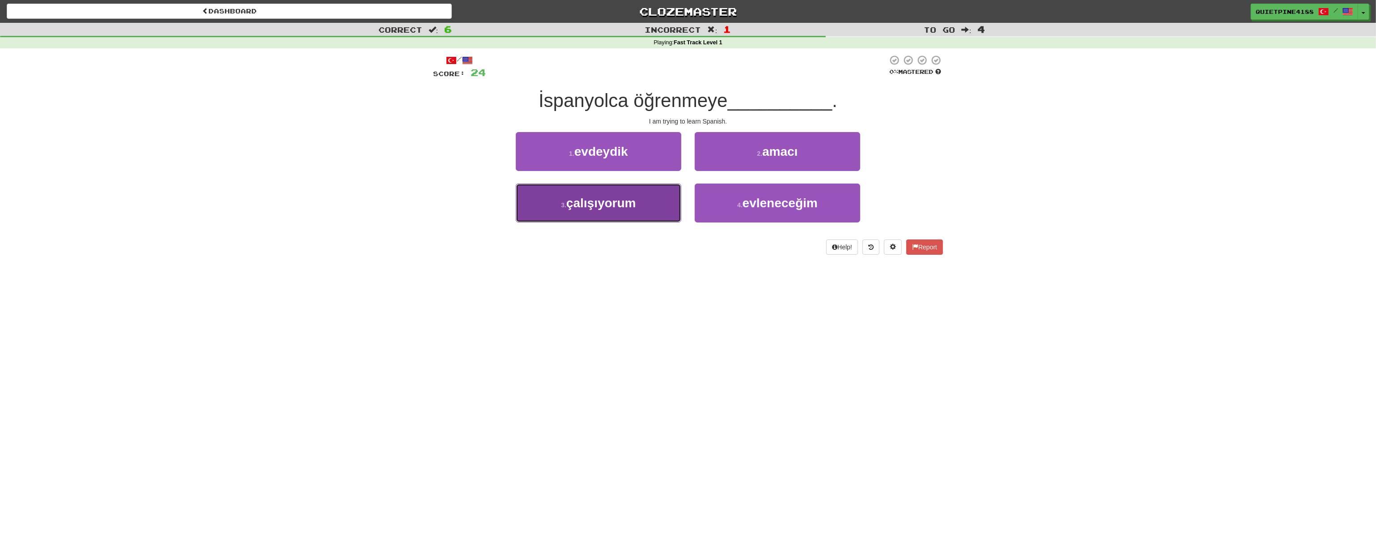
click at [588, 201] on span "çalışıyorum" at bounding box center [601, 203] width 70 height 14
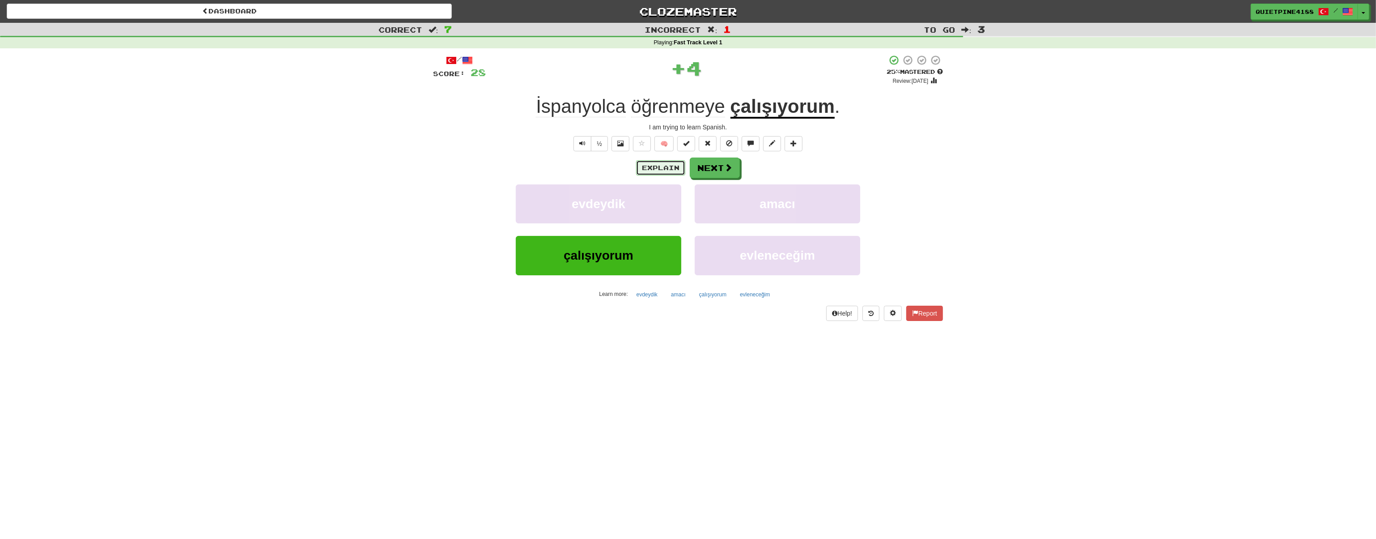
click at [656, 166] on button "Explain" at bounding box center [660, 167] width 49 height 15
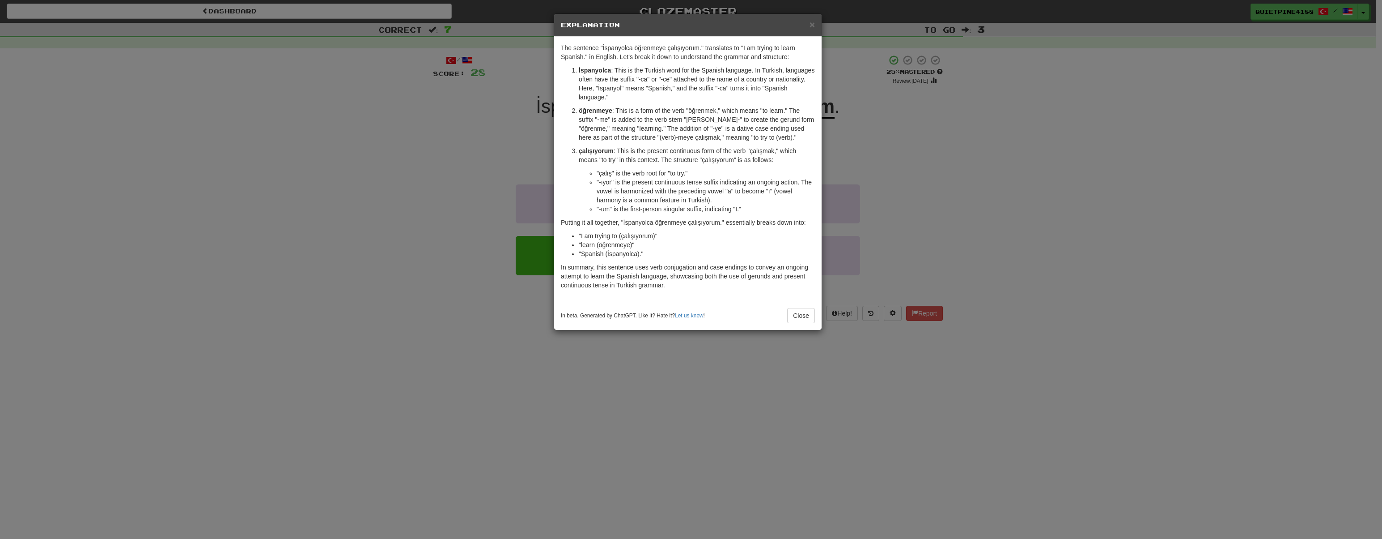
click at [470, 267] on div "× Explanation The sentence "İspanyolca öğrenmeye çalışıyorum." translates to "I…" at bounding box center [691, 269] width 1382 height 539
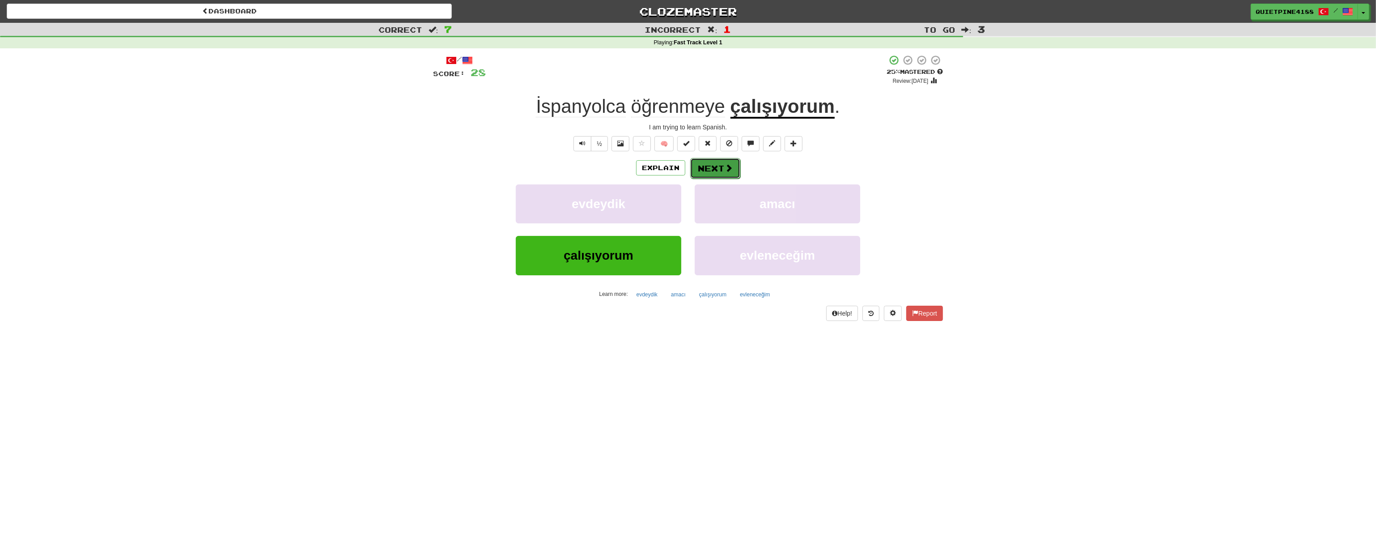
click at [730, 165] on span at bounding box center [729, 168] width 8 height 8
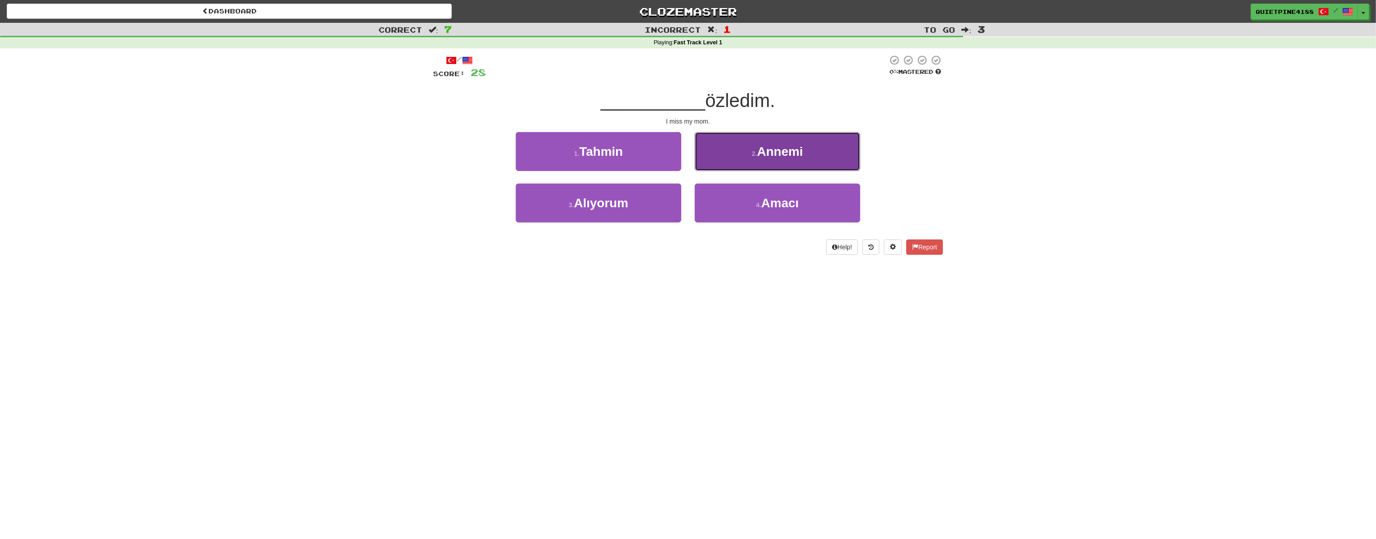
click at [759, 157] on span "Annemi" at bounding box center [780, 152] width 46 height 14
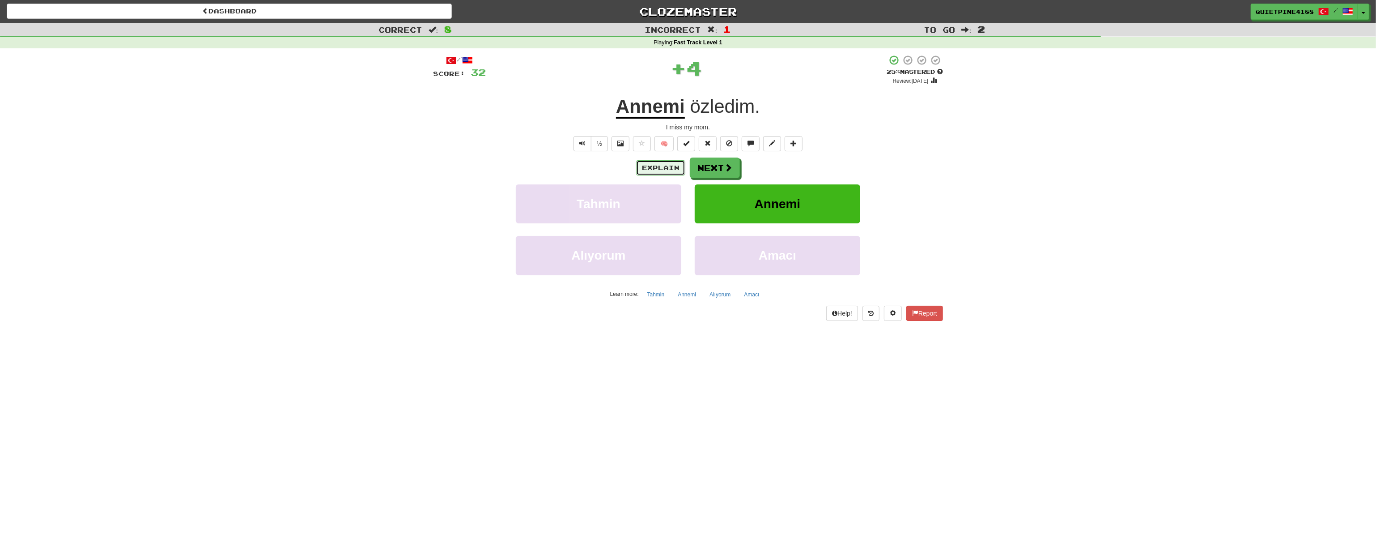
click at [654, 168] on button "Explain" at bounding box center [660, 167] width 49 height 15
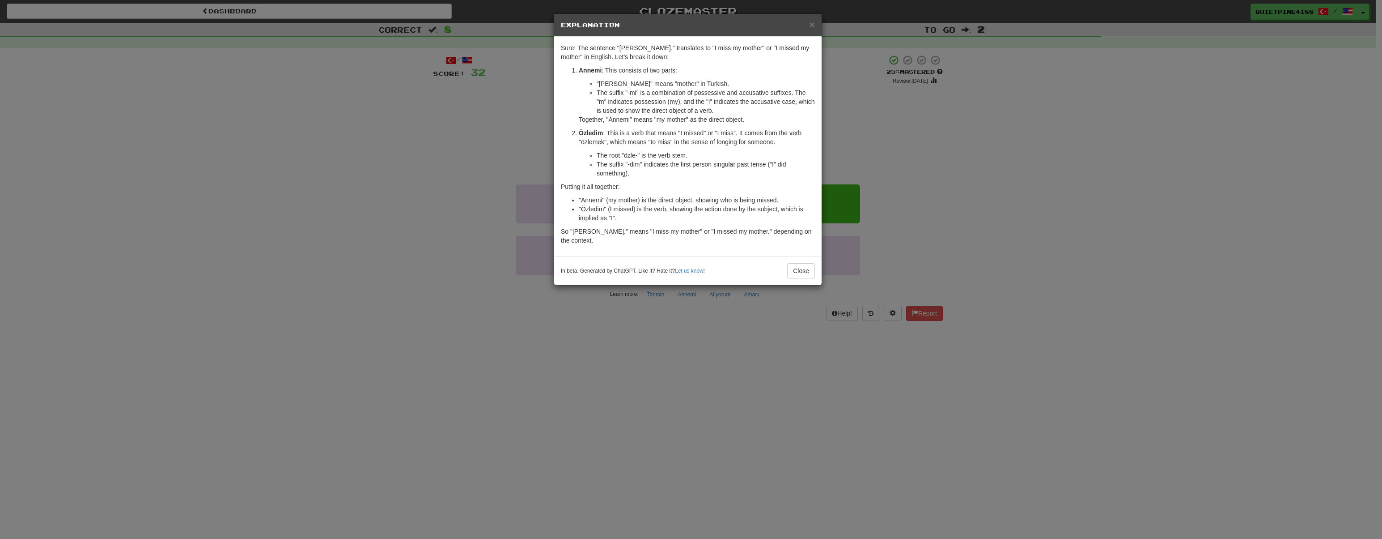
click at [363, 237] on div "× Explanation Sure! The sentence "Annemi özledim." translates to "I miss my mot…" at bounding box center [691, 269] width 1382 height 539
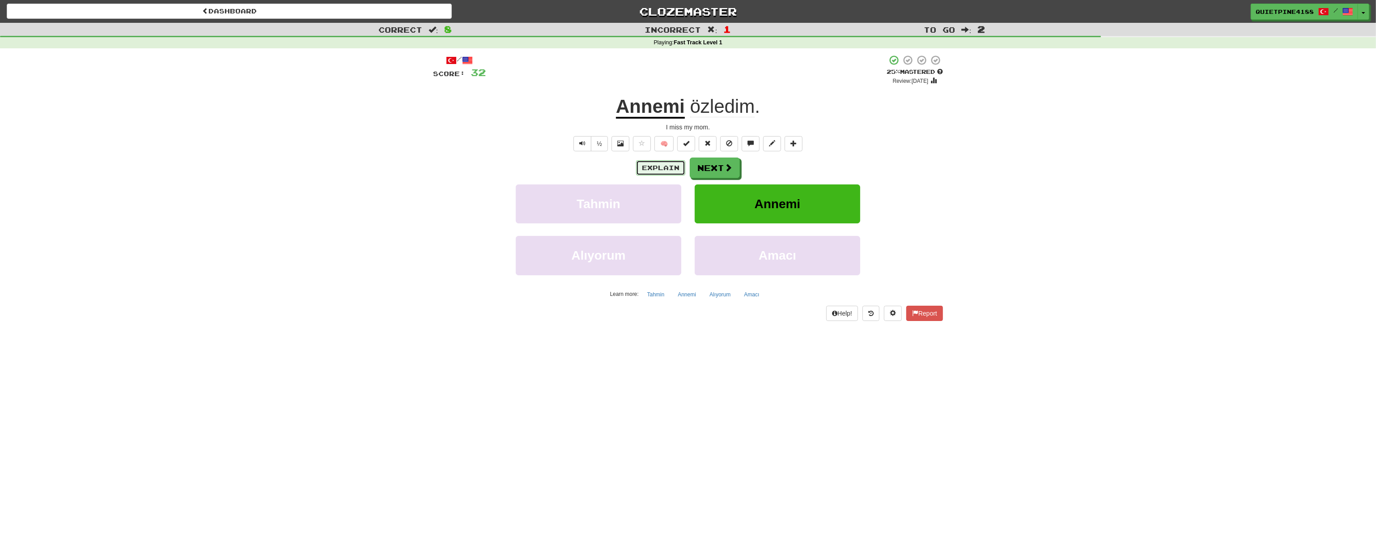
click at [662, 166] on button "Explain" at bounding box center [660, 167] width 49 height 15
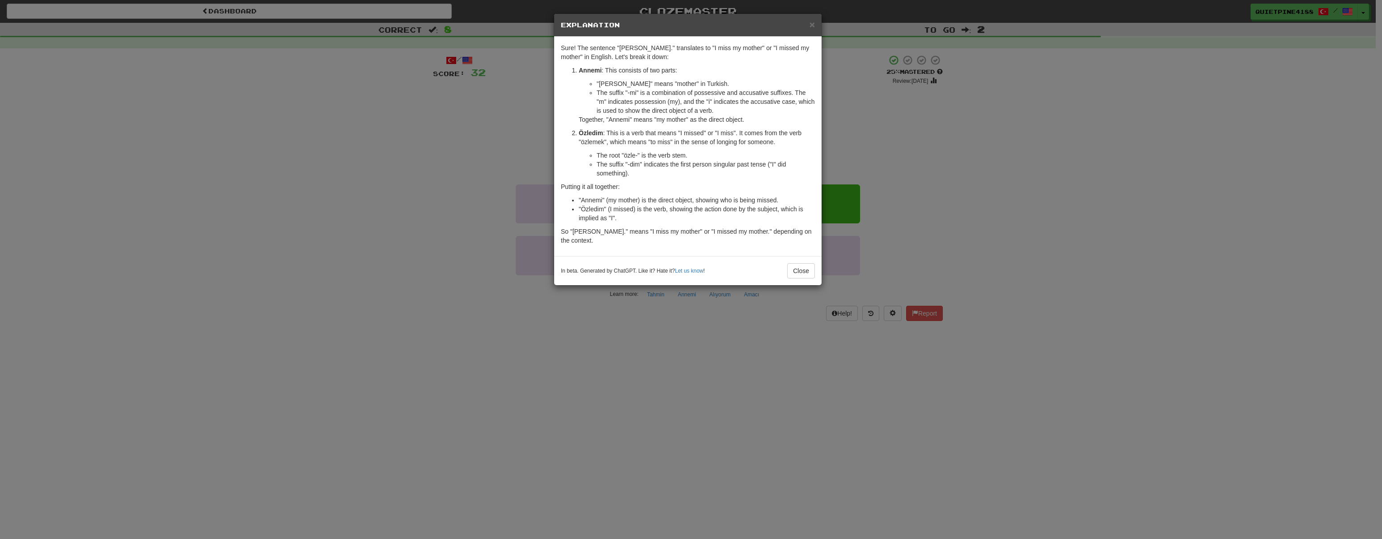
click at [340, 281] on div "× Explanation Sure! The sentence "Annemi özledim." translates to "I miss my mot…" at bounding box center [691, 269] width 1382 height 539
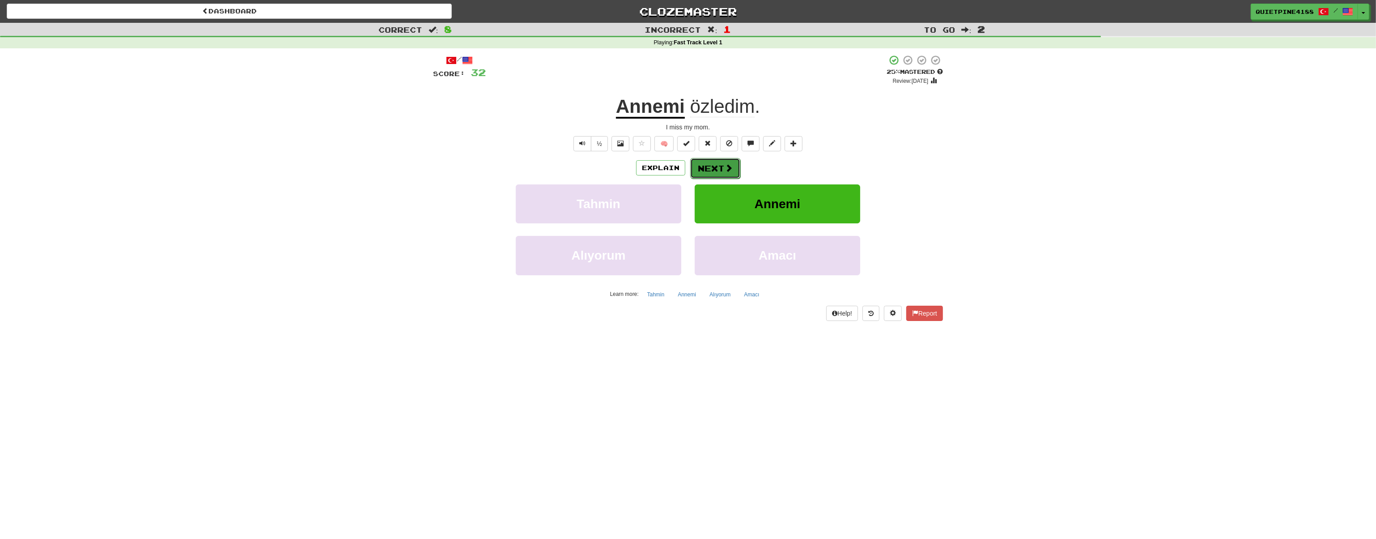
click at [721, 172] on button "Next" at bounding box center [715, 168] width 50 height 21
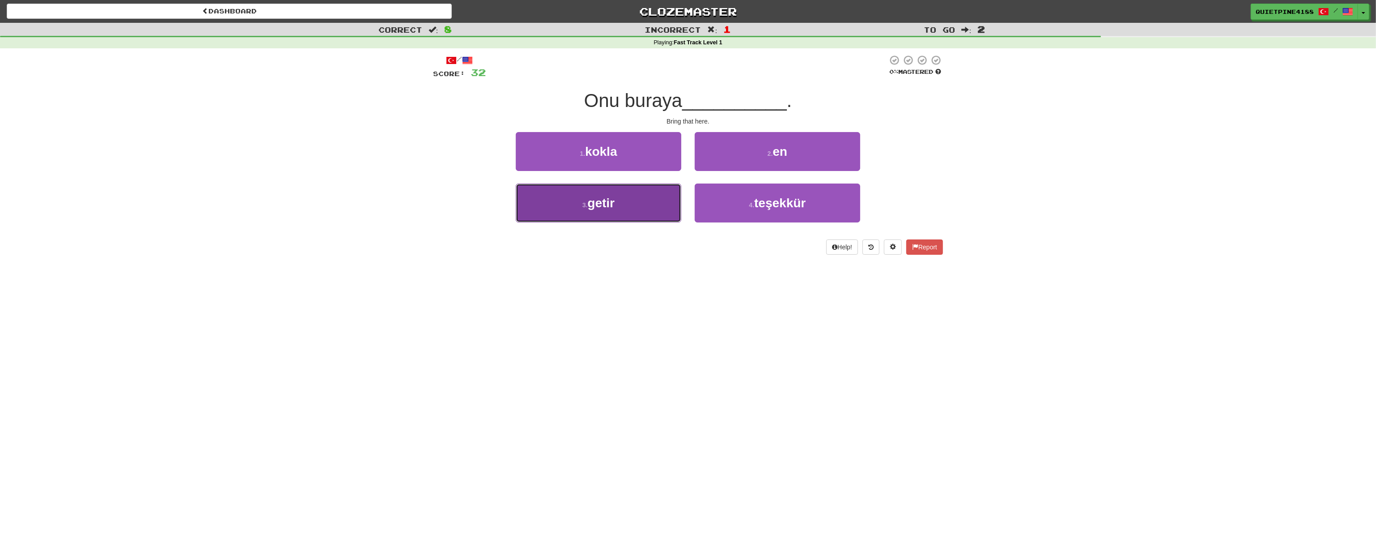
click at [639, 216] on button "3 . getir" at bounding box center [599, 202] width 166 height 39
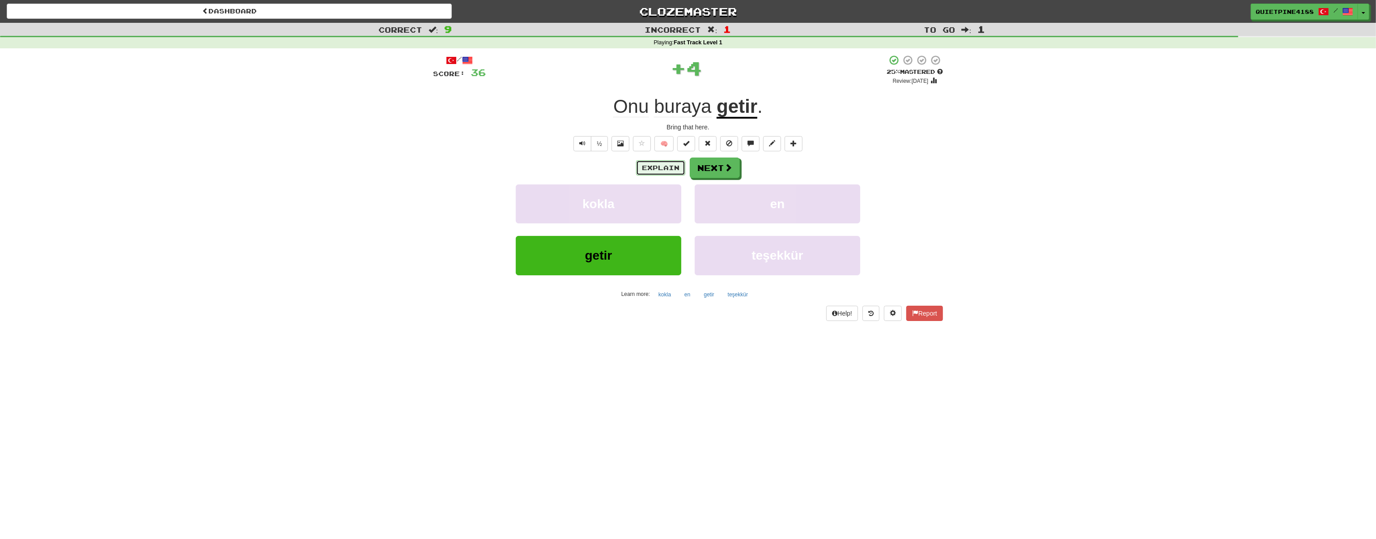
click at [671, 165] on button "Explain" at bounding box center [660, 167] width 49 height 15
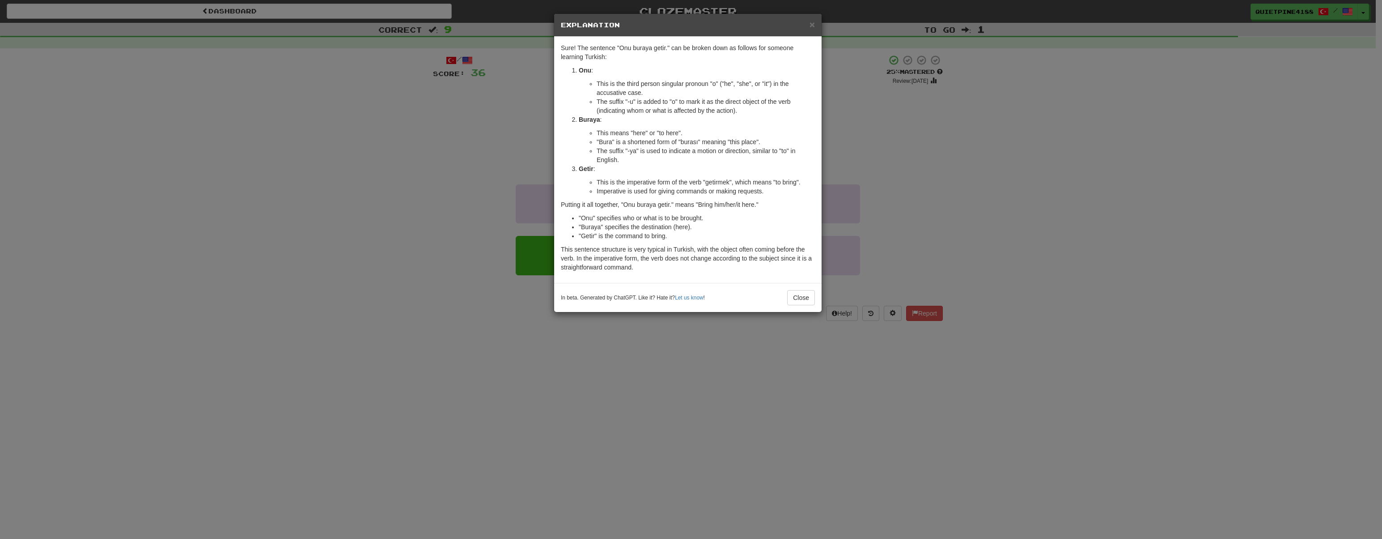
click at [273, 310] on div "× Explanation Sure! The sentence "Onu buraya getir." can be broken down as foll…" at bounding box center [691, 269] width 1382 height 539
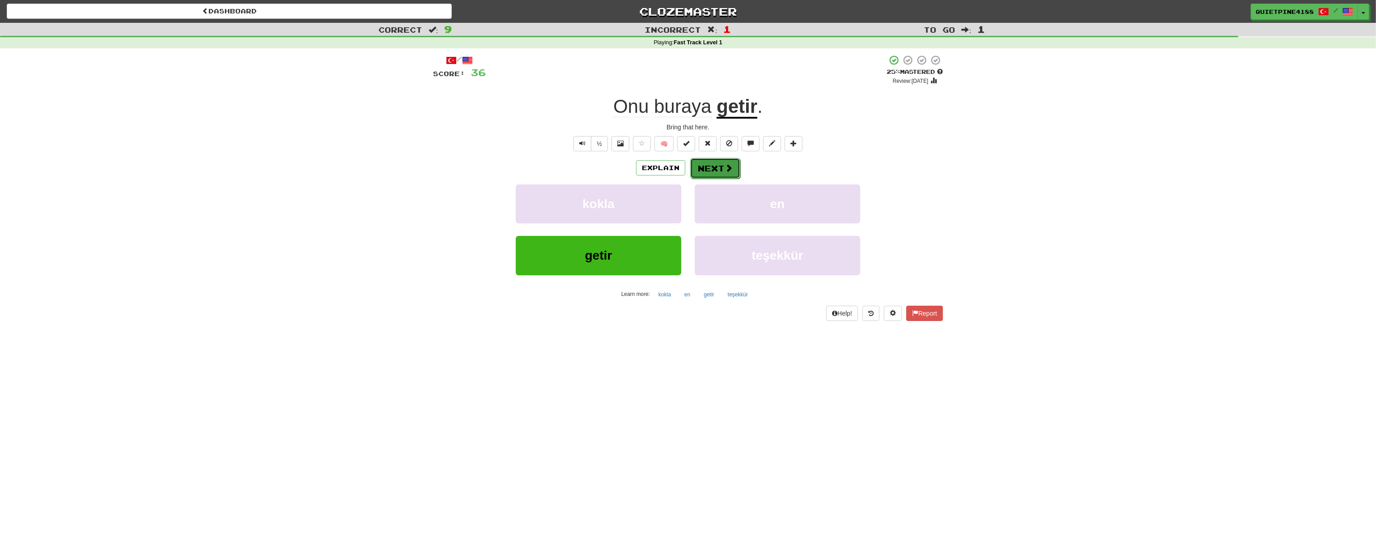
click at [718, 169] on button "Next" at bounding box center [715, 168] width 50 height 21
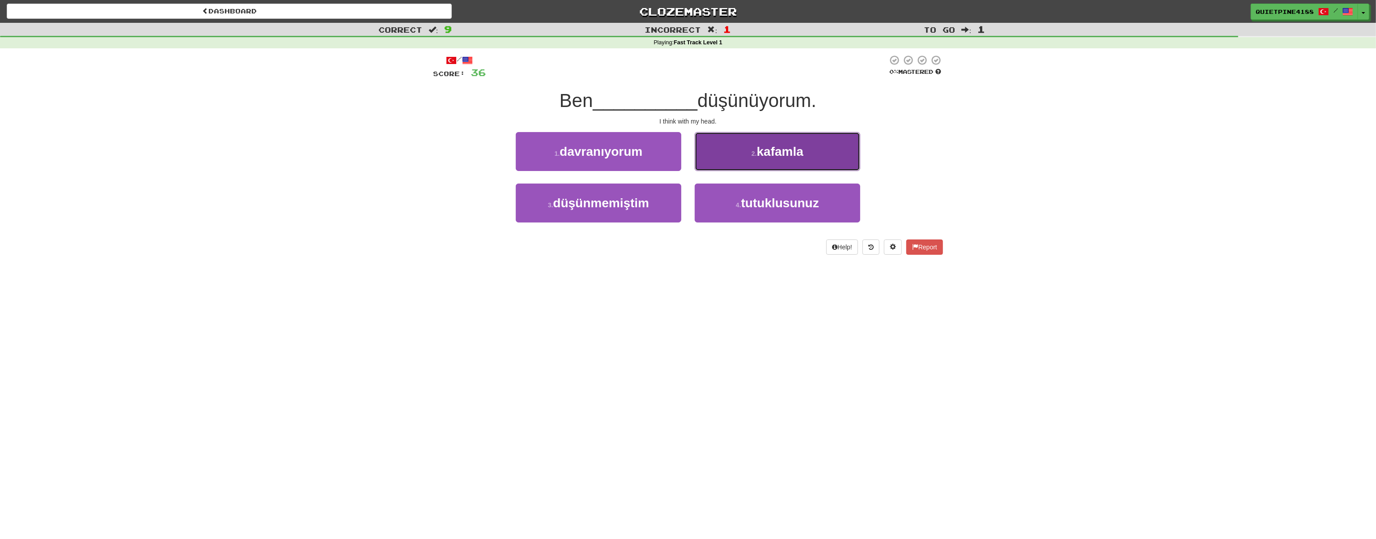
click at [780, 147] on span "kafamla" at bounding box center [780, 152] width 47 height 14
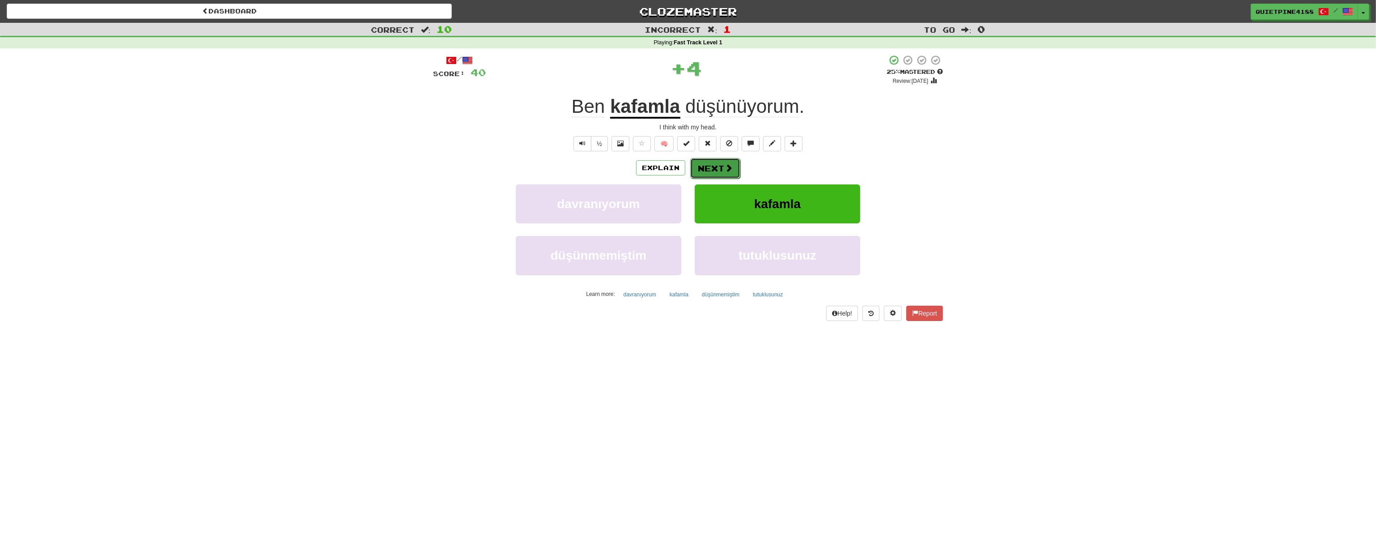
click at [699, 162] on button "Next" at bounding box center [715, 168] width 50 height 21
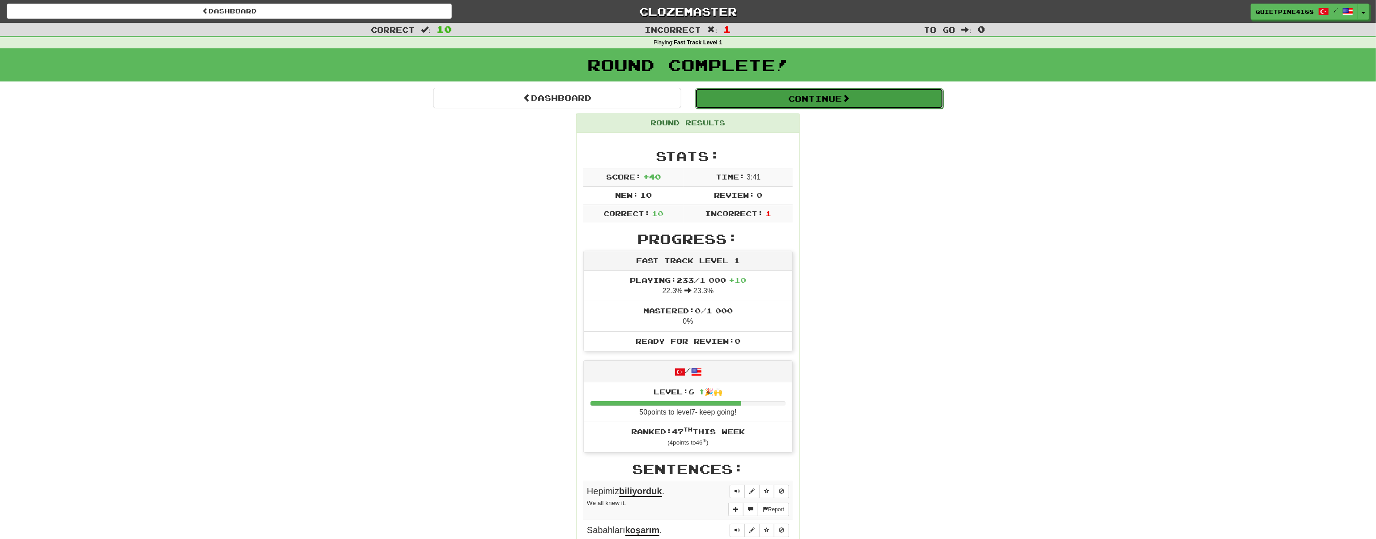
click at [820, 102] on button "Continue" at bounding box center [819, 98] width 248 height 21
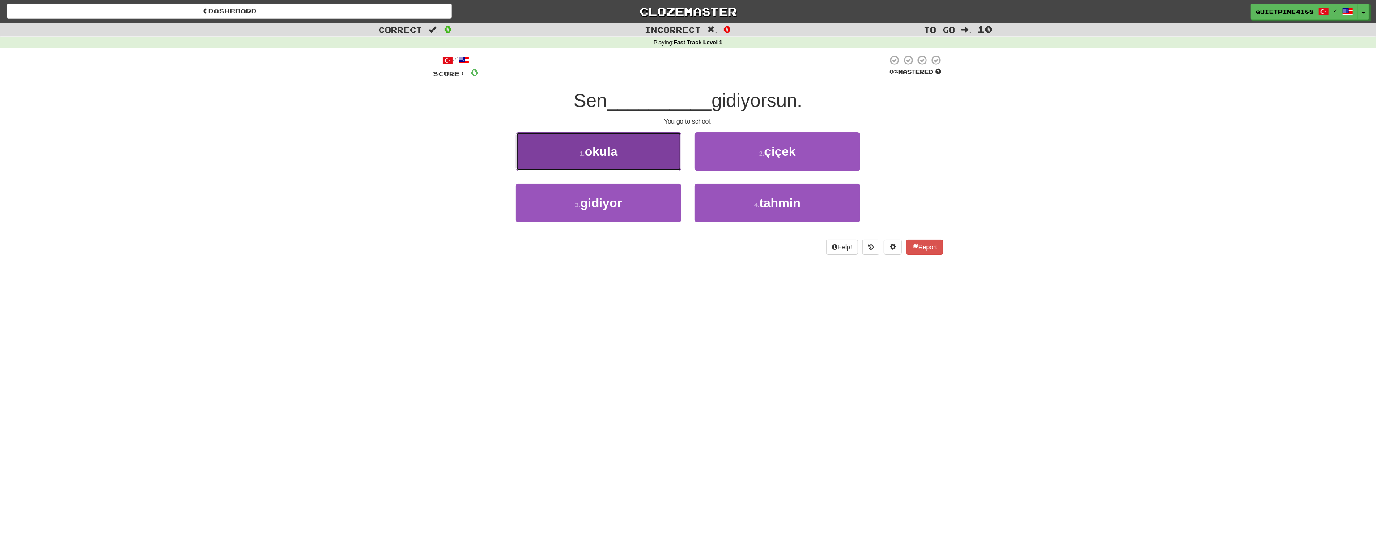
click at [612, 158] on button "1 . okula" at bounding box center [599, 151] width 166 height 39
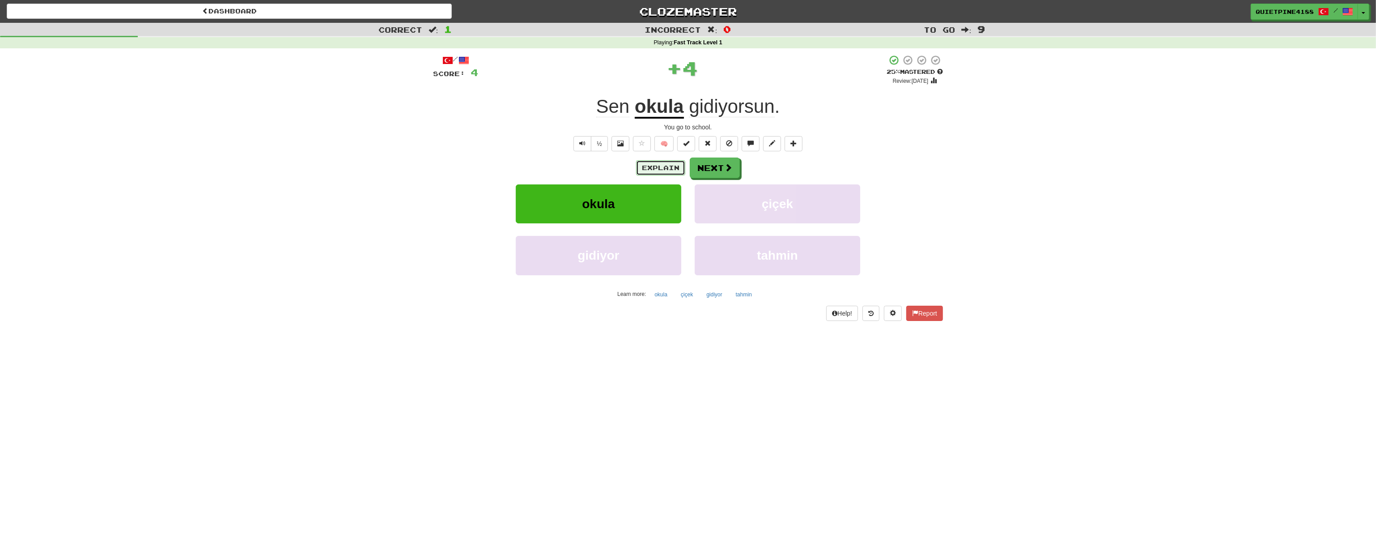
click at [649, 165] on button "Explain" at bounding box center [660, 167] width 49 height 15
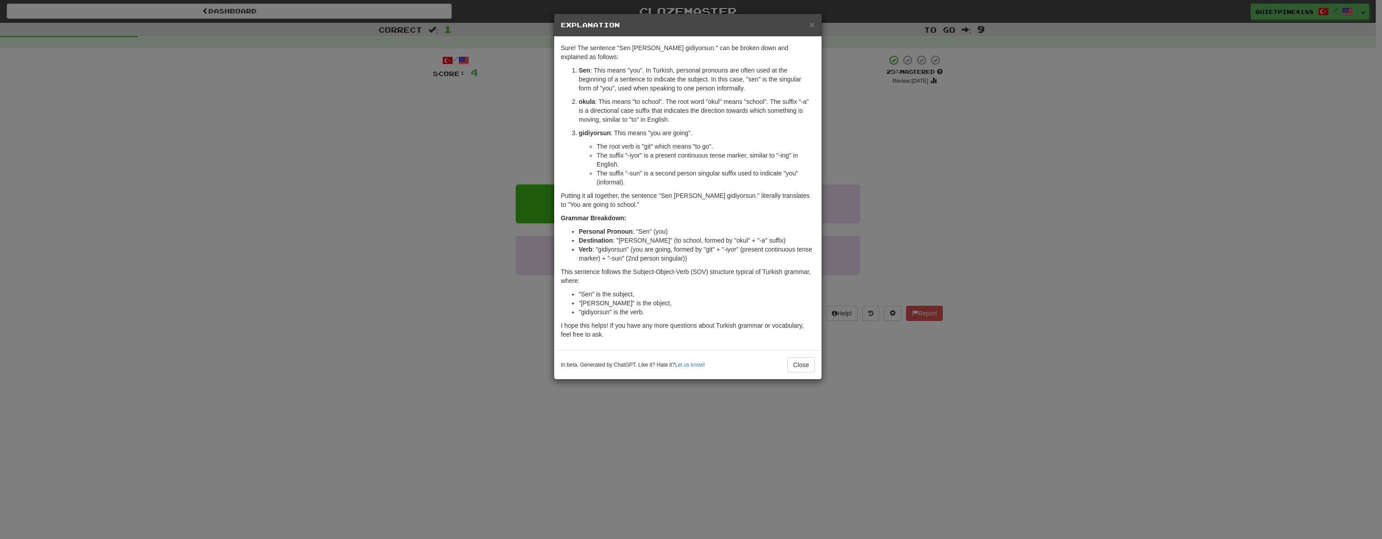
click at [398, 363] on div "× Explanation Sure! The sentence "Sen okula gidiyorsun." can be broken down and…" at bounding box center [691, 269] width 1382 height 539
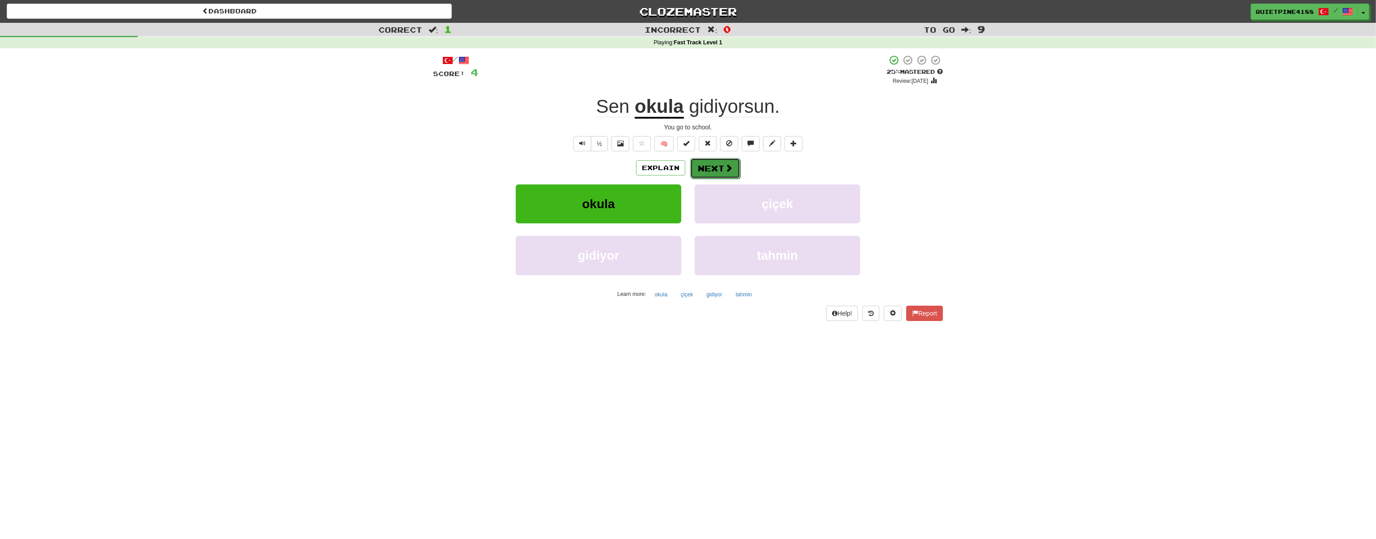
click at [723, 162] on button "Next" at bounding box center [715, 168] width 50 height 21
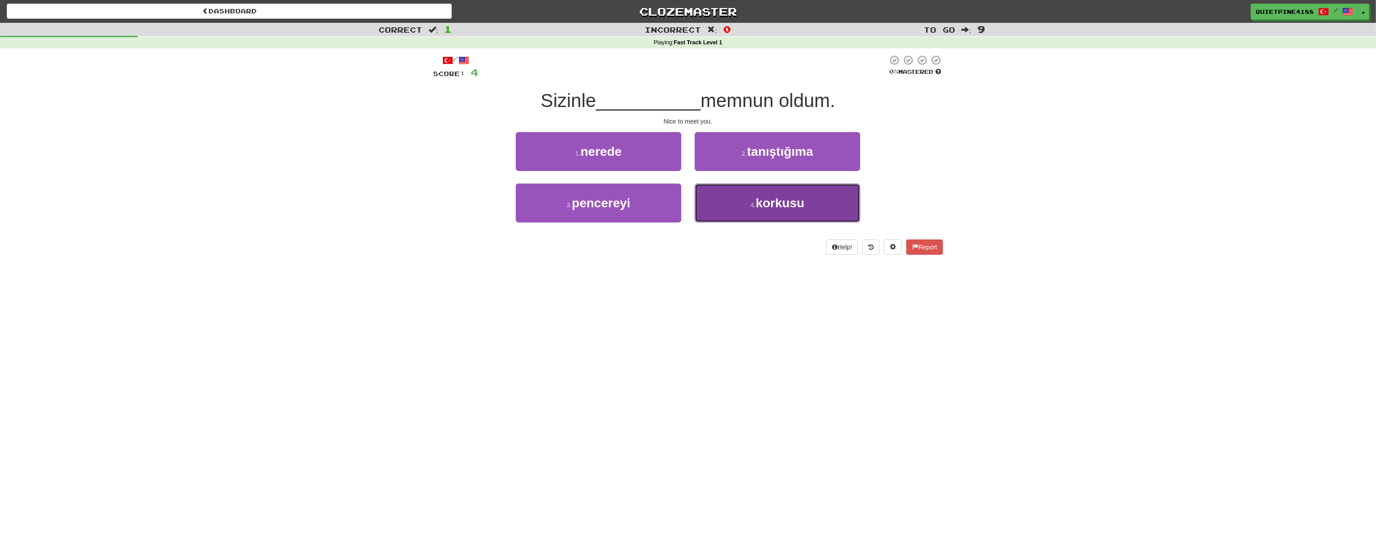
click at [738, 215] on button "4 . korkusu" at bounding box center [778, 202] width 166 height 39
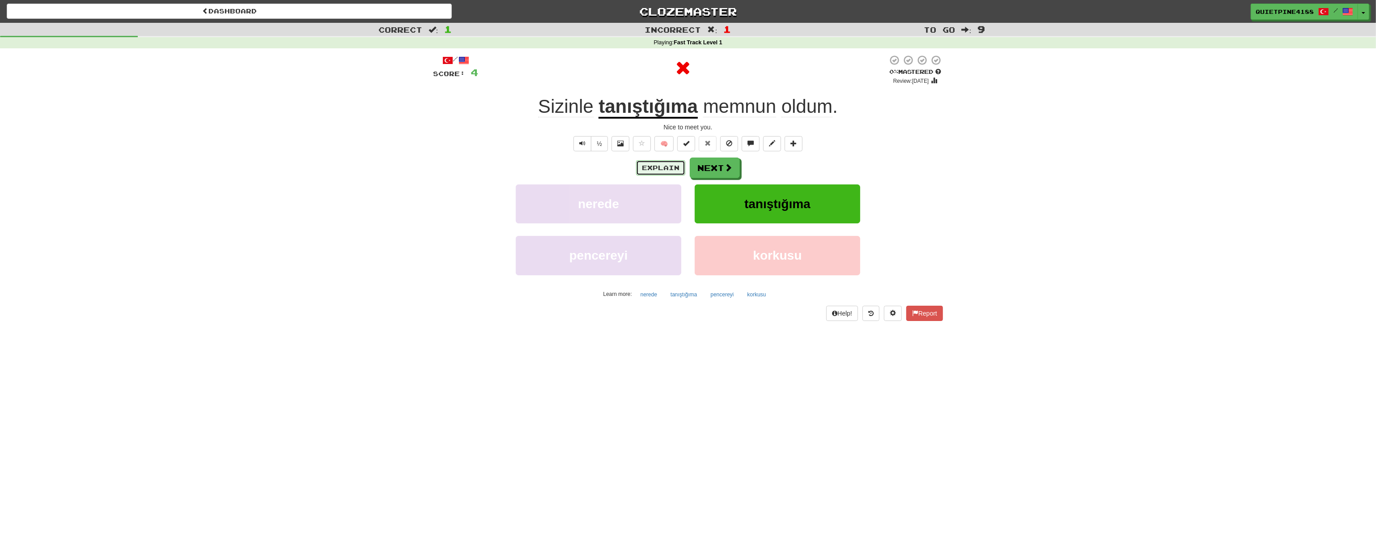
click at [663, 170] on button "Explain" at bounding box center [660, 167] width 49 height 15
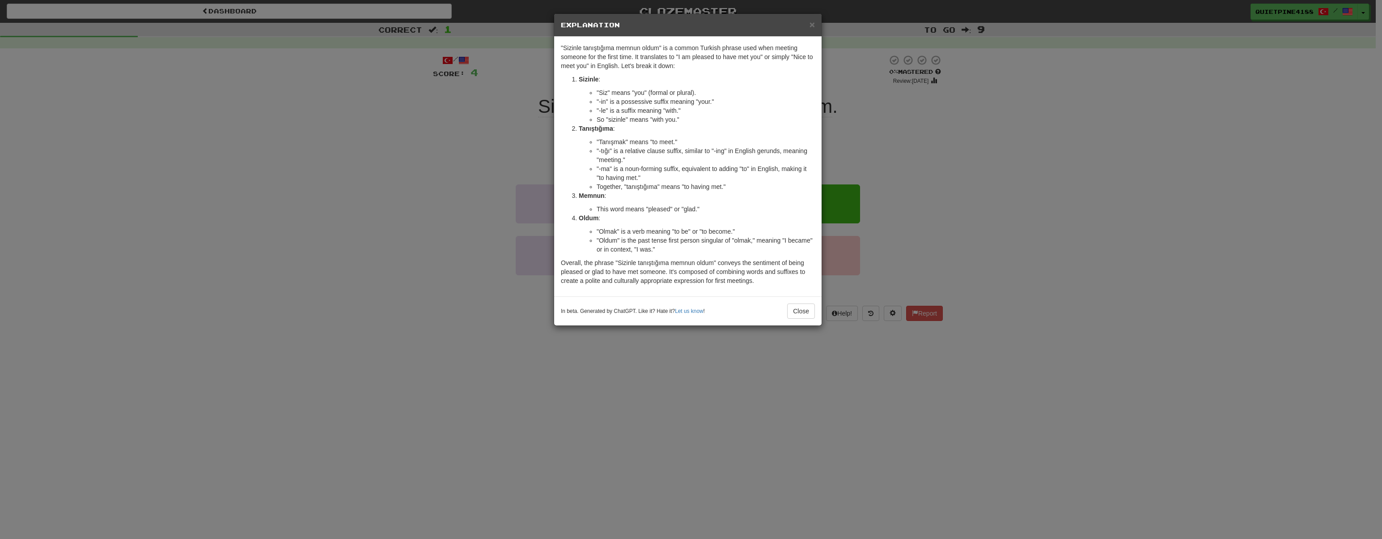
click at [443, 327] on div "× Explanation "Sizinle tanıştığıma memnun oldum" is a common Turkish phrase use…" at bounding box center [691, 269] width 1382 height 539
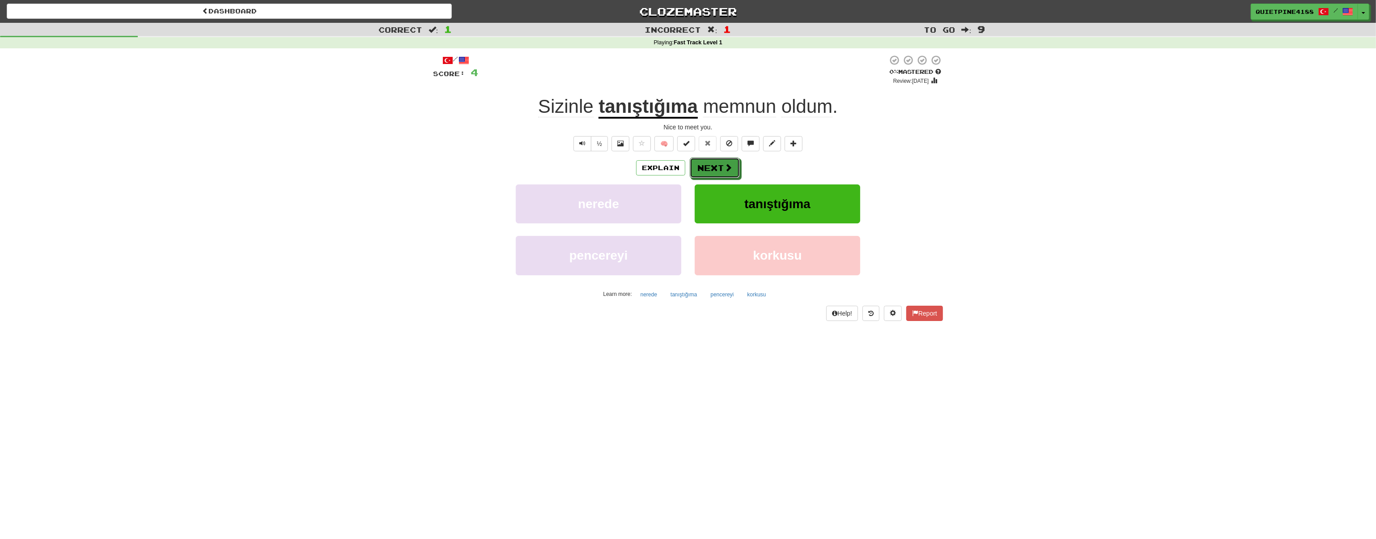
click at [727, 173] on button "Next" at bounding box center [715, 167] width 50 height 21
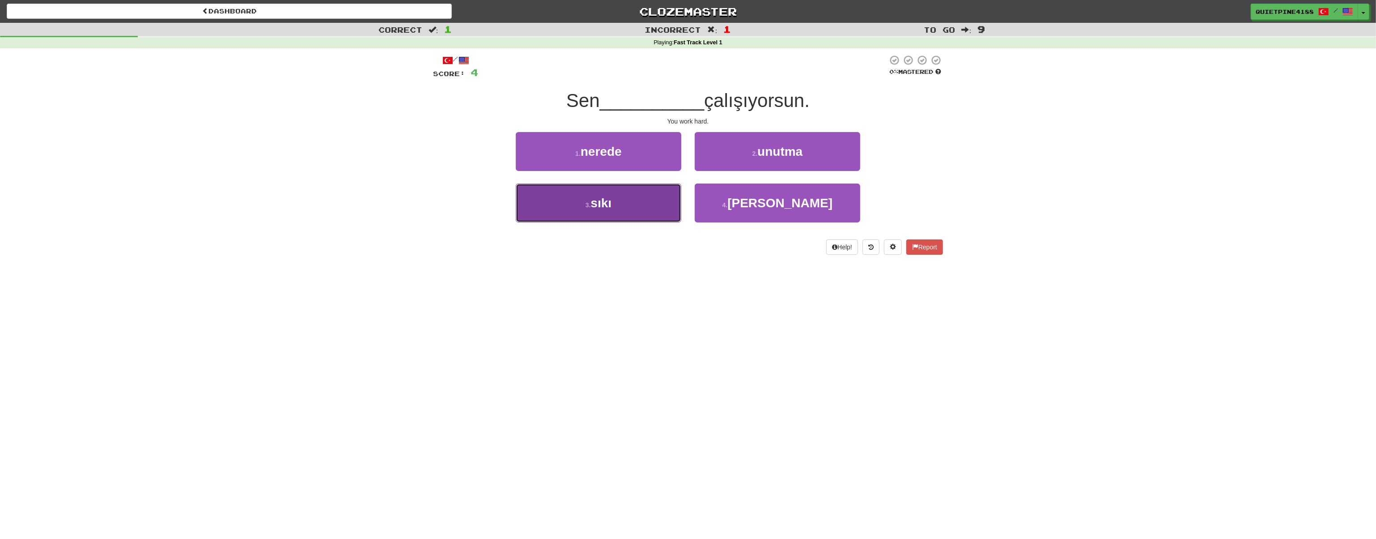
click at [587, 220] on button "3 . sıkı" at bounding box center [599, 202] width 166 height 39
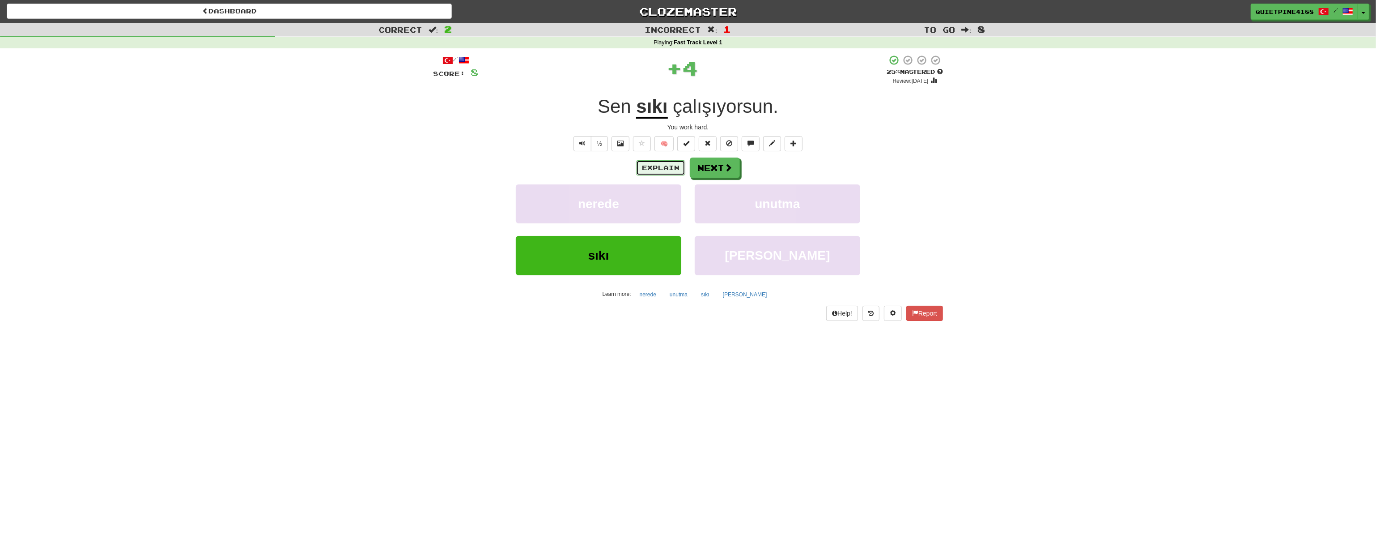
click at [665, 174] on button "Explain" at bounding box center [660, 167] width 49 height 15
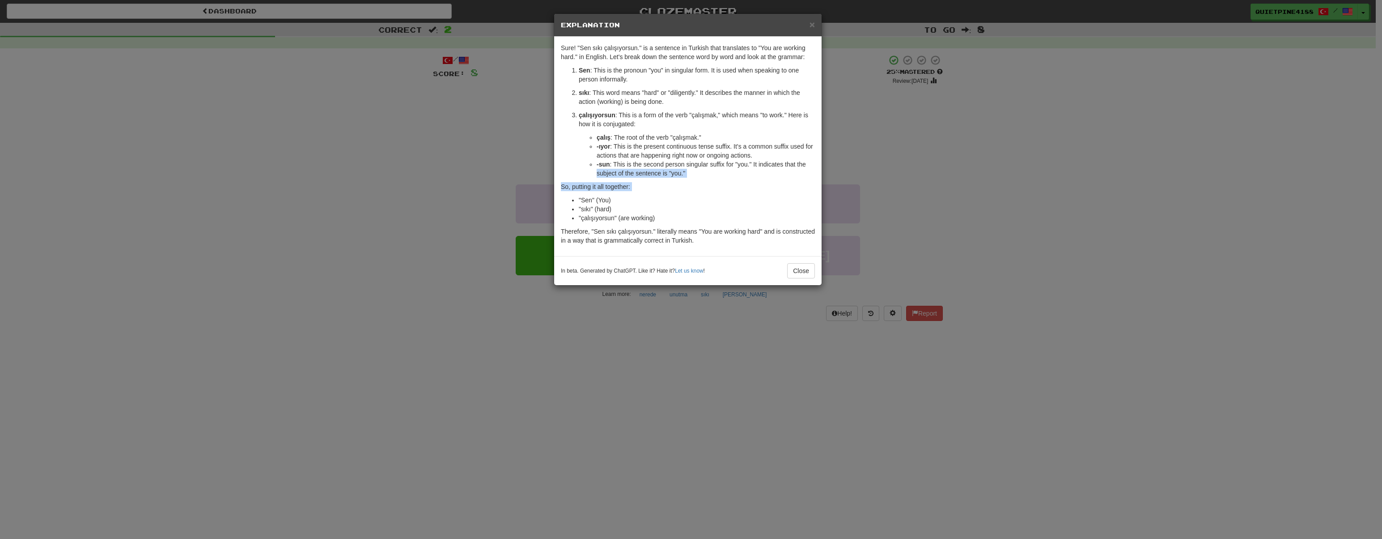
drag, startPoint x: 350, startPoint y: 175, endPoint x: 364, endPoint y: 224, distance: 50.7
click at [361, 217] on div "× Explanation Sure! "Sen sıkı çalışıyorsun." is a sentence in Turkish that tran…" at bounding box center [691, 269] width 1382 height 539
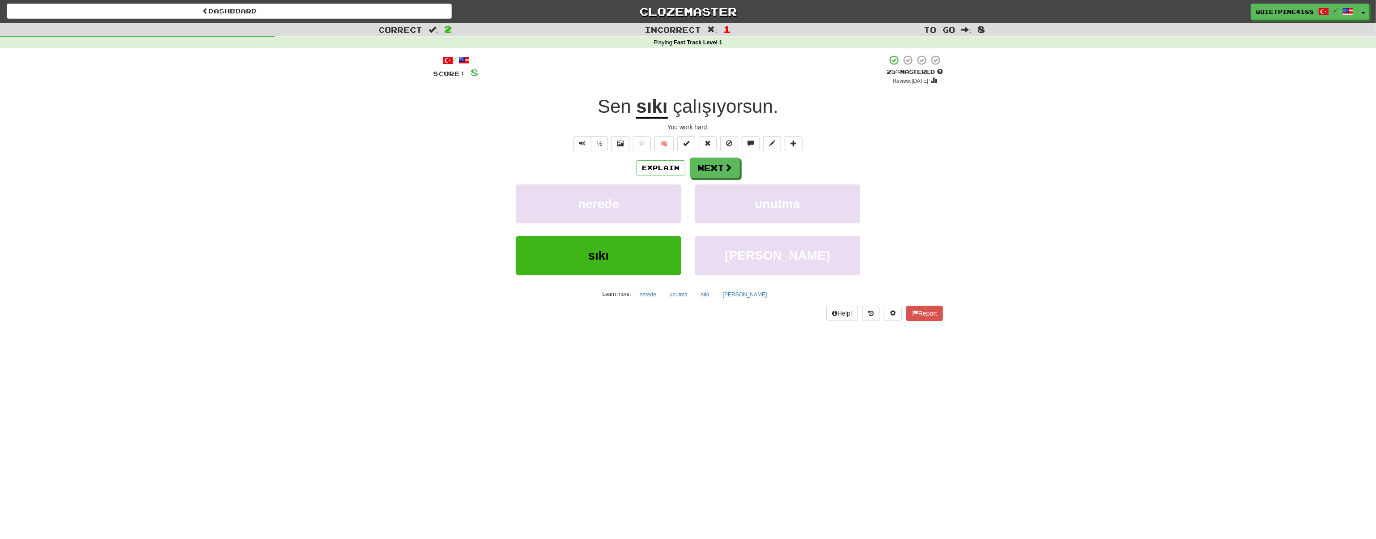
click at [914, 145] on div "½ 🧠" at bounding box center [688, 143] width 510 height 15
click at [715, 166] on button "Next" at bounding box center [715, 168] width 50 height 21
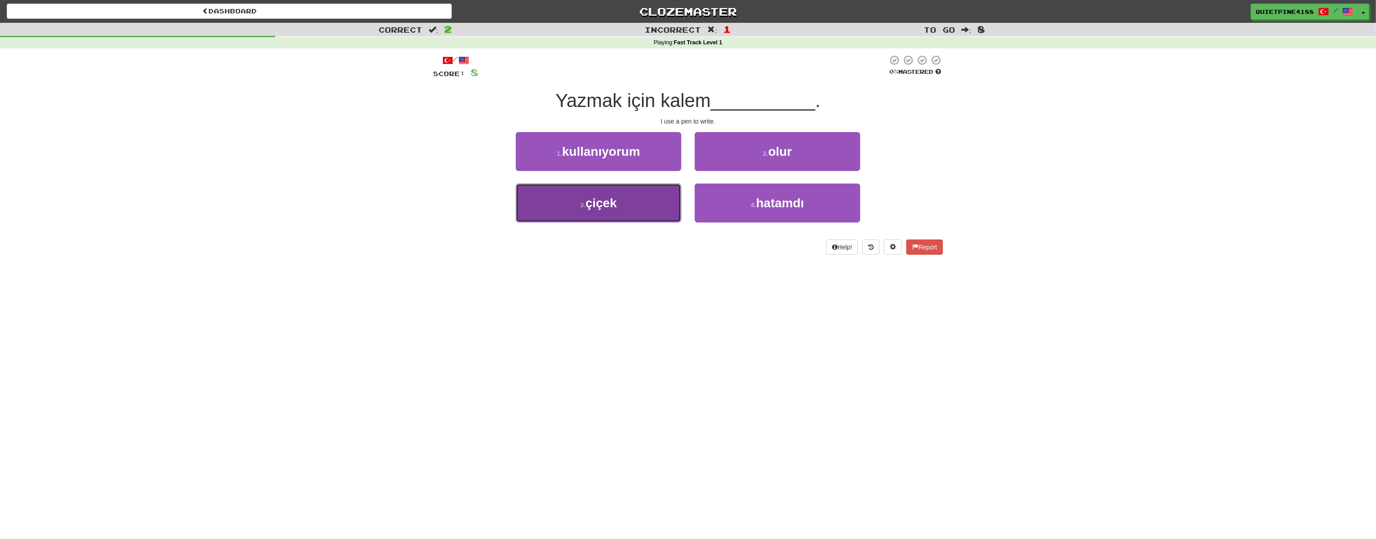
click at [647, 221] on button "3 . çiçek" at bounding box center [599, 202] width 166 height 39
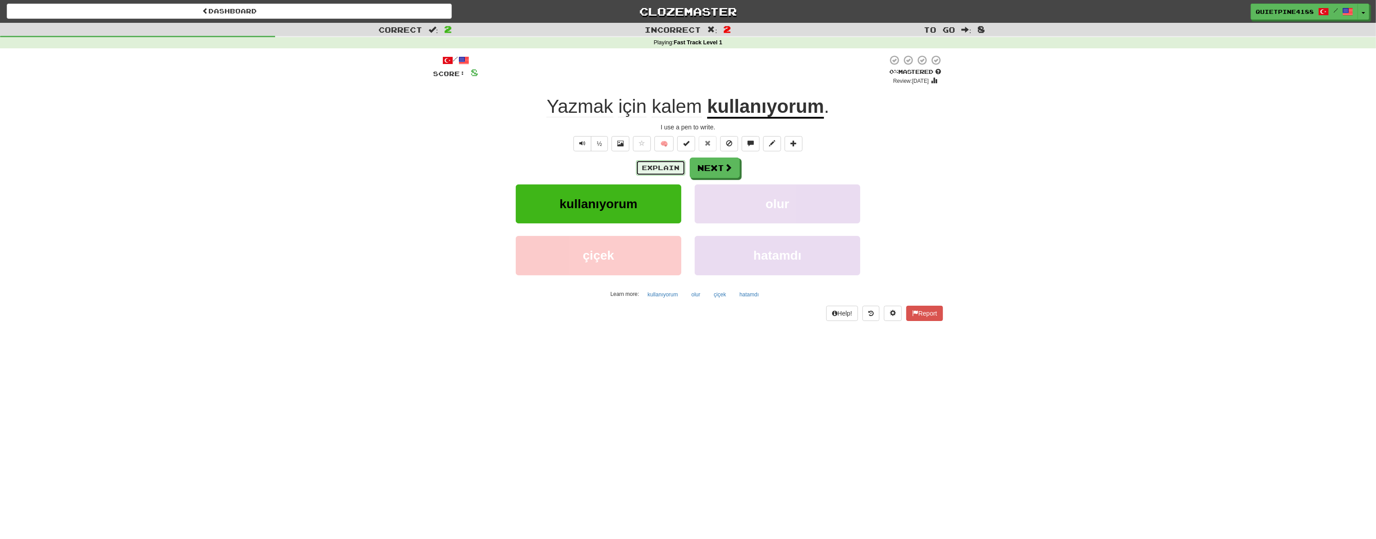
click at [669, 166] on button "Explain" at bounding box center [660, 167] width 49 height 15
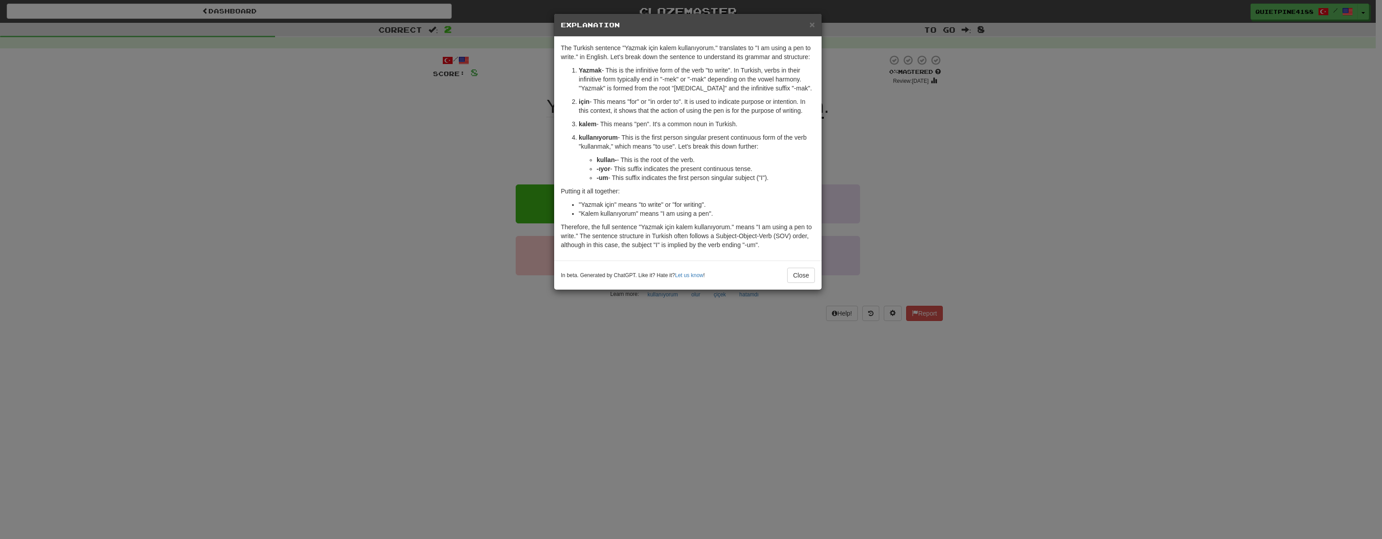
click at [445, 320] on div "× Explanation The Turkish sentence "Yazmak için kalem kullanıyorum." translates…" at bounding box center [691, 269] width 1382 height 539
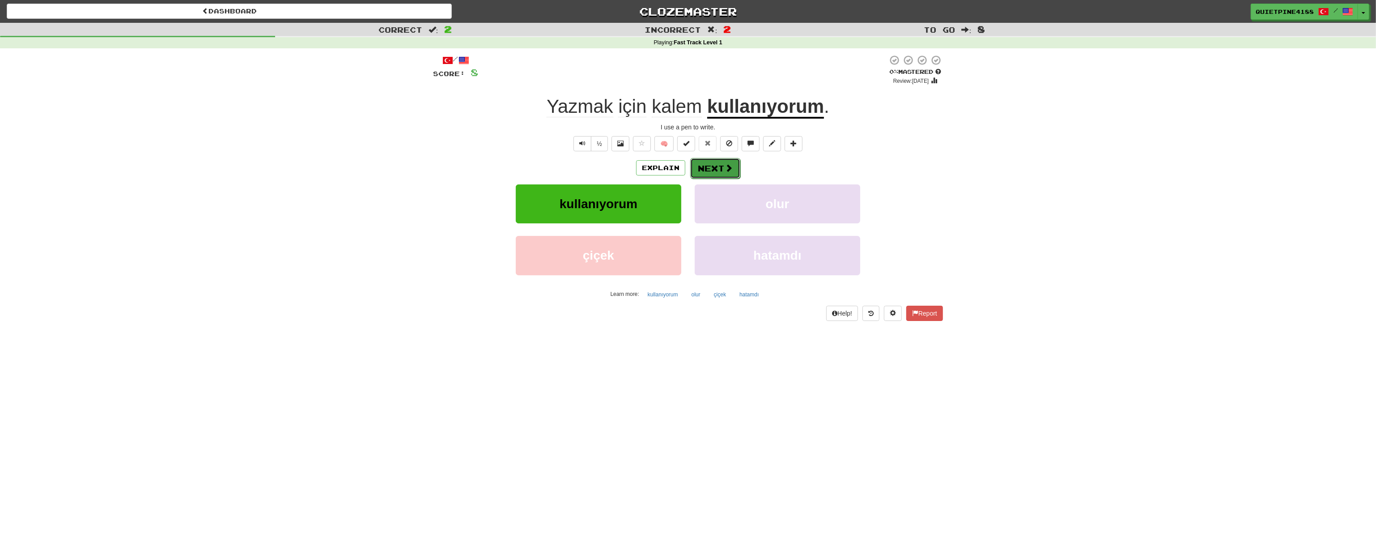
click at [736, 166] on button "Next" at bounding box center [715, 168] width 50 height 21
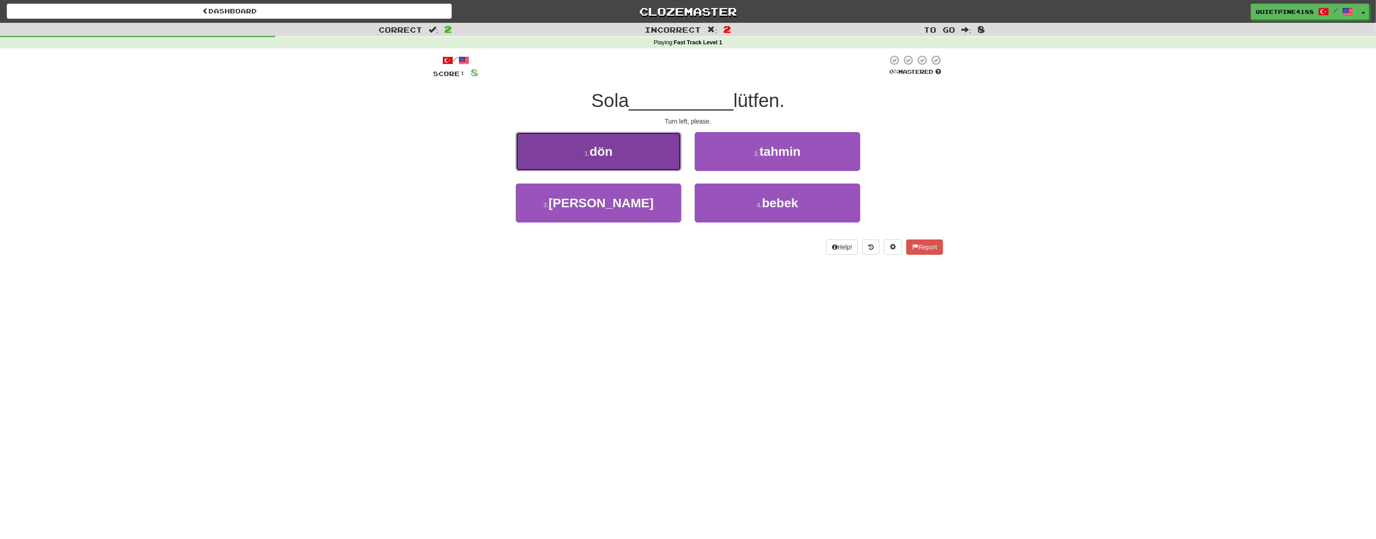
click at [622, 152] on button "1 . dön" at bounding box center [599, 151] width 166 height 39
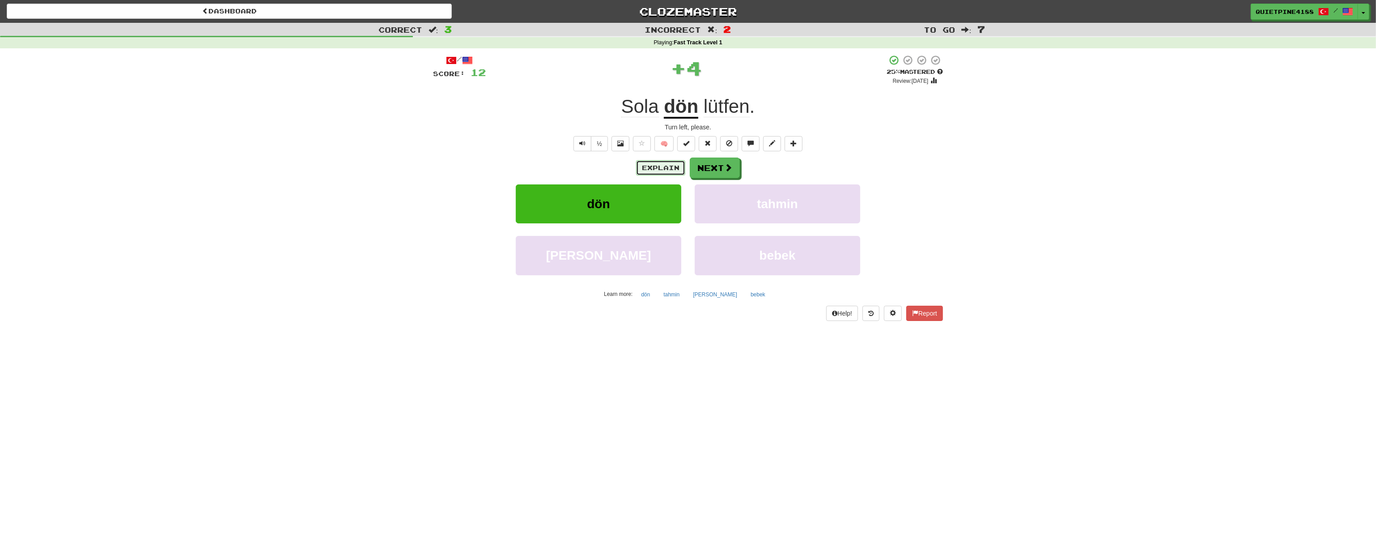
click at [668, 164] on button "Explain" at bounding box center [660, 167] width 49 height 15
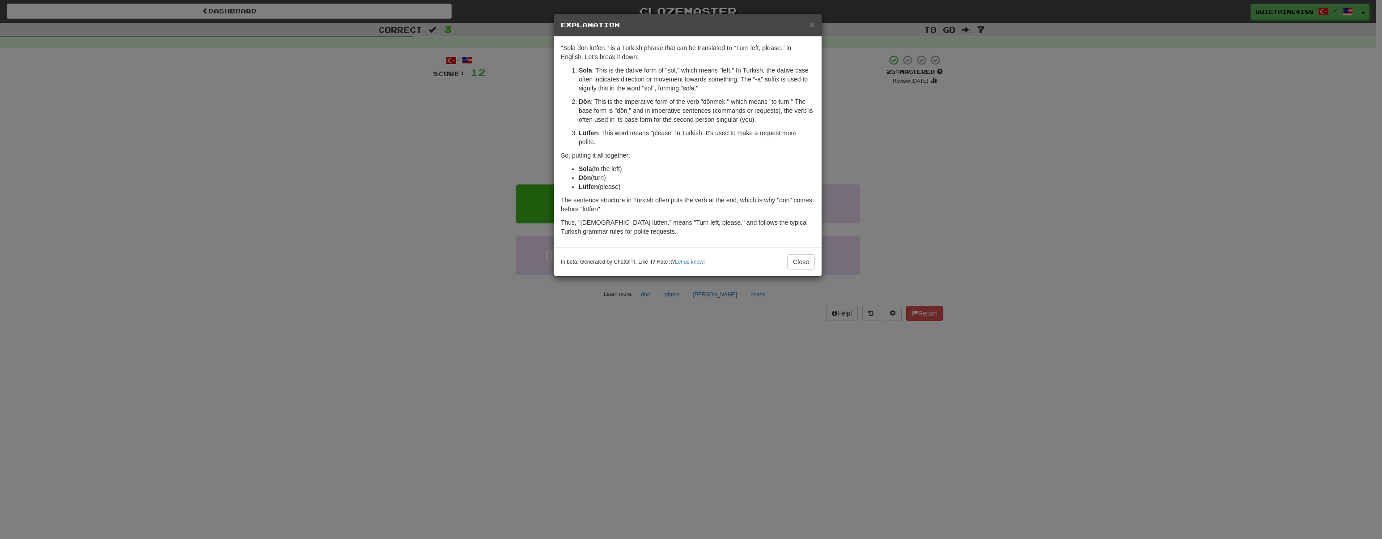
click at [319, 246] on div "× Explanation "Sola dön lütfen." is a Turkish phrase that can be translated to …" at bounding box center [691, 269] width 1382 height 539
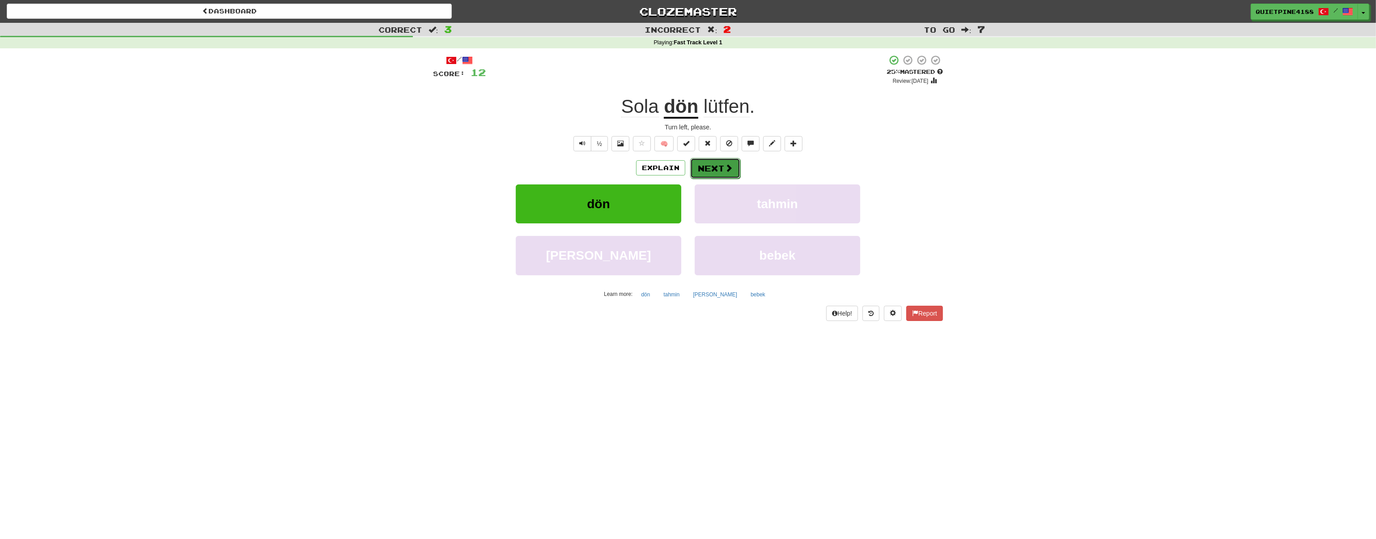
click at [717, 164] on button "Next" at bounding box center [715, 168] width 50 height 21
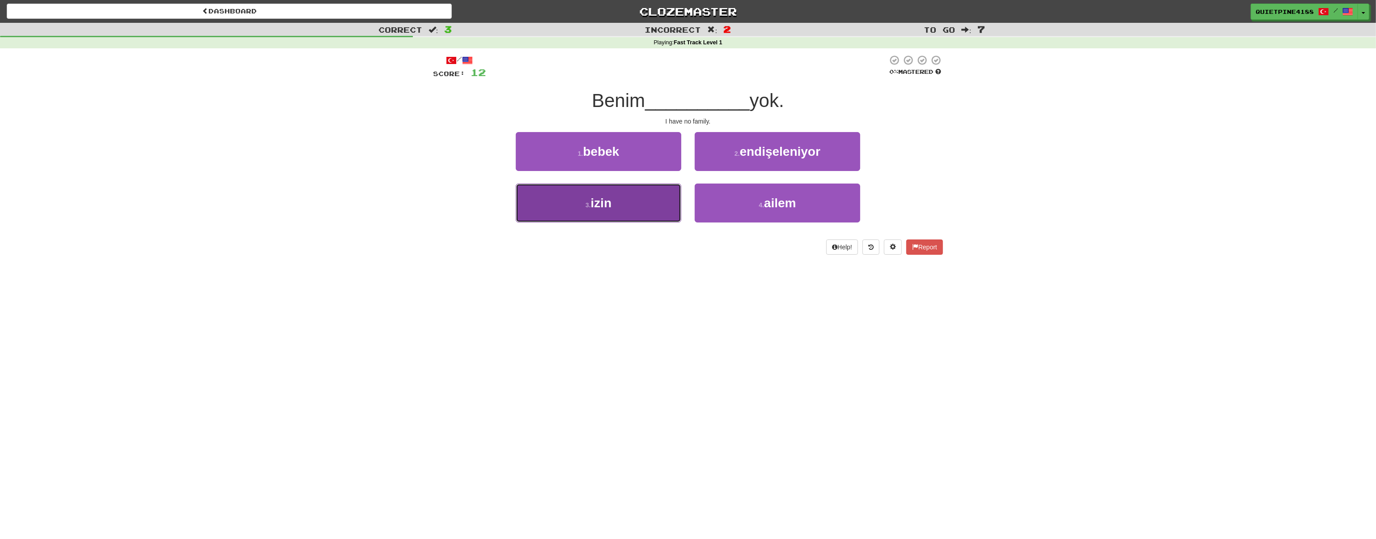
click at [597, 197] on span "izin" at bounding box center [601, 203] width 21 height 14
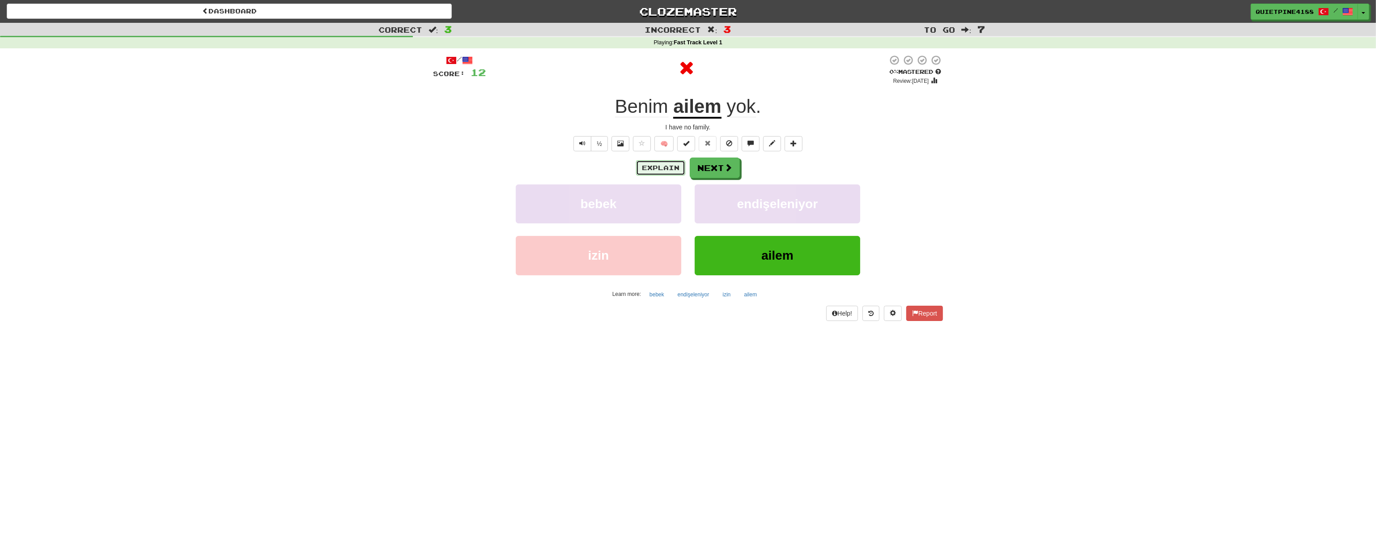
click at [650, 174] on button "Explain" at bounding box center [660, 167] width 49 height 15
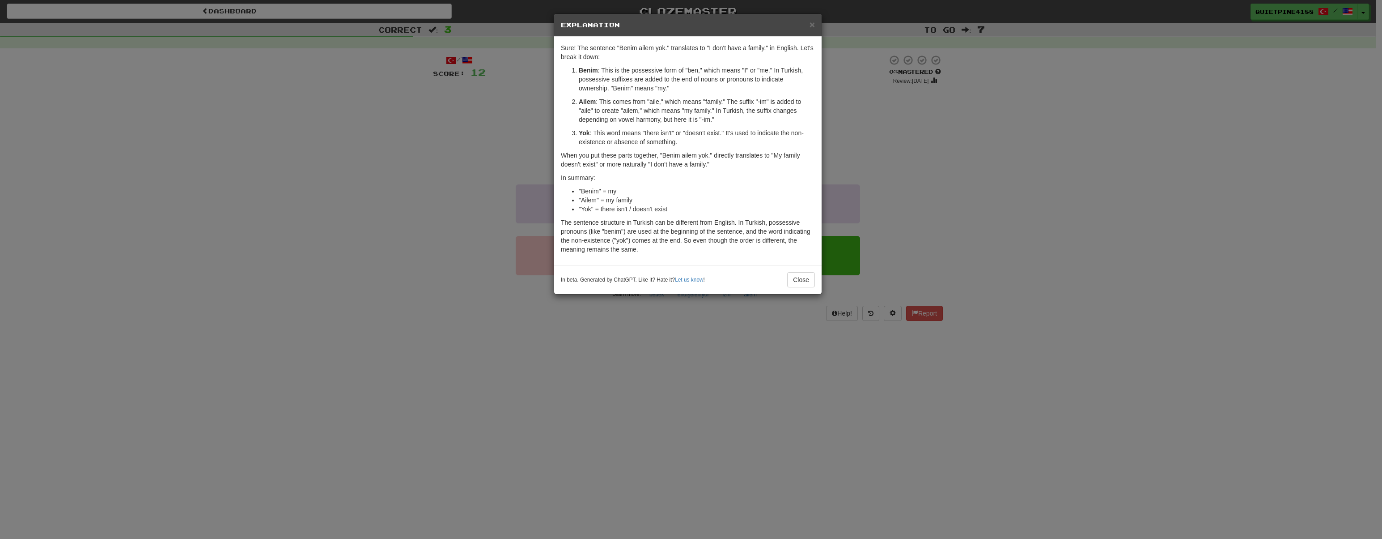
click at [386, 195] on div "× Explanation Sure! The sentence "Benim ailem yok." translates to "I don't have…" at bounding box center [691, 269] width 1382 height 539
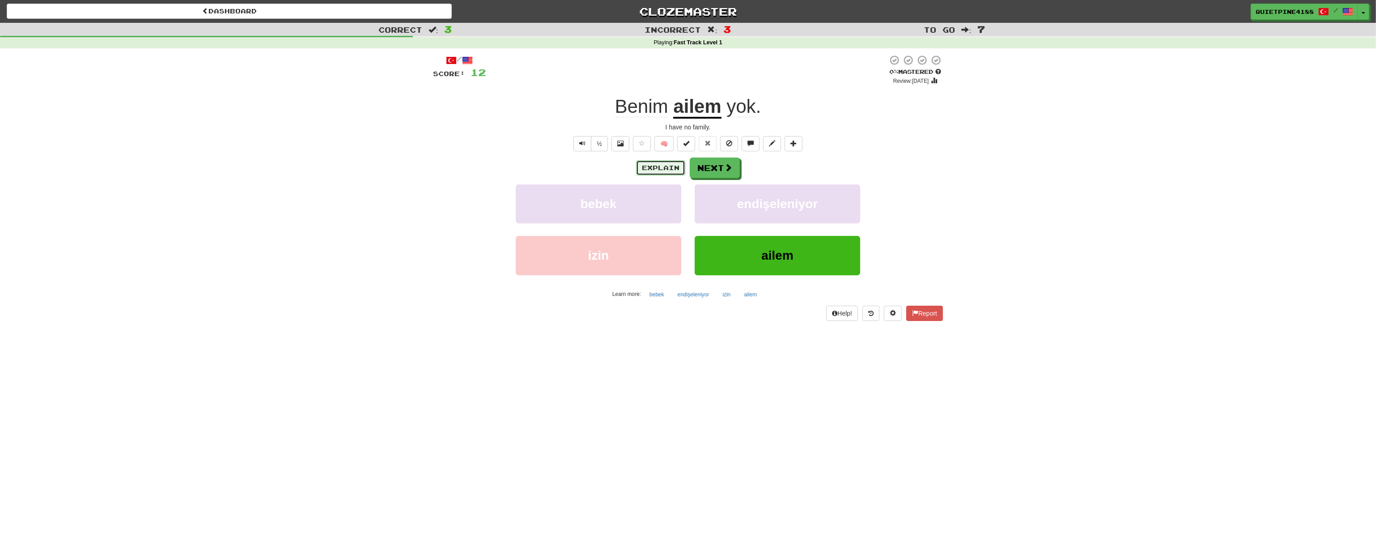
click at [649, 173] on button "Explain" at bounding box center [660, 167] width 49 height 15
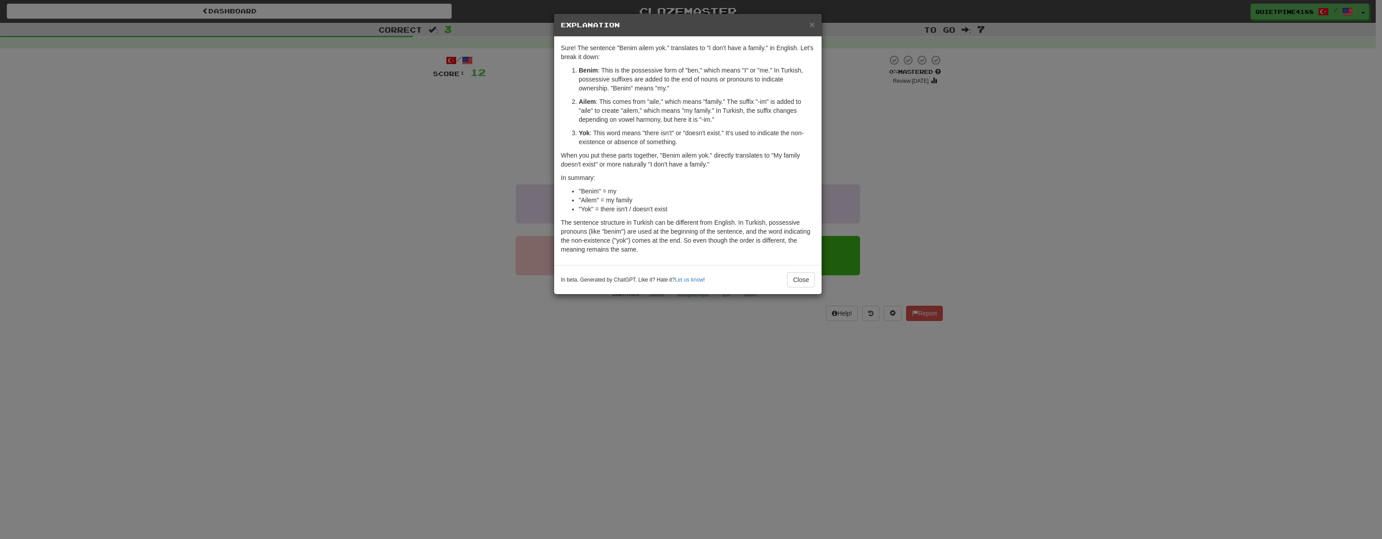
click at [451, 267] on div "× Explanation Sure! The sentence "Benim ailem yok." translates to "I don't have…" at bounding box center [691, 269] width 1382 height 539
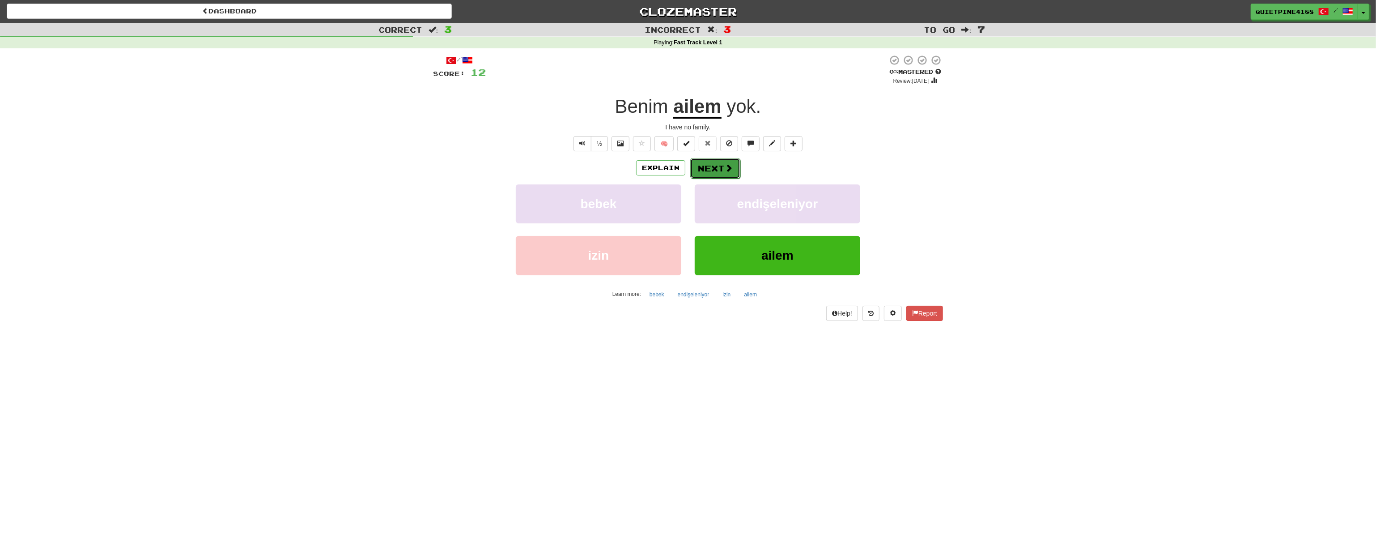
click at [720, 163] on button "Next" at bounding box center [715, 168] width 50 height 21
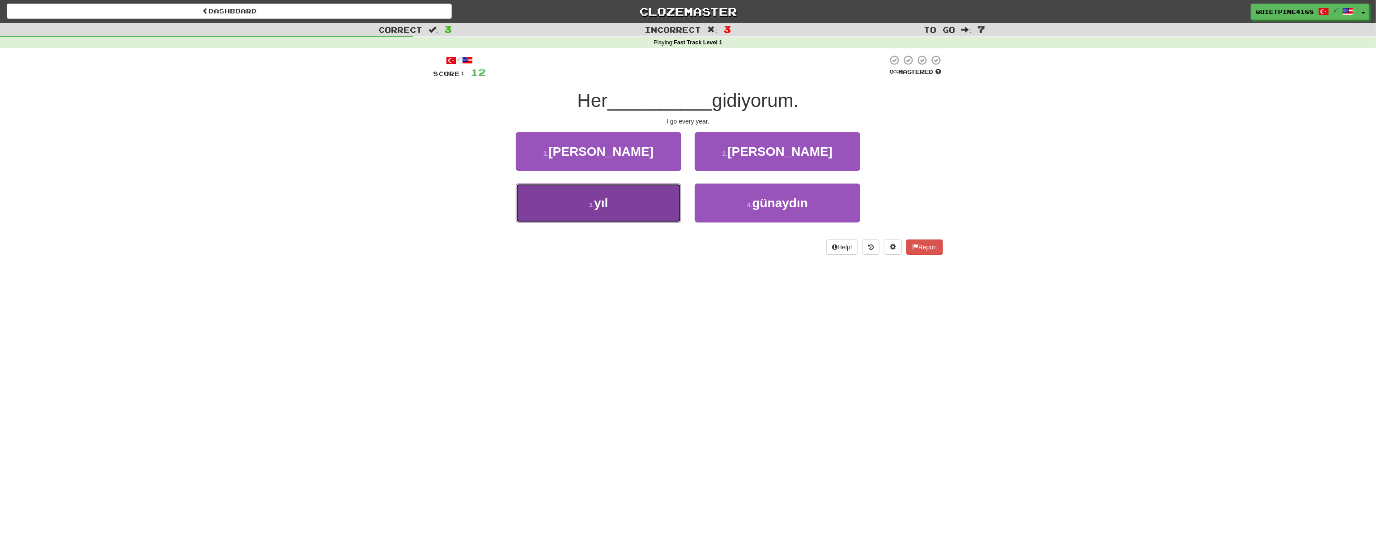
click at [594, 209] on button "3 . yıl" at bounding box center [599, 202] width 166 height 39
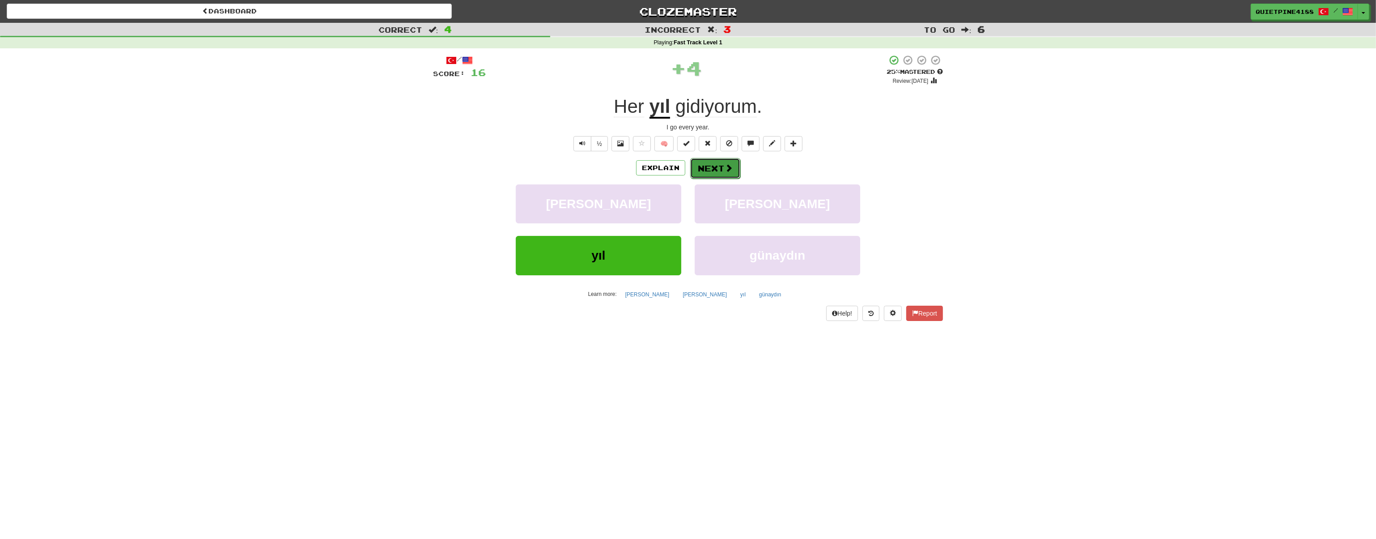
click at [719, 165] on button "Next" at bounding box center [715, 168] width 50 height 21
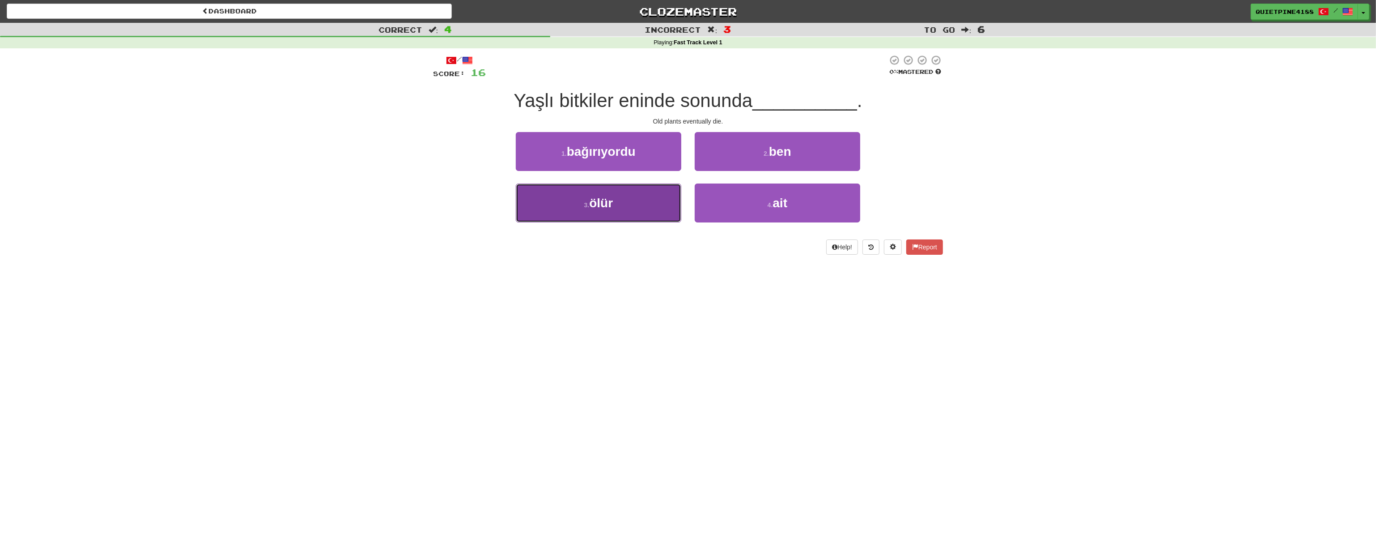
click at [604, 214] on button "3 . ölür" at bounding box center [599, 202] width 166 height 39
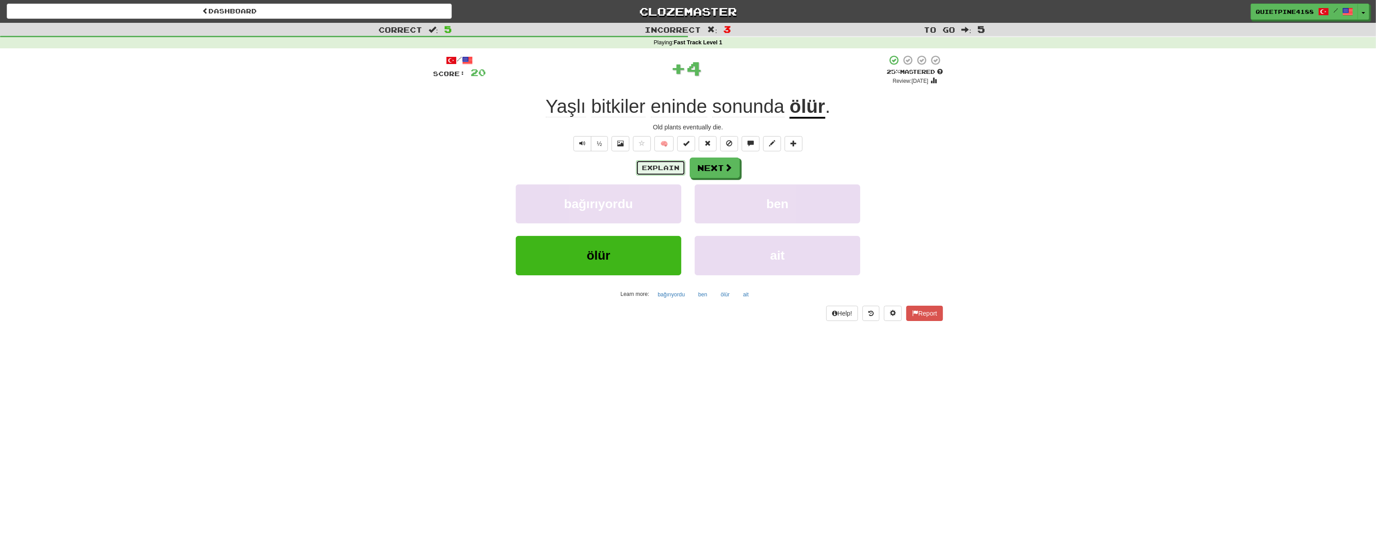
click at [661, 169] on button "Explain" at bounding box center [660, 167] width 49 height 15
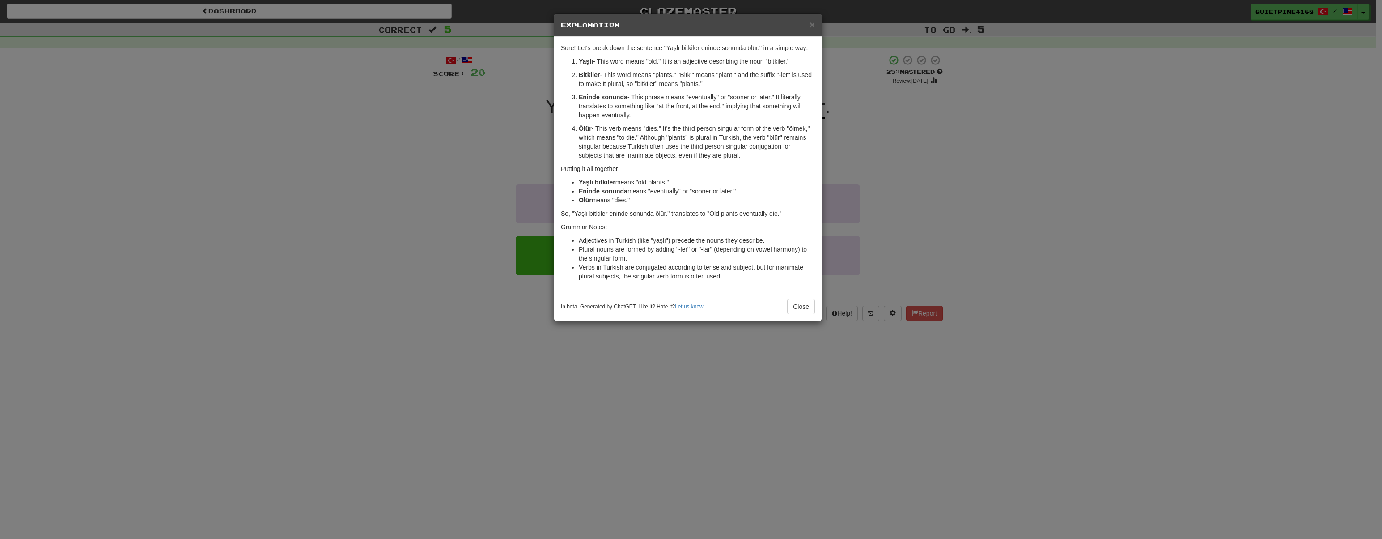
click at [417, 244] on div "× Explanation Sure! Let's break down the sentence "Yaşlı bitkiler eninde sonund…" at bounding box center [691, 269] width 1382 height 539
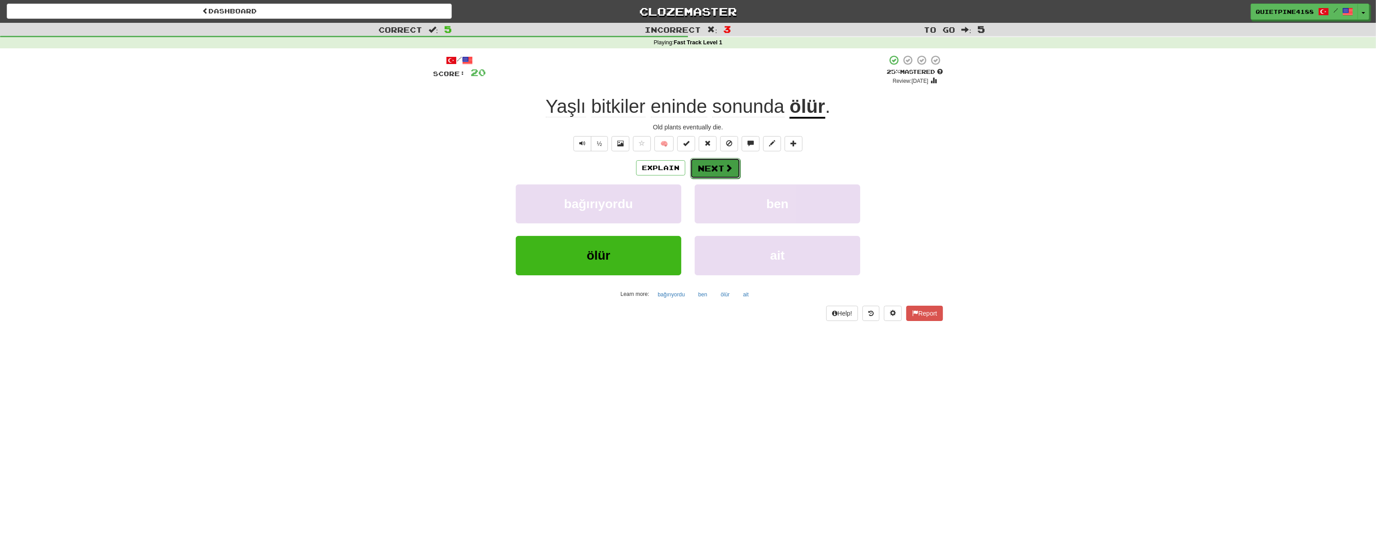
click at [714, 172] on button "Next" at bounding box center [715, 168] width 50 height 21
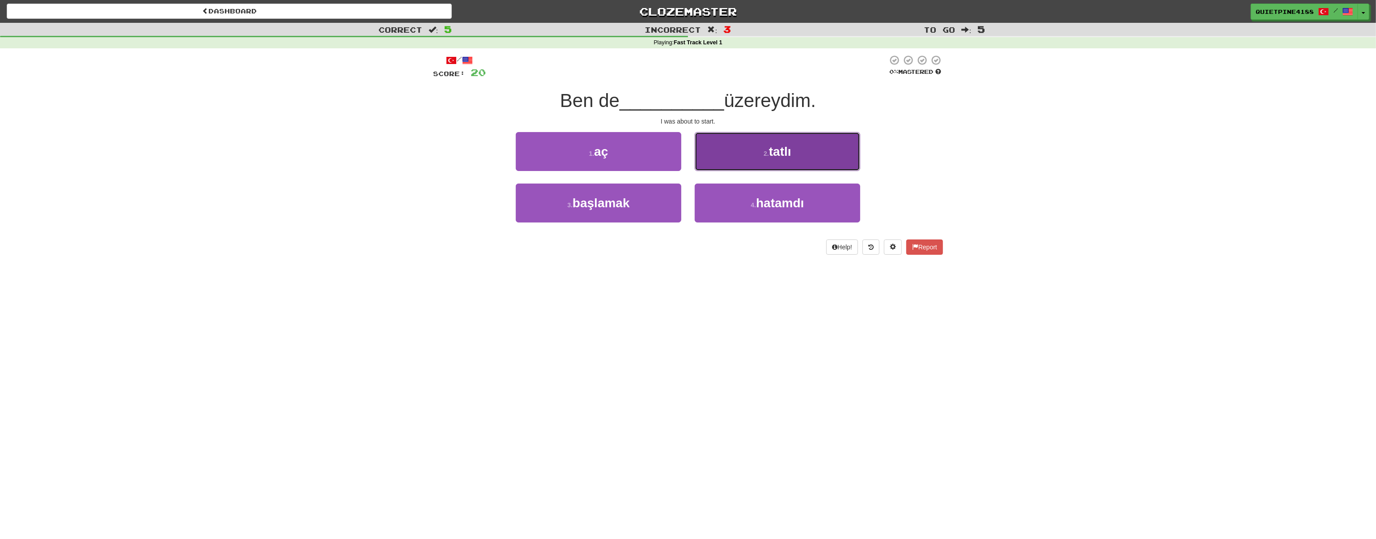
click at [754, 149] on button "2 . tatlı" at bounding box center [778, 151] width 166 height 39
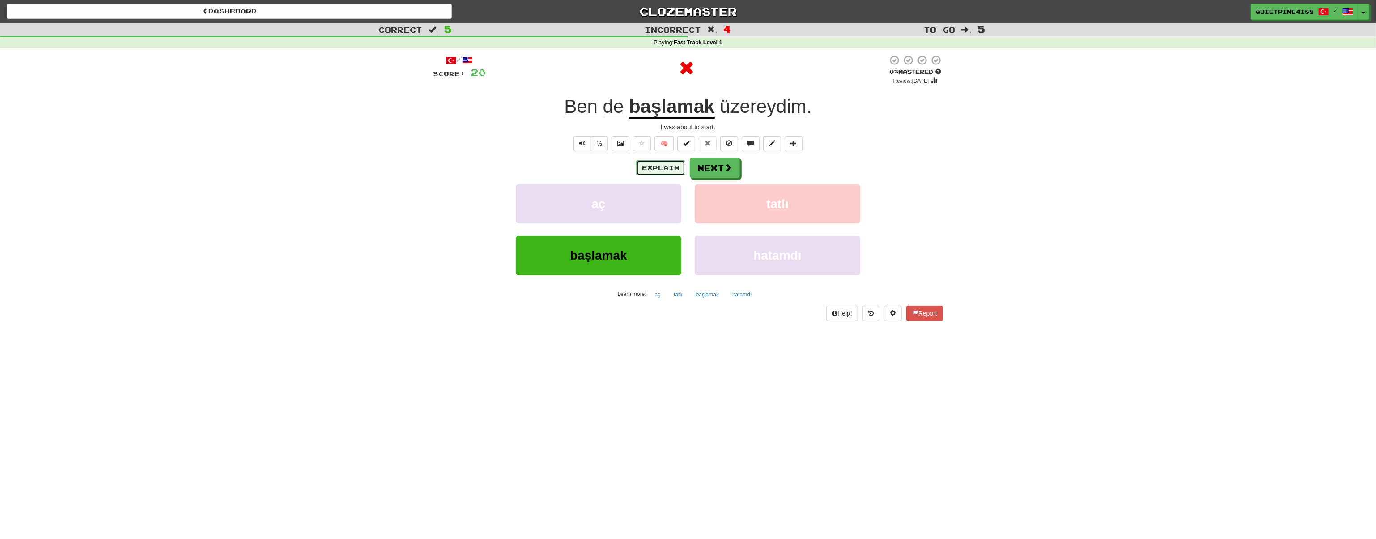
click at [653, 169] on button "Explain" at bounding box center [660, 167] width 49 height 15
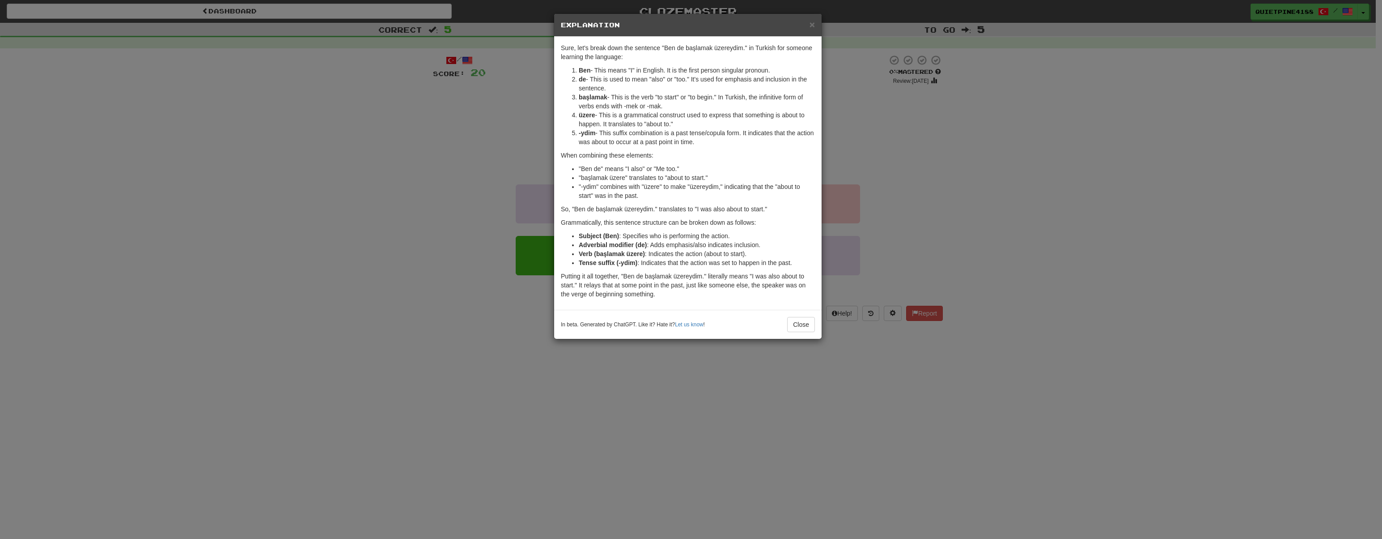
click at [341, 356] on div "× Explanation Sure, let's break down the sentence "Ben de başlamak üzereydim." …" at bounding box center [691, 269] width 1382 height 539
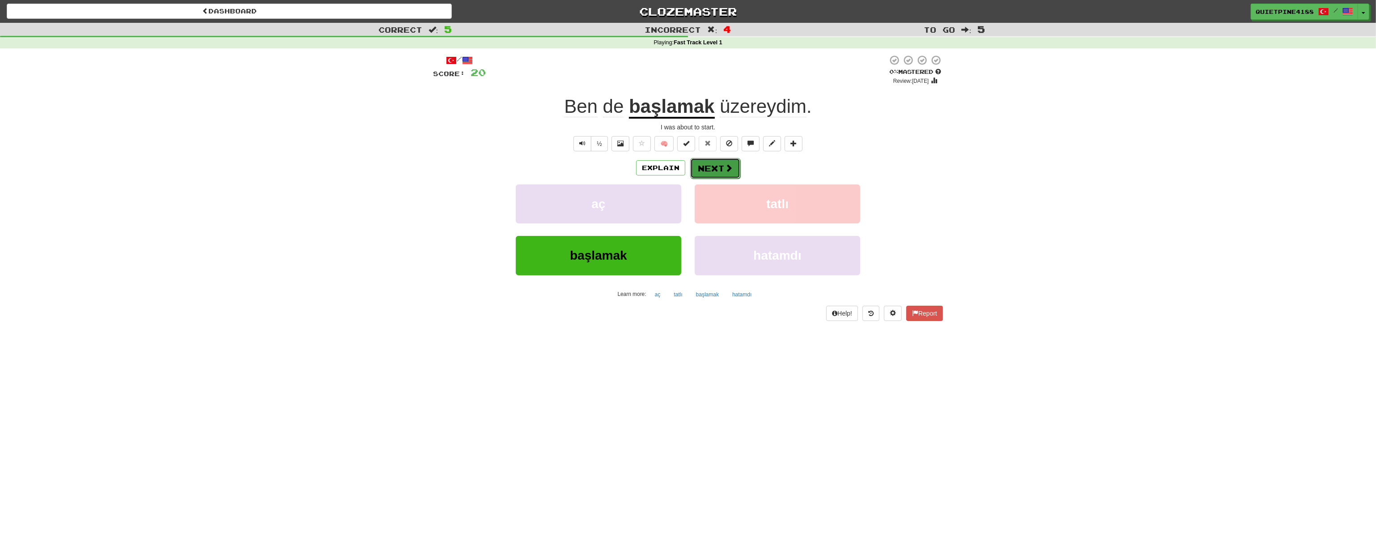
click at [729, 165] on span at bounding box center [729, 168] width 8 height 8
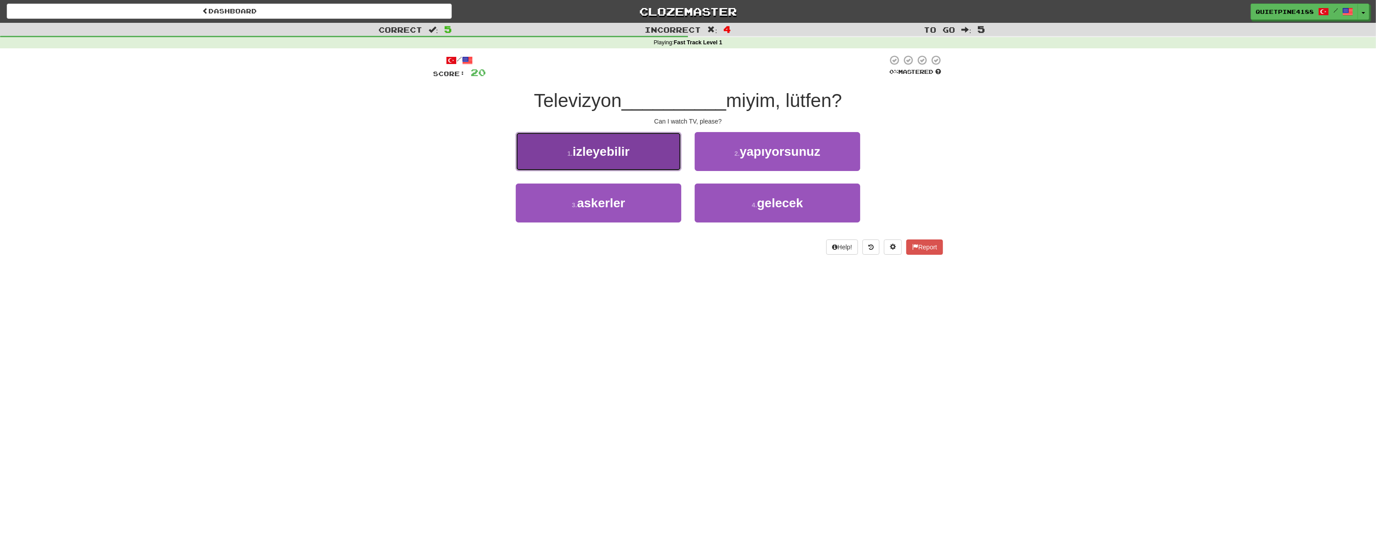
click at [623, 143] on button "1 . izleyebilir" at bounding box center [599, 151] width 166 height 39
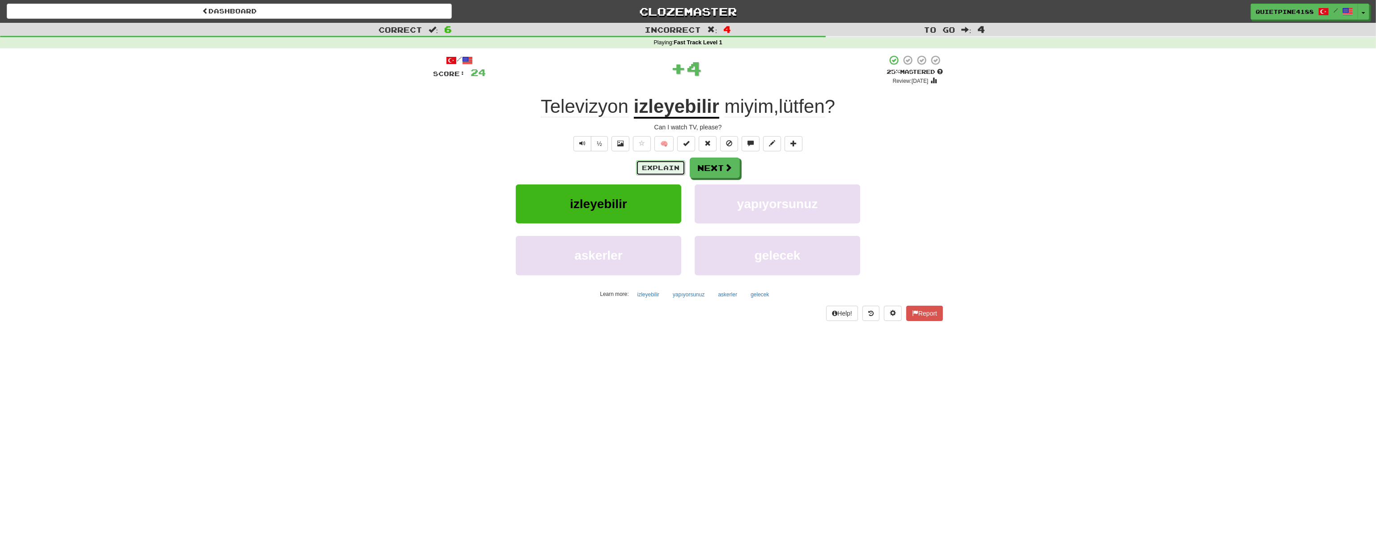
click at [660, 163] on button "Explain" at bounding box center [660, 167] width 49 height 15
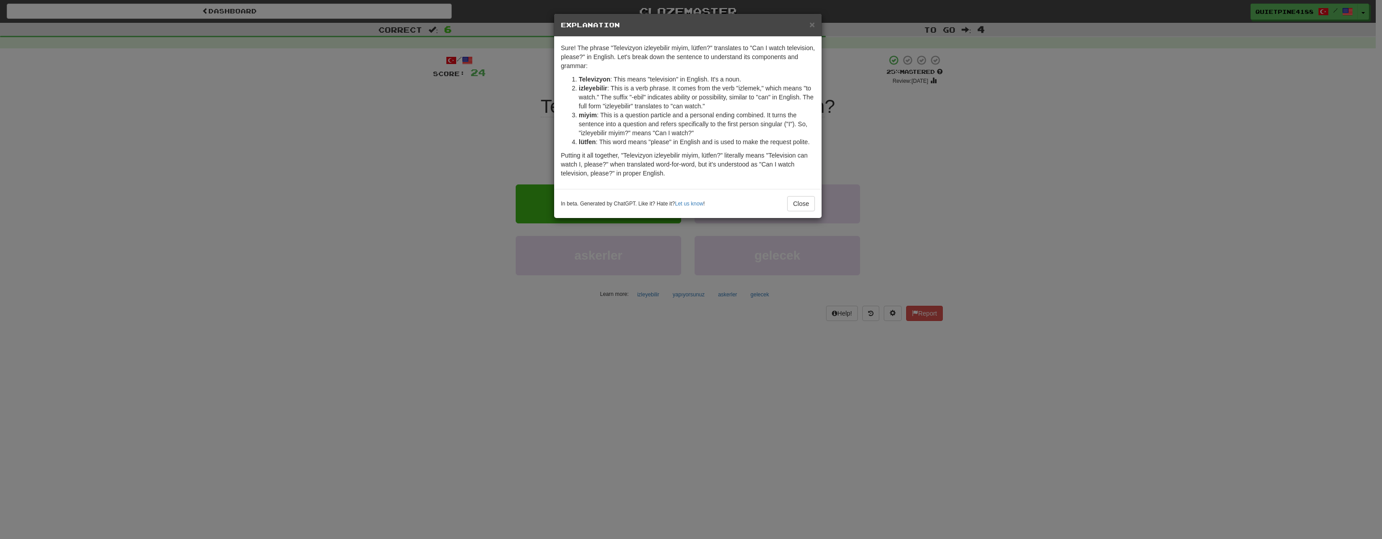
click at [419, 210] on div "× Explanation Sure! The phrase "Televizyon izleyebilir miyim, lütfen?" translat…" at bounding box center [691, 269] width 1382 height 539
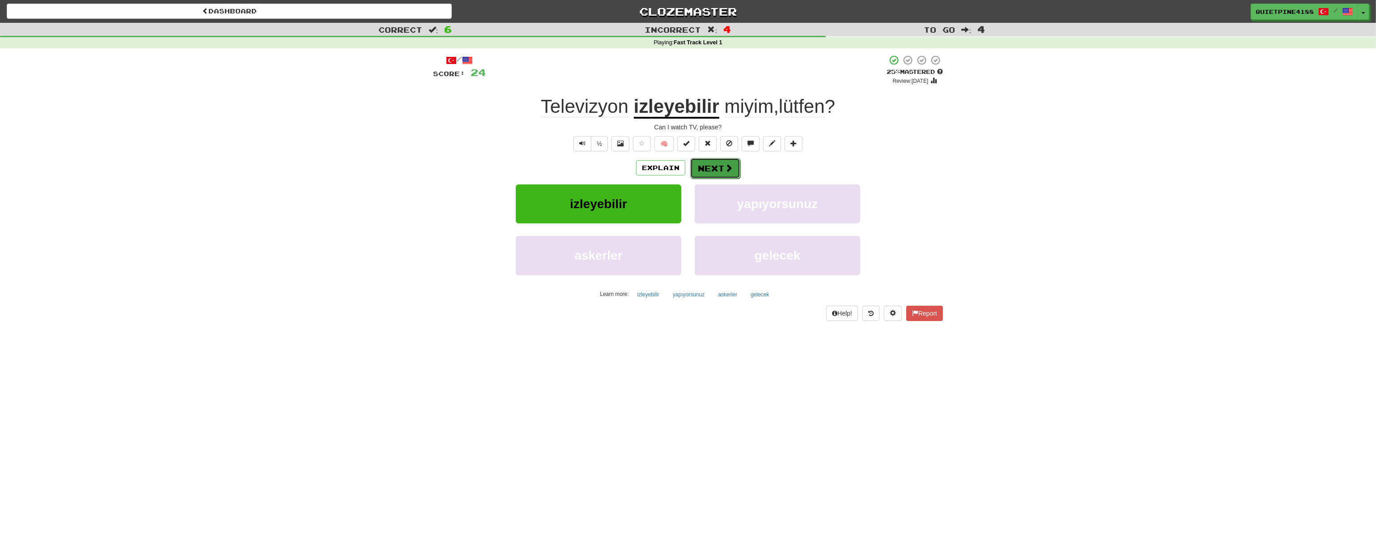
click at [736, 166] on button "Next" at bounding box center [715, 168] width 50 height 21
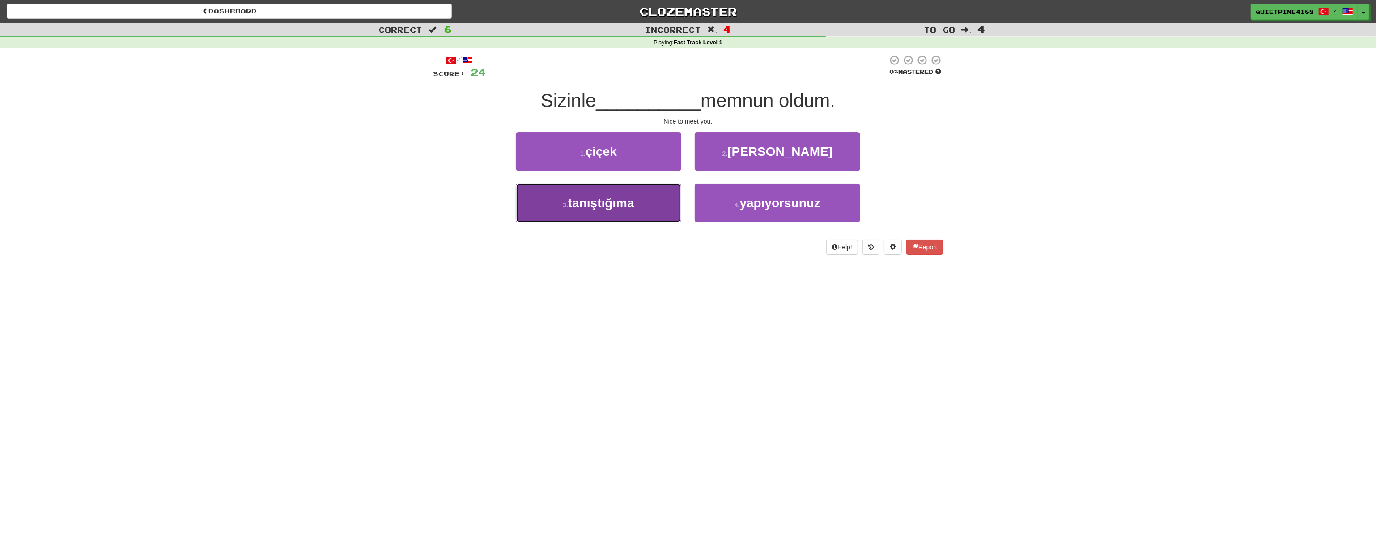
click at [578, 208] on span "tanıştığıma" at bounding box center [601, 203] width 66 height 14
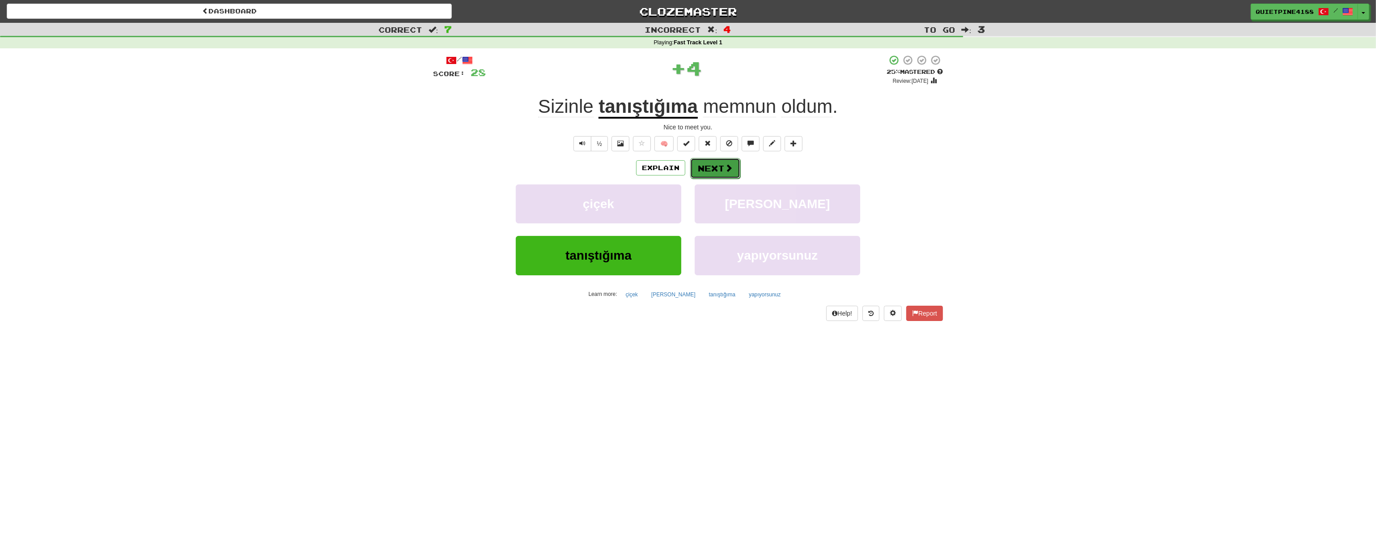
click at [722, 171] on button "Next" at bounding box center [715, 168] width 50 height 21
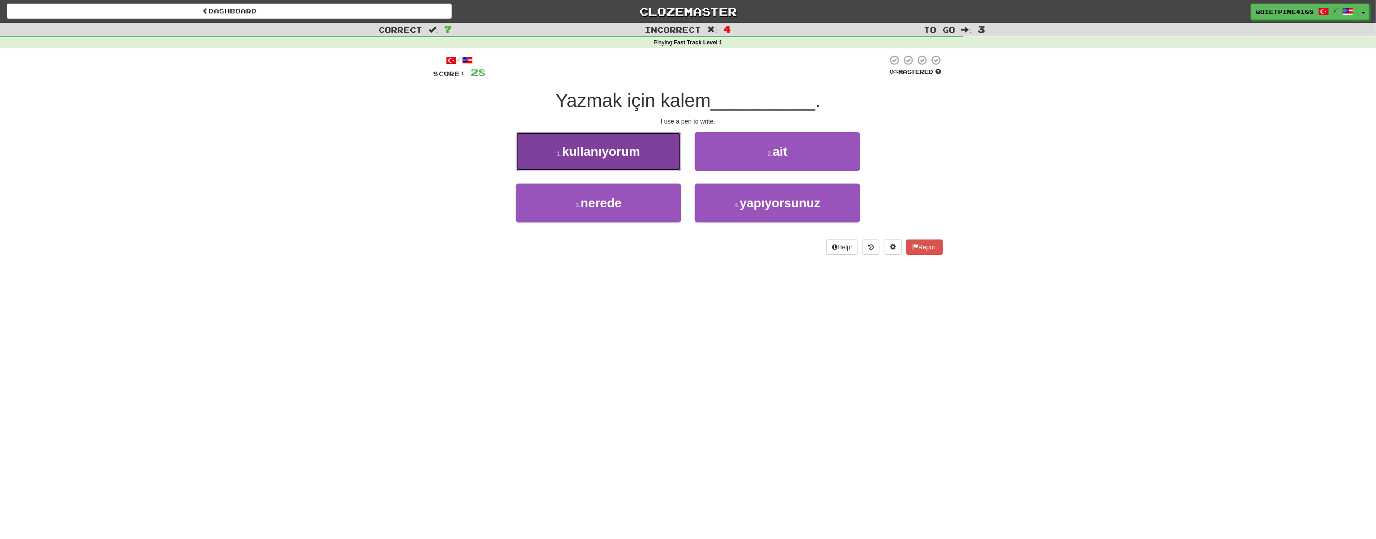
click at [596, 158] on button "1 . kullanıyorum" at bounding box center [599, 151] width 166 height 39
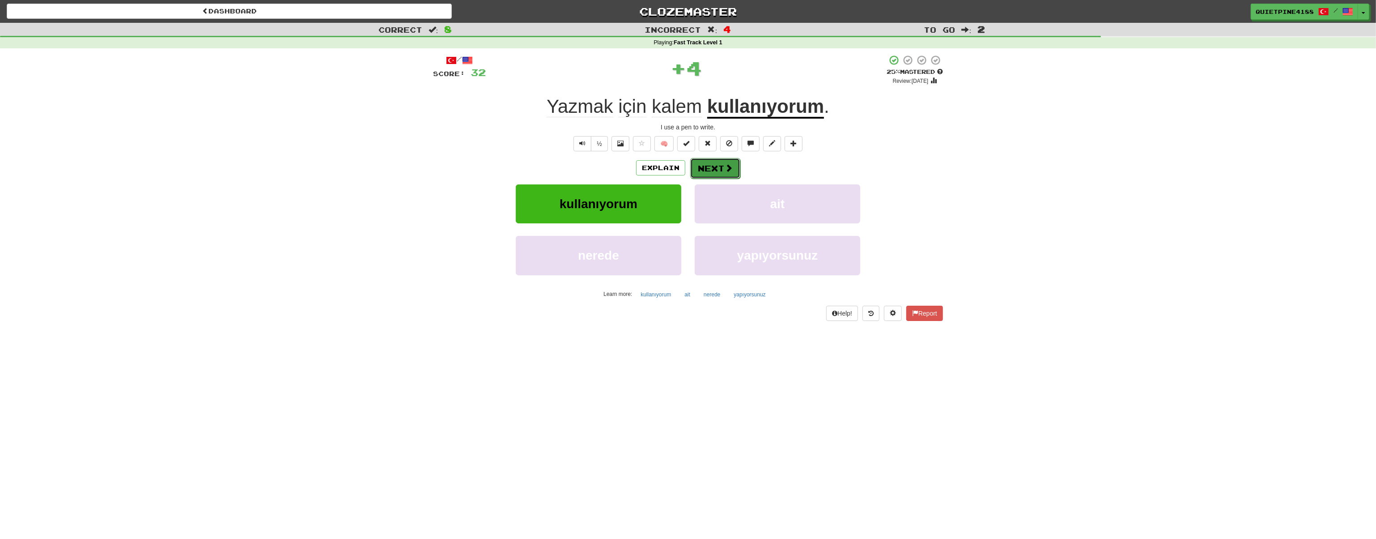
click at [714, 168] on button "Next" at bounding box center [715, 168] width 50 height 21
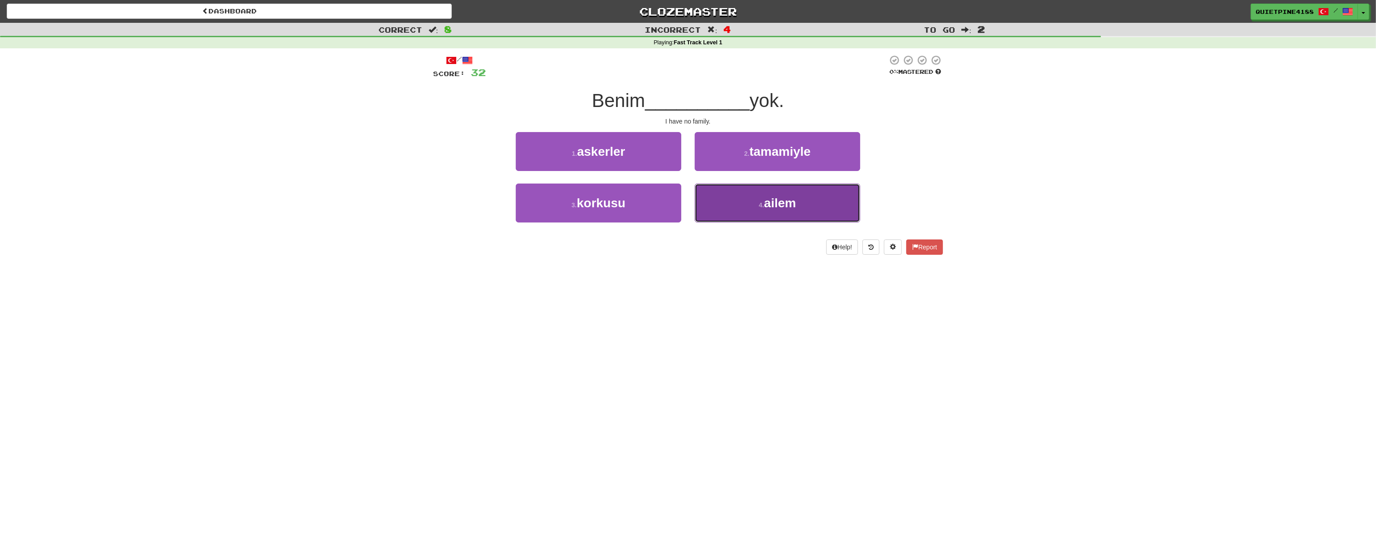
click at [749, 211] on button "4 . ailem" at bounding box center [778, 202] width 166 height 39
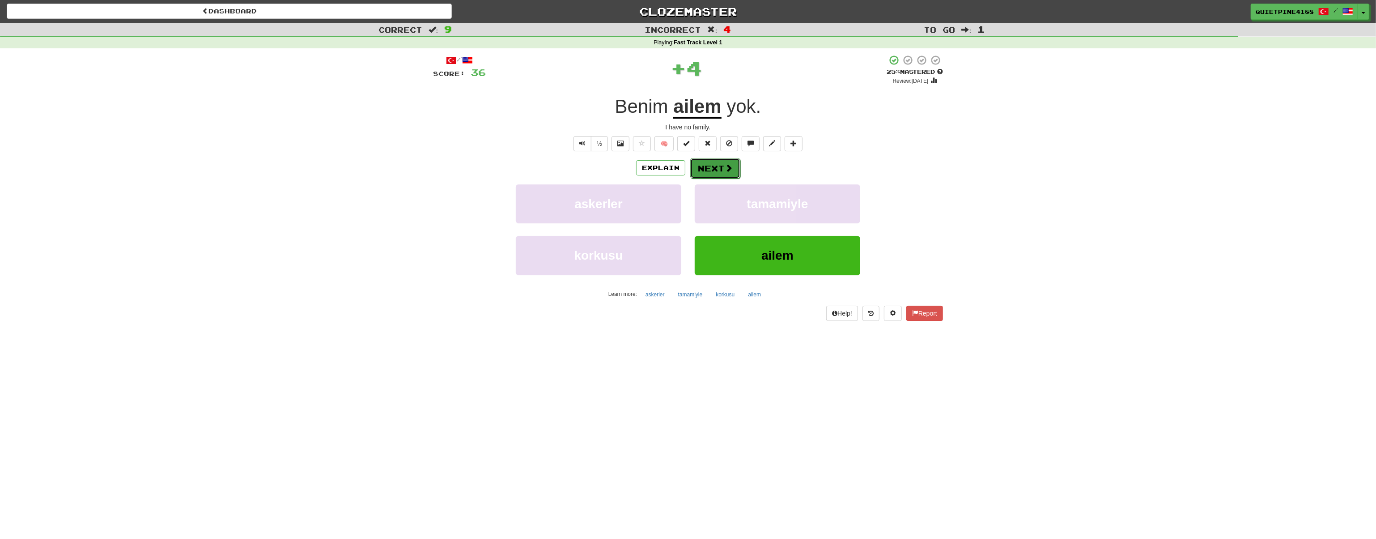
click at [726, 162] on button "Next" at bounding box center [715, 168] width 50 height 21
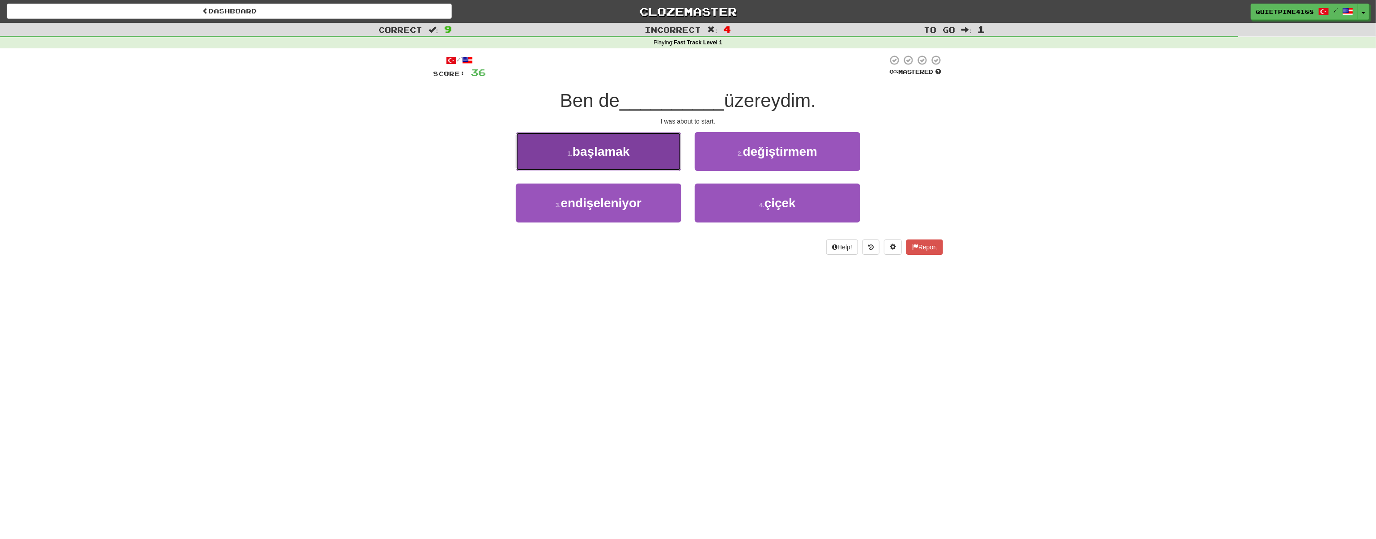
click at [602, 156] on span "başlamak" at bounding box center [601, 152] width 57 height 14
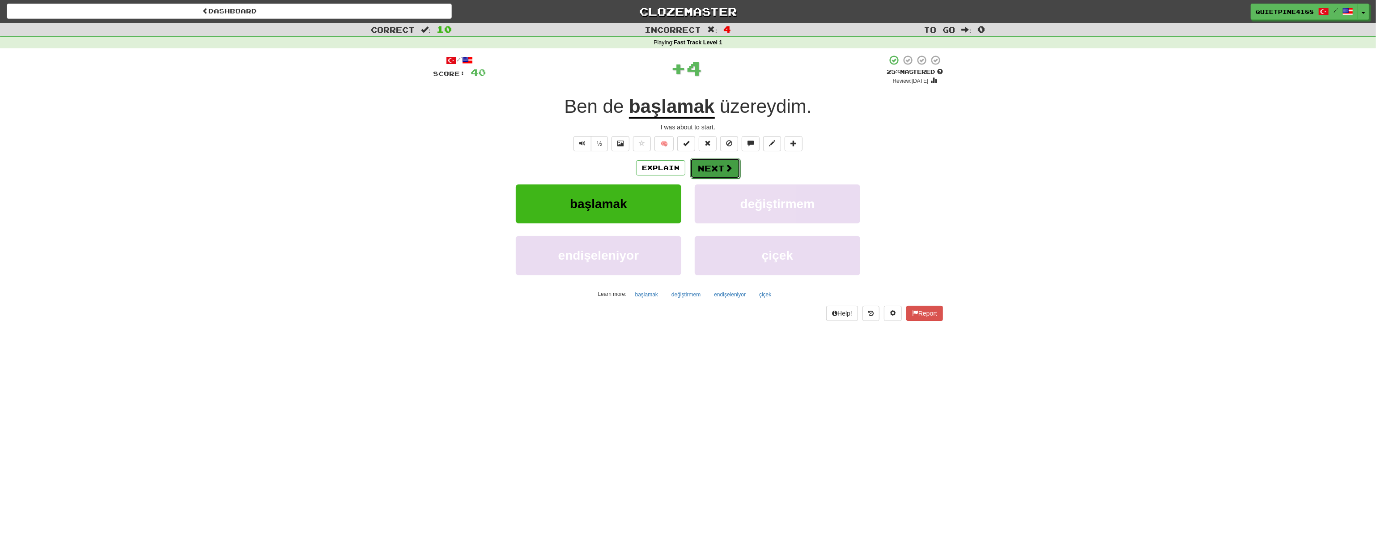
click at [726, 169] on span at bounding box center [729, 168] width 8 height 8
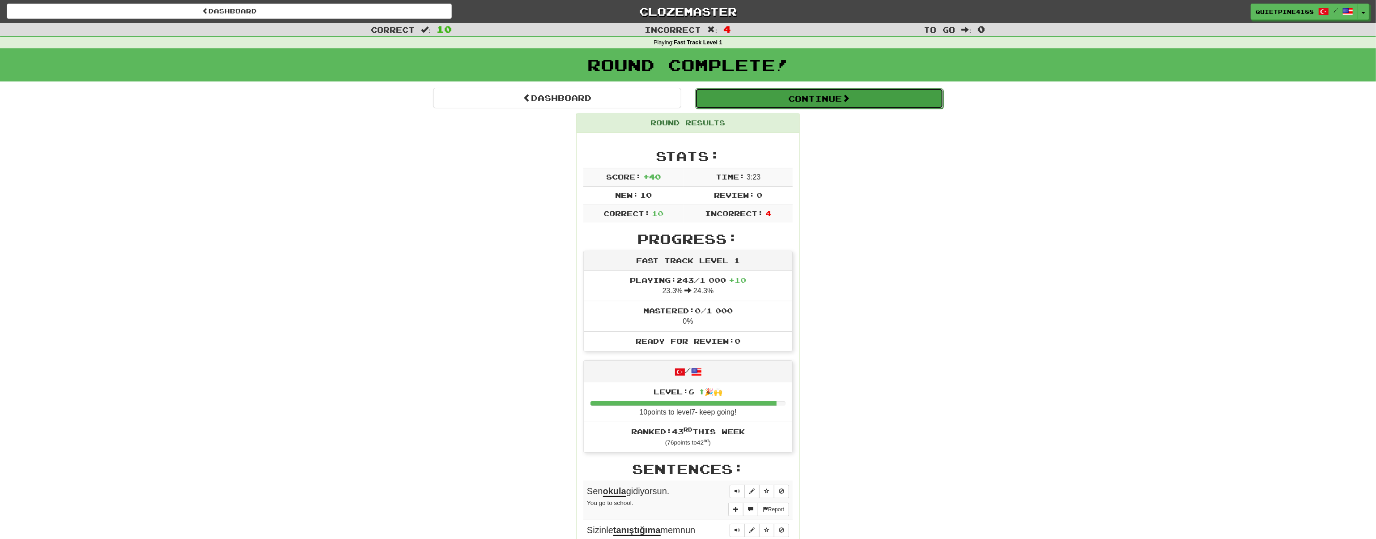
click at [788, 98] on button "Continue" at bounding box center [819, 98] width 248 height 21
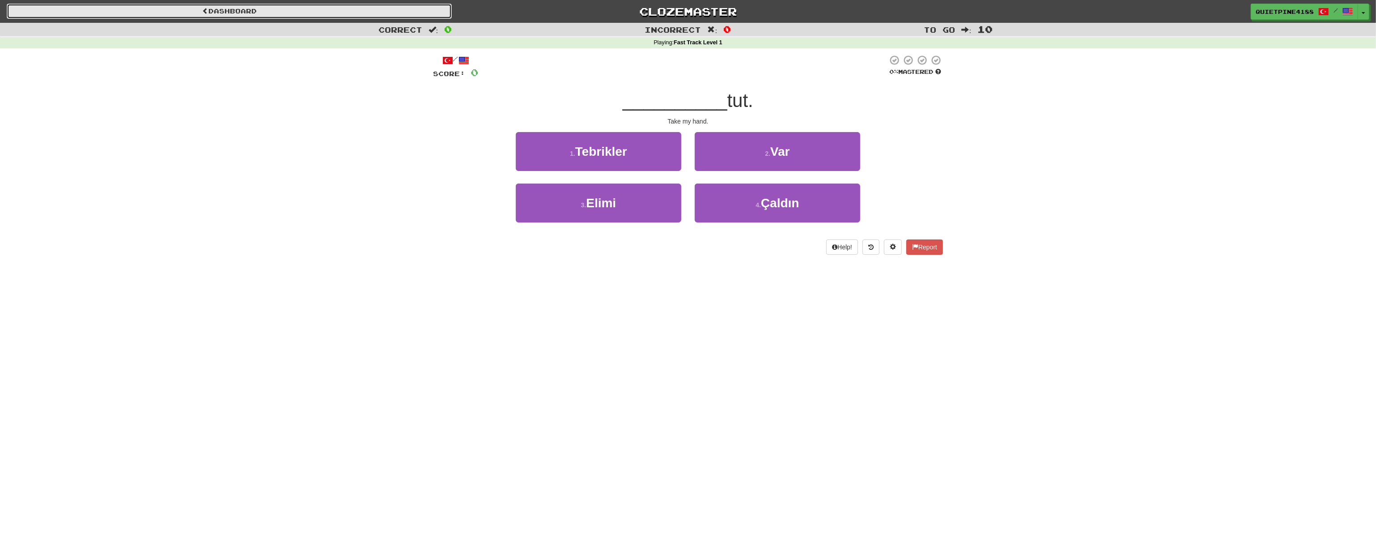
click at [216, 9] on link "Dashboard" at bounding box center [229, 11] width 445 height 15
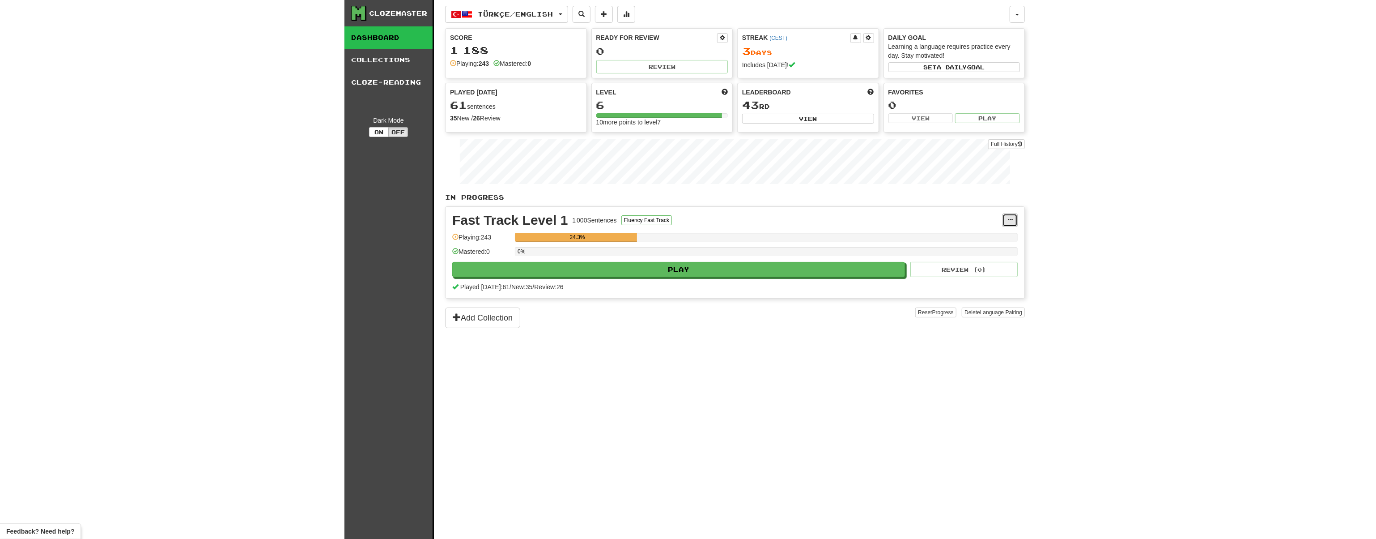
click at [1013, 219] on button at bounding box center [1010, 219] width 15 height 13
click at [263, 327] on div "Clozemaster Dashboard Collections Cloze-Reading Dark Mode On Off Dashboard Coll…" at bounding box center [688, 269] width 1376 height 539
